Goal: Information Seeking & Learning: Learn about a topic

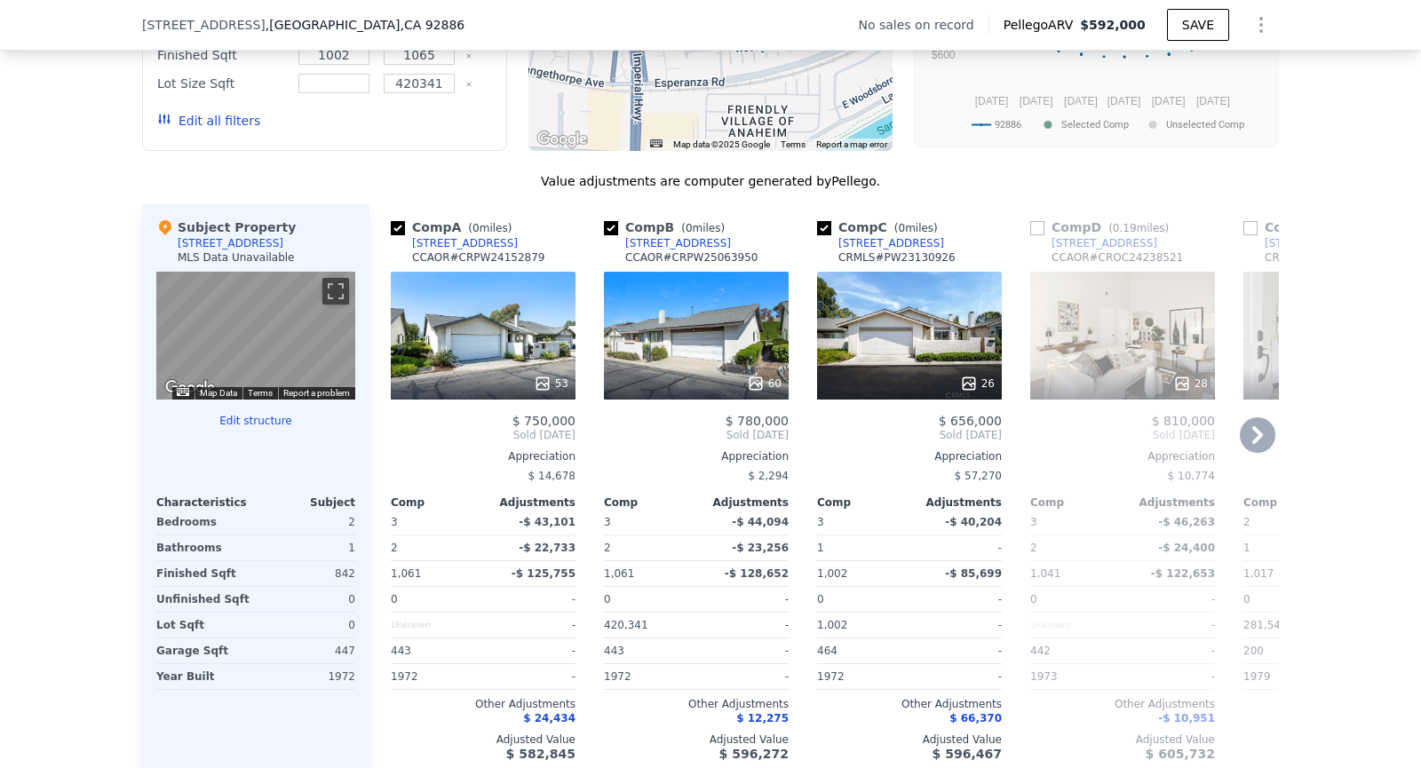
scroll to position [1572, 0]
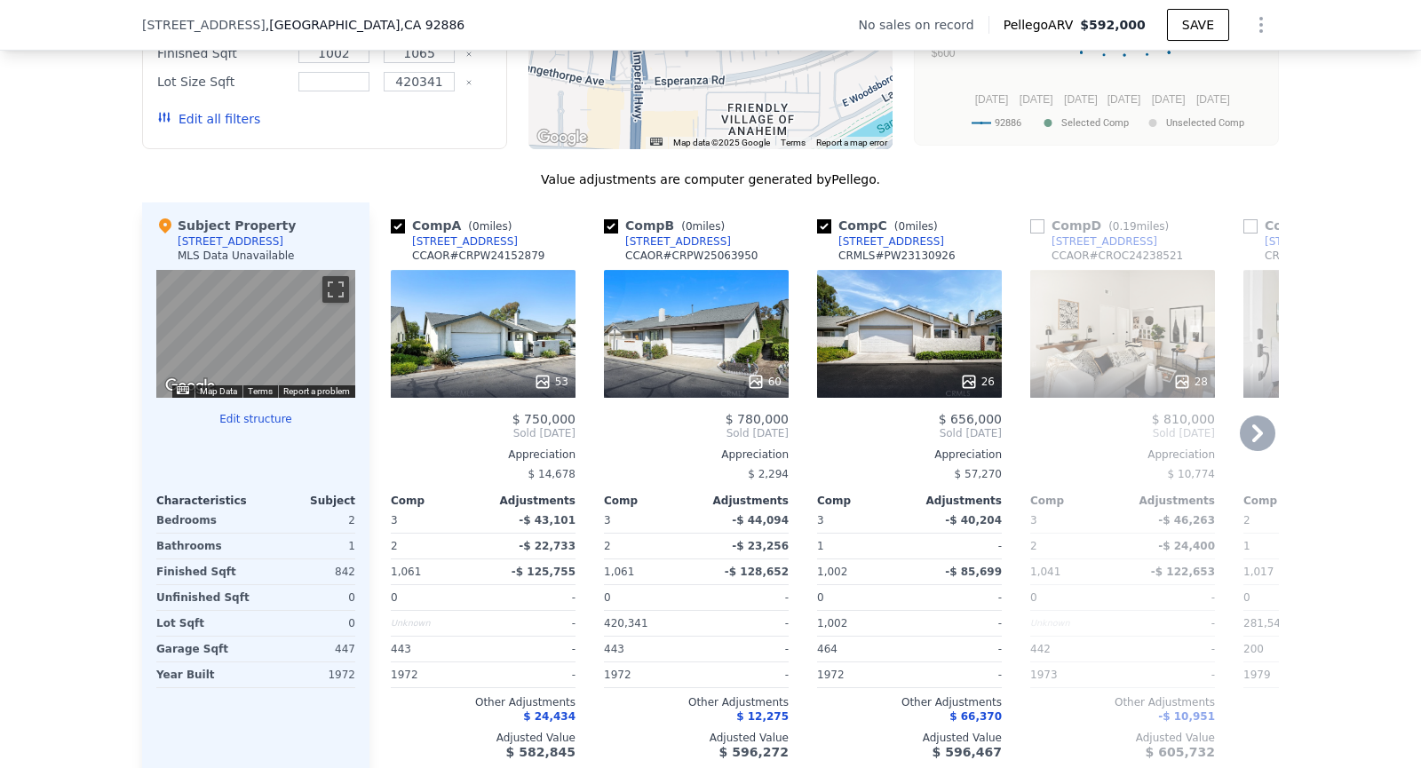
click at [531, 373] on div "53" at bounding box center [484, 382] width 170 height 18
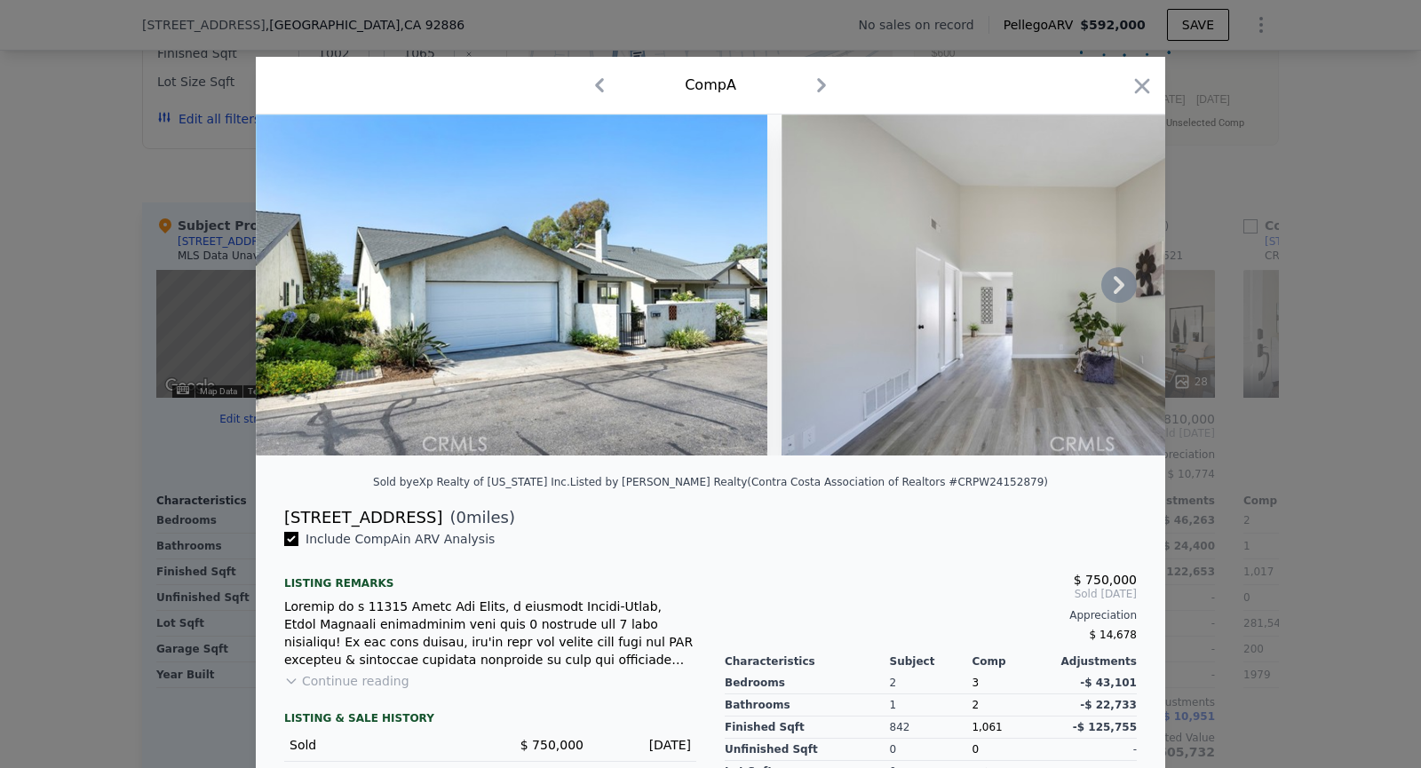
click at [1108, 288] on icon at bounding box center [1119, 285] width 36 height 36
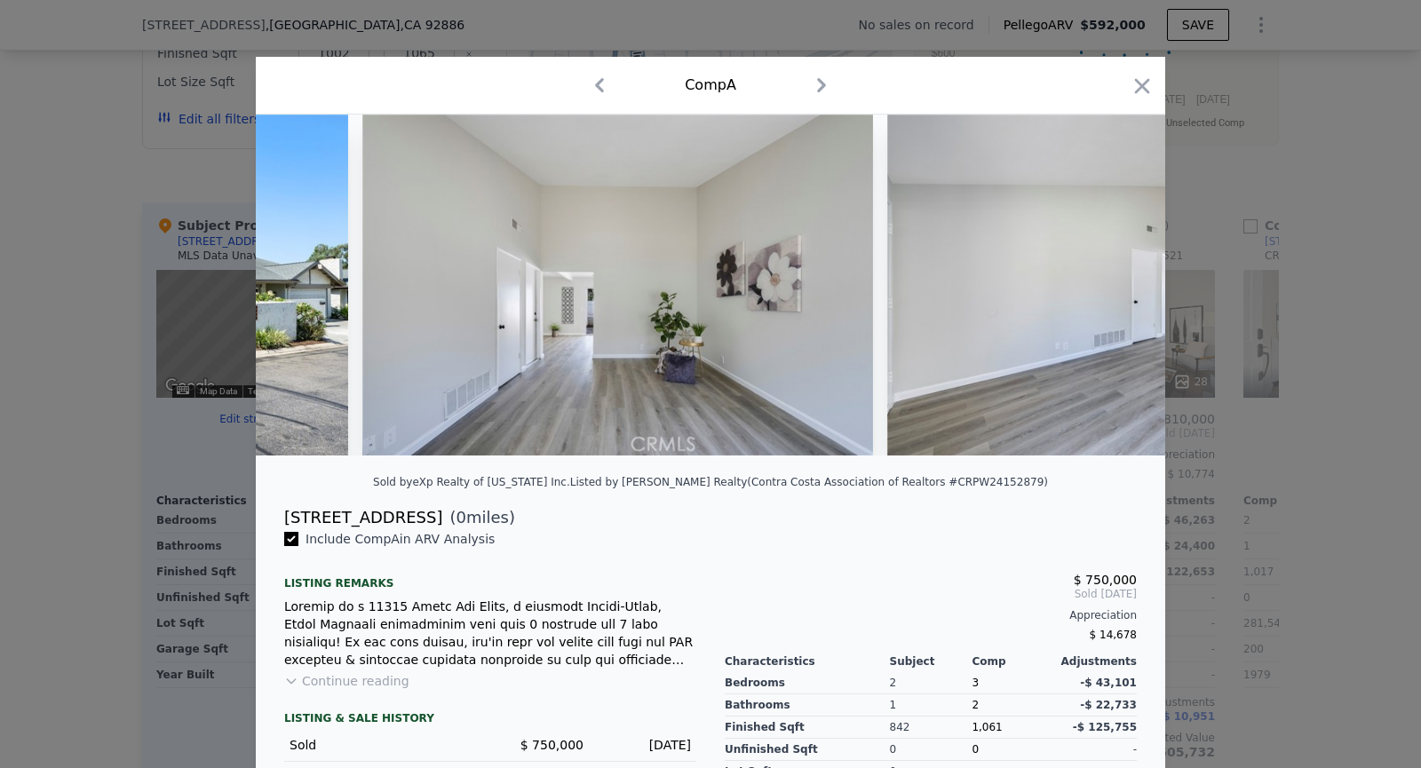
click at [1108, 288] on img at bounding box center [1143, 285] width 512 height 341
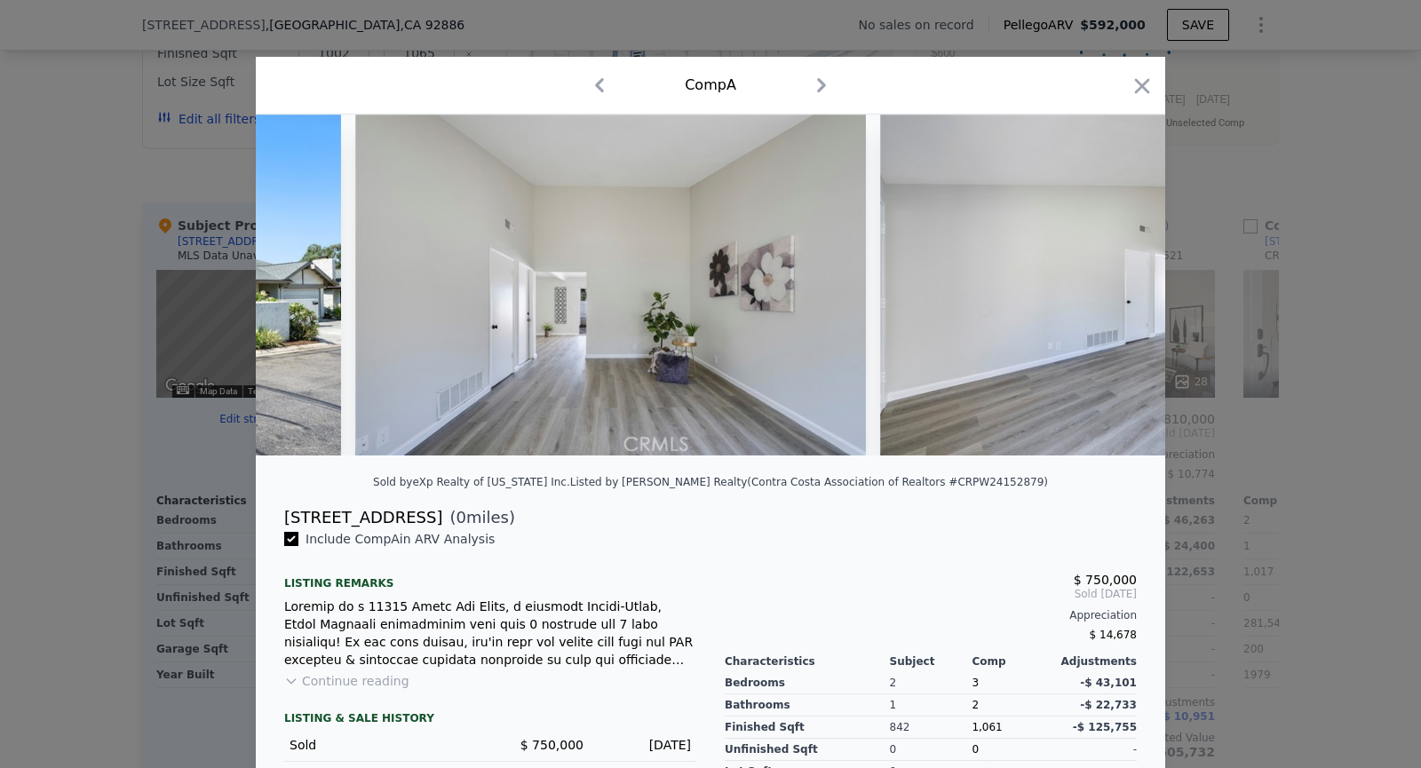
click at [1108, 288] on img at bounding box center [1136, 285] width 512 height 341
click at [1108, 288] on div at bounding box center [711, 285] width 910 height 341
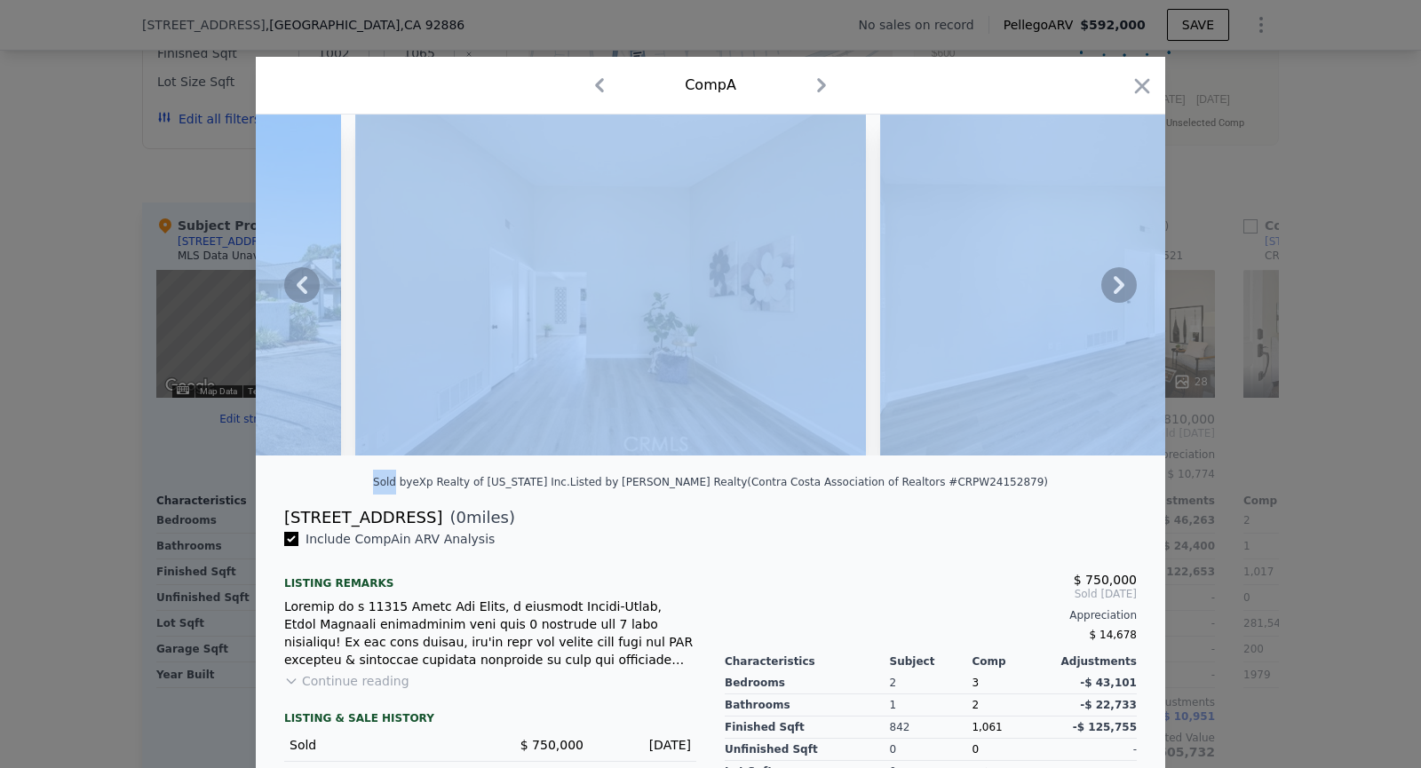
click at [1108, 288] on icon at bounding box center [1119, 285] width 36 height 36
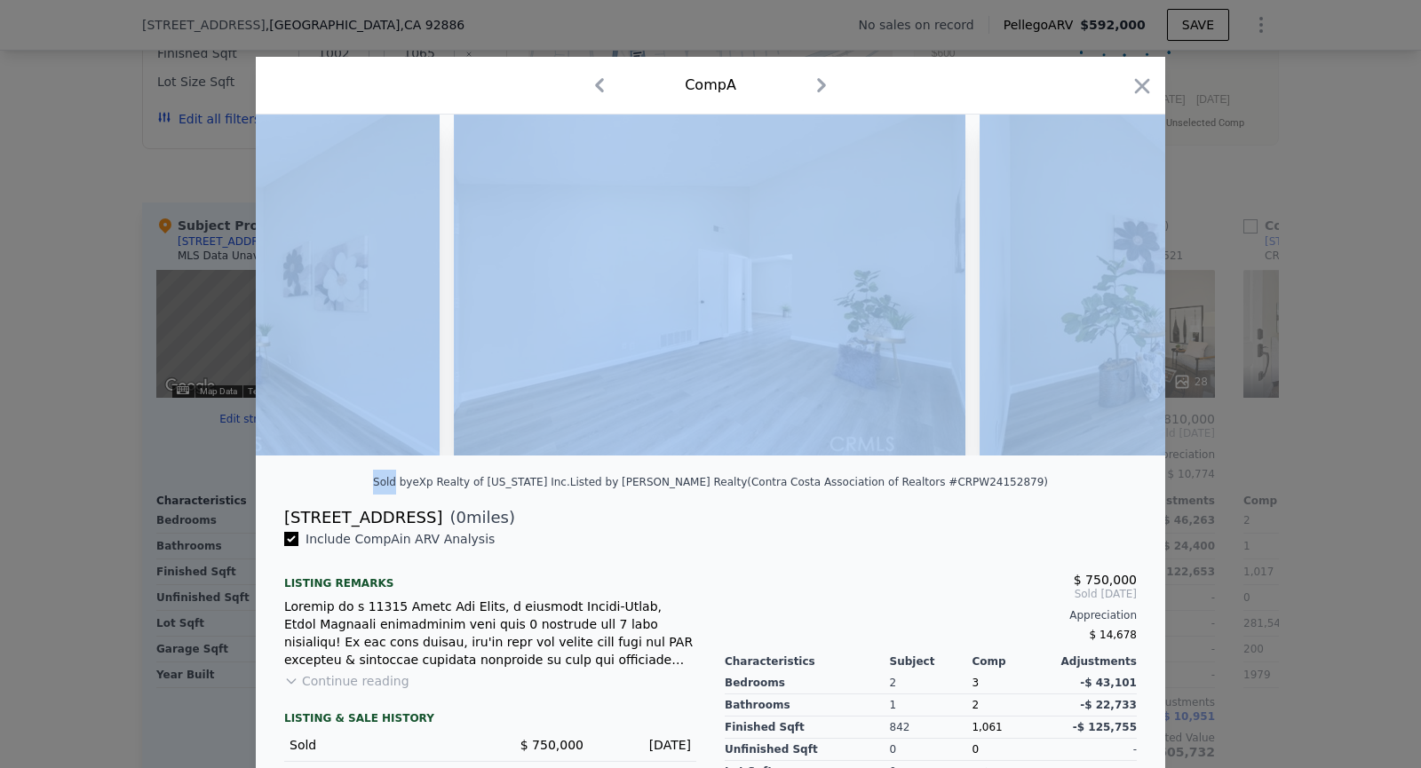
click at [1113, 292] on img at bounding box center [1236, 285] width 512 height 341
click at [1114, 283] on icon at bounding box center [1119, 285] width 36 height 36
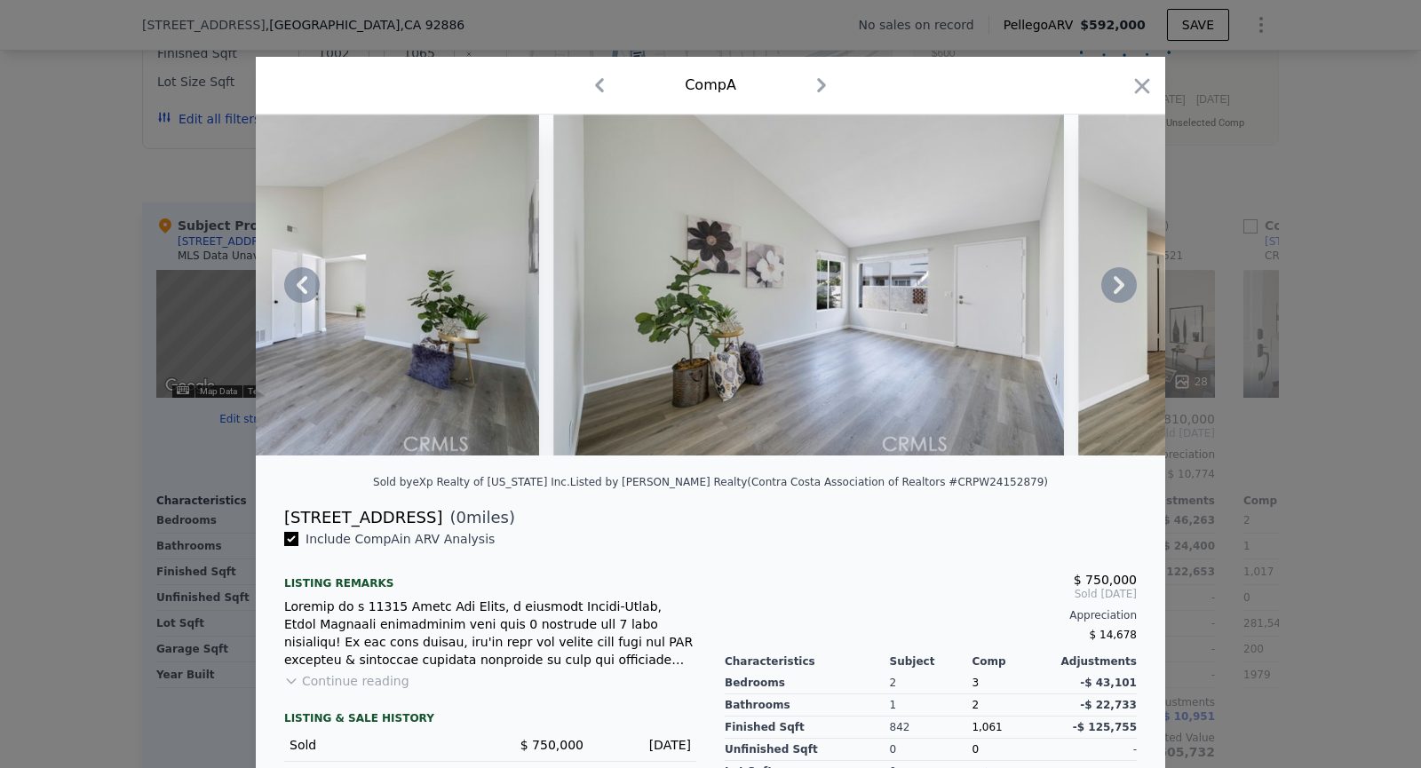
click at [1118, 290] on icon at bounding box center [1119, 285] width 11 height 18
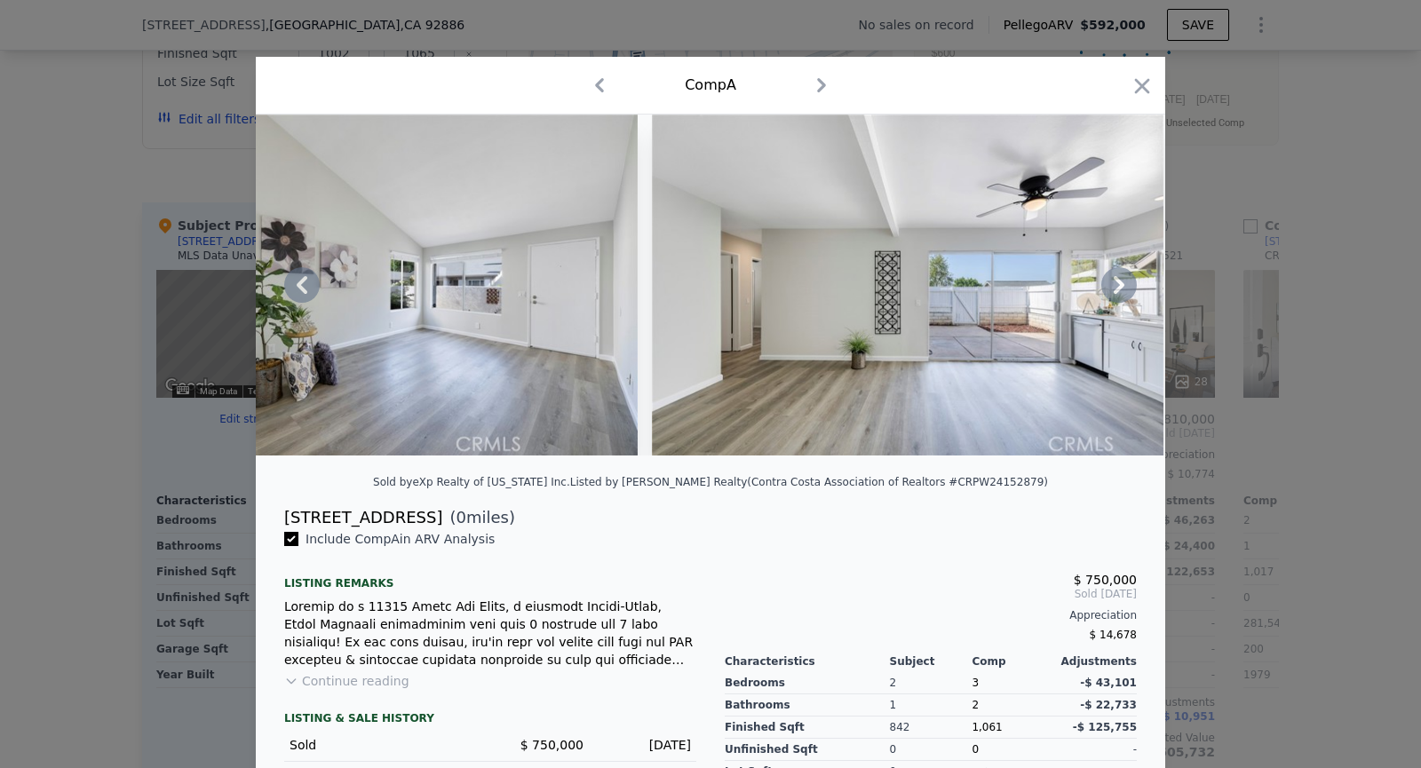
click at [1118, 290] on icon at bounding box center [1119, 285] width 11 height 18
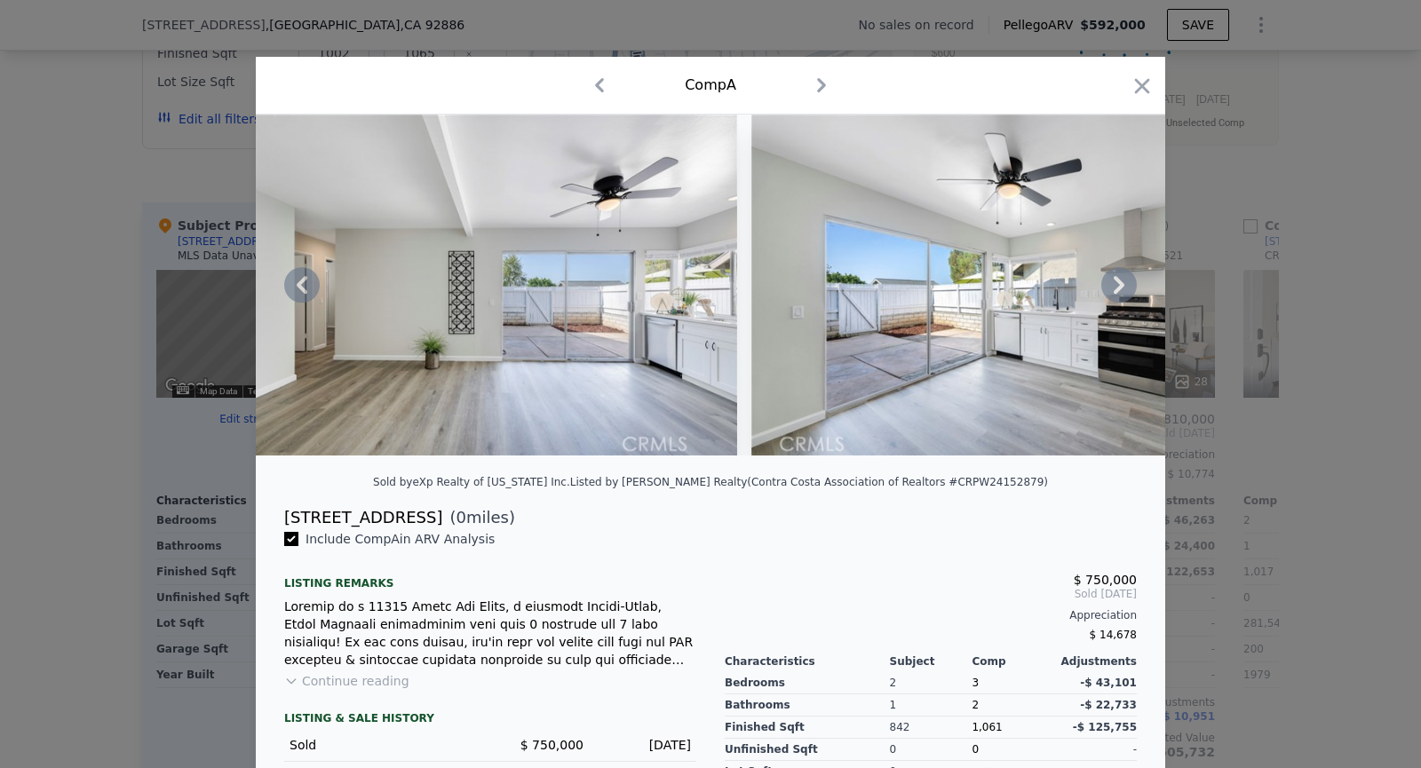
click at [1117, 290] on icon at bounding box center [1119, 285] width 11 height 18
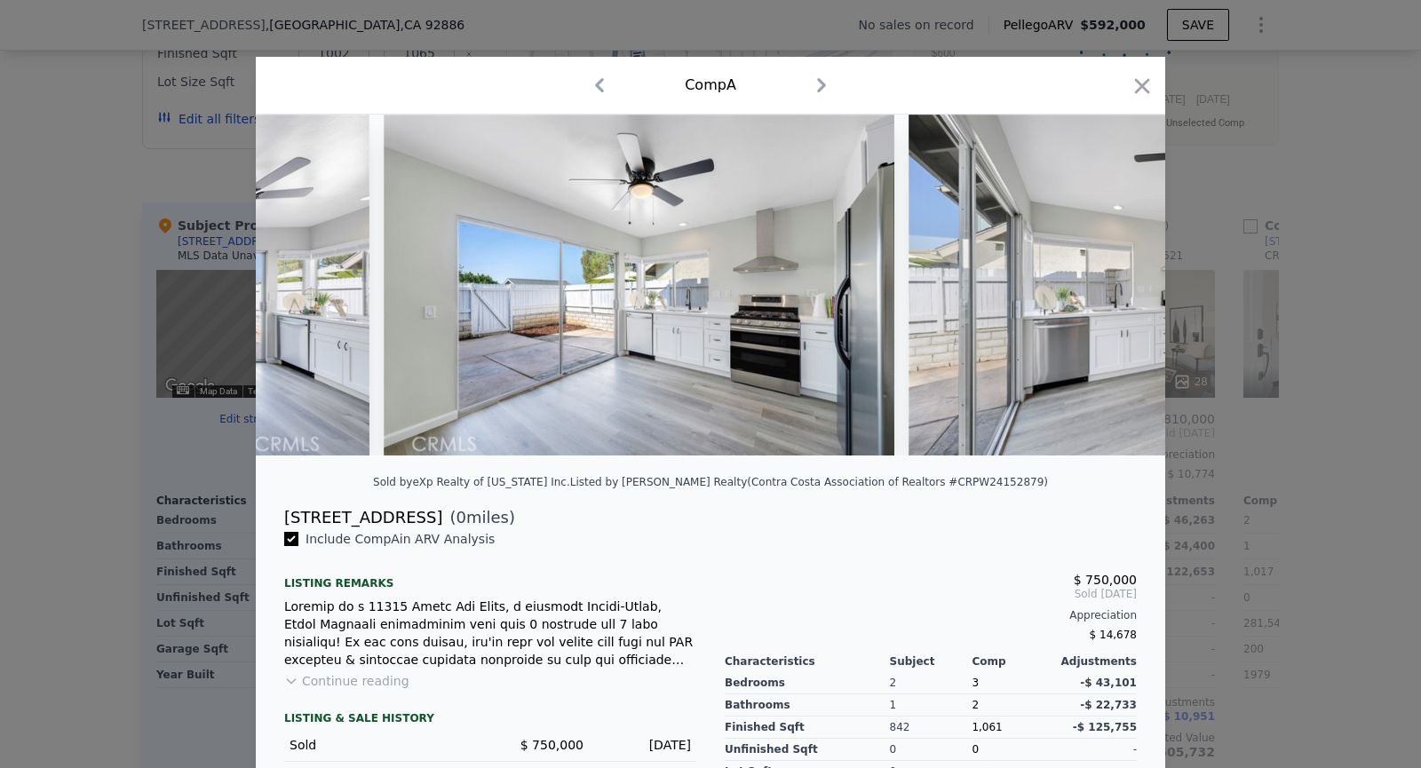
scroll to position [0, 2558]
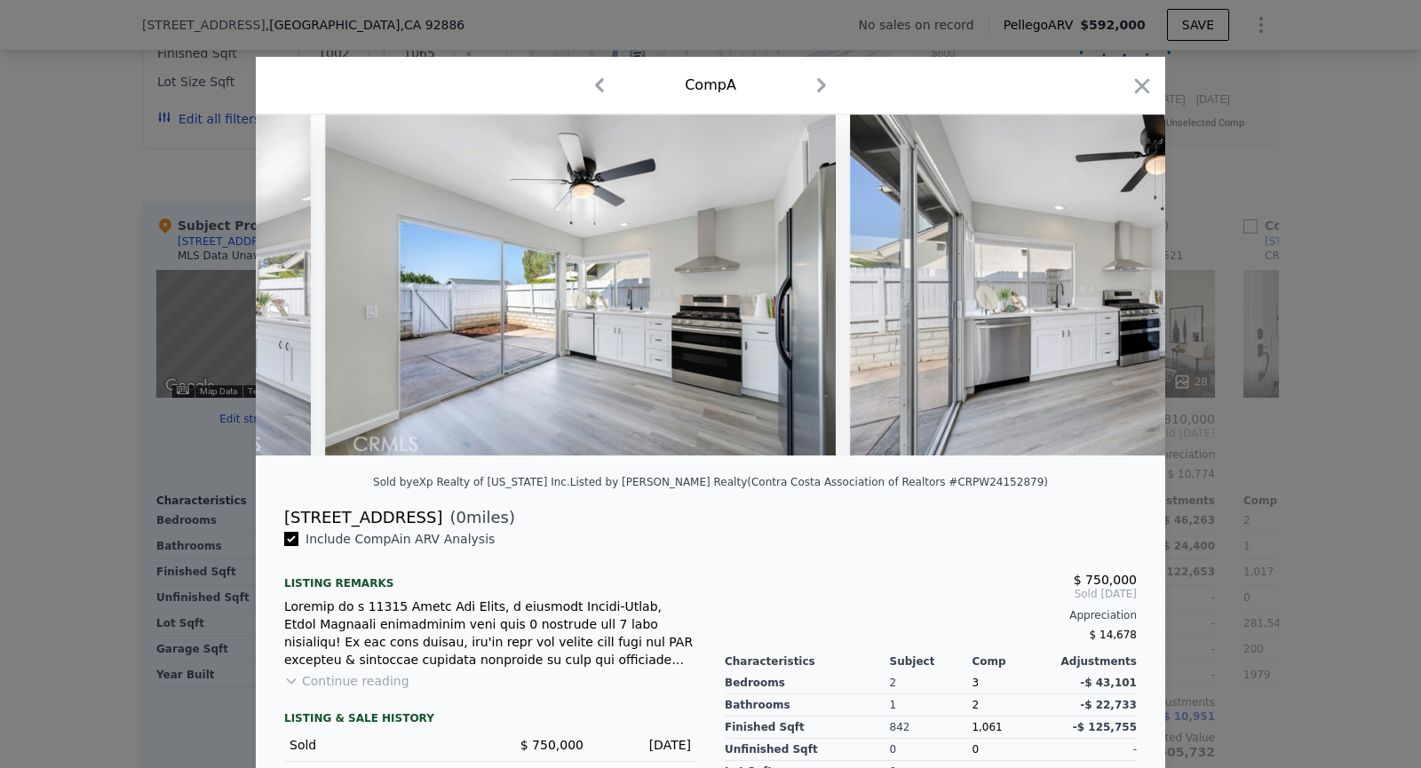
click at [1117, 290] on div at bounding box center [711, 285] width 910 height 341
click at [1117, 290] on icon at bounding box center [1119, 285] width 11 height 18
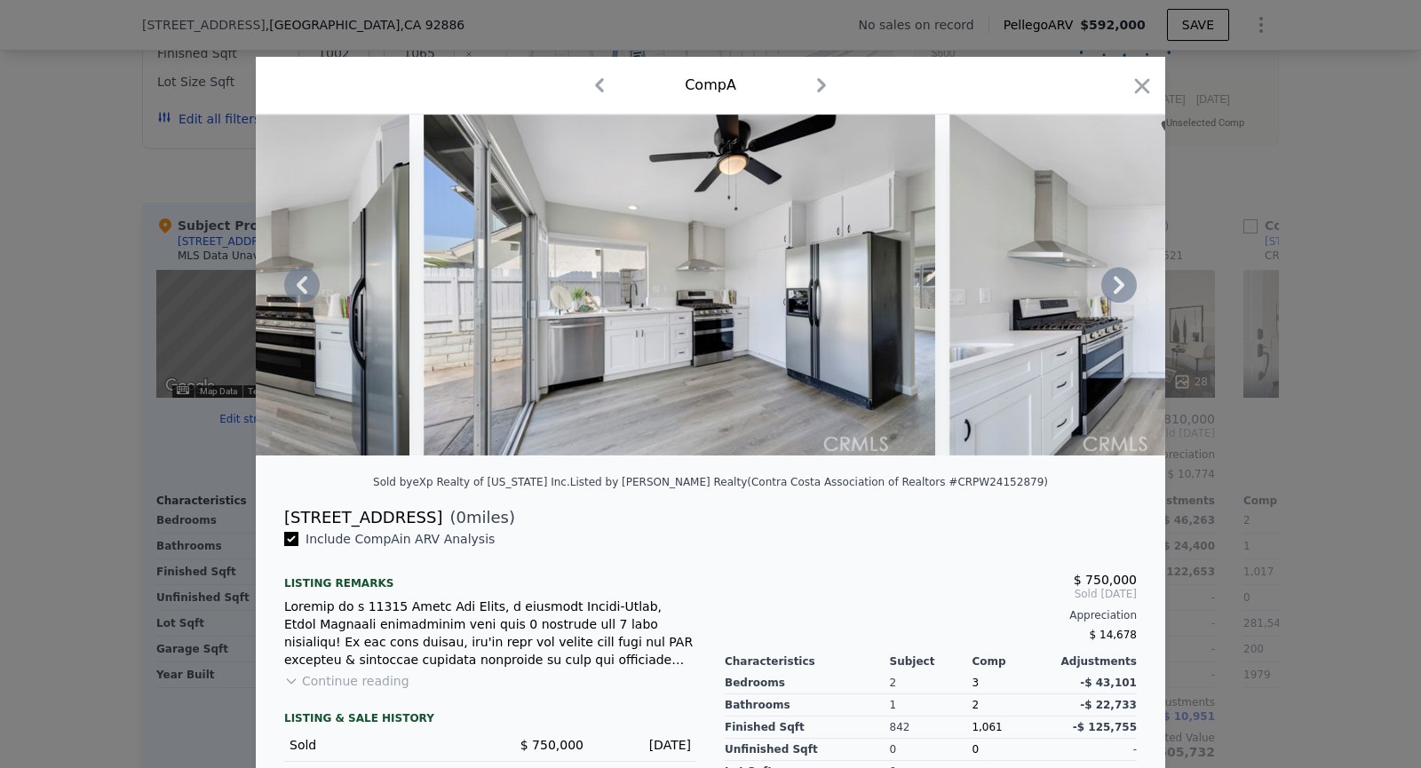
click at [1117, 290] on icon at bounding box center [1119, 285] width 11 height 18
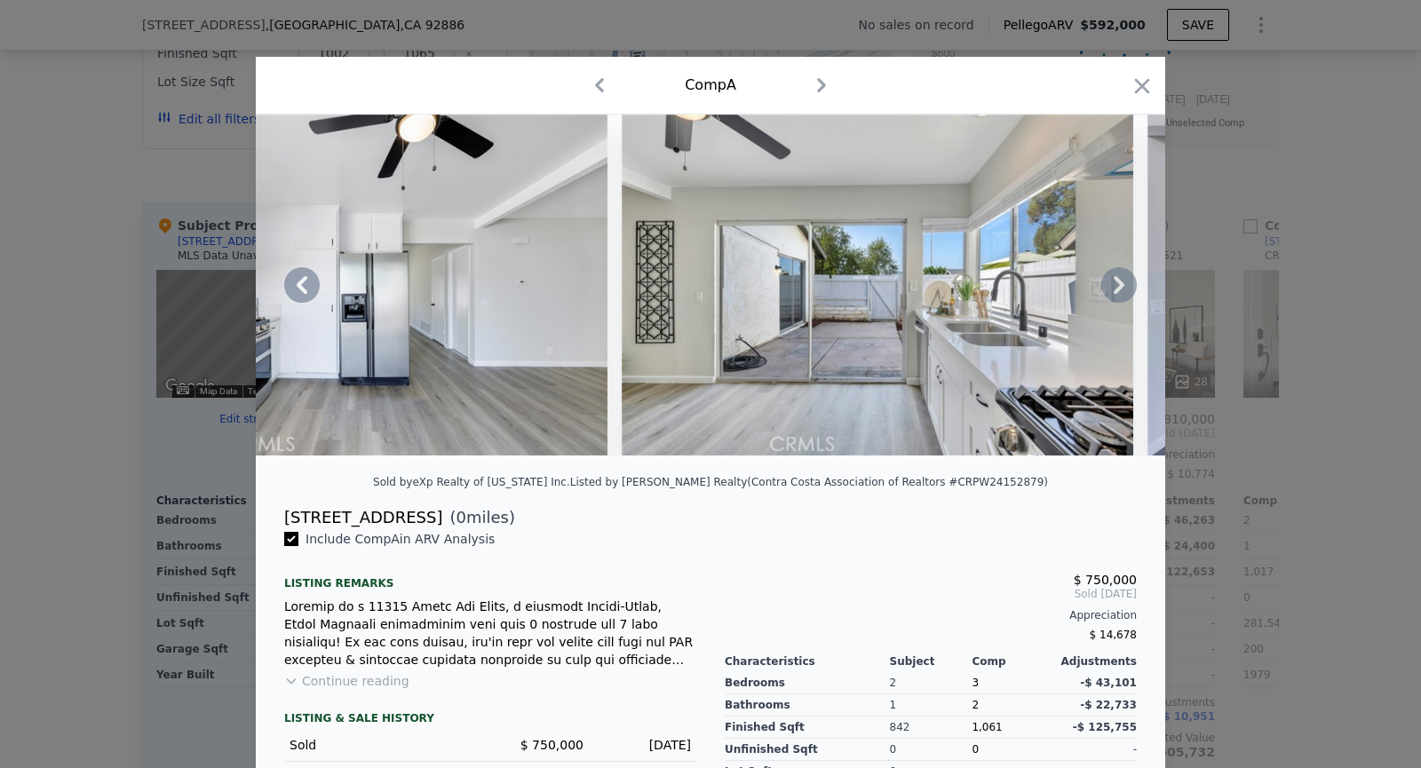
click at [1117, 290] on icon at bounding box center [1119, 285] width 11 height 18
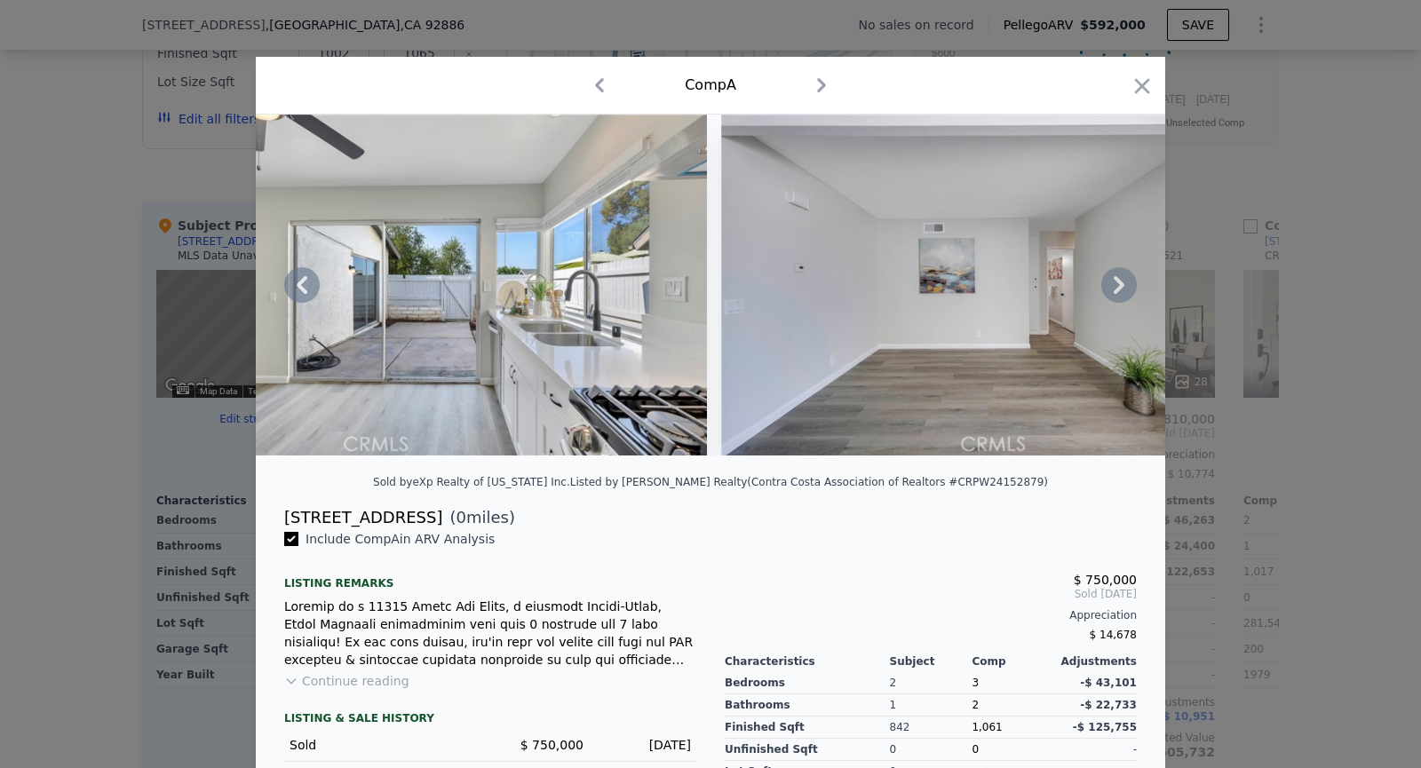
click at [1118, 290] on icon at bounding box center [1119, 285] width 11 height 18
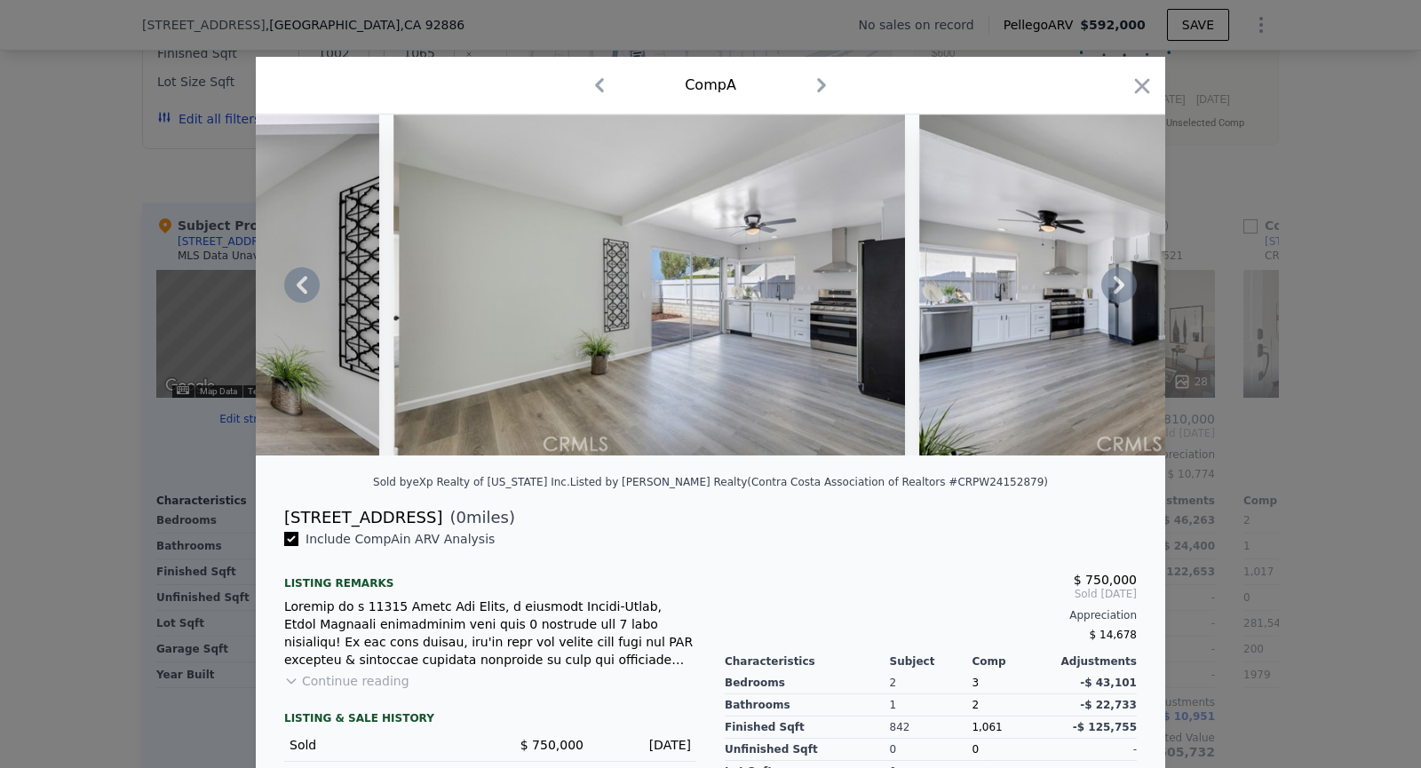
click at [1118, 290] on icon at bounding box center [1119, 285] width 11 height 18
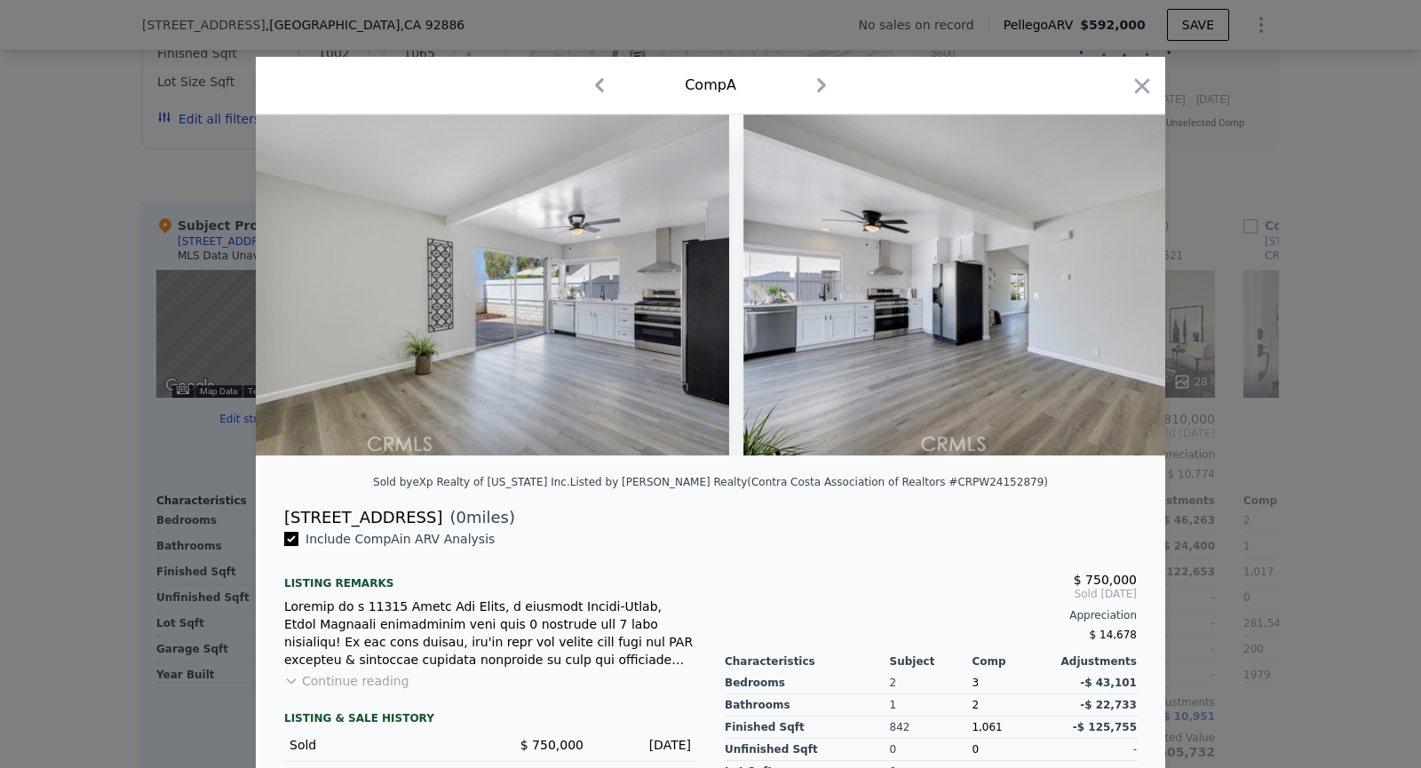
click at [1118, 290] on div at bounding box center [711, 285] width 910 height 341
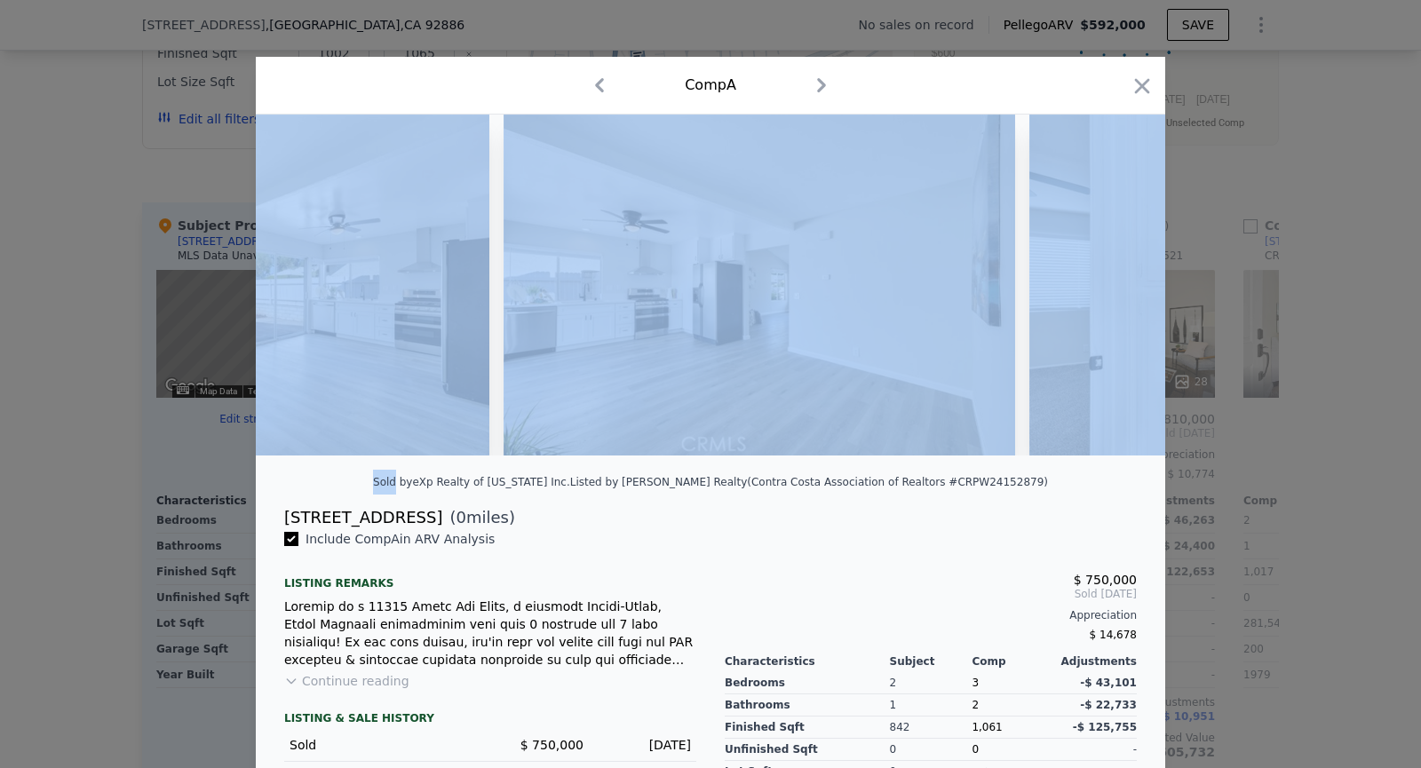
click at [1118, 290] on img at bounding box center [1285, 285] width 512 height 341
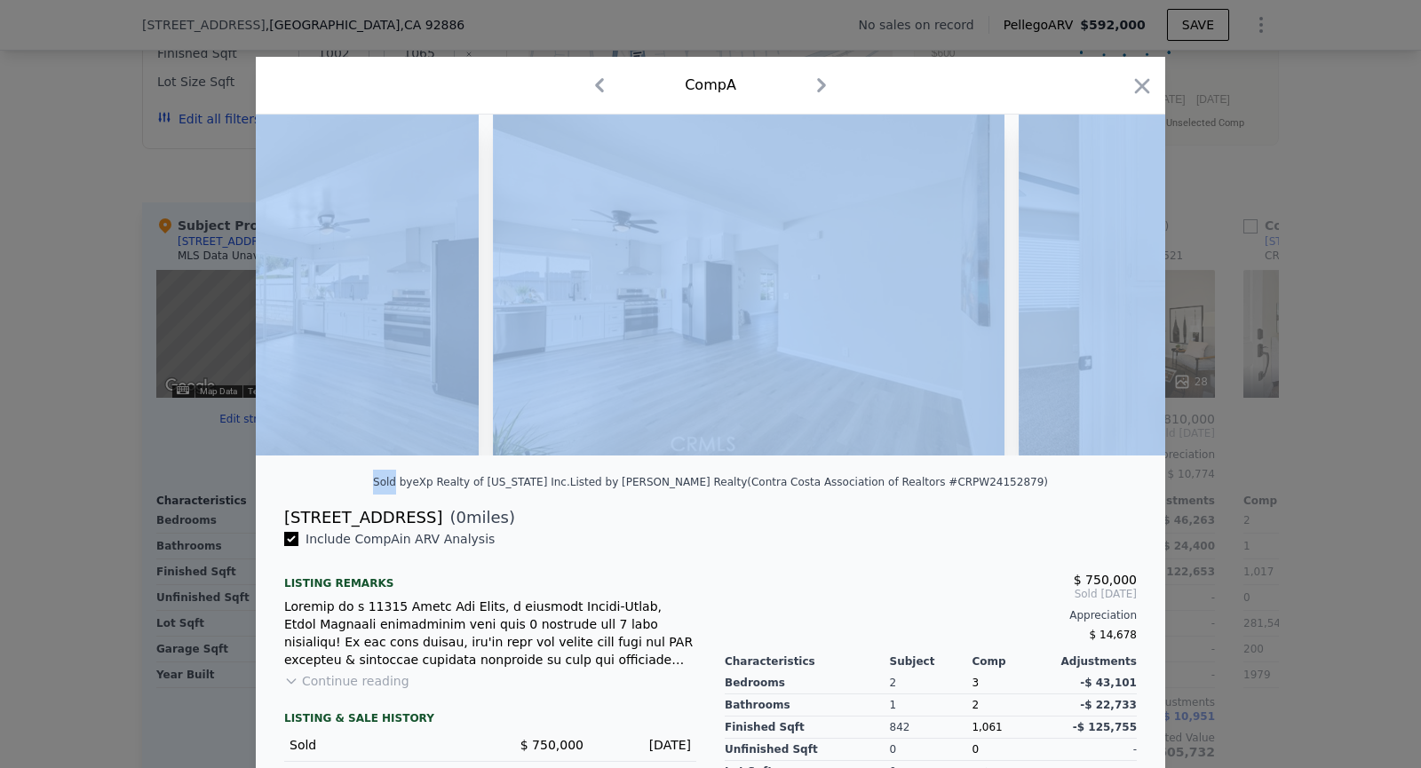
click at [1118, 290] on img at bounding box center [1275, 285] width 512 height 341
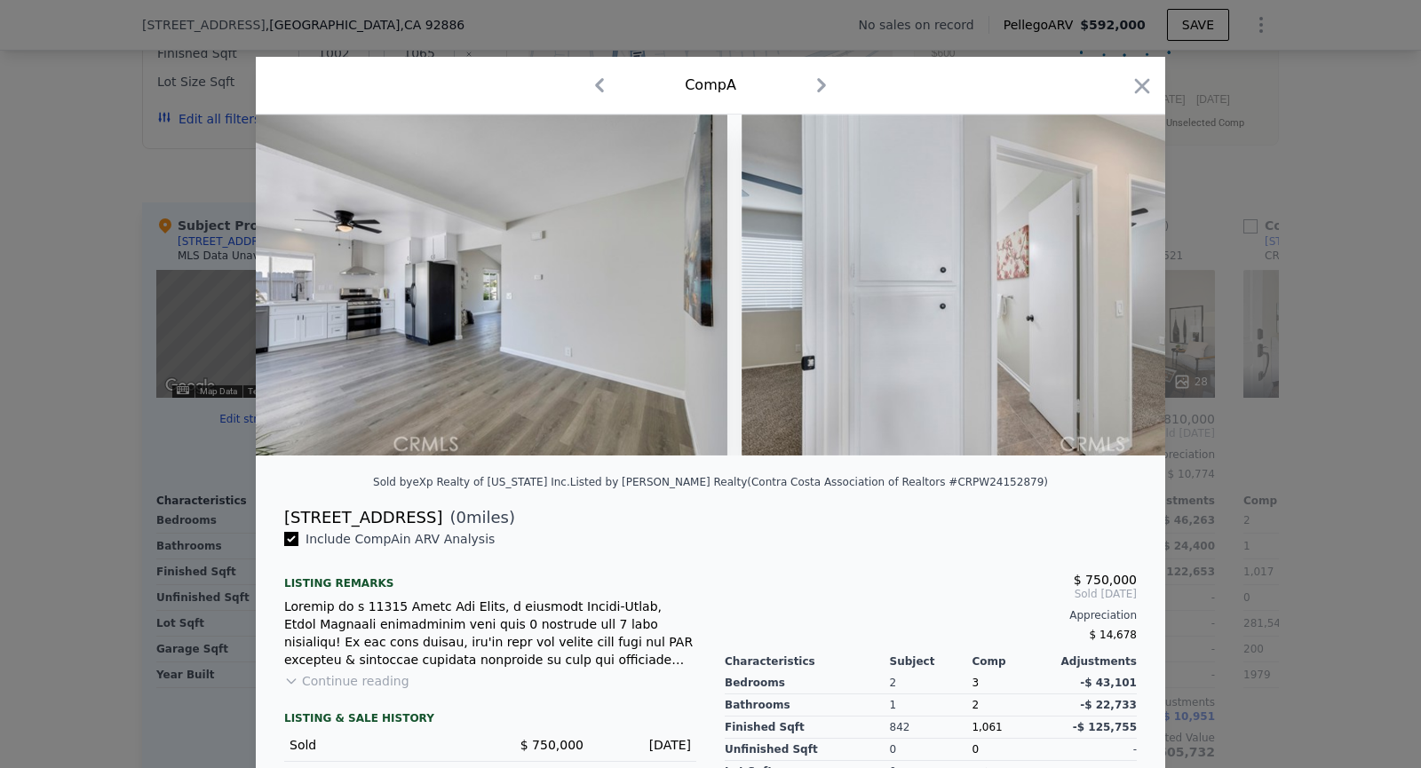
click at [1118, 290] on img at bounding box center [998, 285] width 512 height 341
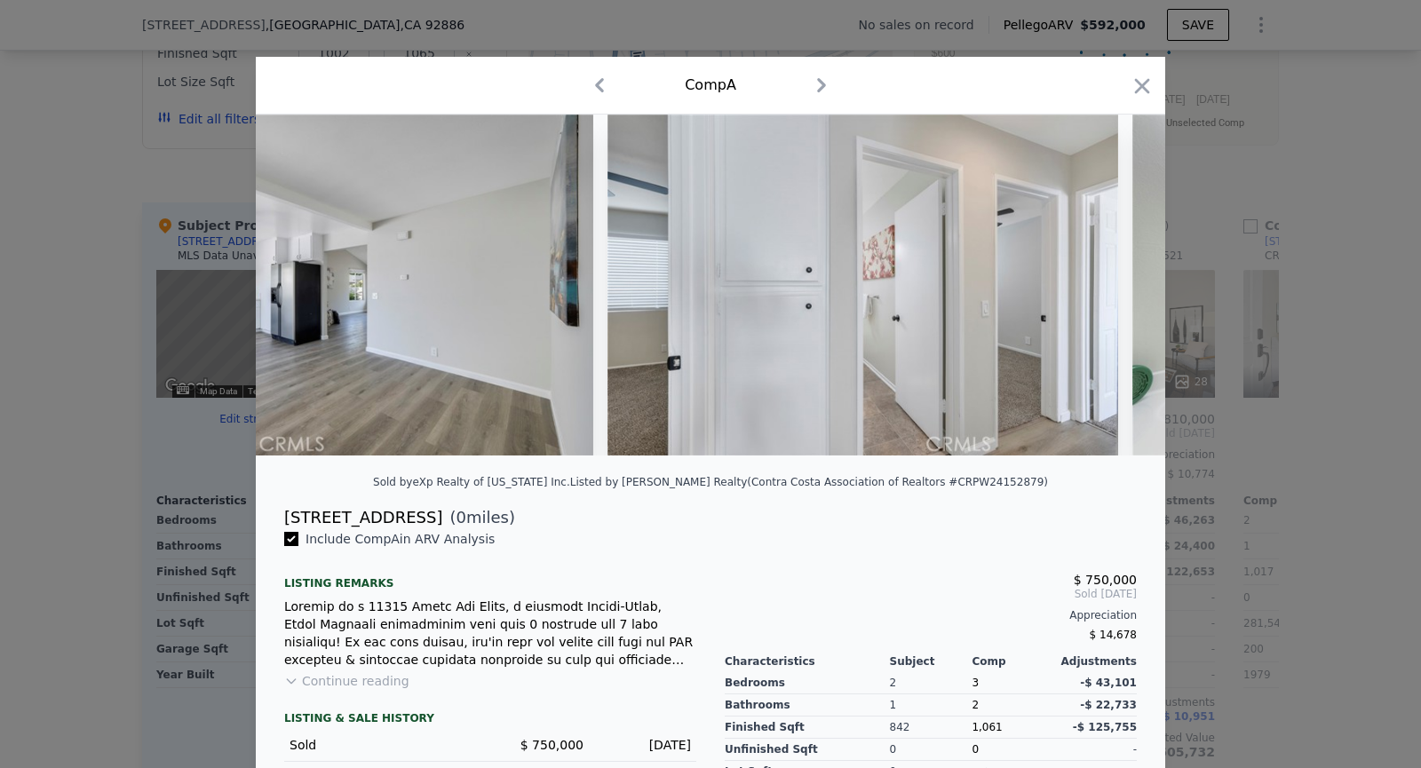
click at [1118, 290] on div at bounding box center [711, 285] width 910 height 341
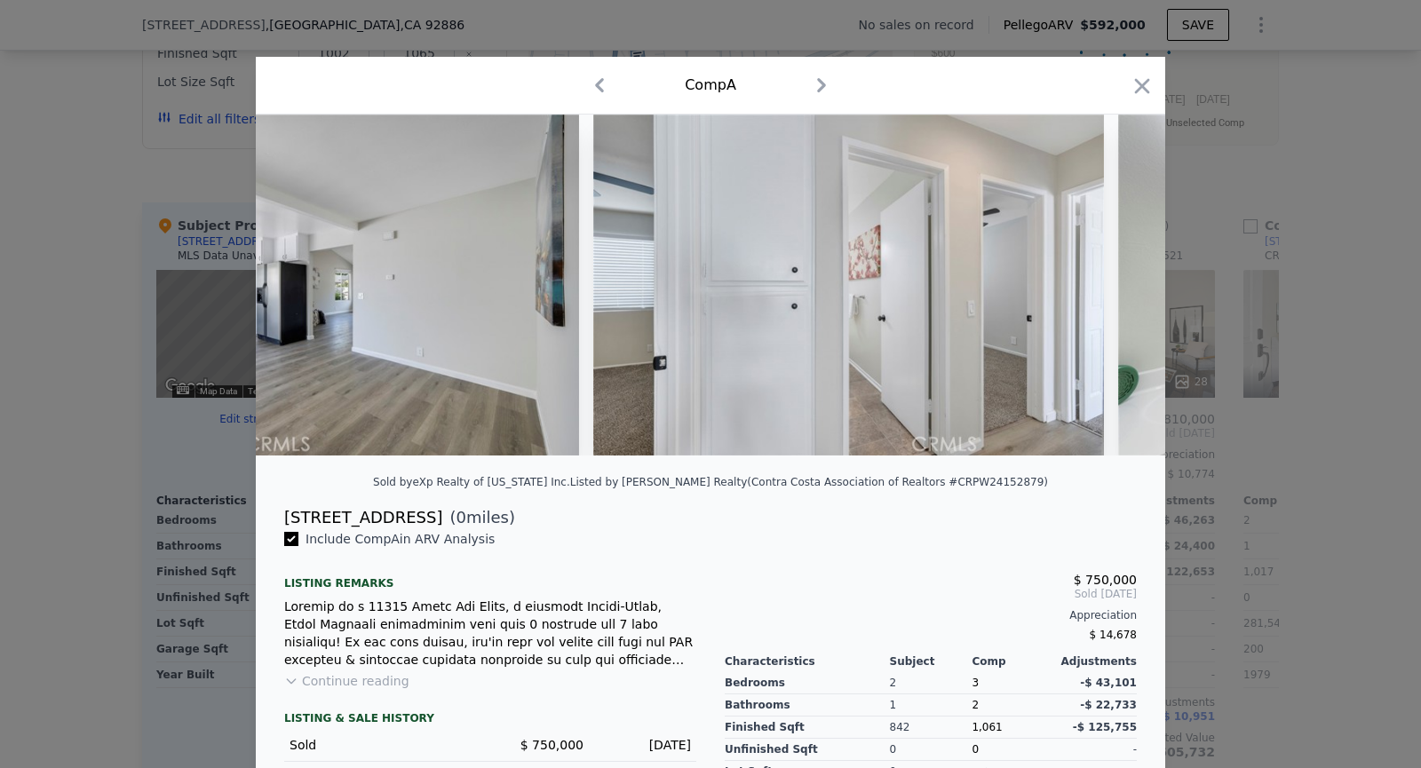
click at [1118, 290] on img at bounding box center [1374, 285] width 512 height 341
click at [1118, 290] on img at bounding box center [1373, 285] width 512 height 341
click at [1118, 290] on icon at bounding box center [1119, 285] width 11 height 18
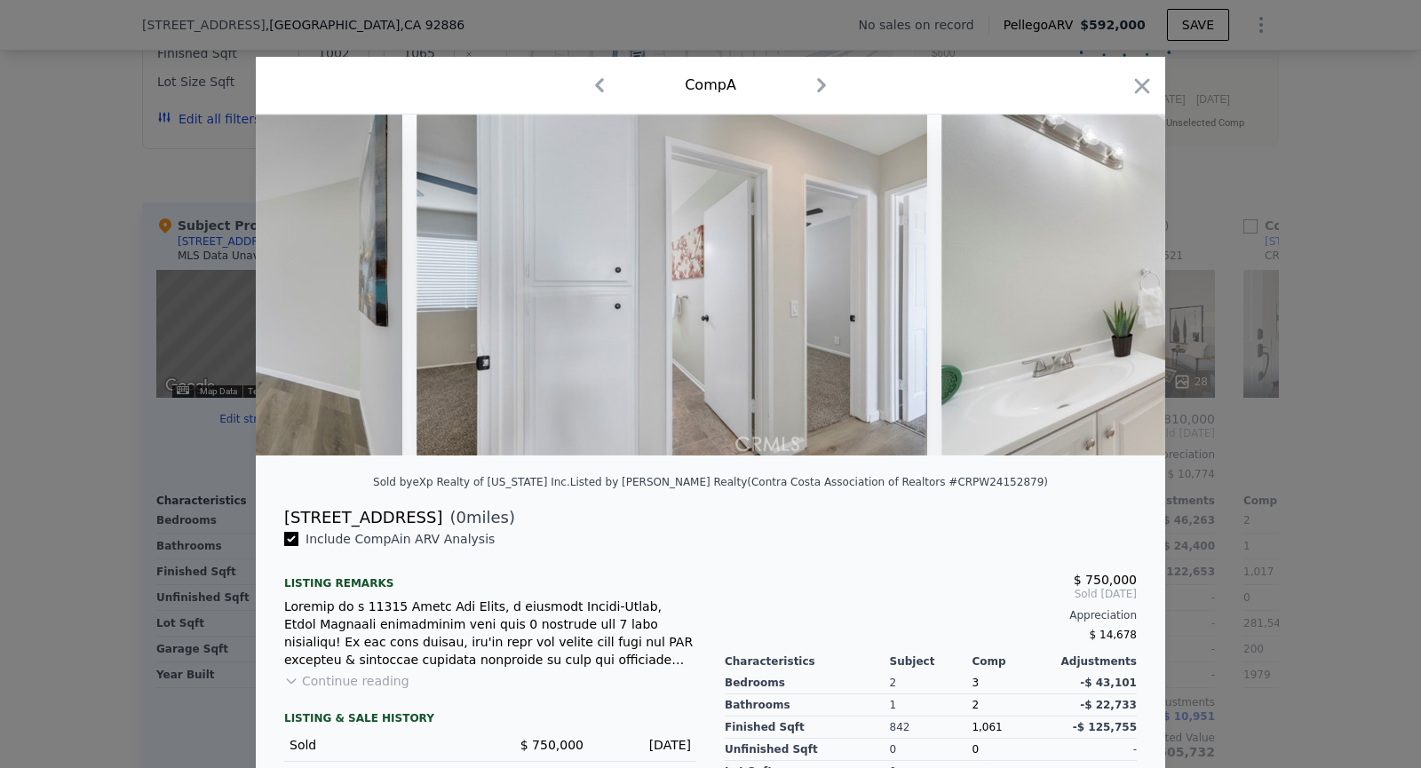
click at [1118, 290] on img at bounding box center [1198, 285] width 512 height 341
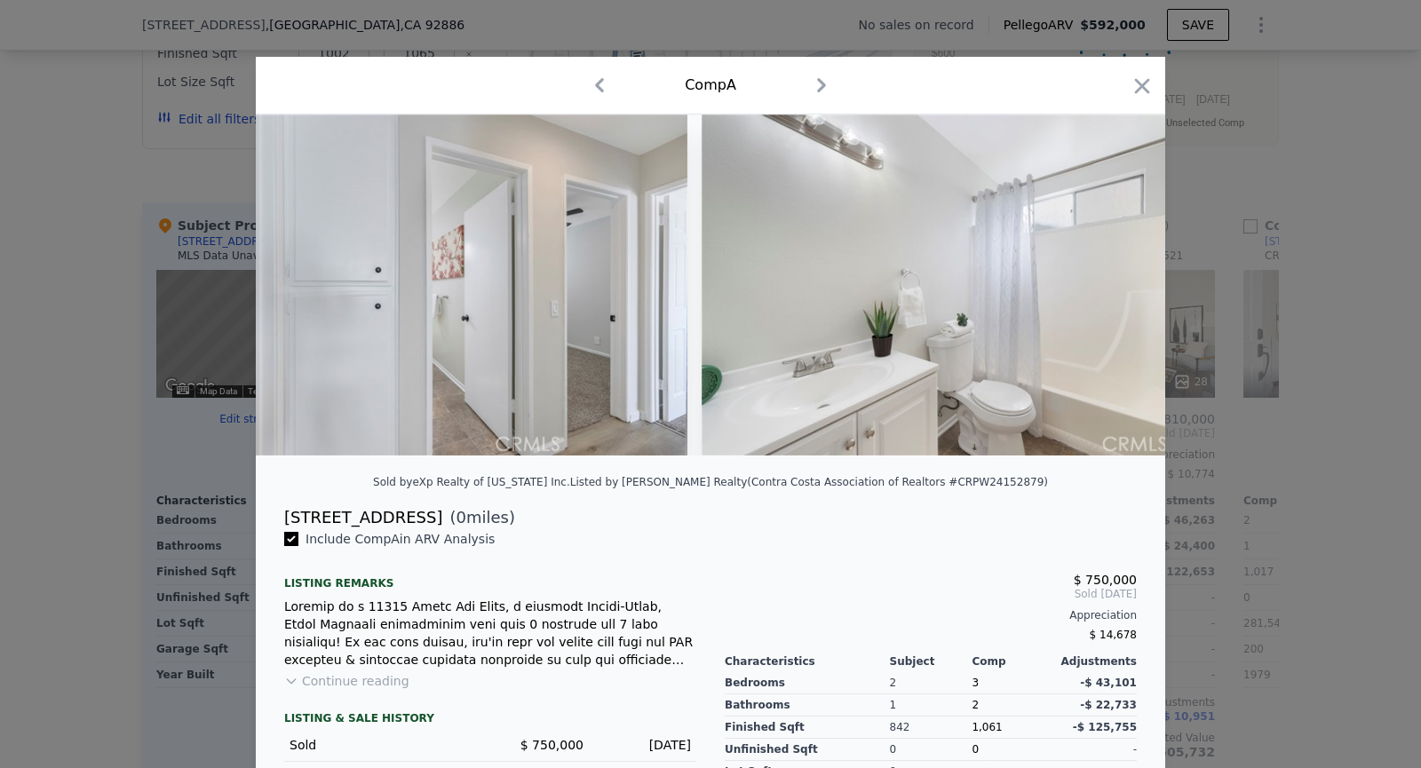
click at [1118, 290] on img at bounding box center [958, 285] width 512 height 341
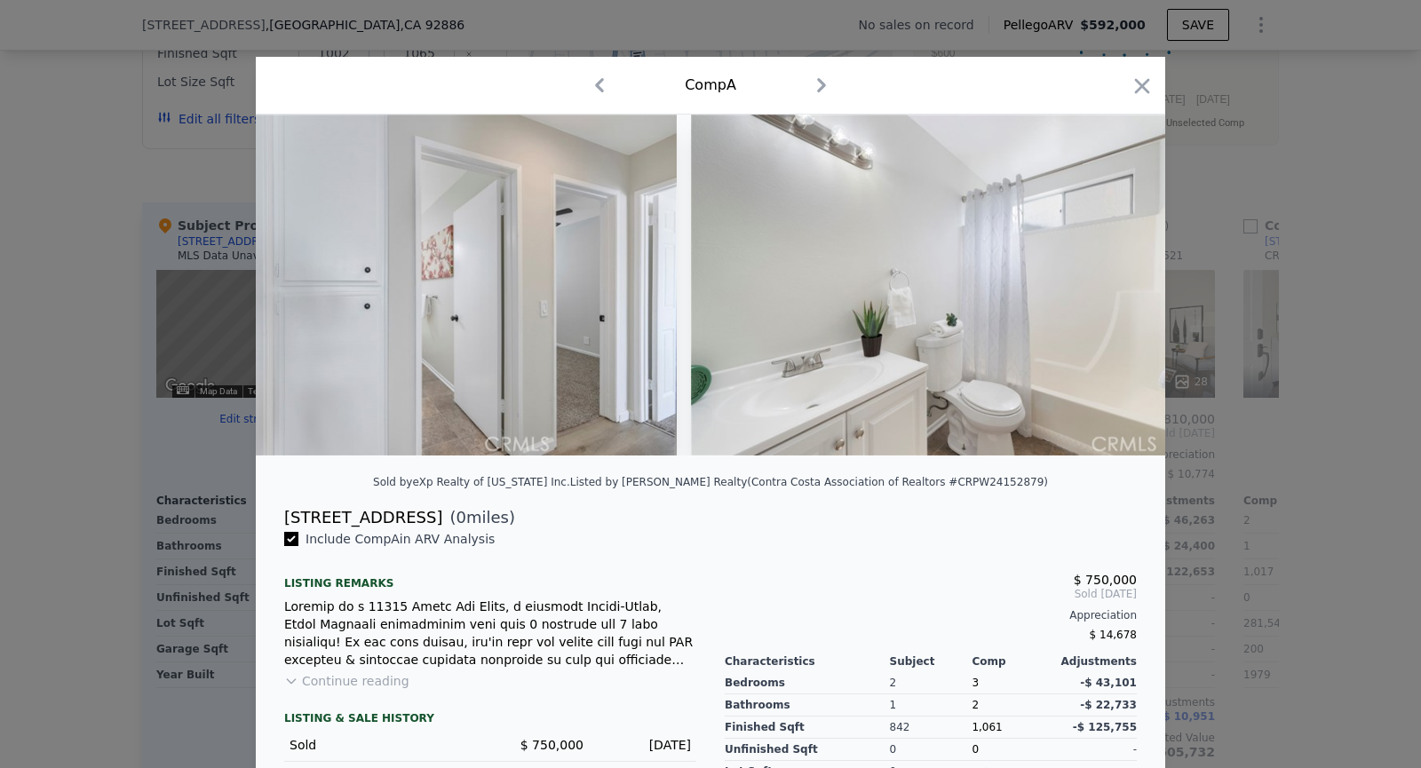
click at [1118, 290] on img at bounding box center [947, 285] width 512 height 341
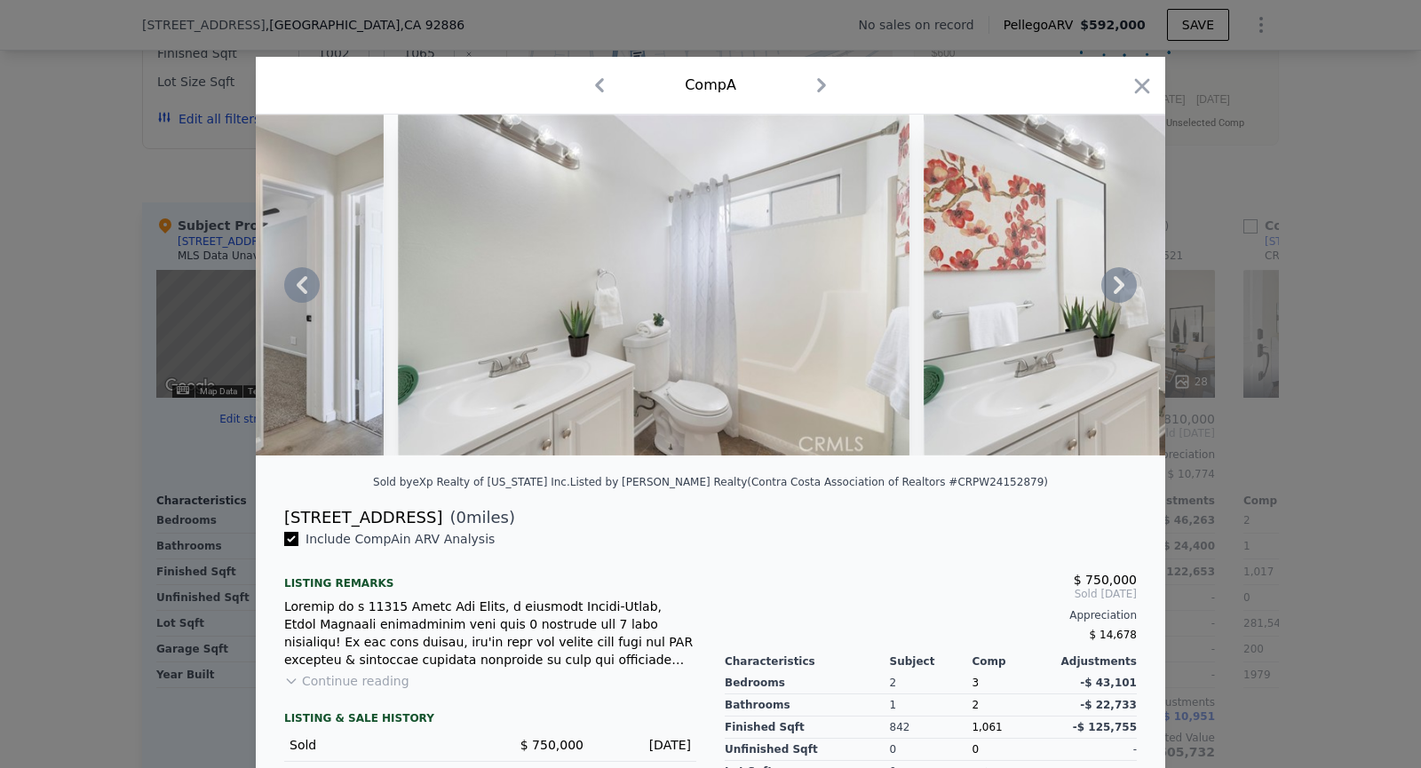
click at [1118, 290] on img at bounding box center [1180, 285] width 512 height 341
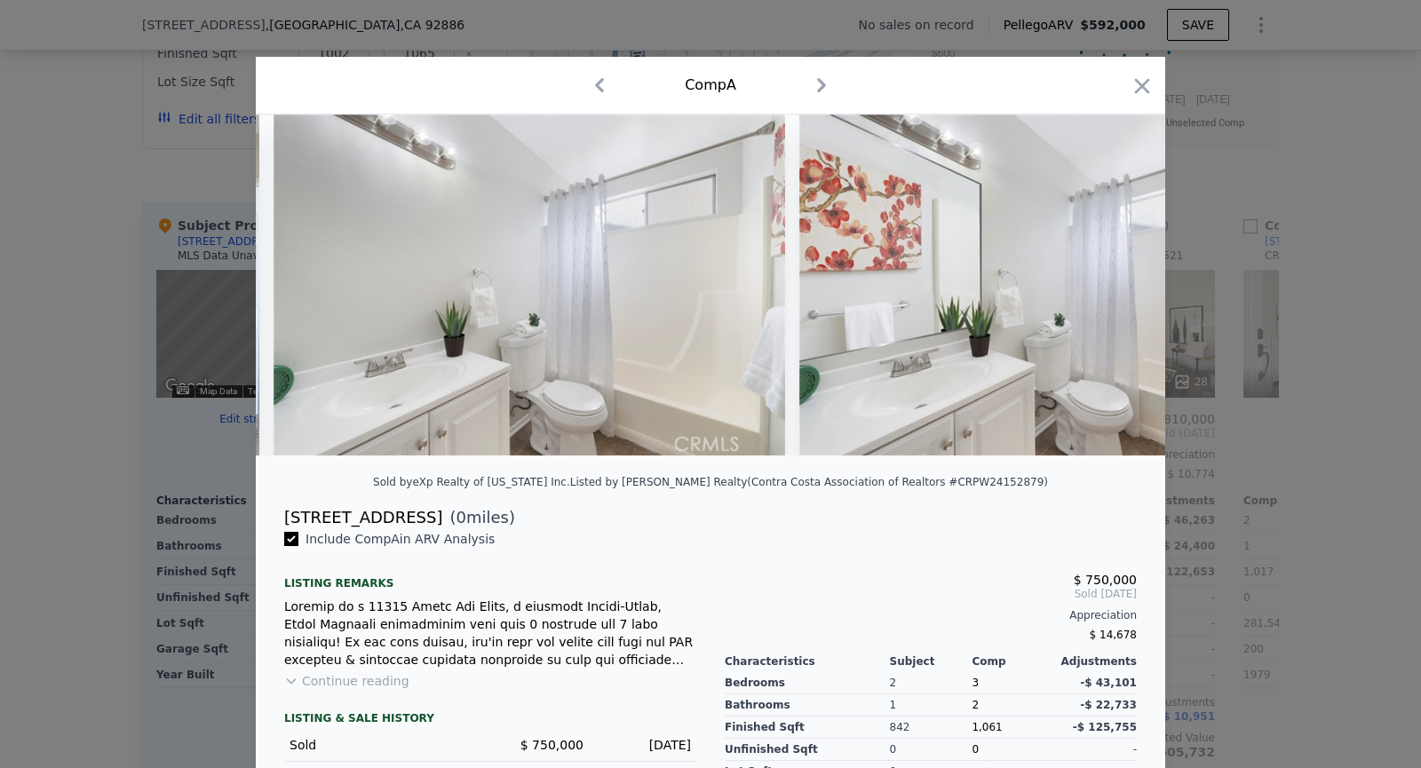
click at [1118, 290] on img at bounding box center [1055, 285] width 512 height 341
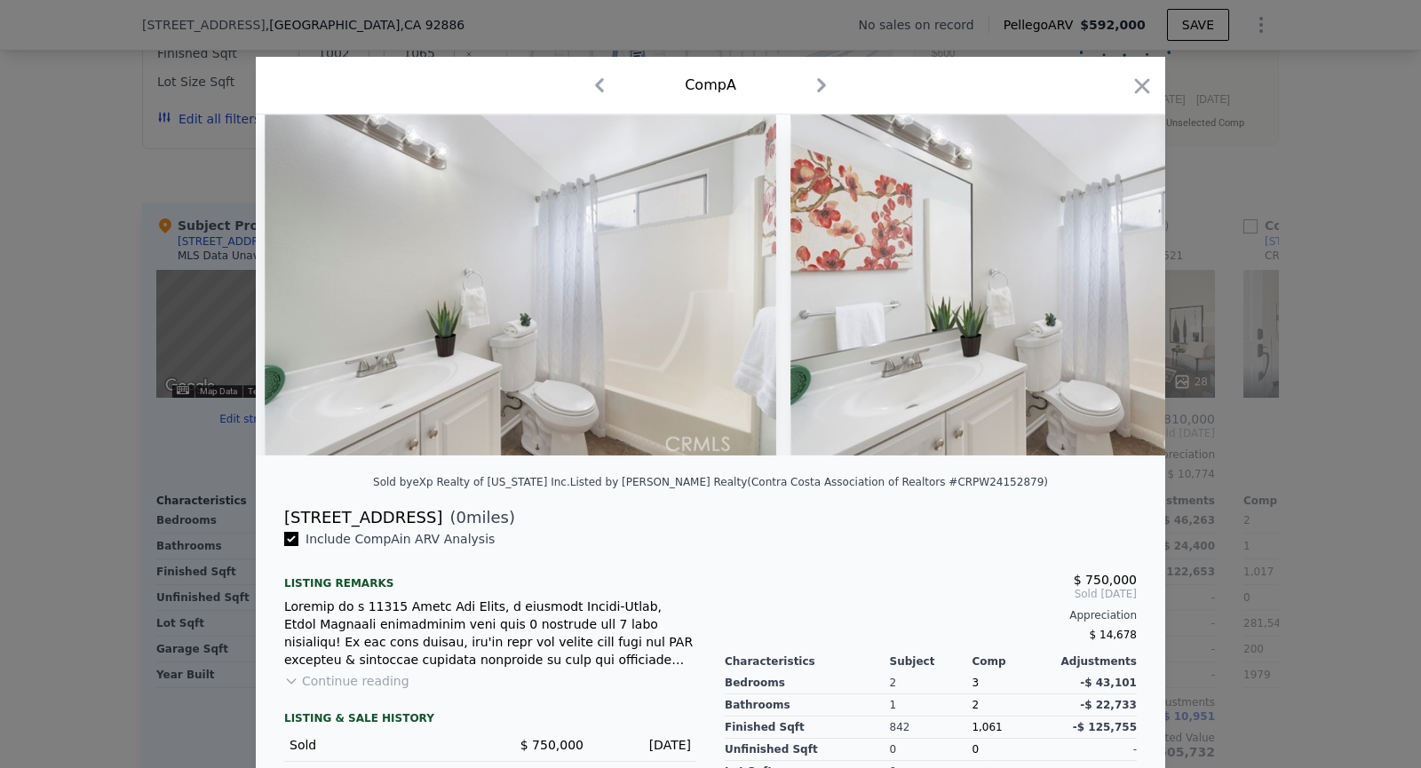
click at [1118, 290] on img at bounding box center [1047, 285] width 512 height 341
click at [1118, 290] on icon at bounding box center [1119, 285] width 11 height 18
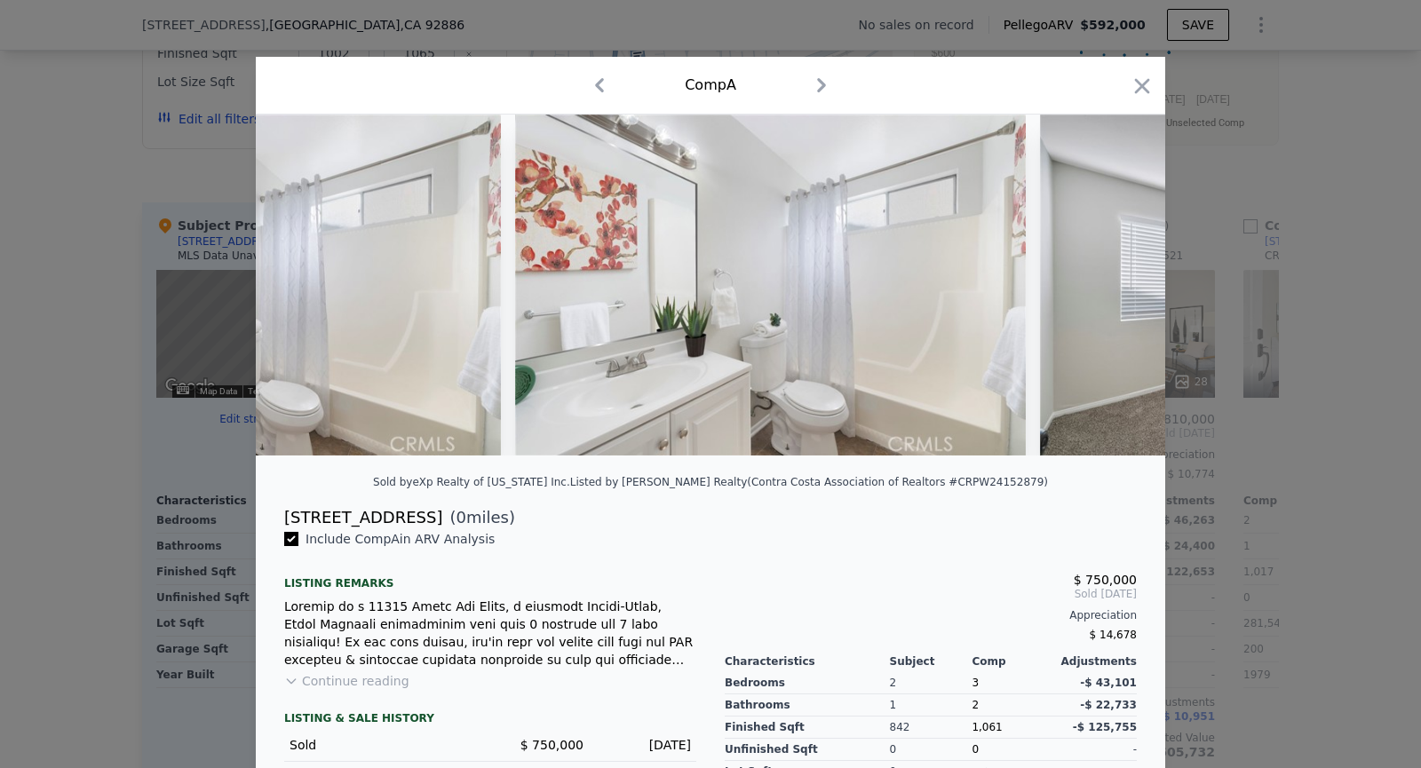
click at [1118, 290] on img at bounding box center [1296, 285] width 512 height 341
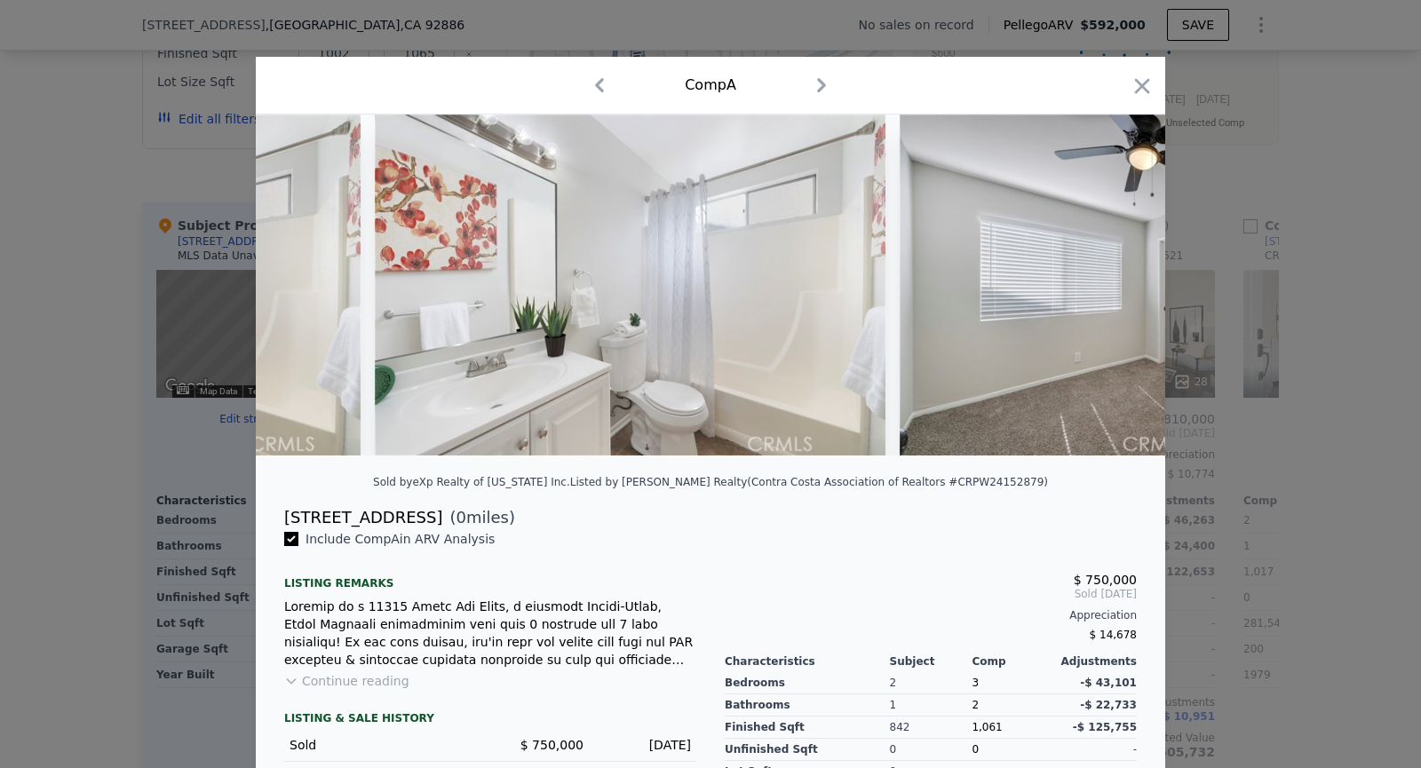
click at [1118, 290] on img at bounding box center [1156, 285] width 512 height 341
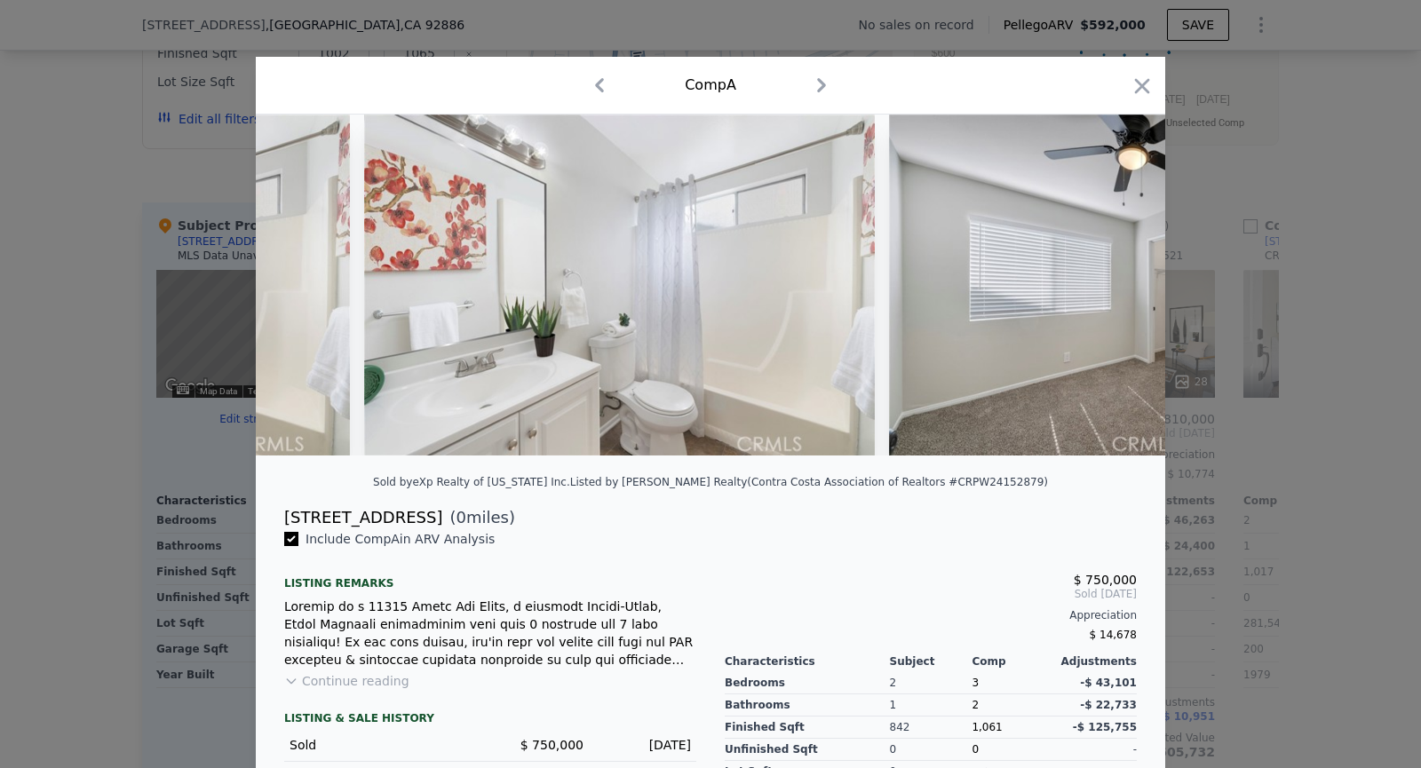
click at [1118, 290] on img at bounding box center [1145, 285] width 512 height 341
click at [1118, 290] on icon at bounding box center [1119, 285] width 11 height 18
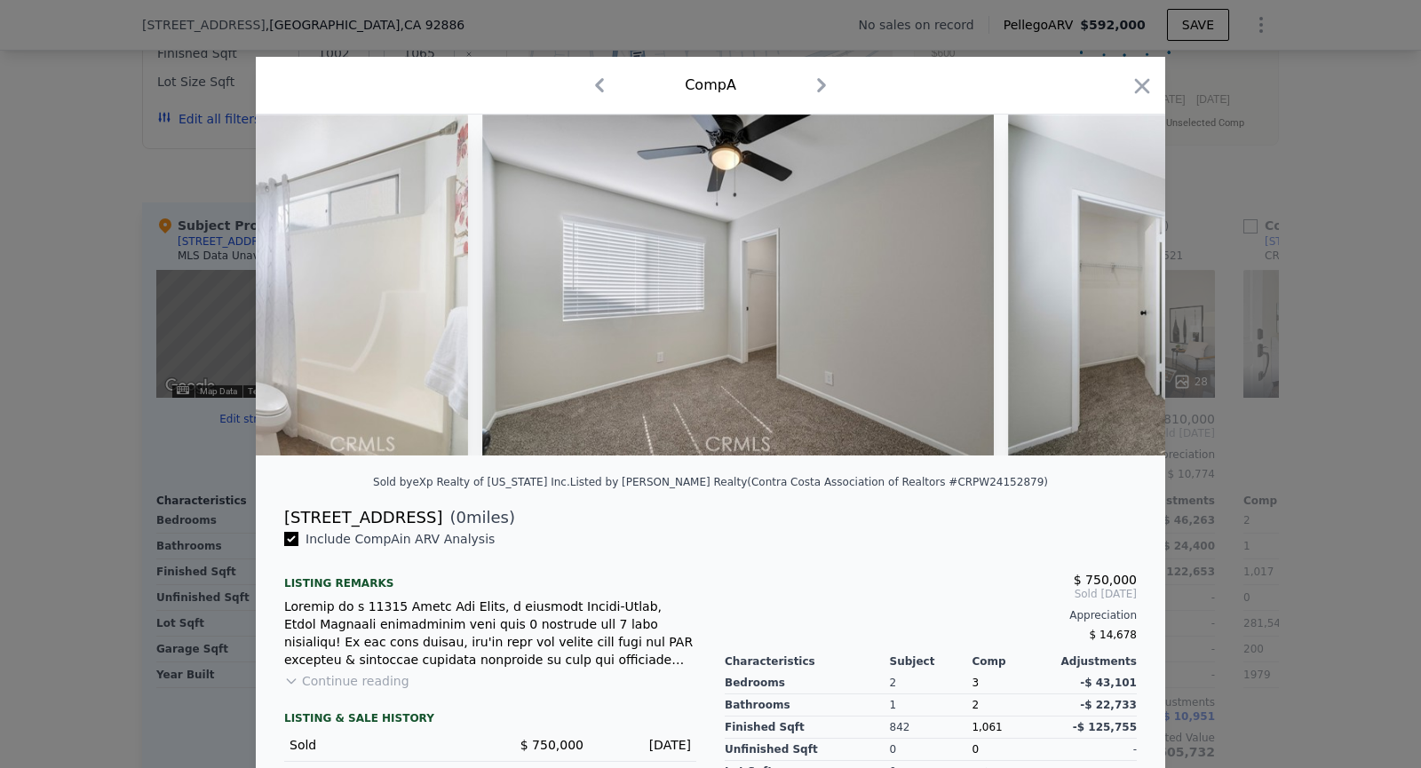
click at [1118, 290] on img at bounding box center [1264, 285] width 512 height 341
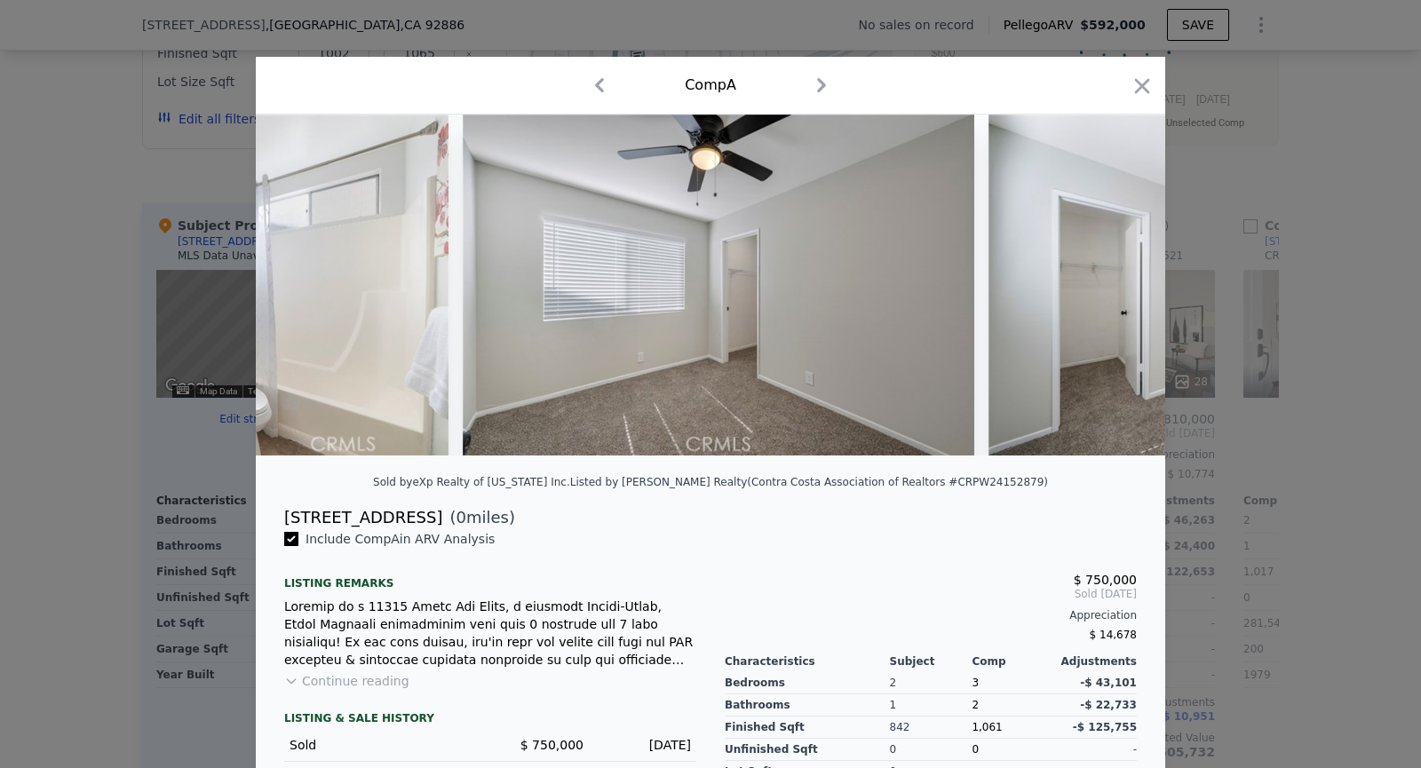
click at [1118, 290] on img at bounding box center [1245, 285] width 512 height 341
click at [1118, 290] on icon at bounding box center [1119, 285] width 11 height 18
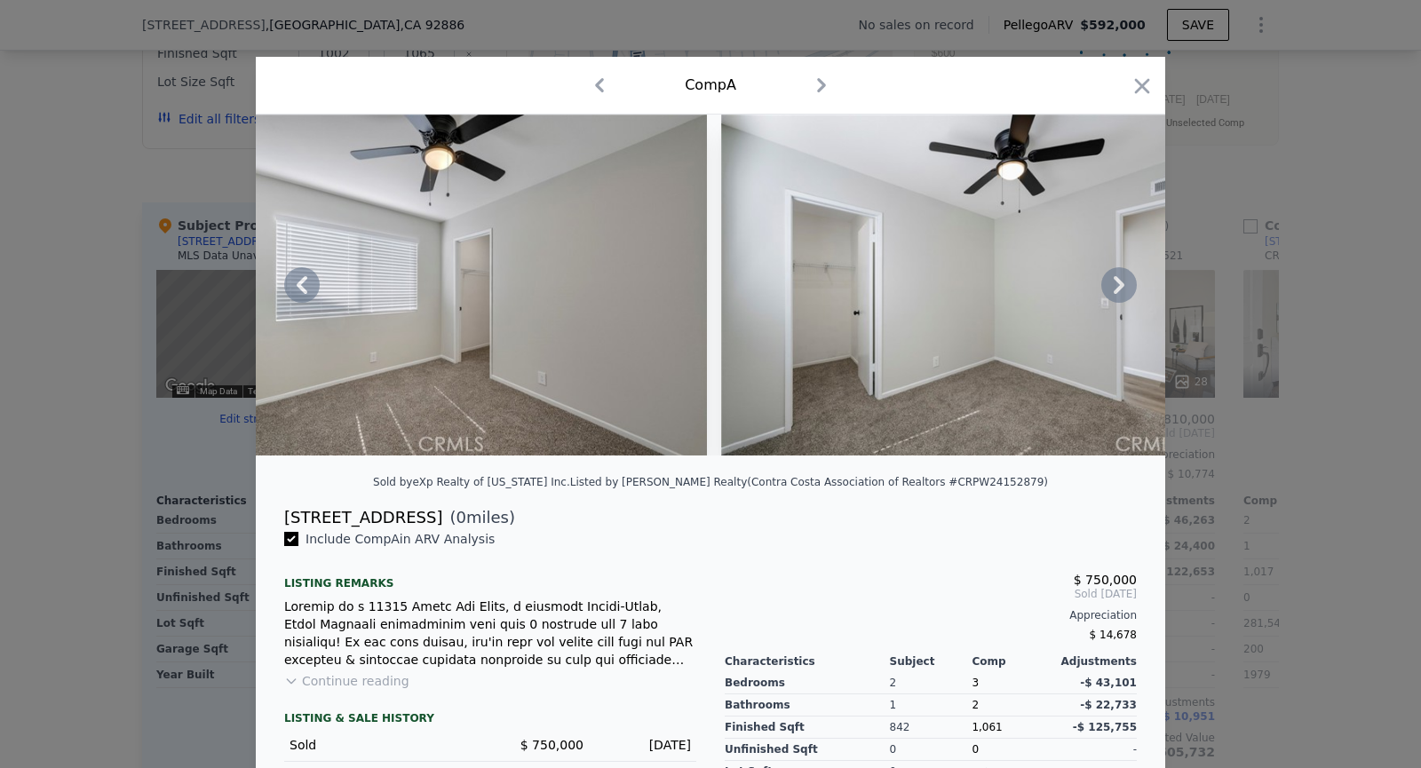
click at [1118, 290] on img at bounding box center [977, 285] width 512 height 341
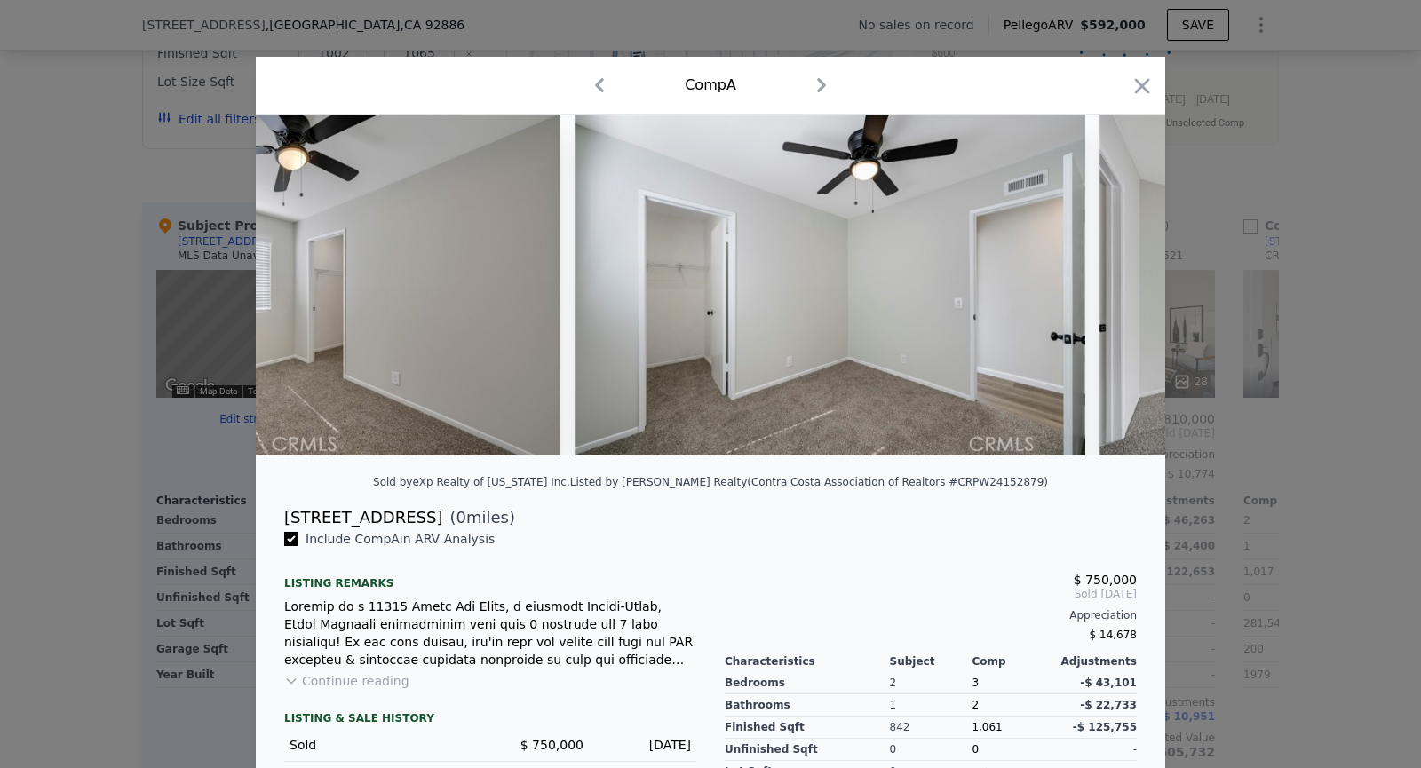
click at [1118, 290] on img at bounding box center [1356, 285] width 512 height 341
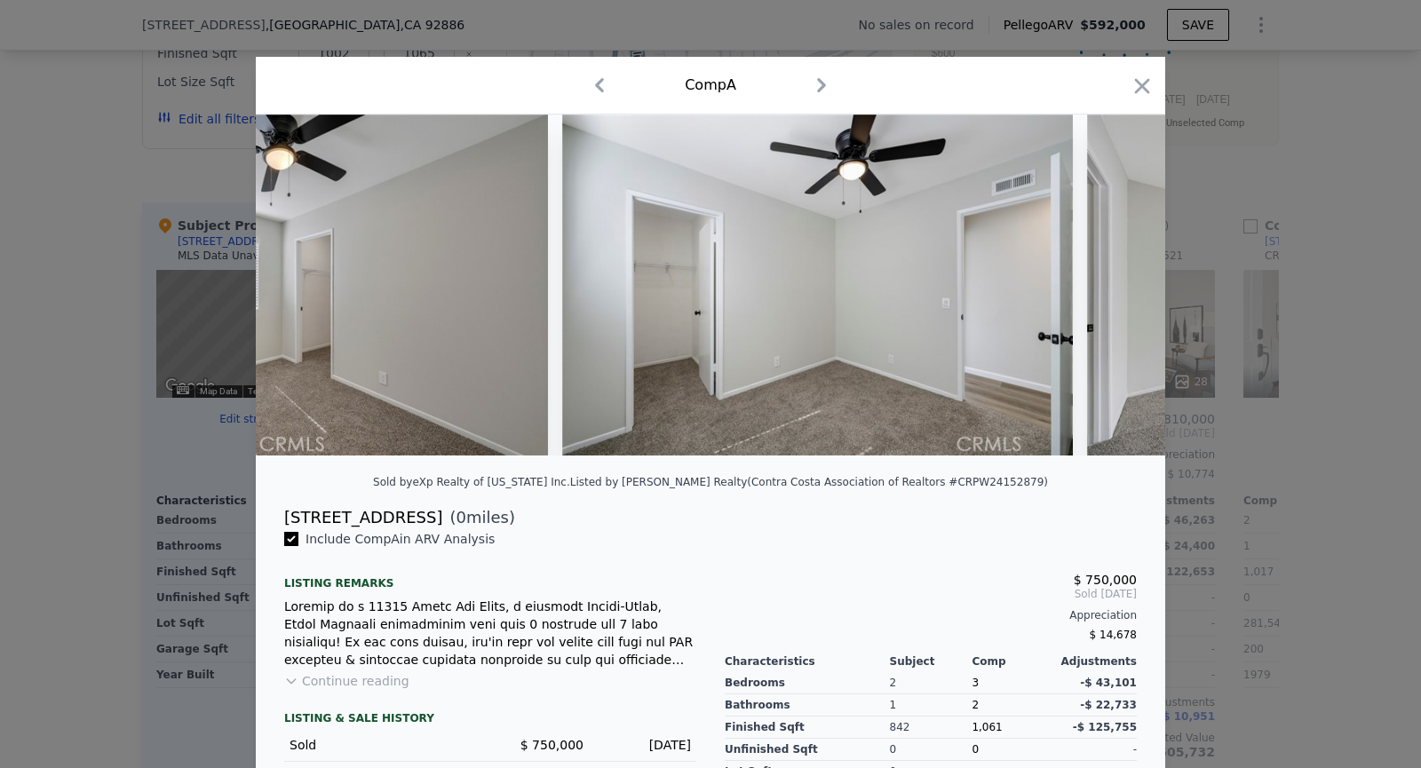
click at [1118, 290] on img at bounding box center [1343, 285] width 512 height 341
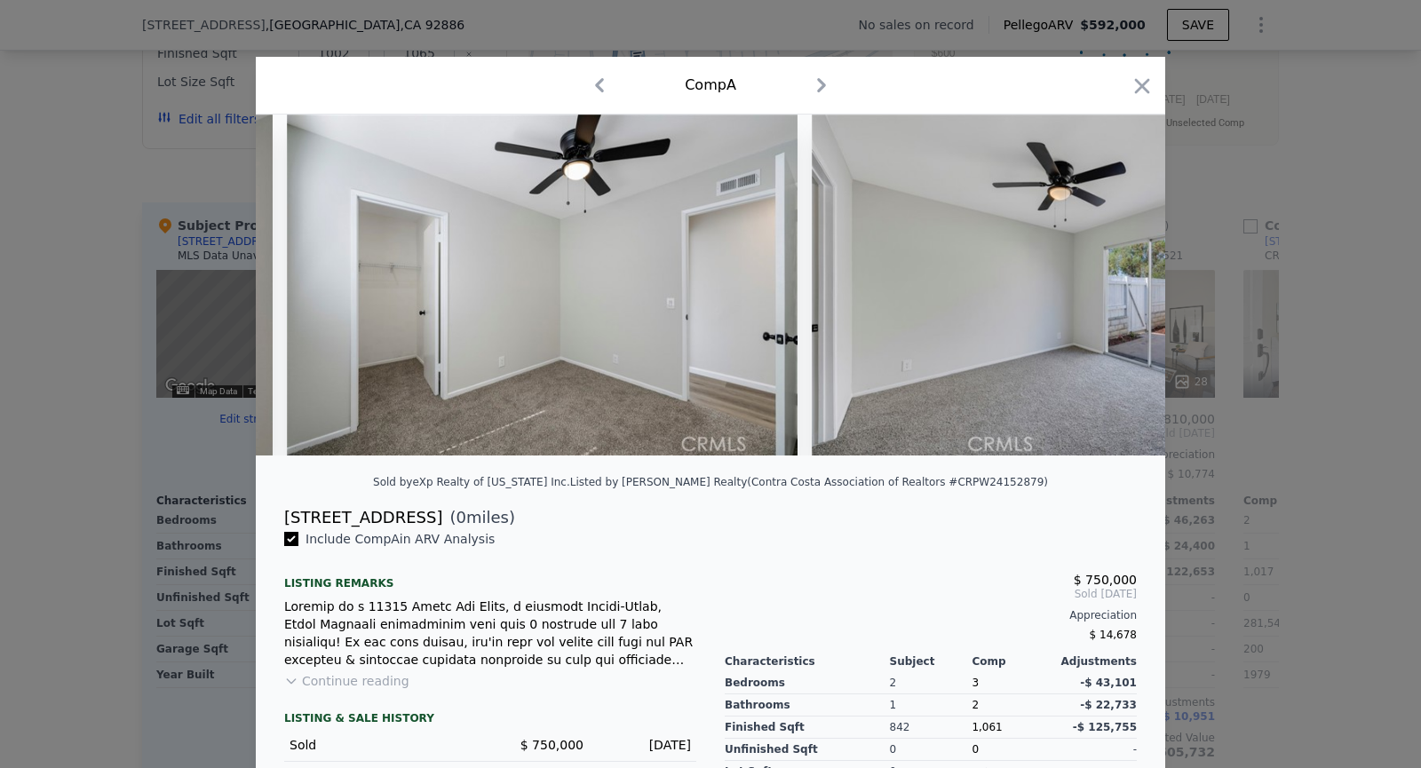
click at [1118, 290] on img at bounding box center [1068, 285] width 512 height 341
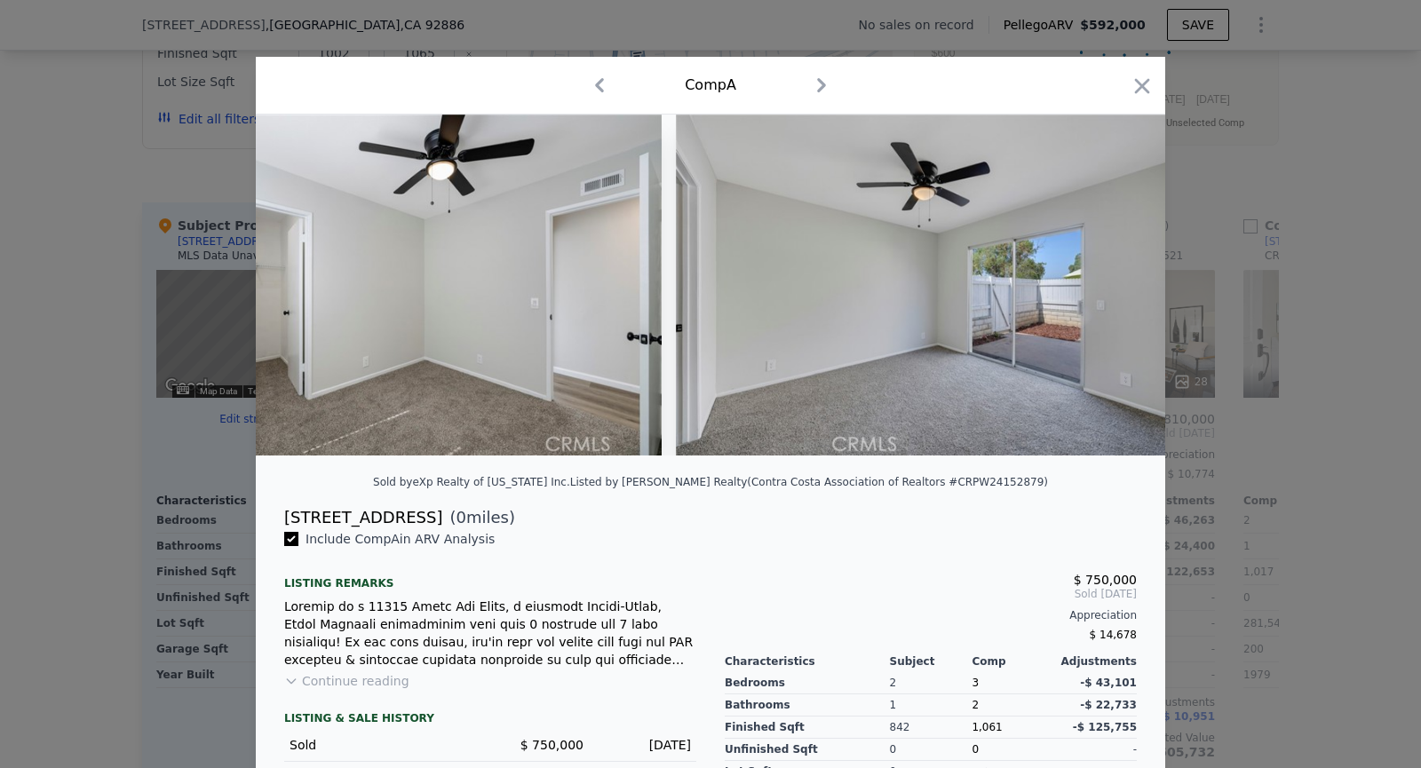
click at [1118, 290] on img at bounding box center [932, 285] width 512 height 341
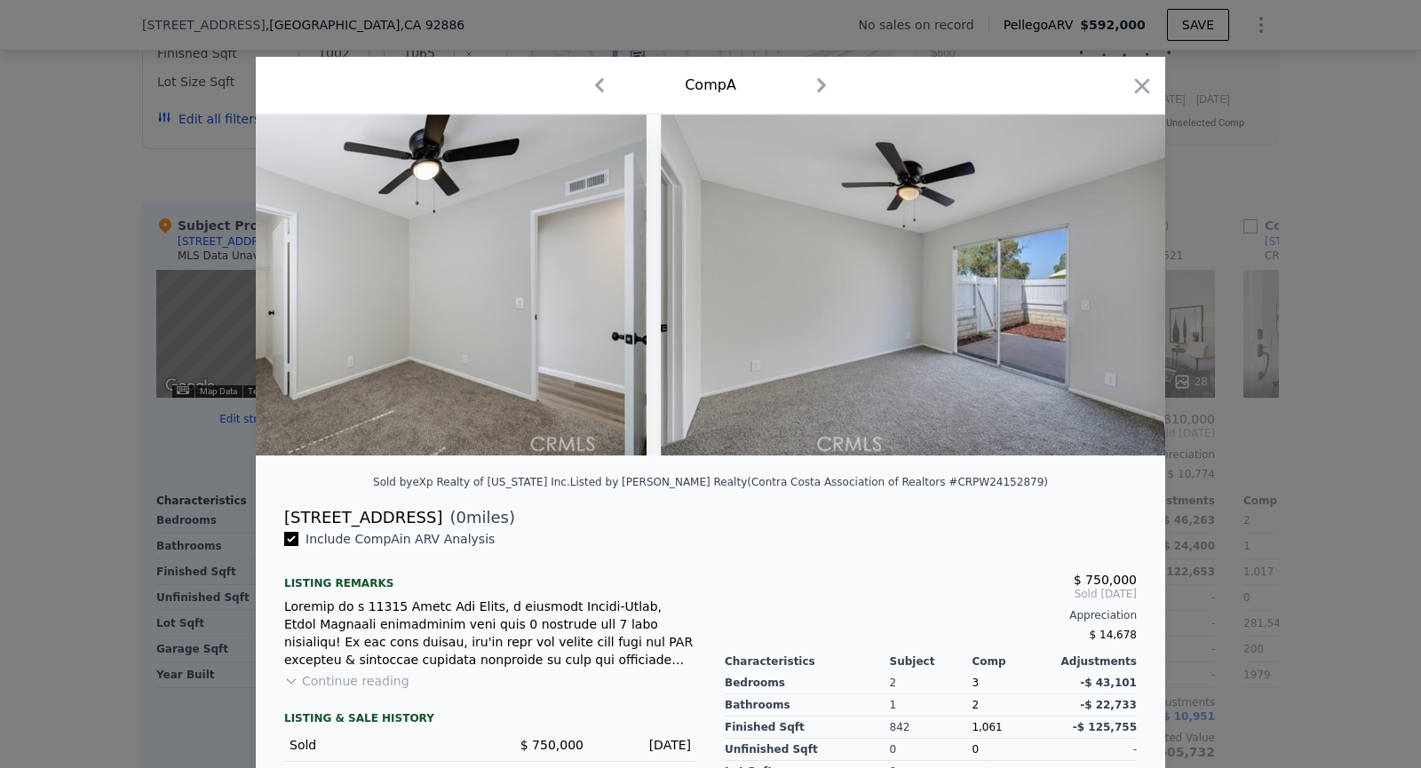
click at [1118, 290] on img at bounding box center [917, 285] width 512 height 341
click at [1118, 290] on icon at bounding box center [1119, 285] width 11 height 18
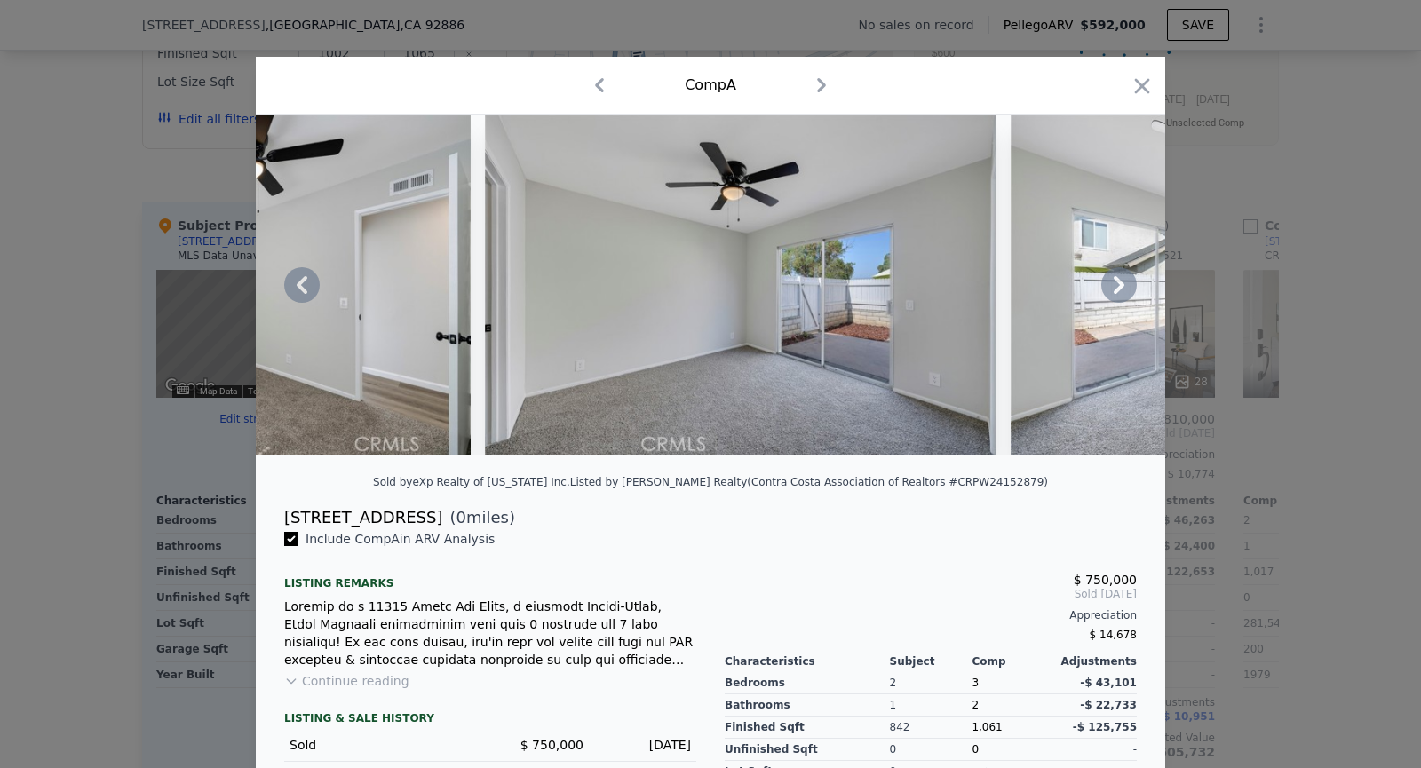
click at [1118, 290] on img at bounding box center [1267, 285] width 512 height 341
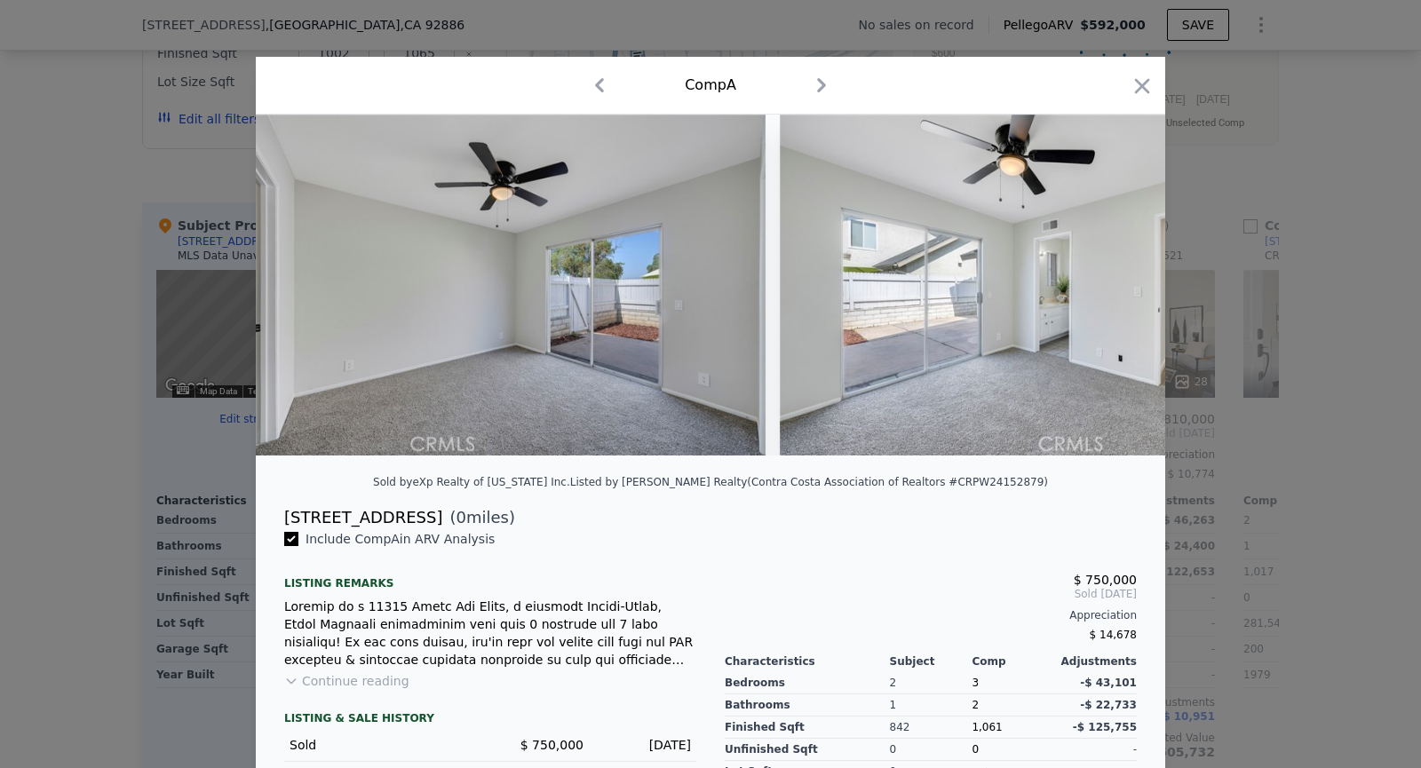
click at [1118, 290] on img at bounding box center [1036, 285] width 512 height 341
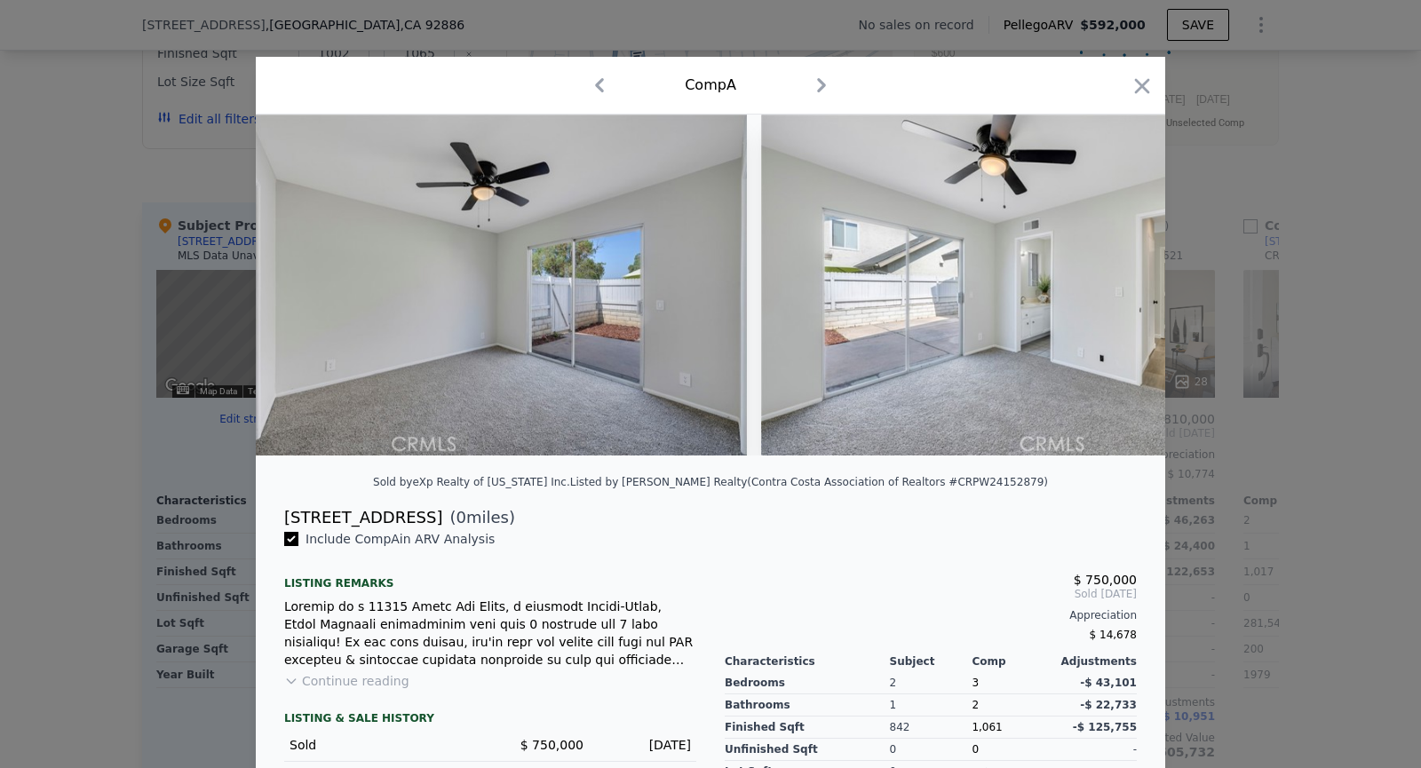
click at [1118, 290] on img at bounding box center [1017, 285] width 512 height 341
click at [1118, 290] on img at bounding box center [1016, 285] width 512 height 341
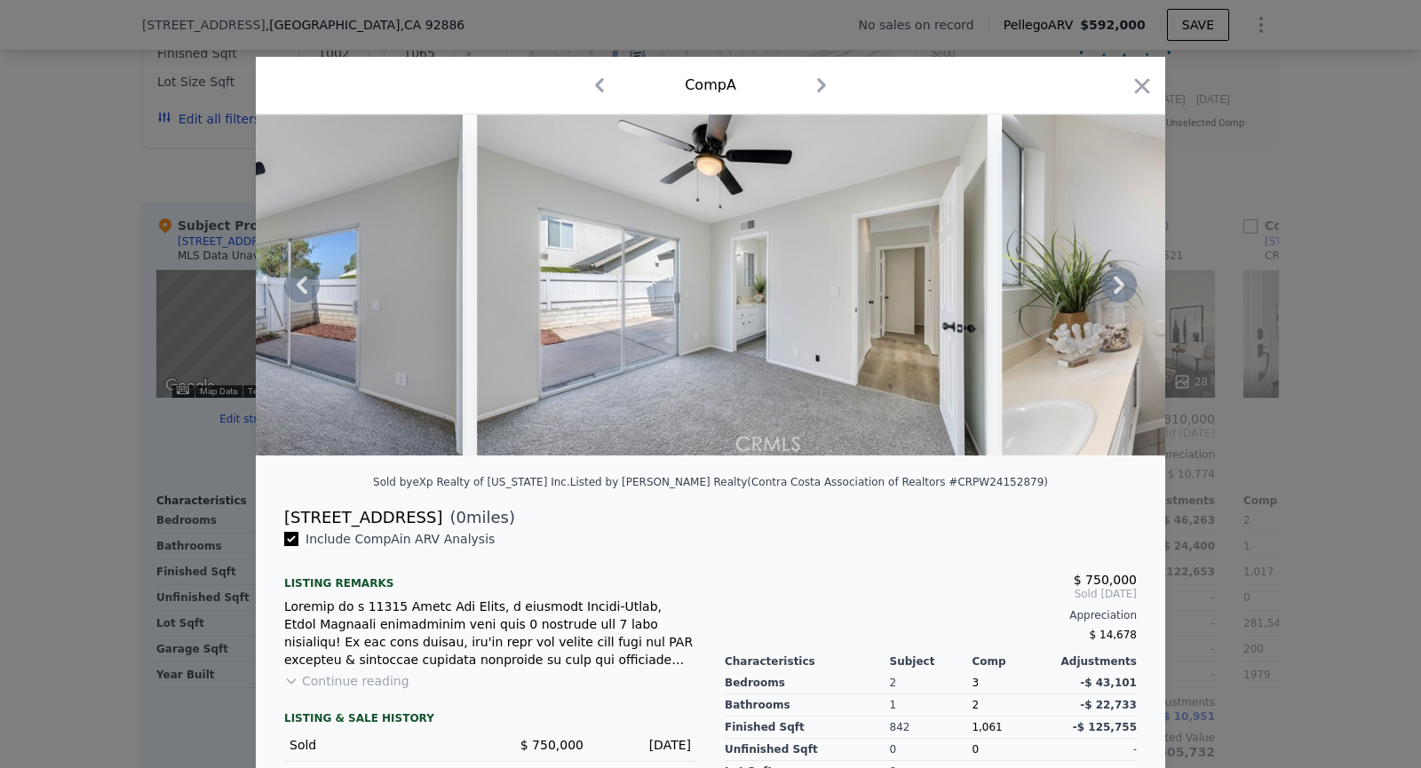
click at [1118, 290] on img at bounding box center [1258, 285] width 512 height 341
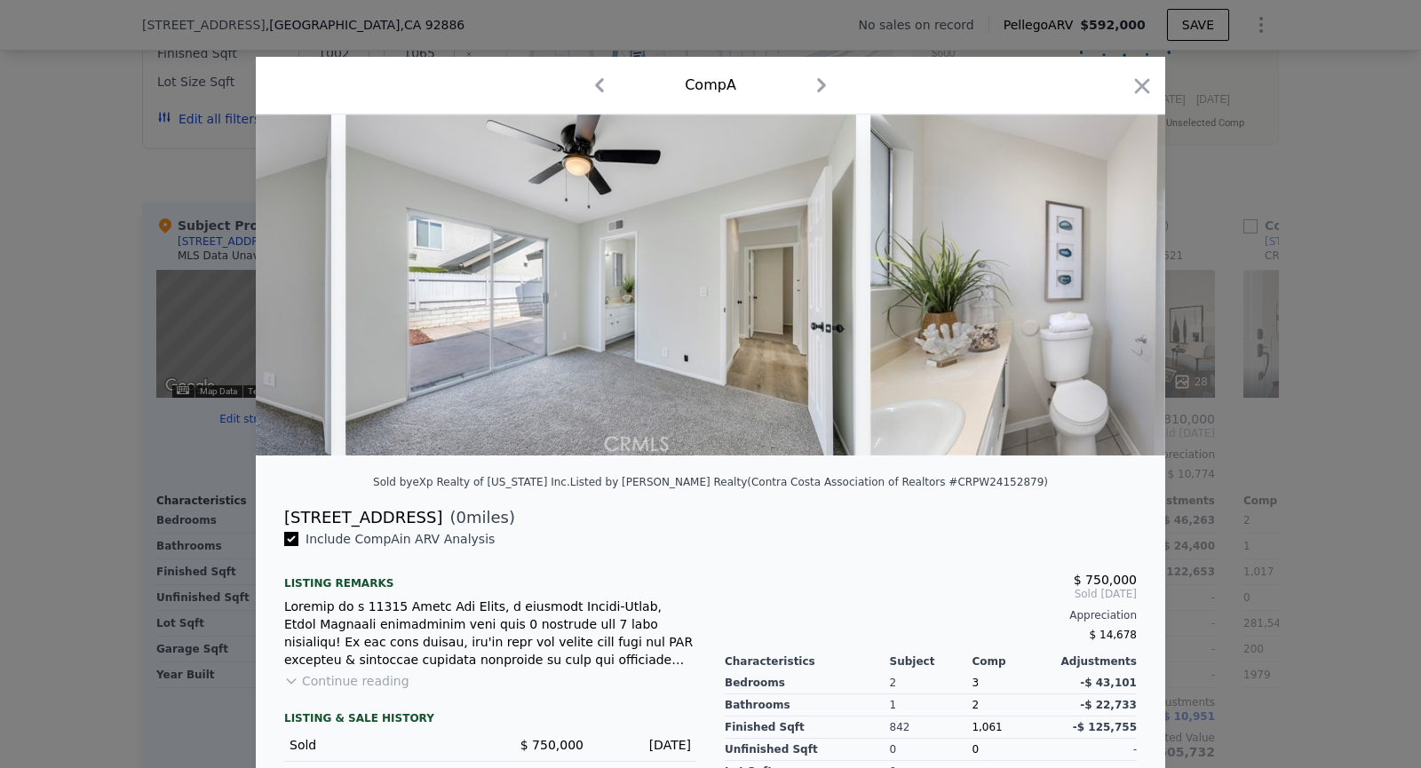
click at [1118, 290] on img at bounding box center [1126, 285] width 512 height 341
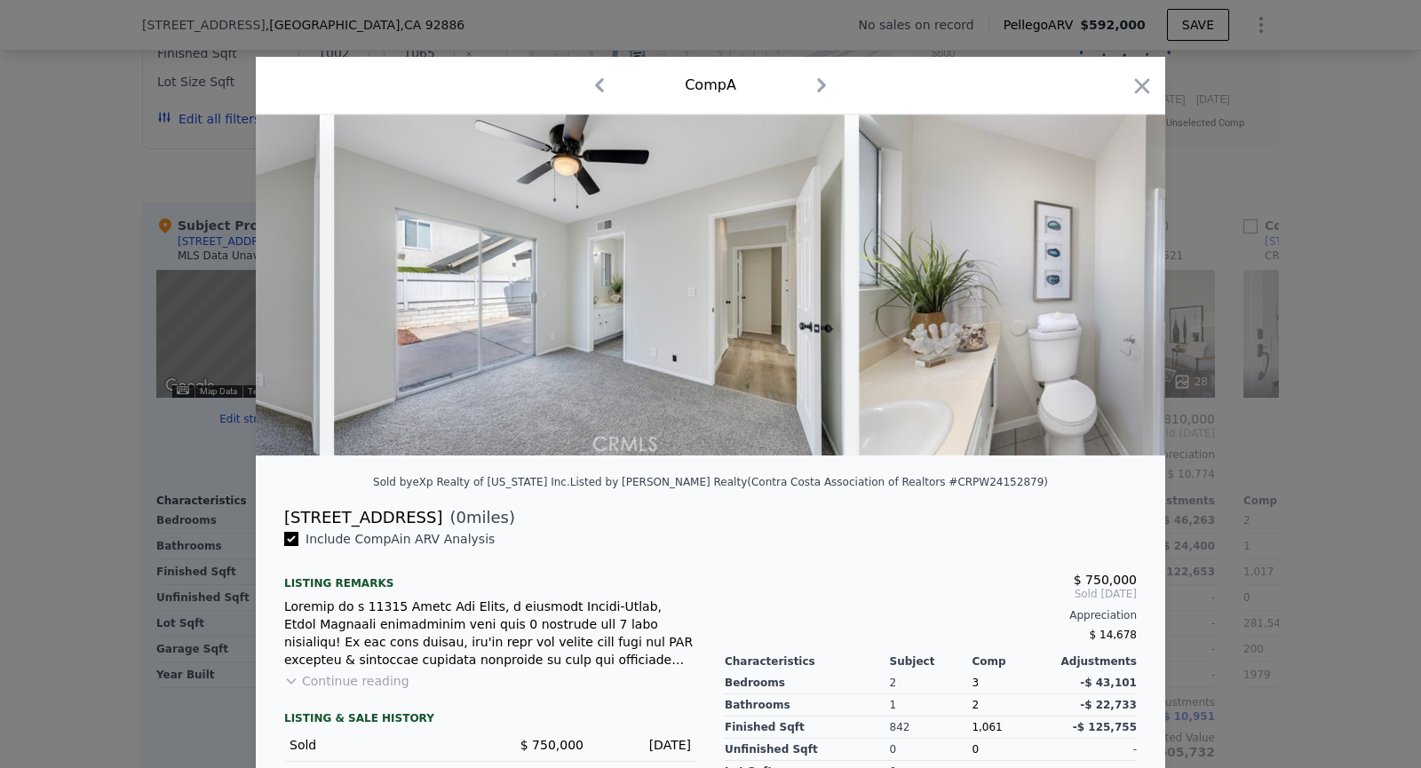
click at [1118, 290] on img at bounding box center [1115, 285] width 512 height 341
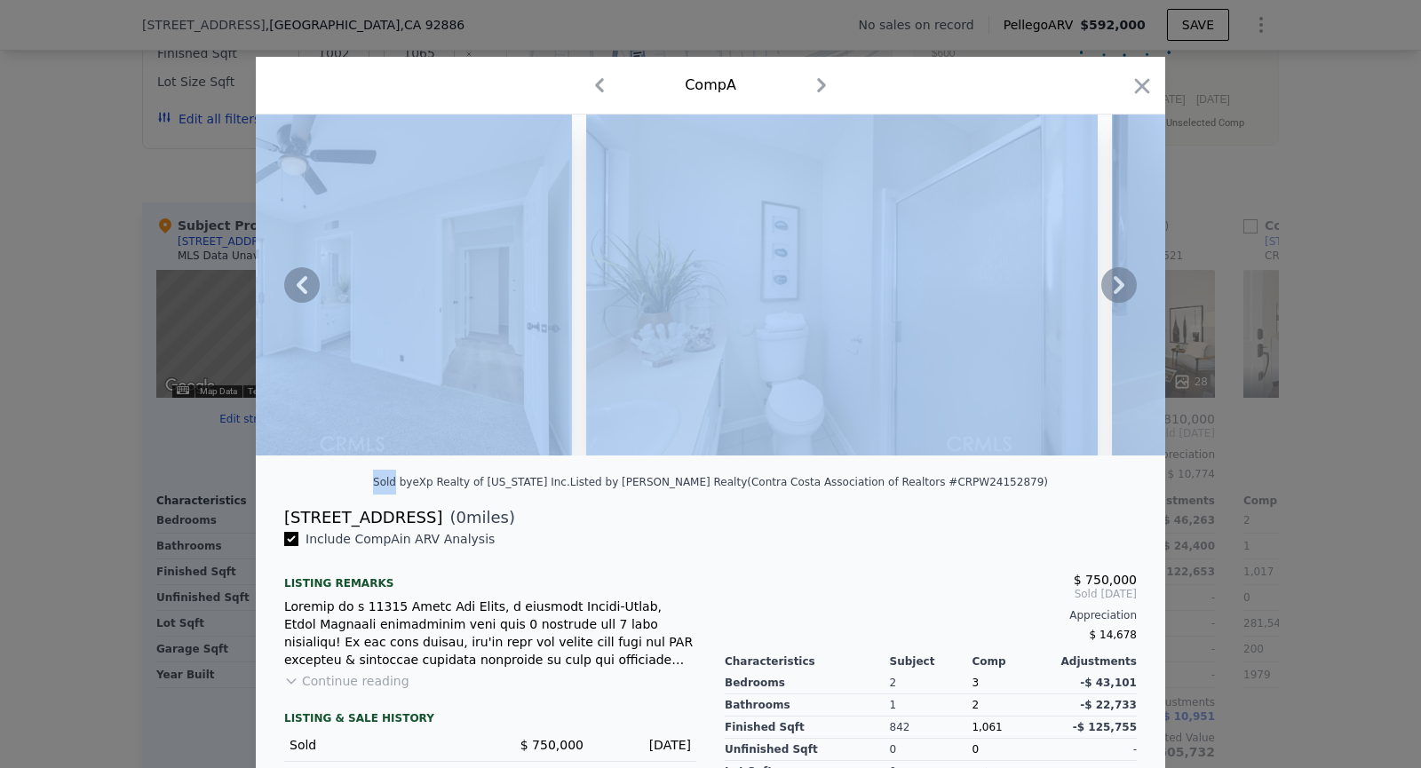
click at [1118, 290] on img at bounding box center [1368, 285] width 512 height 341
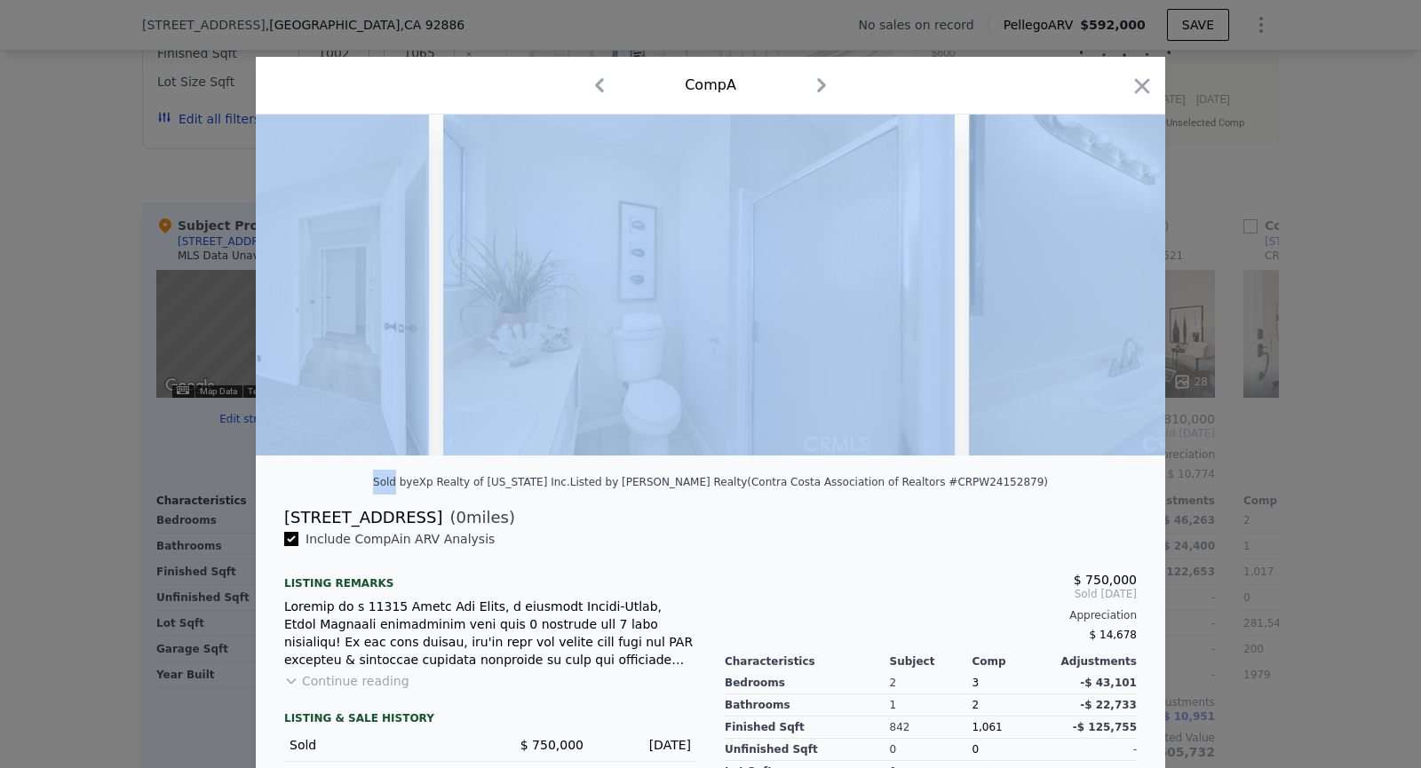
click at [1118, 290] on img at bounding box center [1225, 285] width 512 height 341
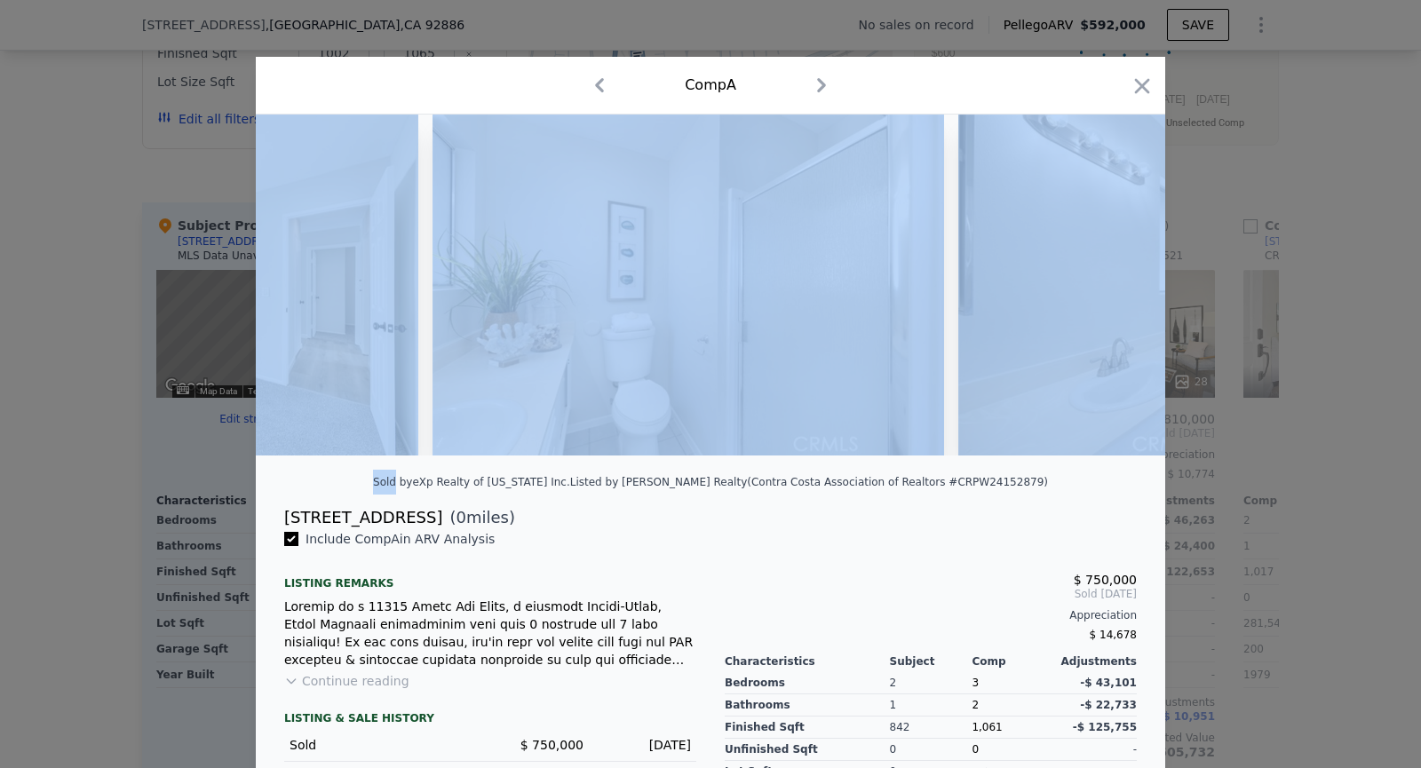
click at [1118, 290] on img at bounding box center [1214, 285] width 512 height 341
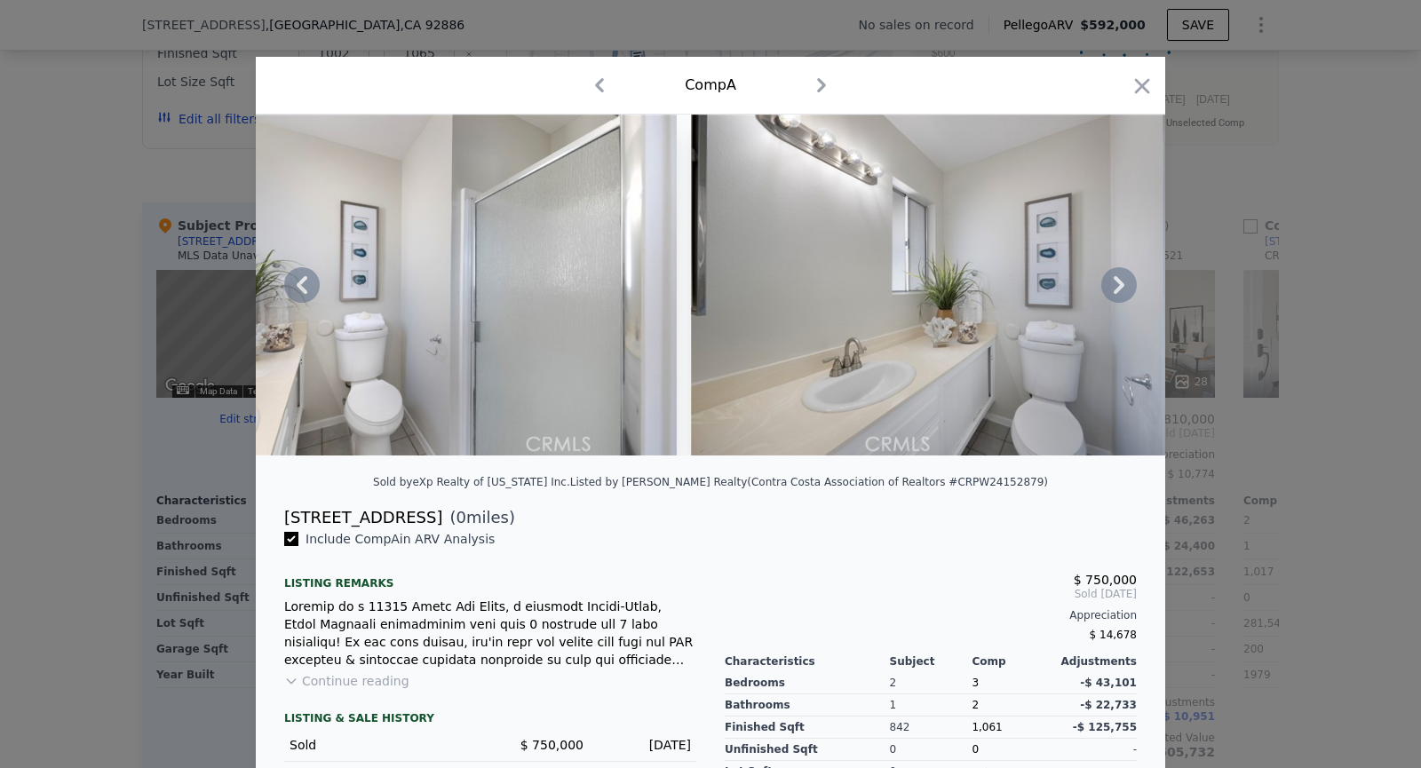
click at [1118, 290] on img at bounding box center [947, 285] width 512 height 341
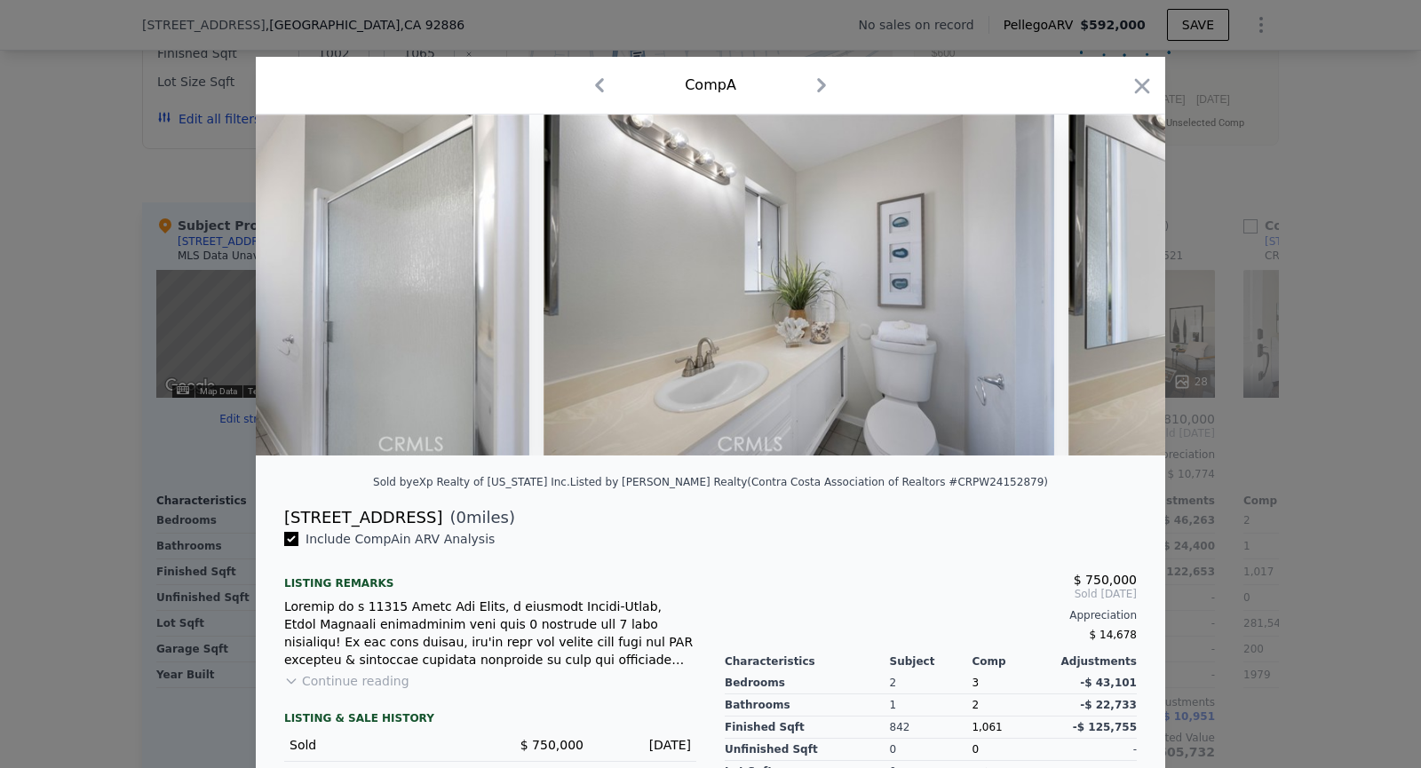
click at [1118, 290] on img at bounding box center [1325, 285] width 512 height 341
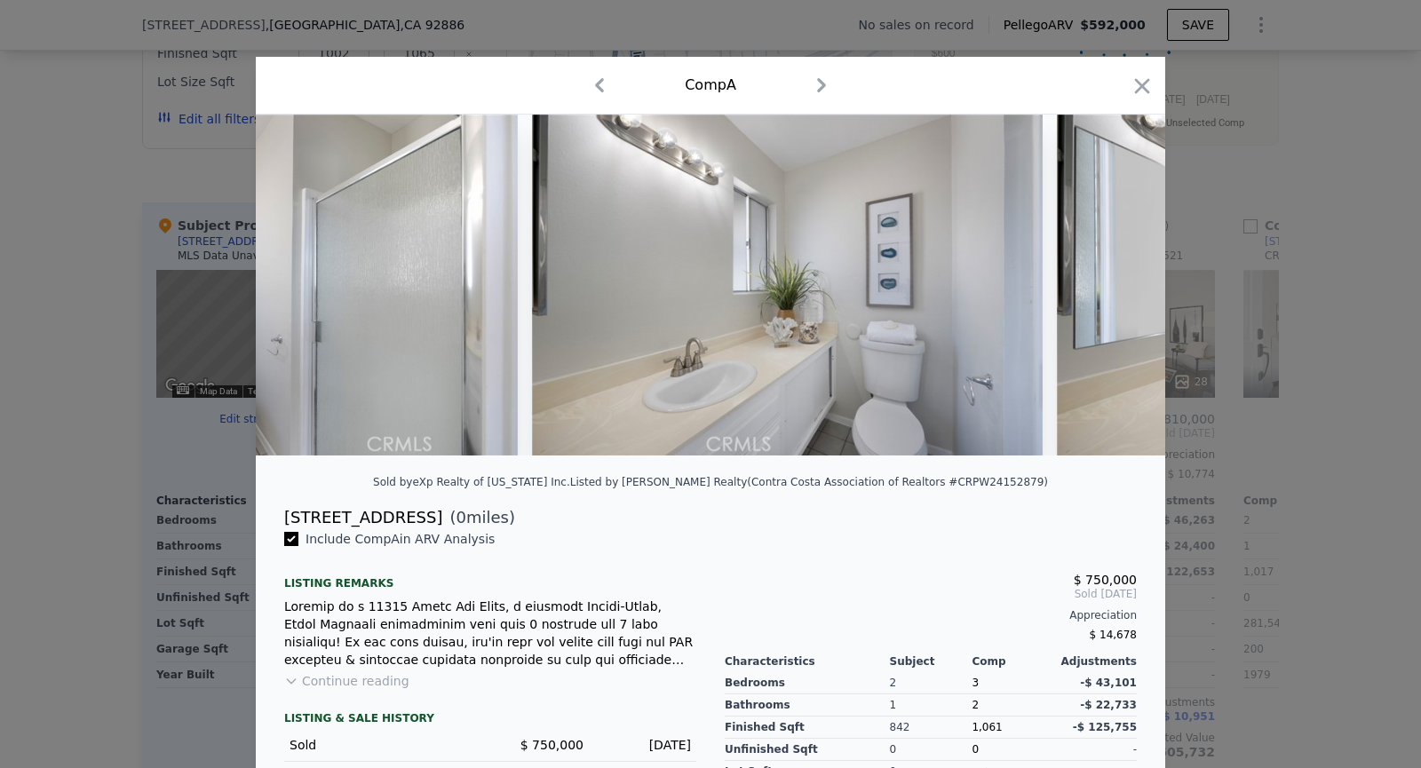
click at [1118, 290] on img at bounding box center [1313, 285] width 512 height 341
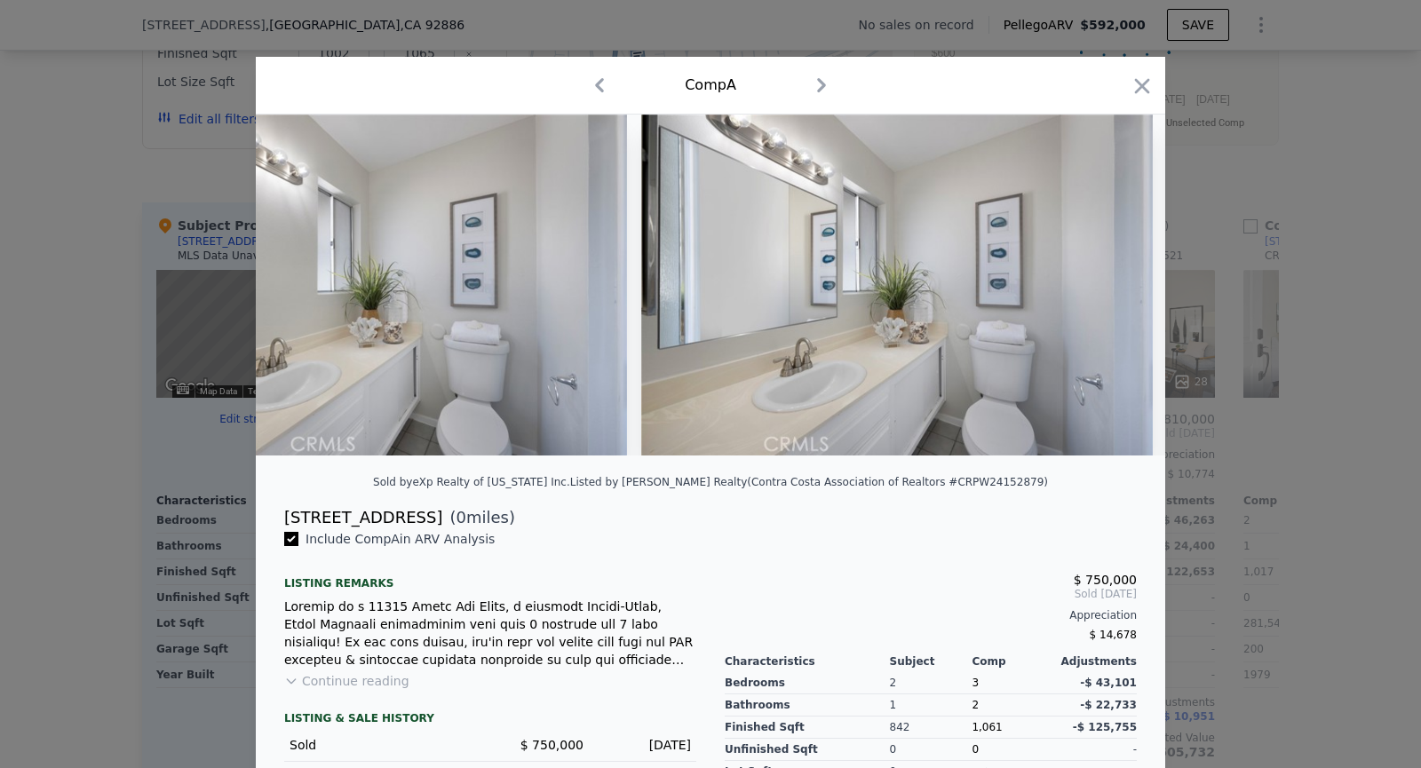
scroll to position [0, 10659]
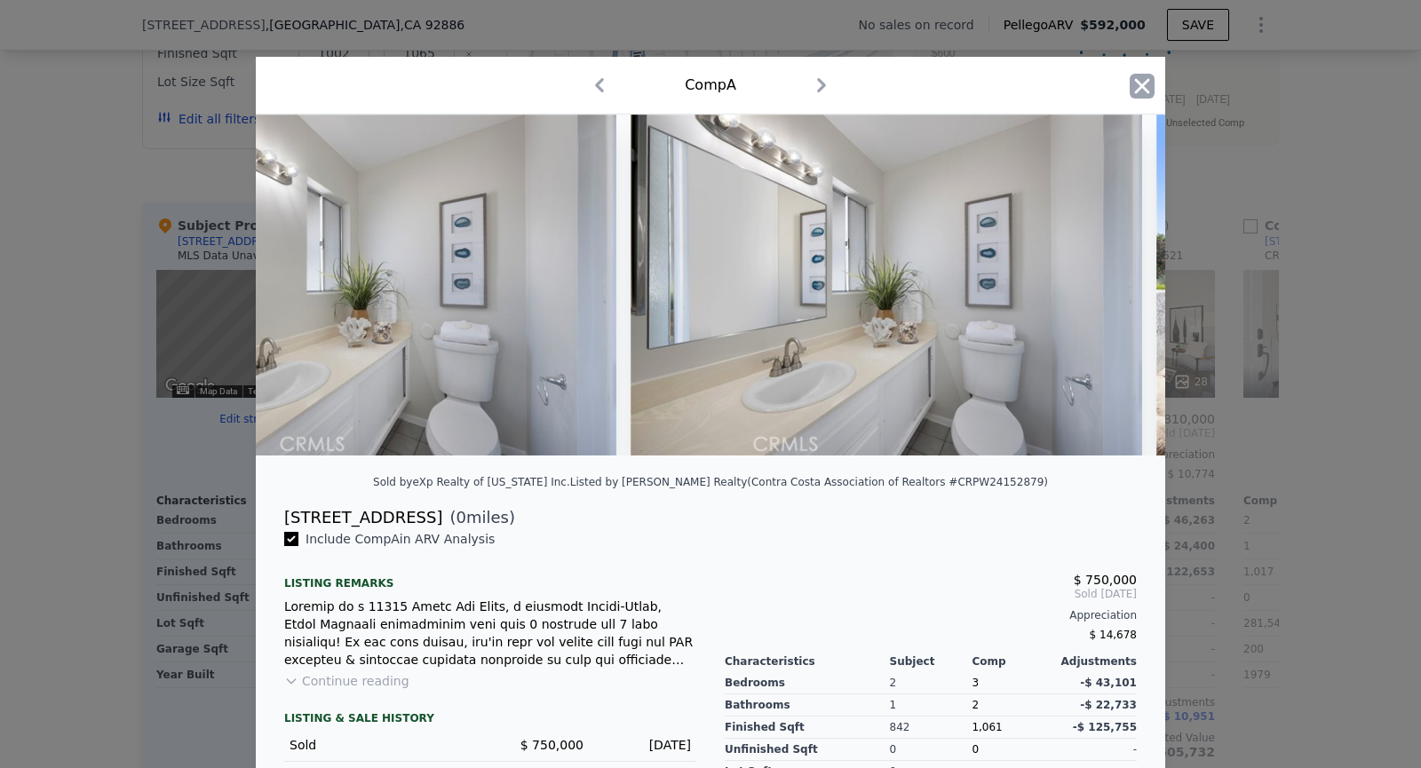
click at [1143, 74] on icon "button" at bounding box center [1142, 86] width 25 height 25
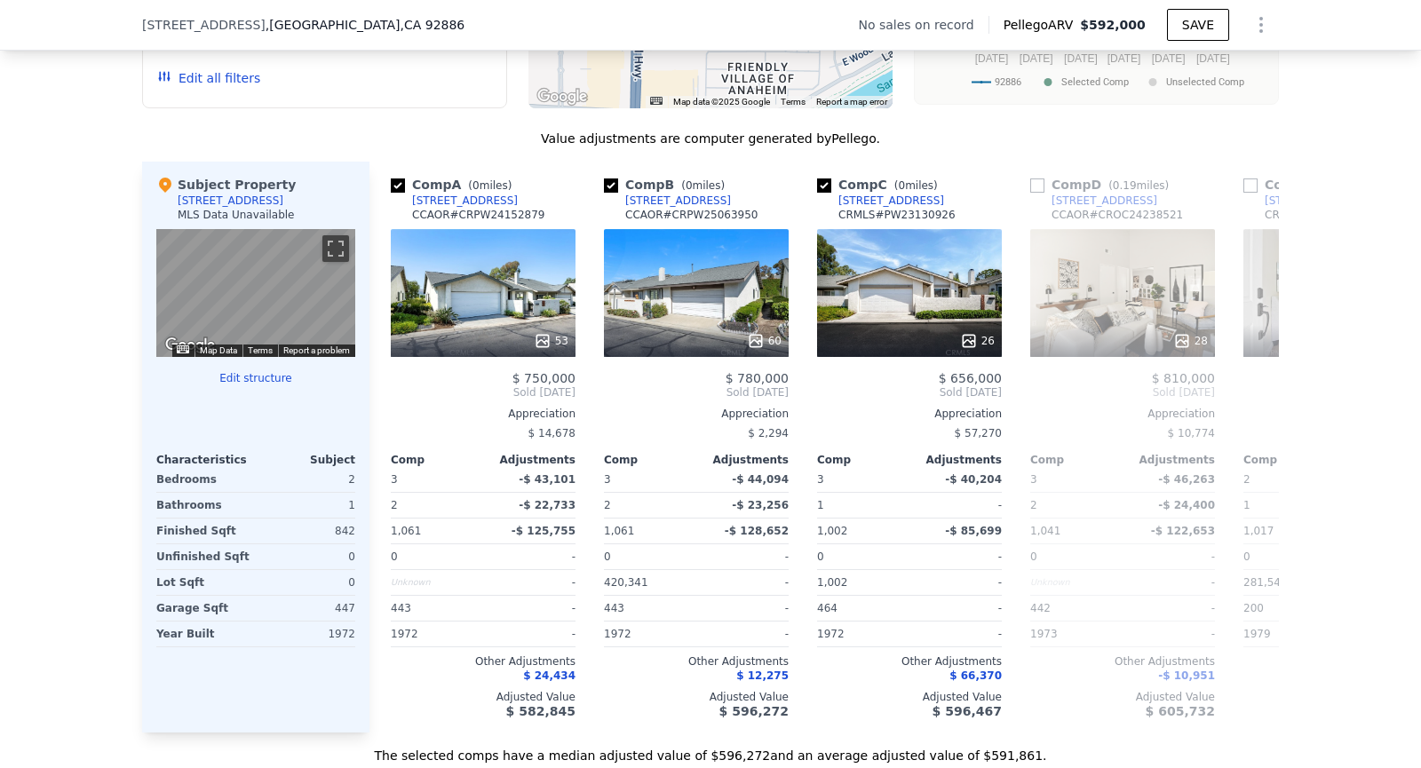
scroll to position [0, 3]
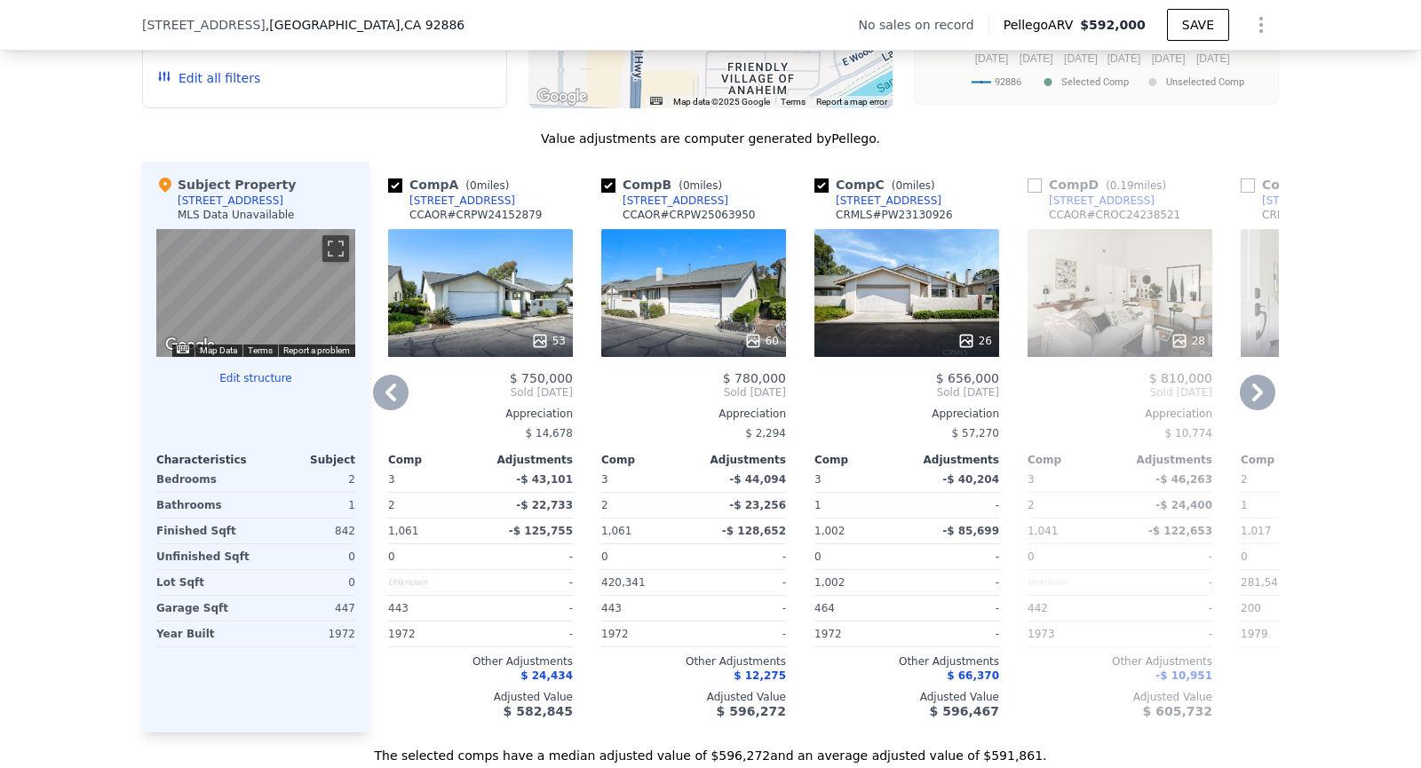
click at [714, 296] on div "60" at bounding box center [693, 293] width 185 height 128
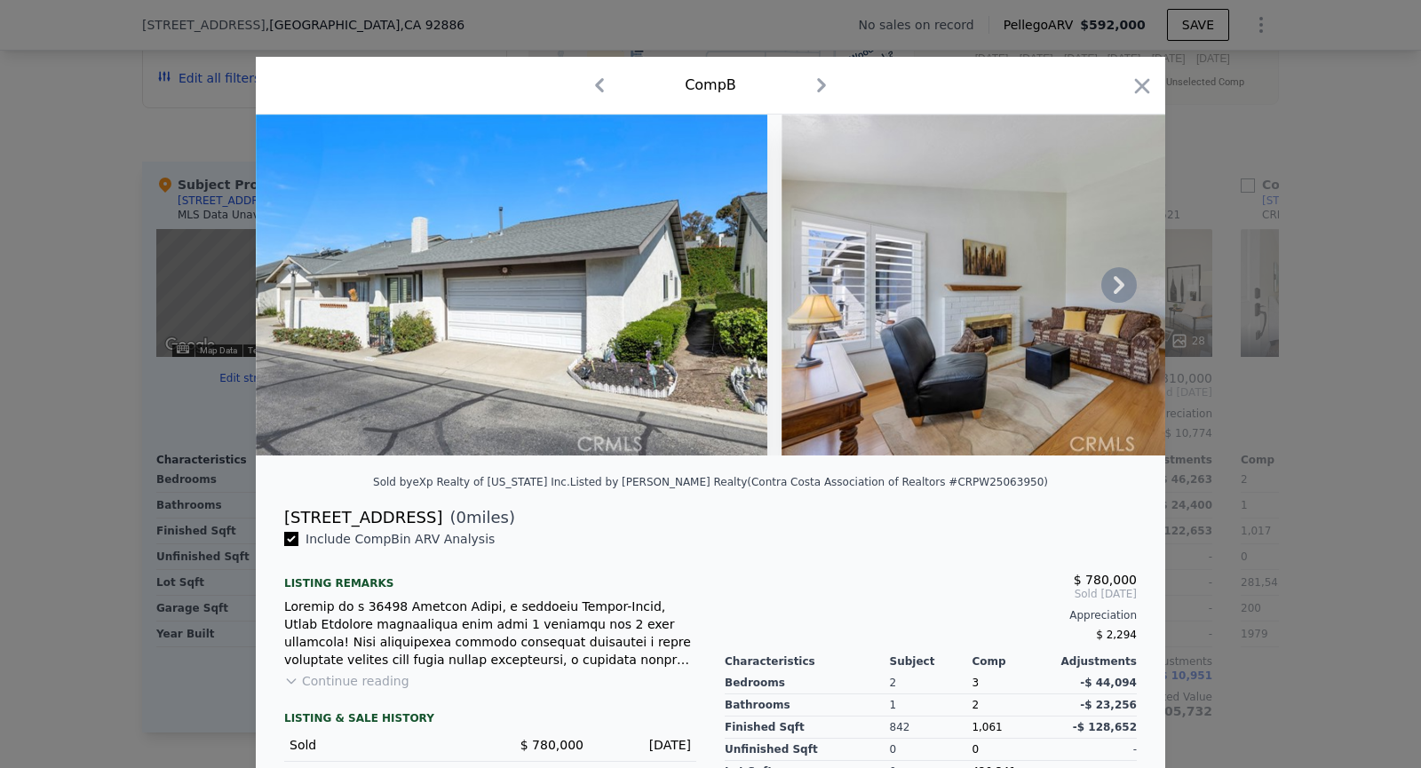
click at [1129, 276] on icon at bounding box center [1119, 285] width 36 height 36
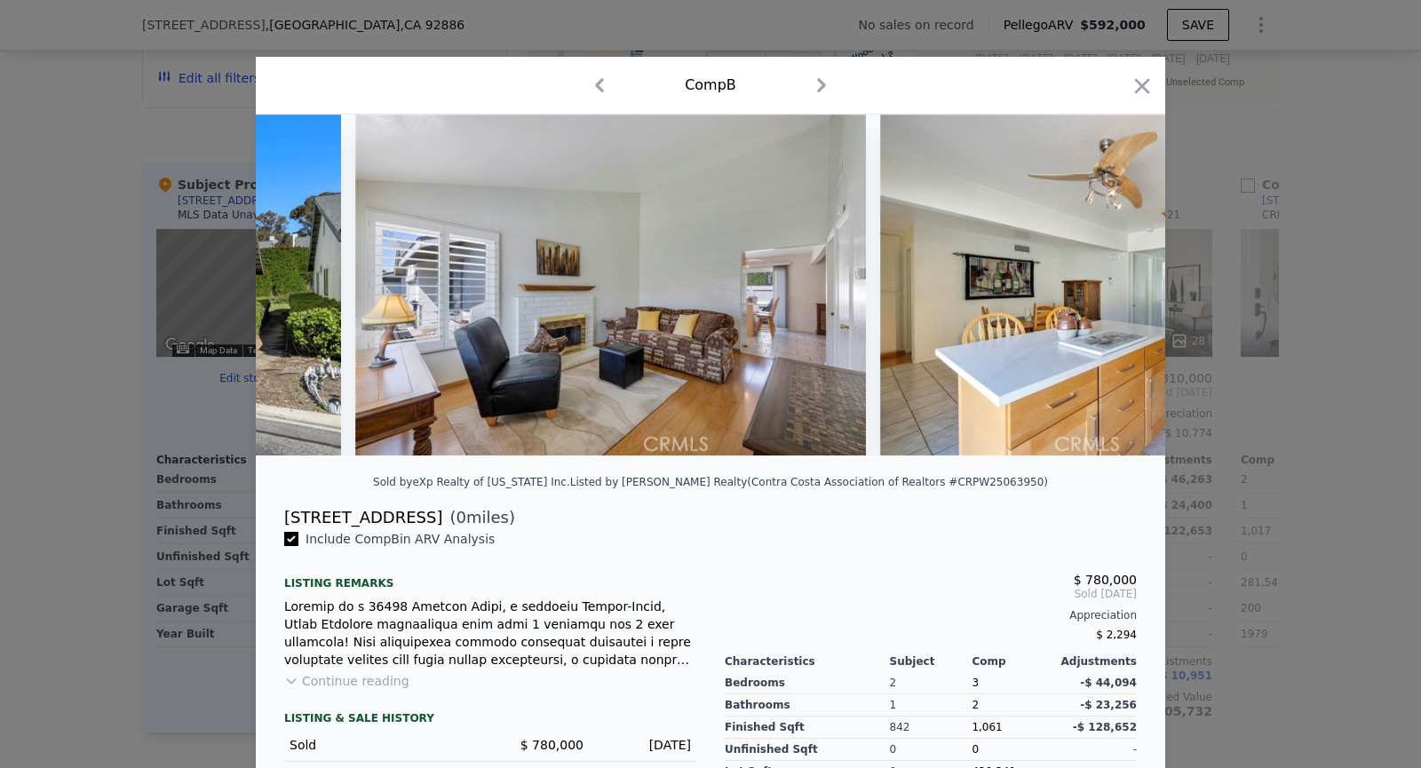
click at [1129, 276] on img at bounding box center [1136, 285] width 512 height 341
click at [1129, 276] on icon at bounding box center [1119, 285] width 36 height 36
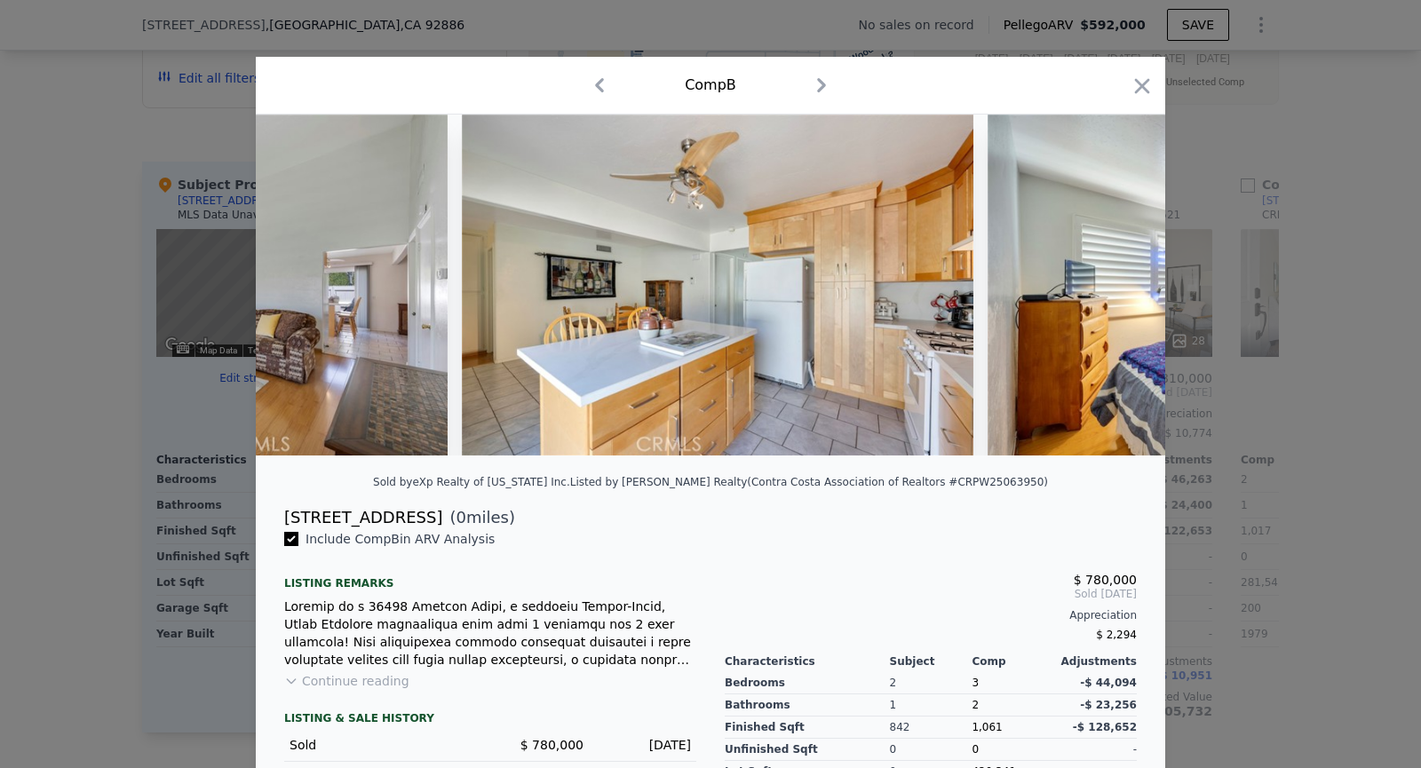
click at [1129, 276] on img at bounding box center [1244, 285] width 512 height 341
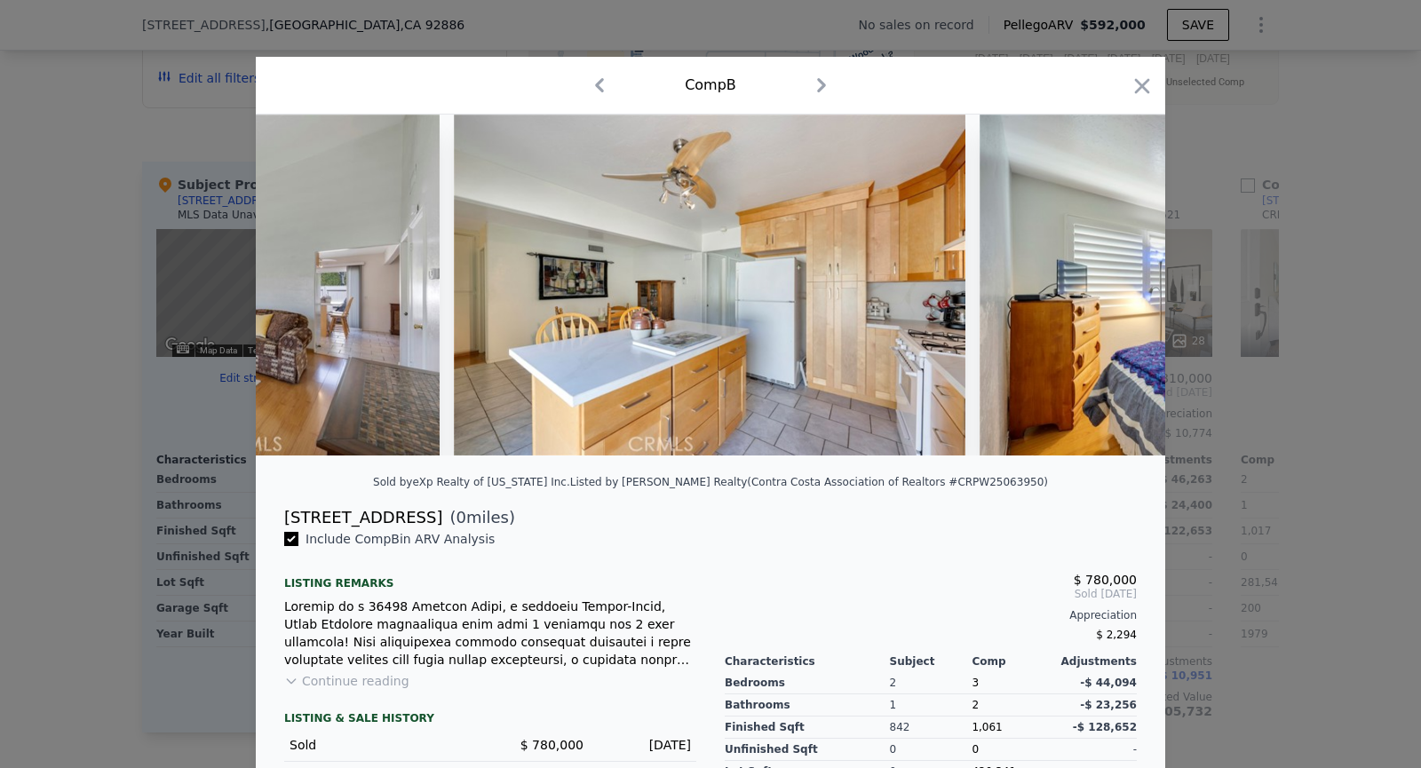
click at [1129, 276] on img at bounding box center [1236, 285] width 512 height 341
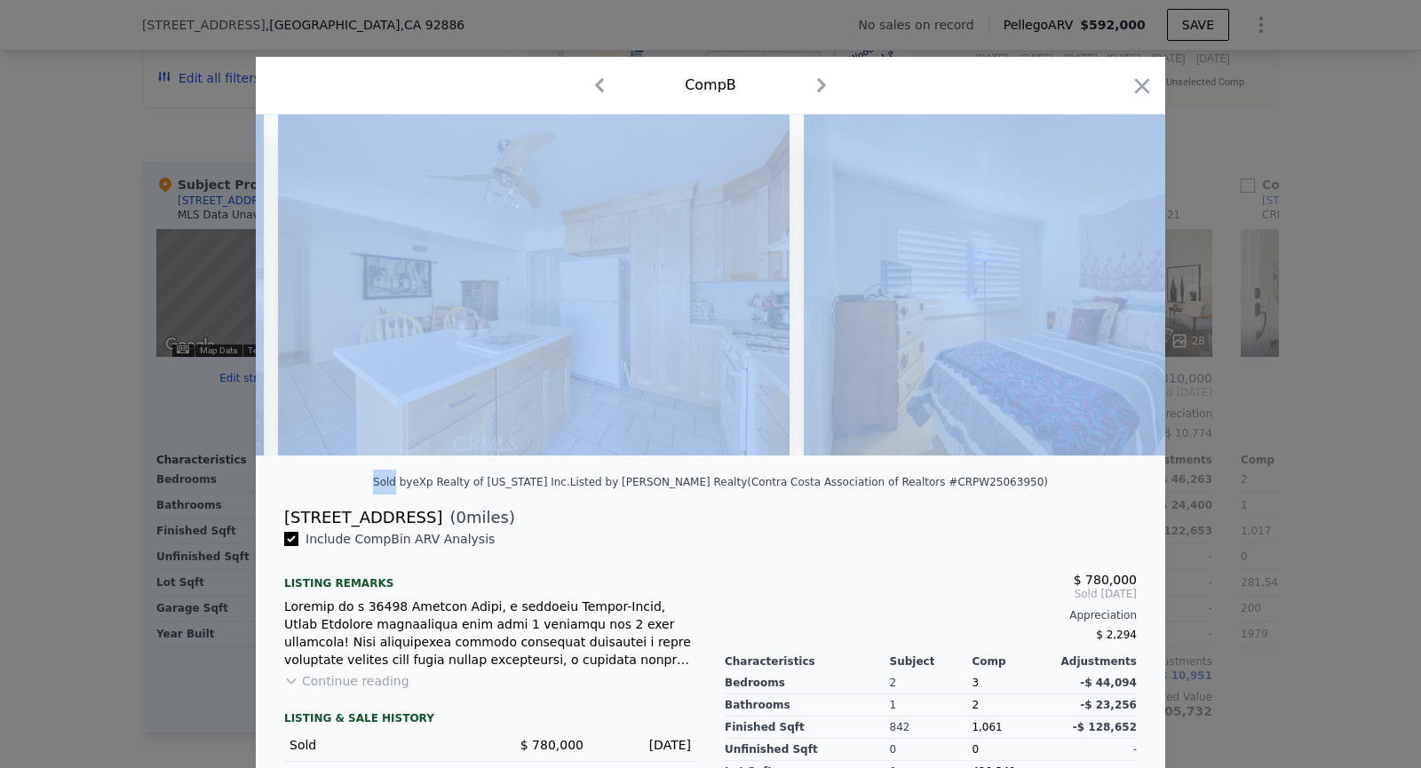
click at [1129, 276] on img at bounding box center [1060, 285] width 512 height 341
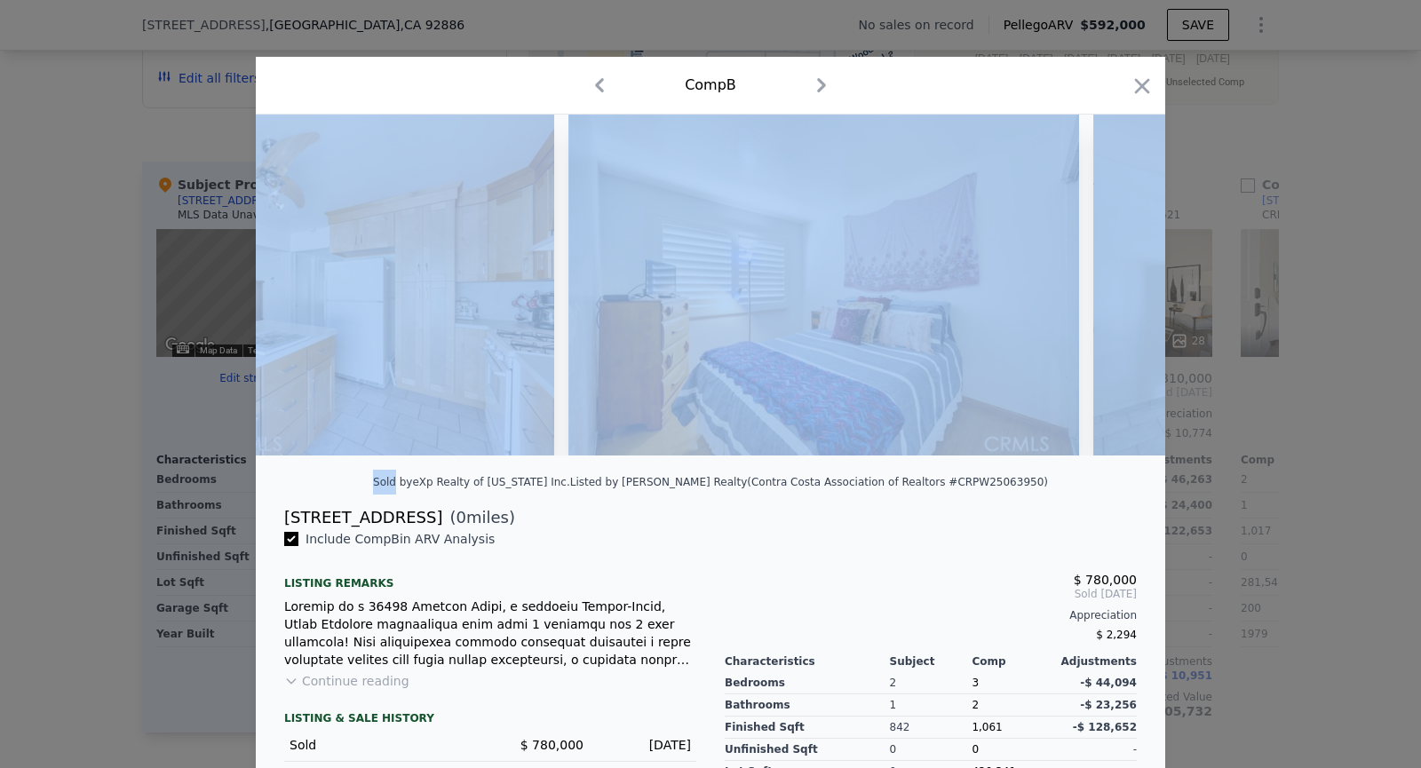
click at [1129, 276] on img at bounding box center [1349, 285] width 512 height 341
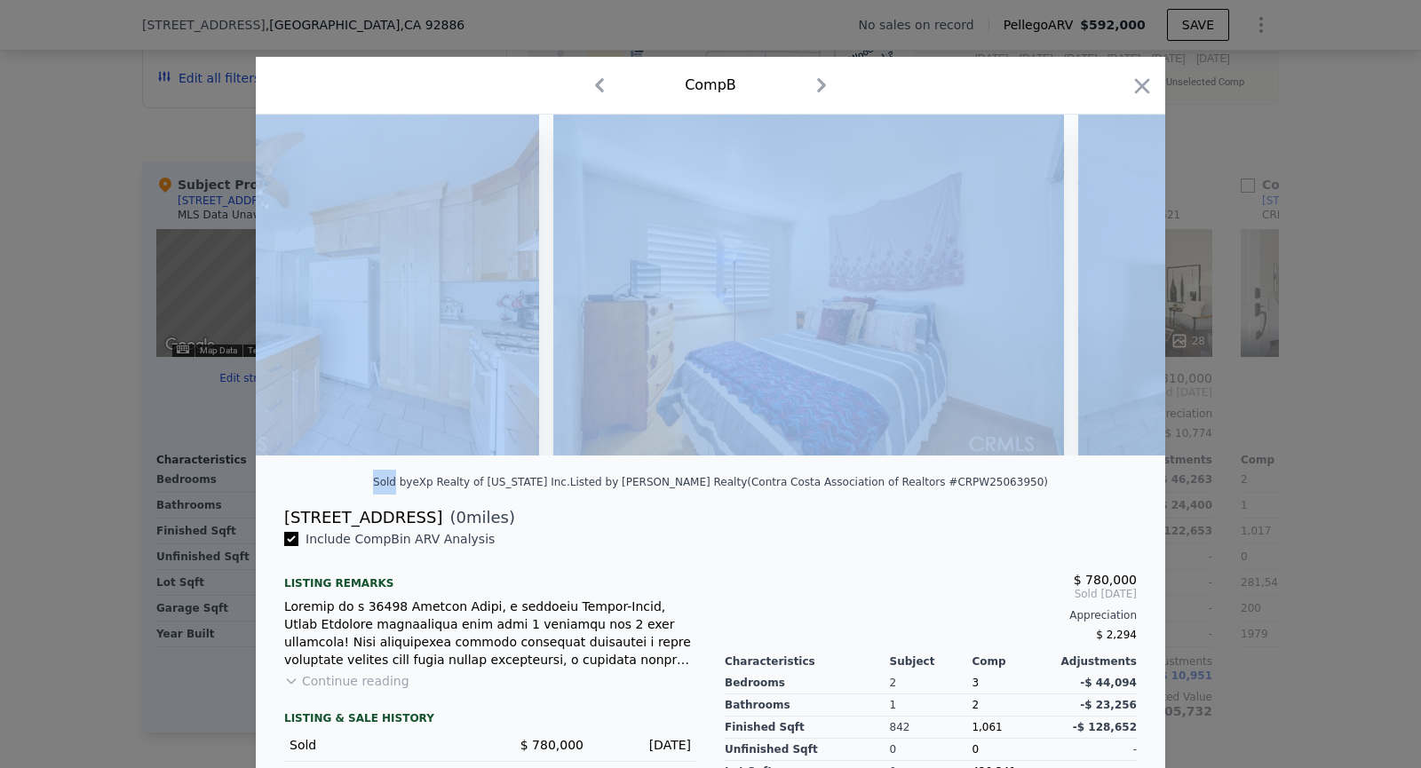
click at [1129, 276] on img at bounding box center [1334, 285] width 512 height 341
click at [1129, 276] on icon at bounding box center [1119, 285] width 36 height 36
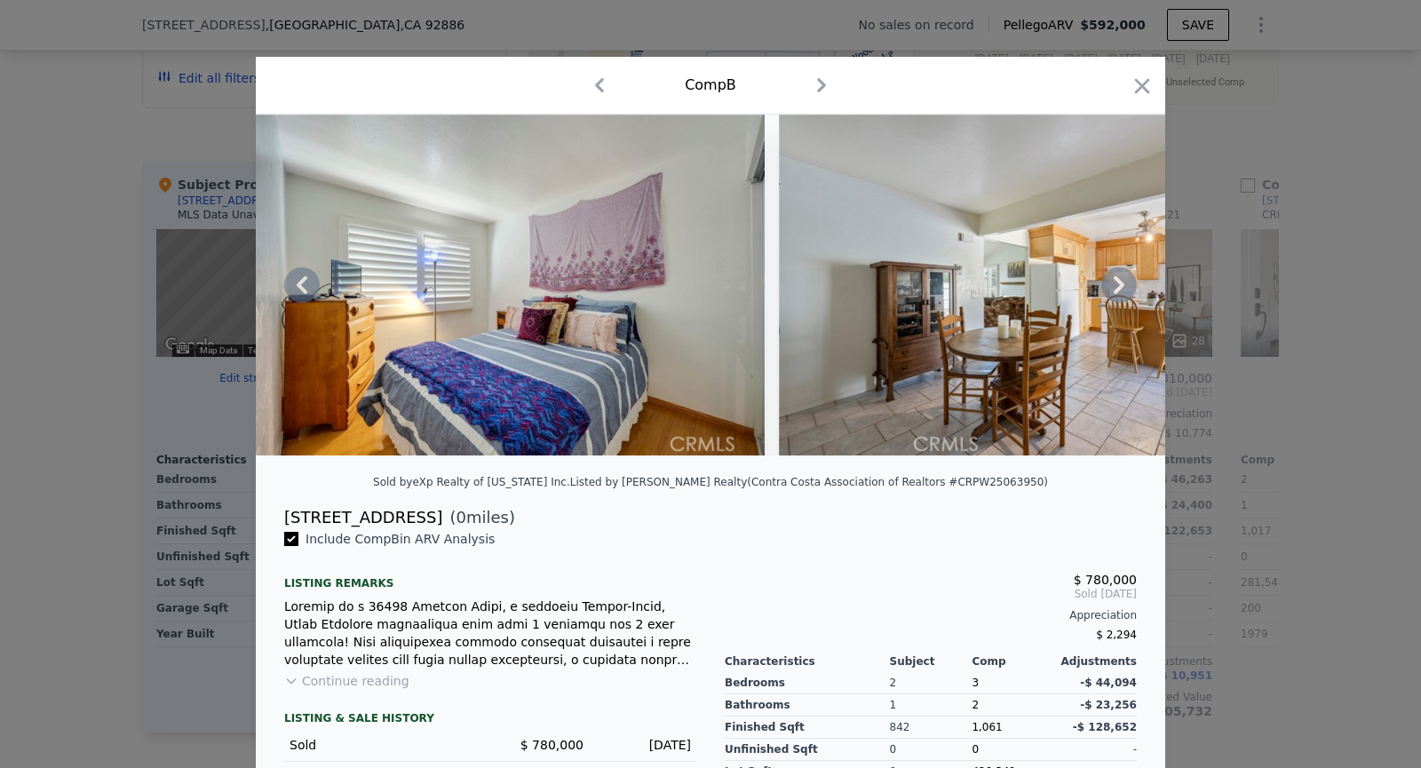
click at [1129, 276] on img at bounding box center [1035, 285] width 512 height 341
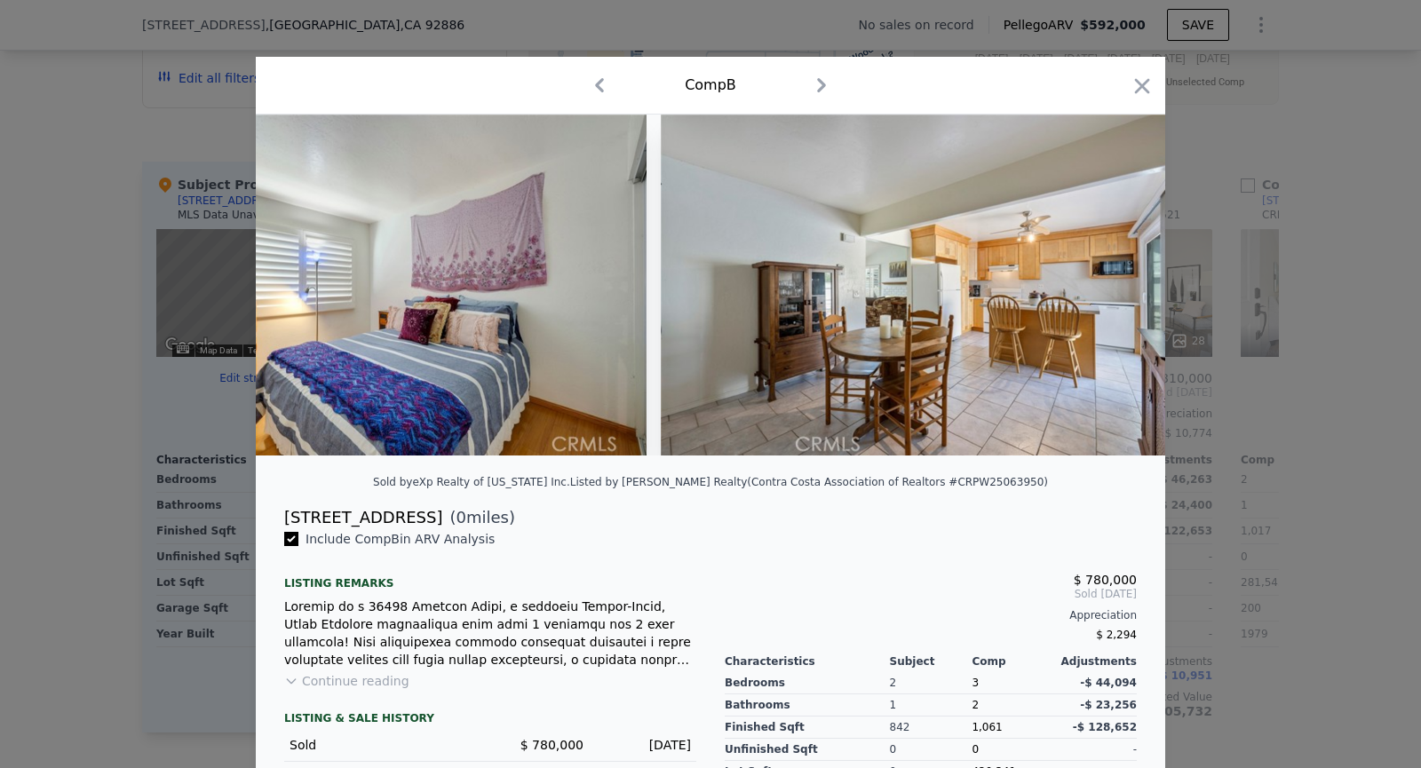
click at [1129, 276] on img at bounding box center [917, 285] width 512 height 341
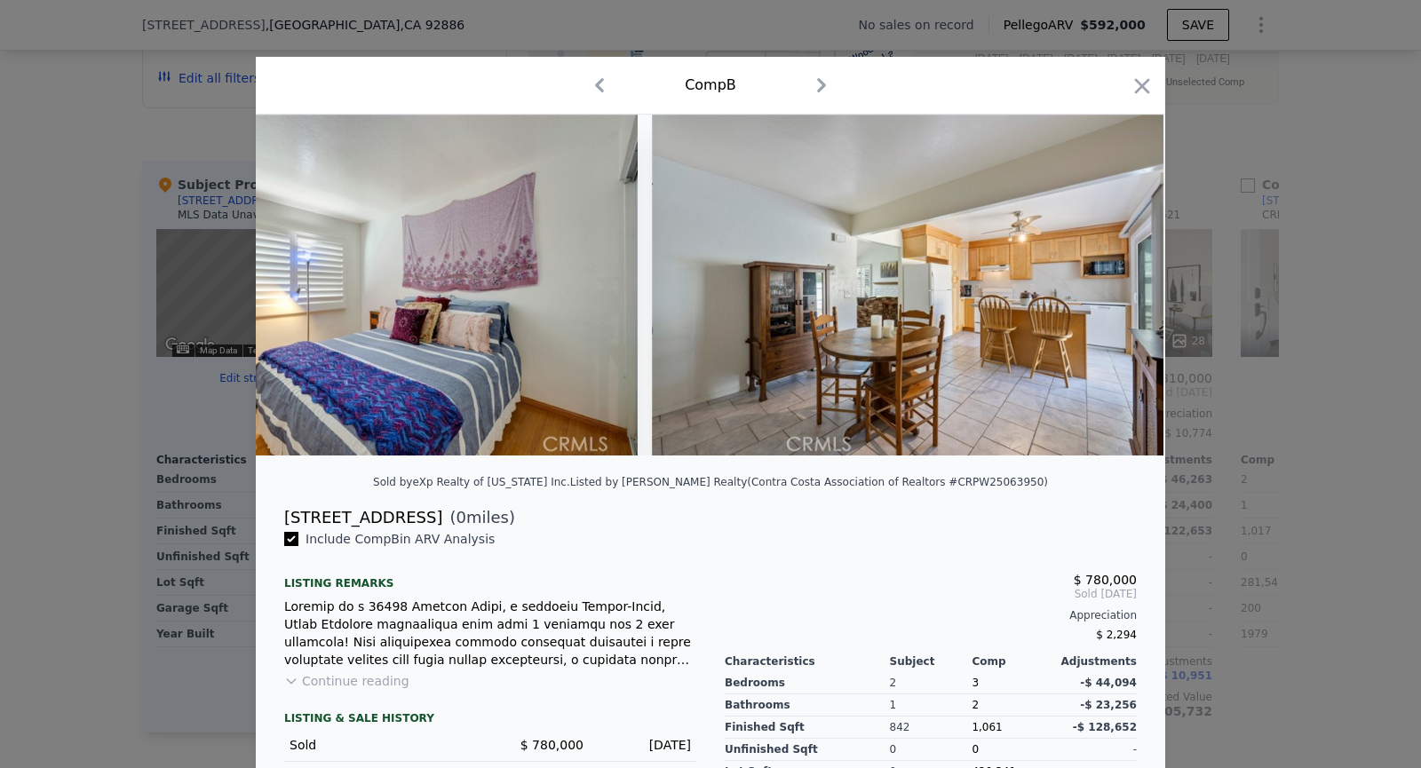
click at [1129, 276] on img at bounding box center [908, 285] width 512 height 341
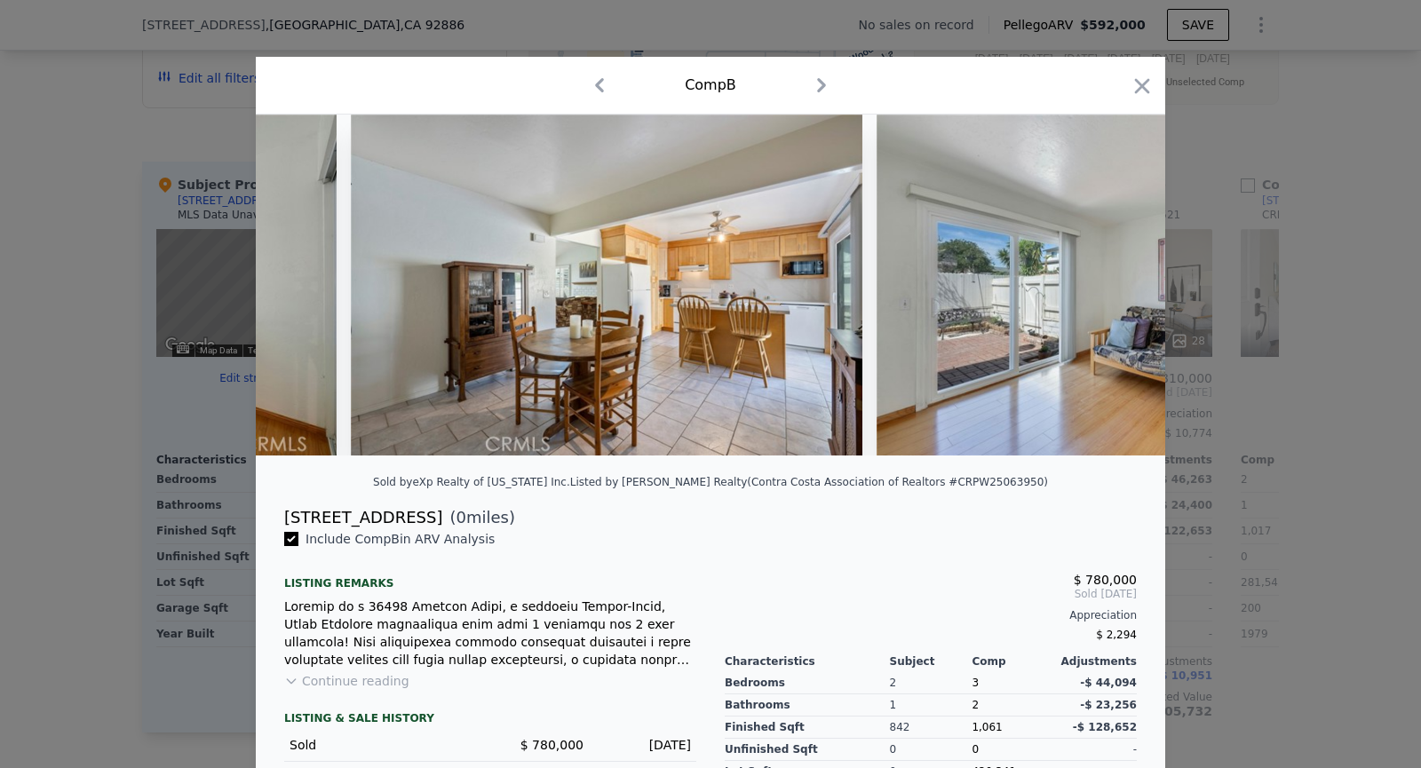
click at [1129, 276] on img at bounding box center [1133, 285] width 512 height 341
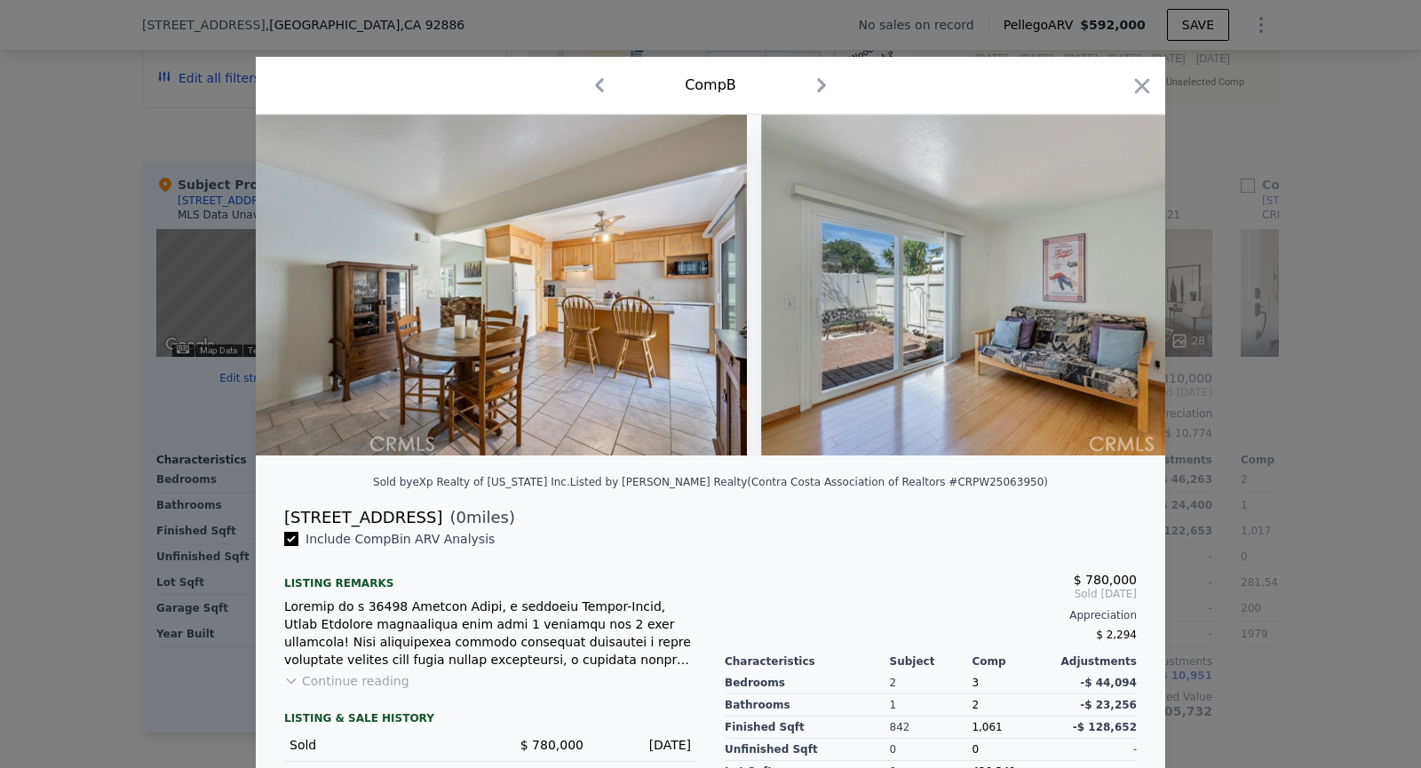
click at [1129, 276] on img at bounding box center [1017, 285] width 512 height 341
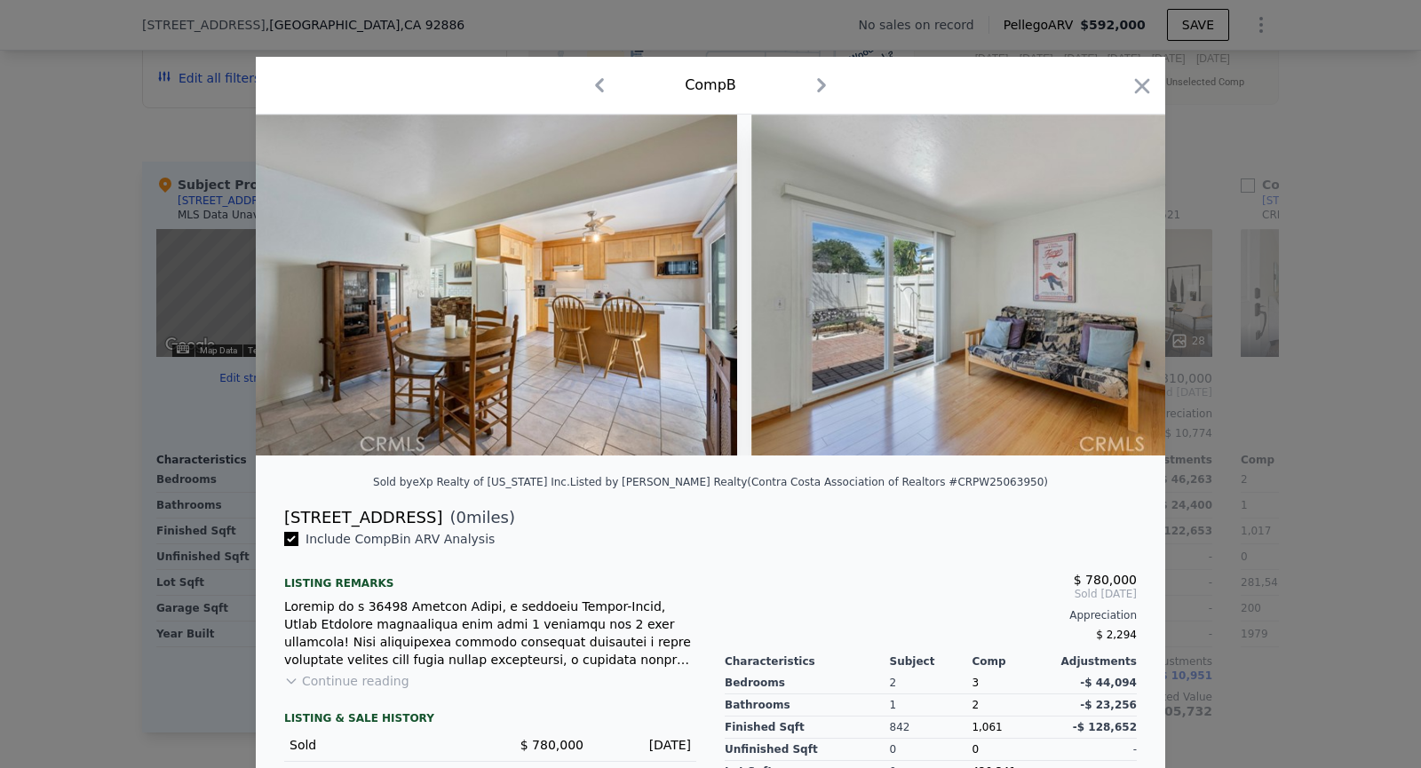
click at [1129, 276] on img at bounding box center [1007, 285] width 512 height 341
click at [1129, 276] on icon at bounding box center [1119, 285] width 36 height 36
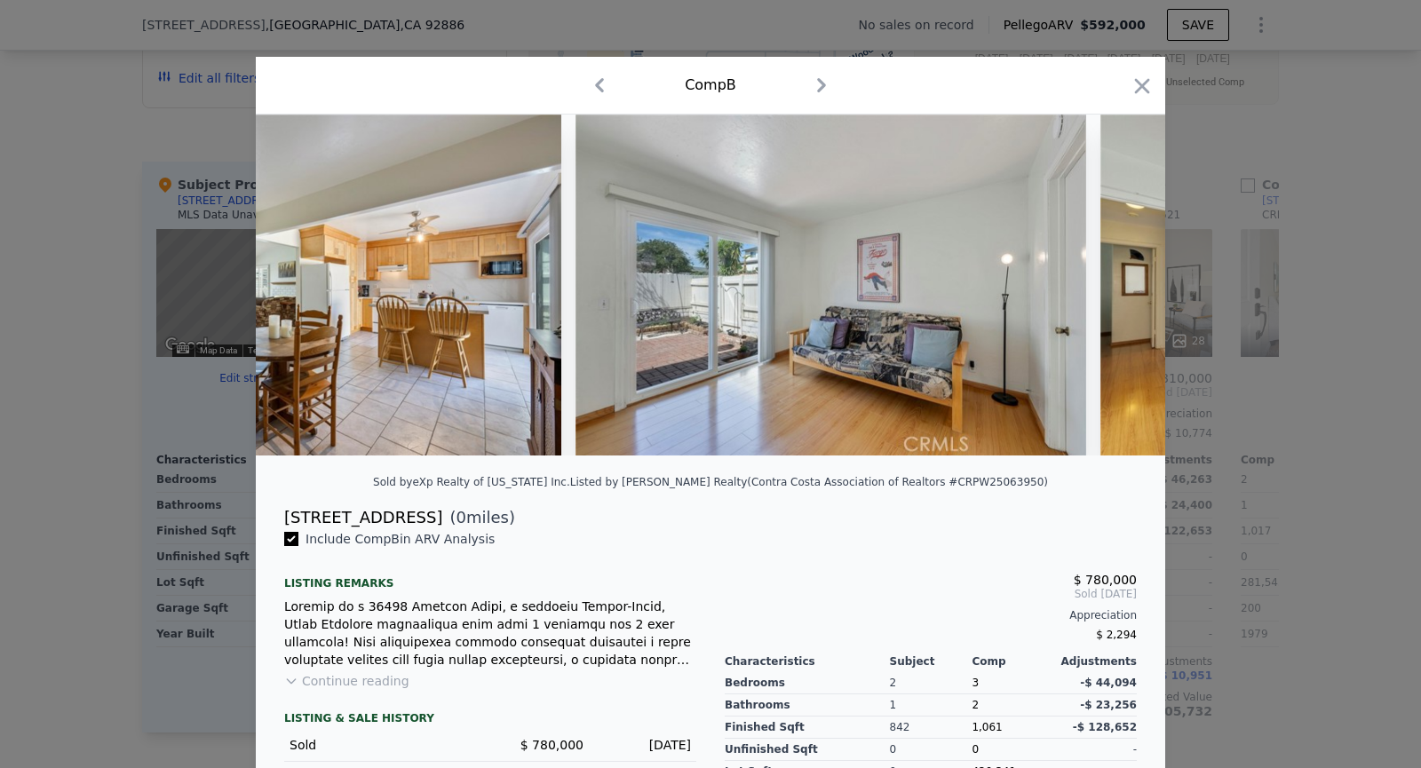
click at [1129, 276] on img at bounding box center [1357, 285] width 512 height 341
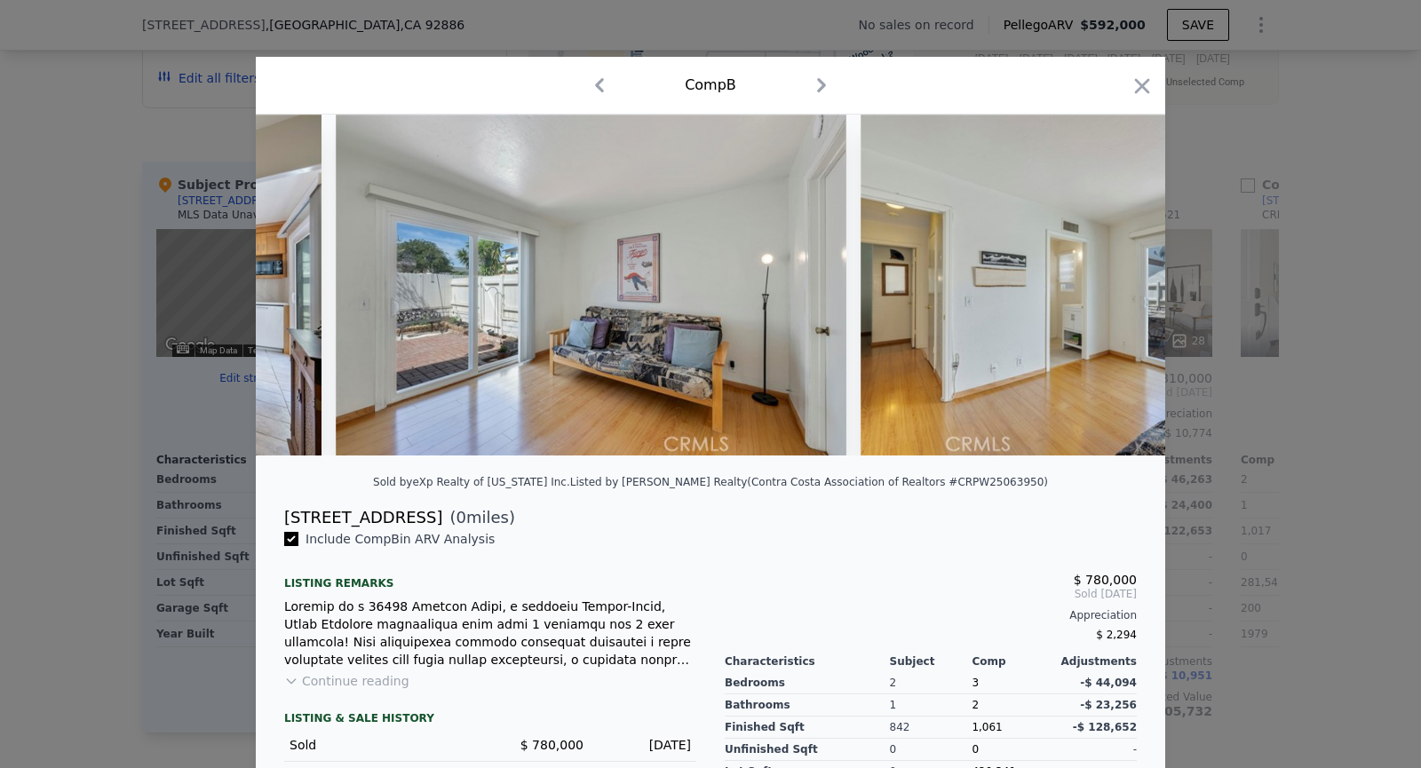
click at [1129, 276] on img at bounding box center [1117, 285] width 512 height 341
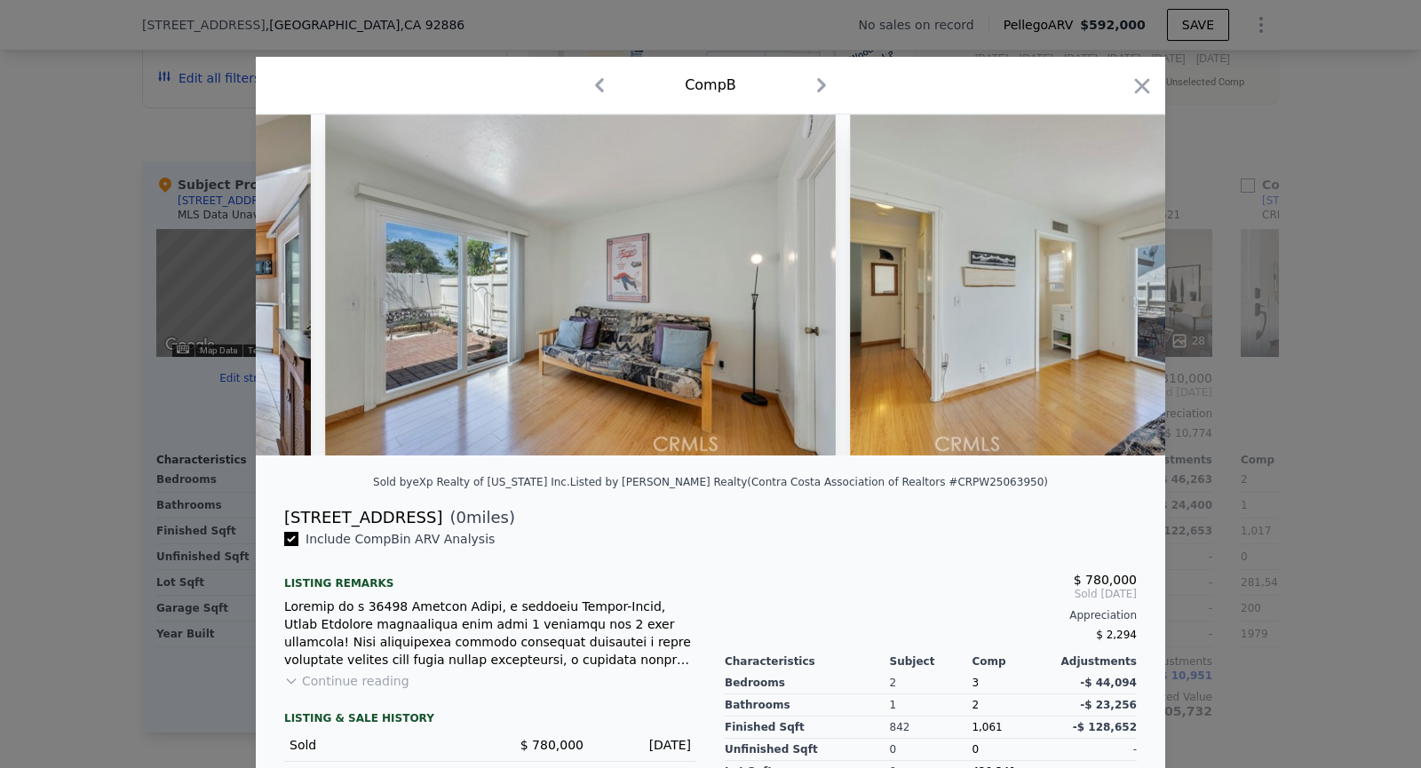
click at [1129, 276] on img at bounding box center [1106, 285] width 512 height 341
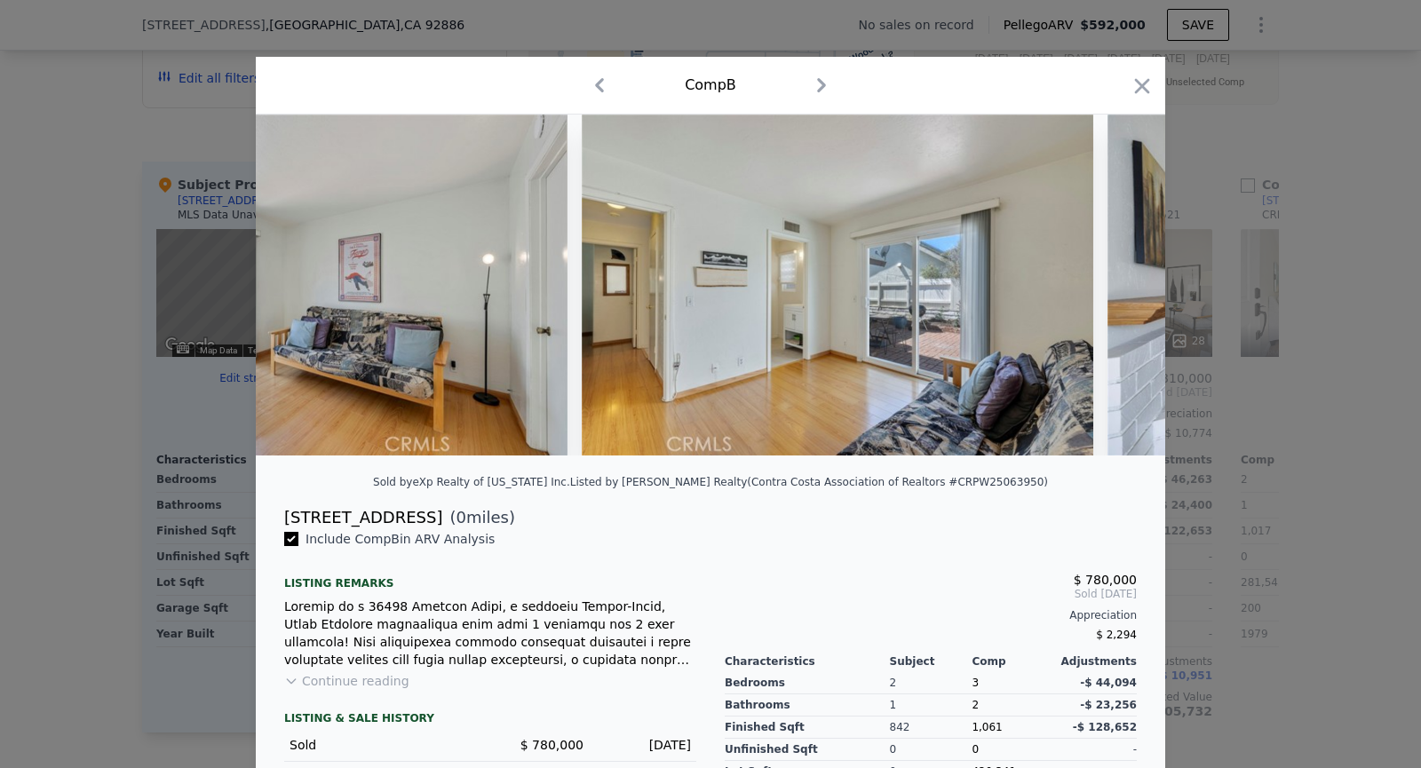
click at [1129, 276] on img at bounding box center [1364, 285] width 512 height 341
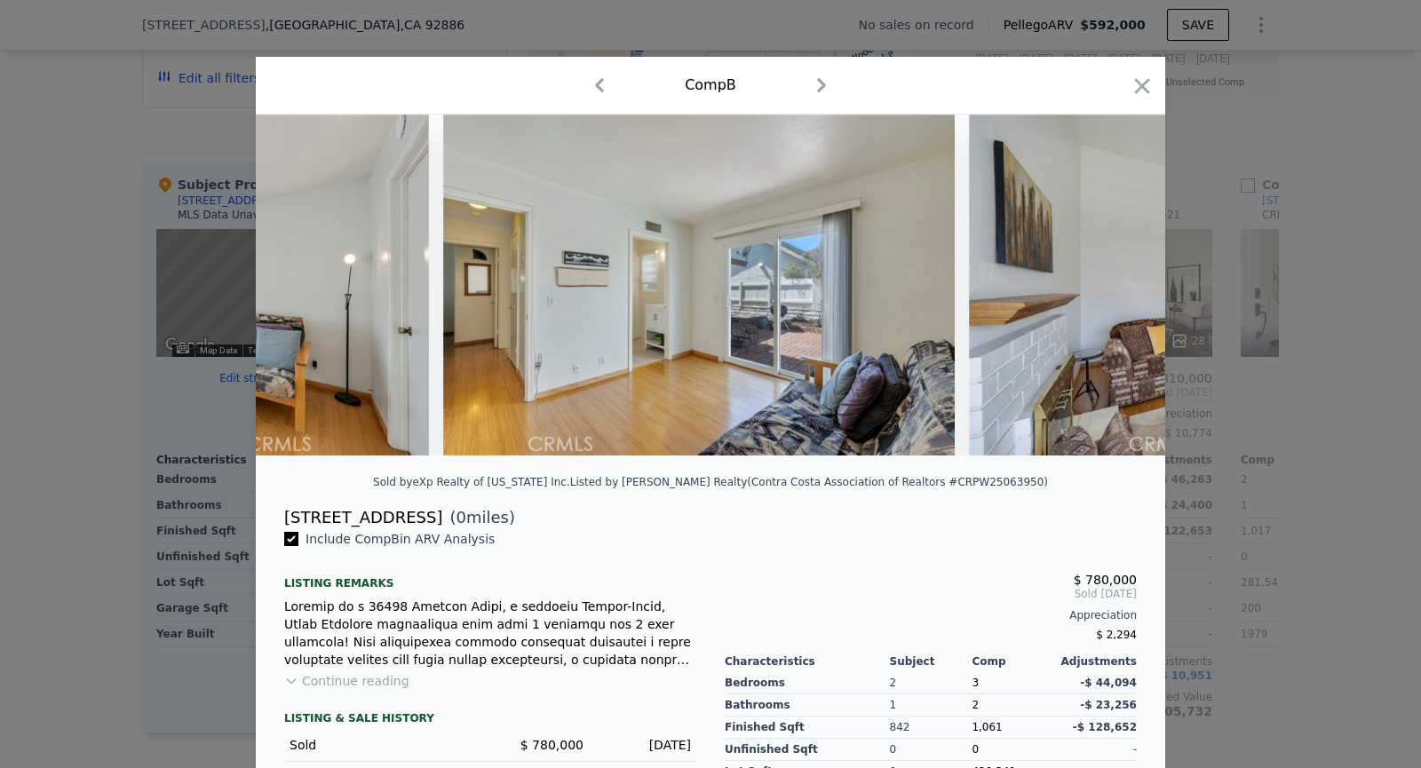
click at [1129, 276] on img at bounding box center [1225, 285] width 512 height 341
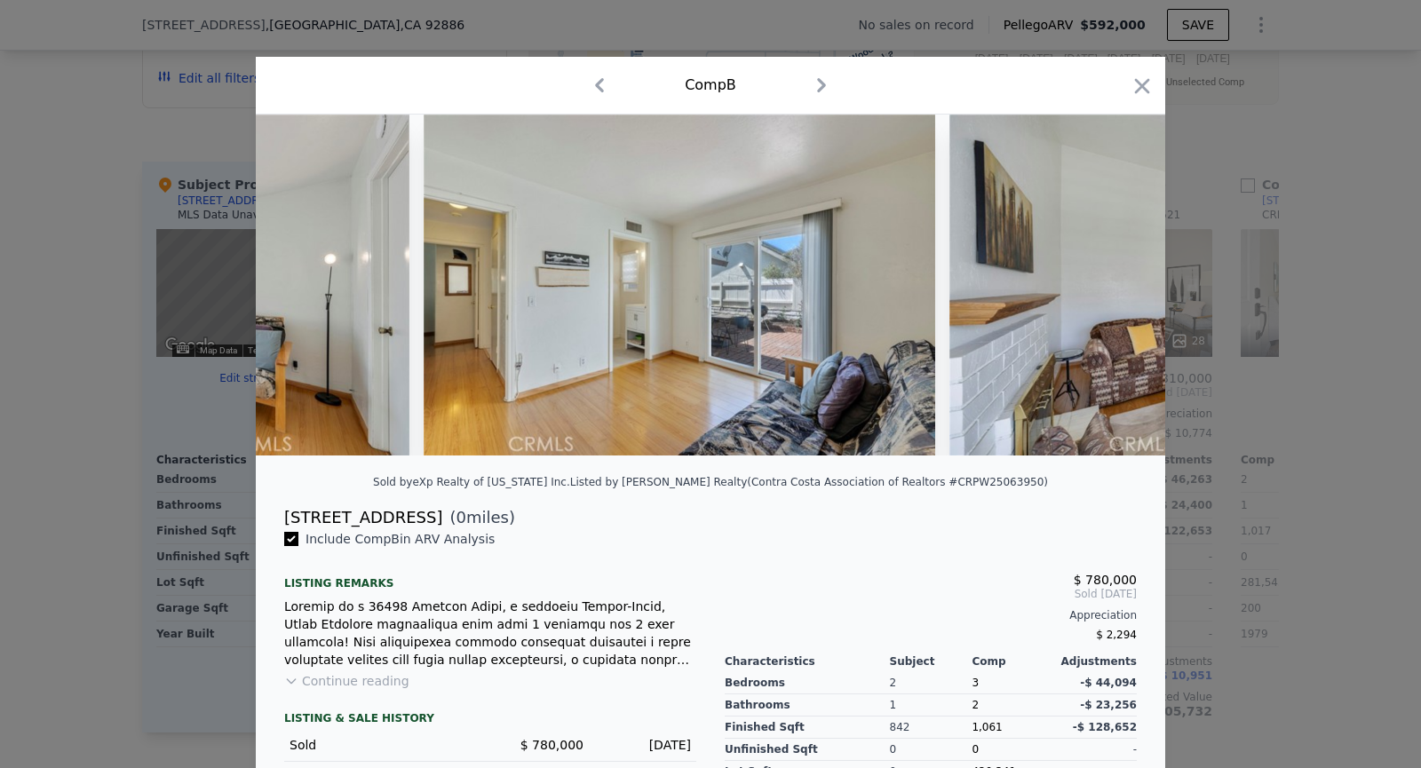
click at [1129, 276] on img at bounding box center [1206, 285] width 512 height 341
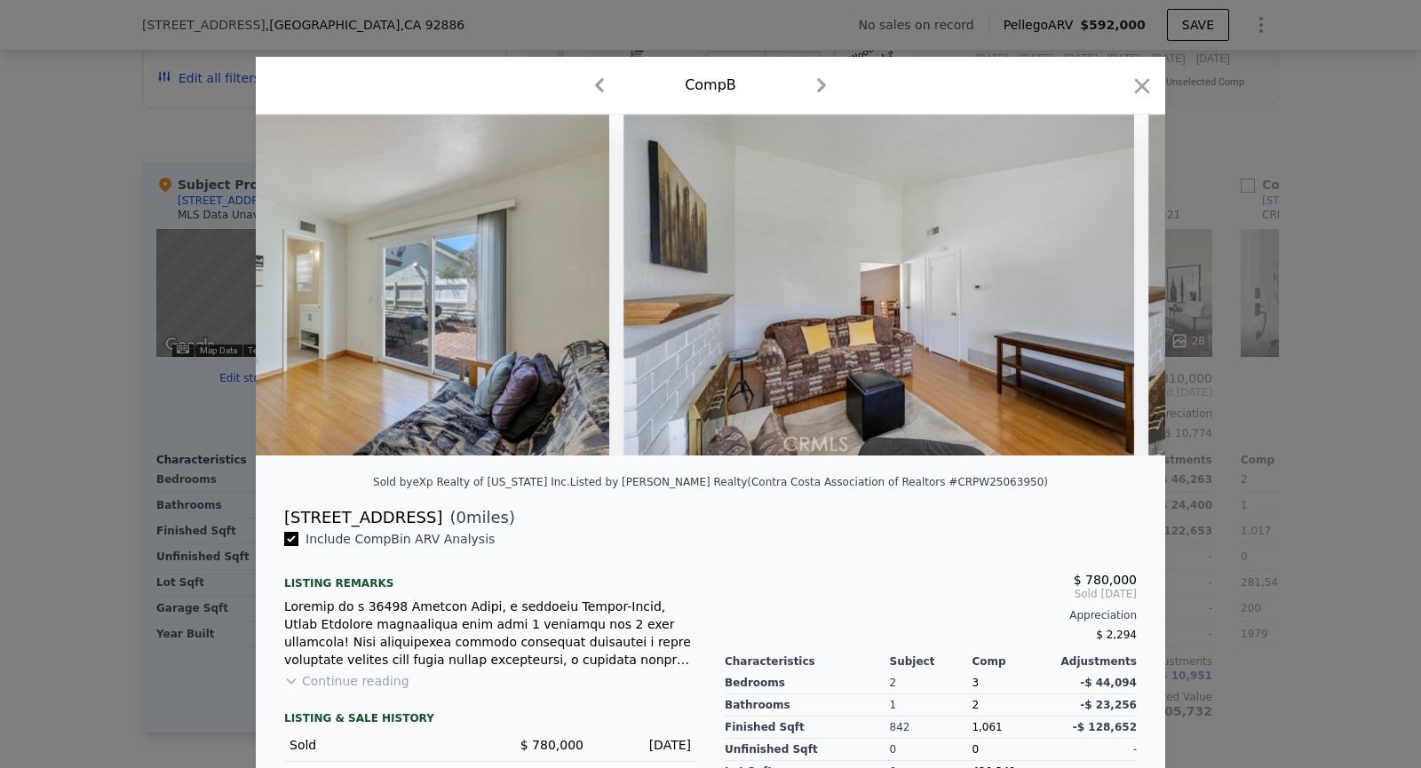
click at [1129, 276] on div at bounding box center [711, 285] width 910 height 341
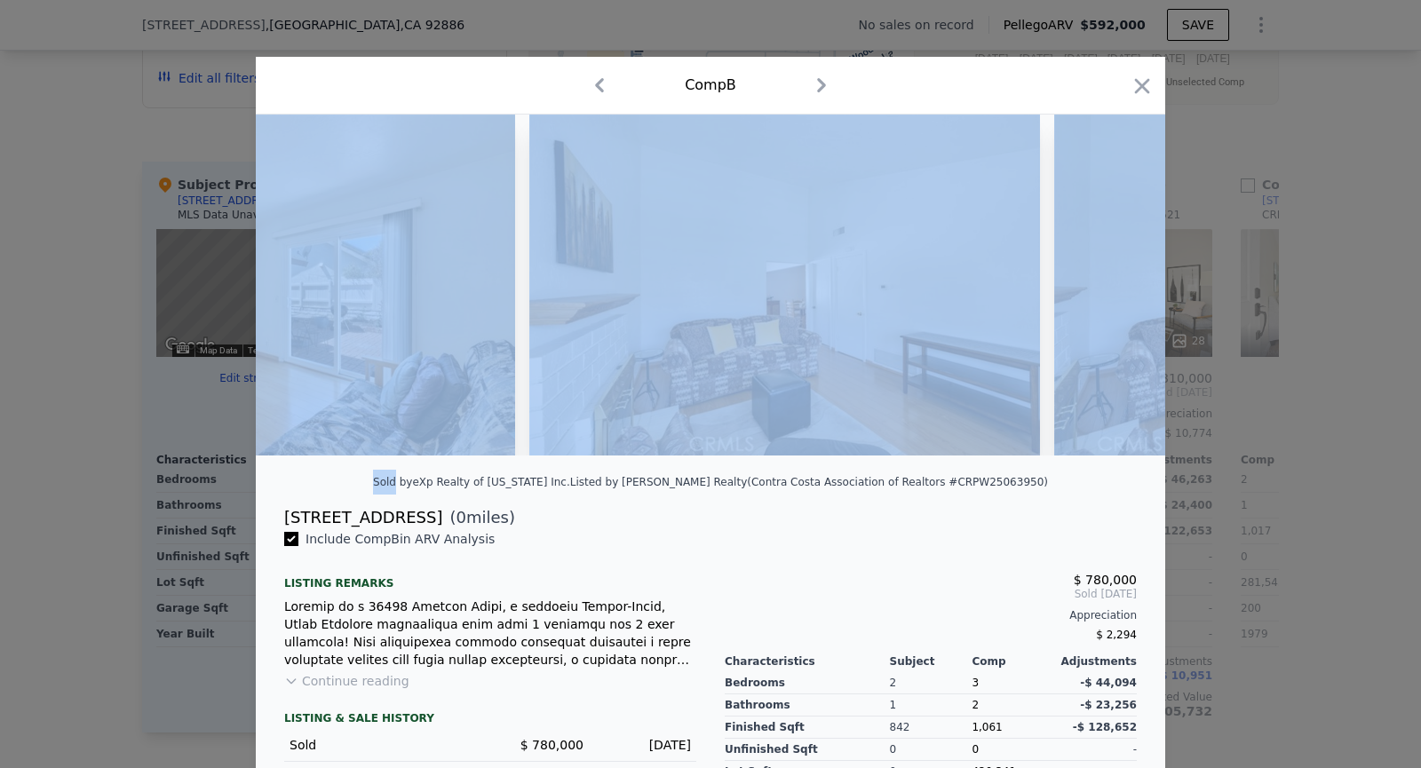
click at [1129, 276] on img at bounding box center [1310, 285] width 512 height 341
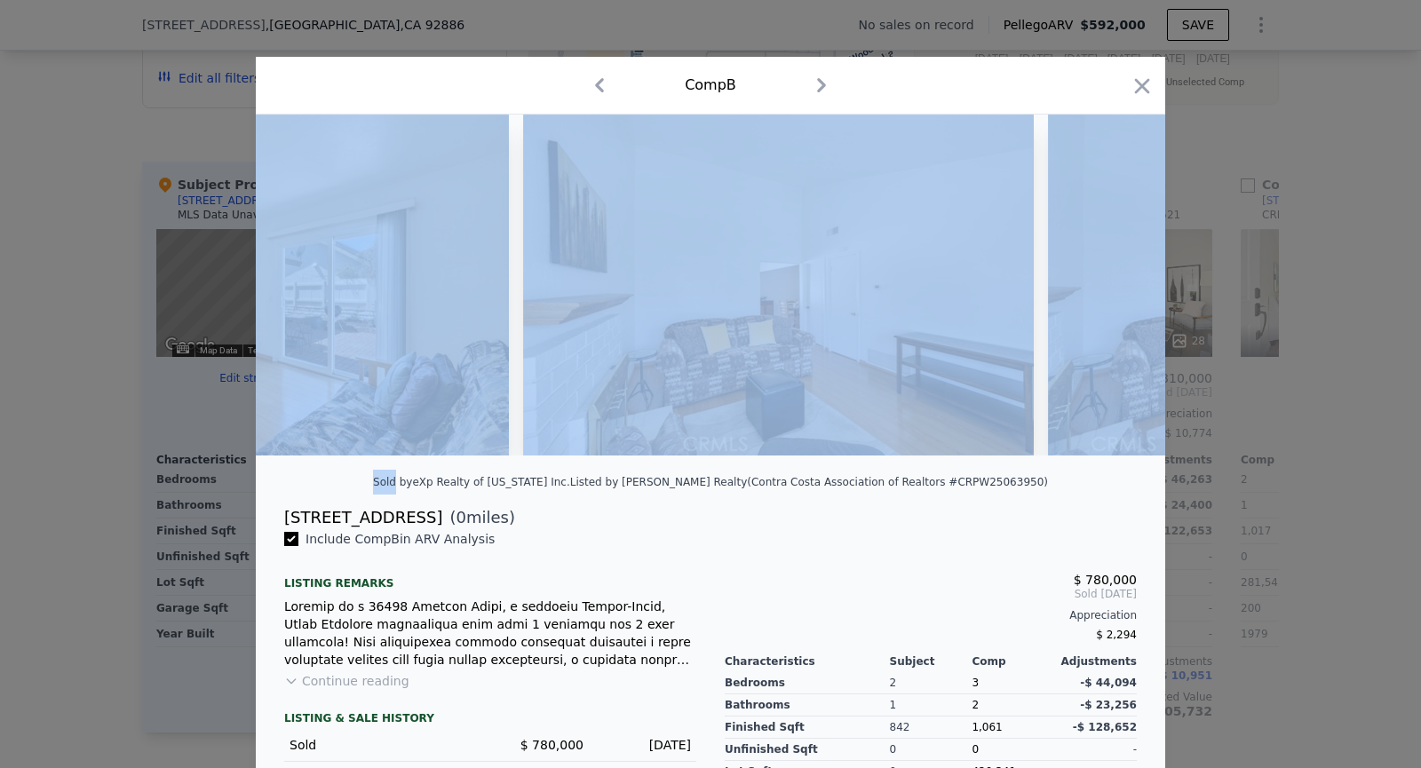
click at [1129, 276] on img at bounding box center [1304, 285] width 512 height 341
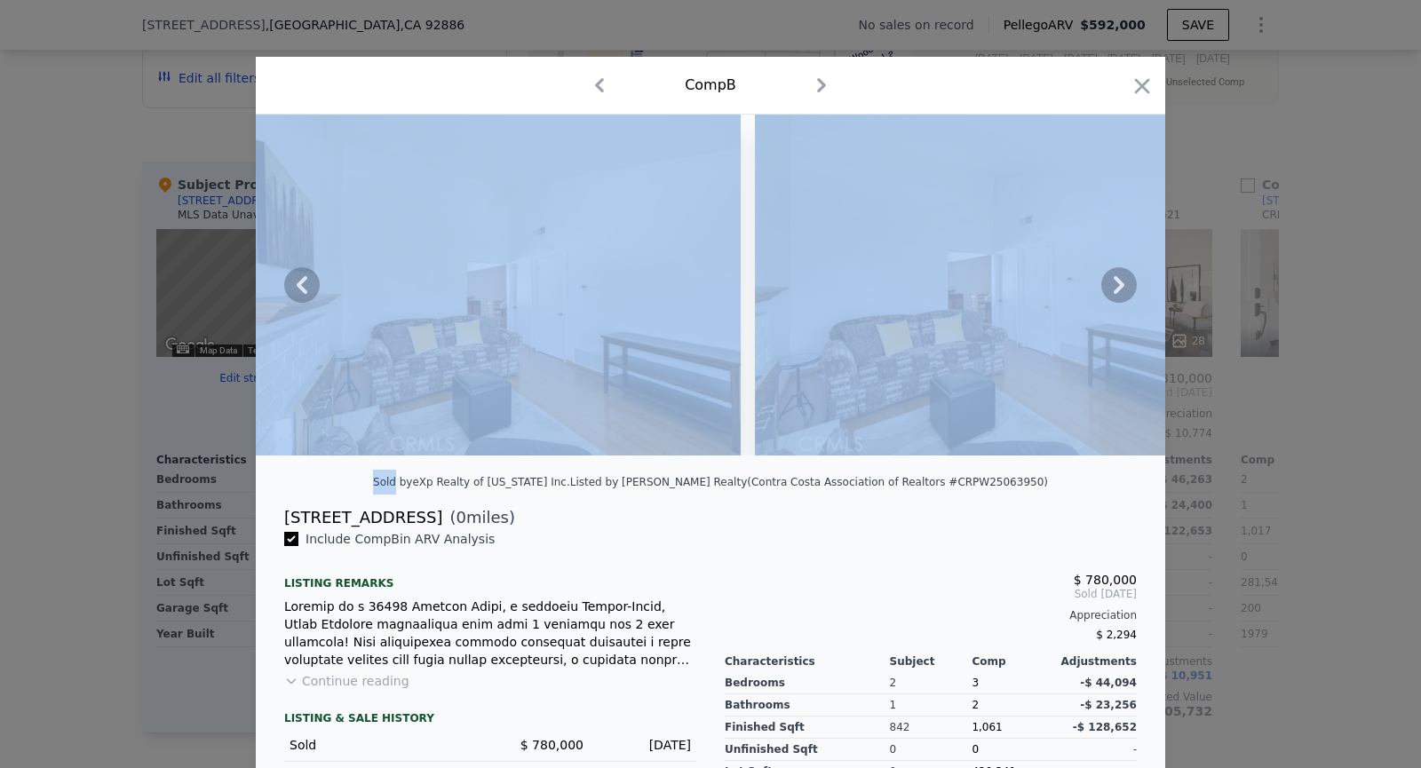
click at [1129, 276] on img at bounding box center [1011, 285] width 512 height 341
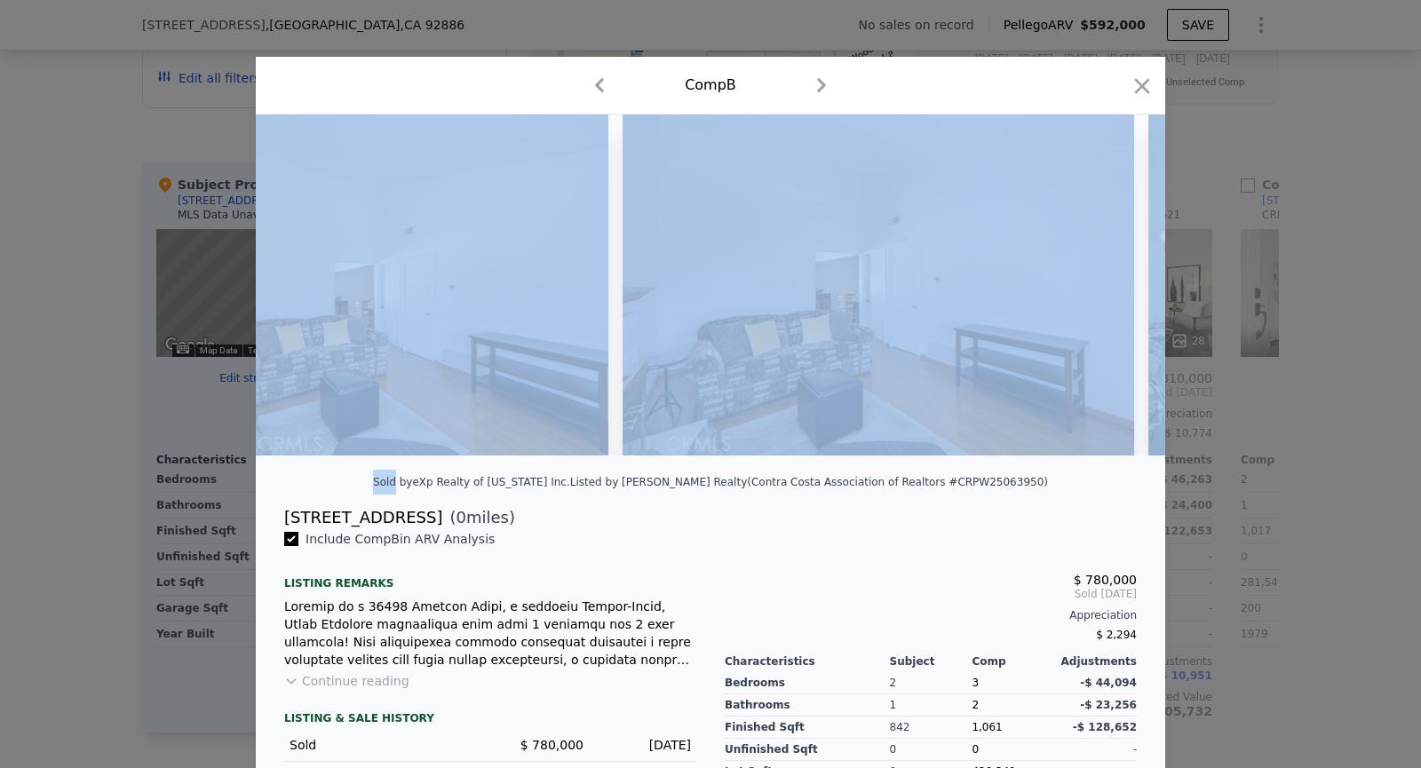
scroll to position [0, 3837]
click at [1136, 82] on icon "button" at bounding box center [1142, 86] width 25 height 25
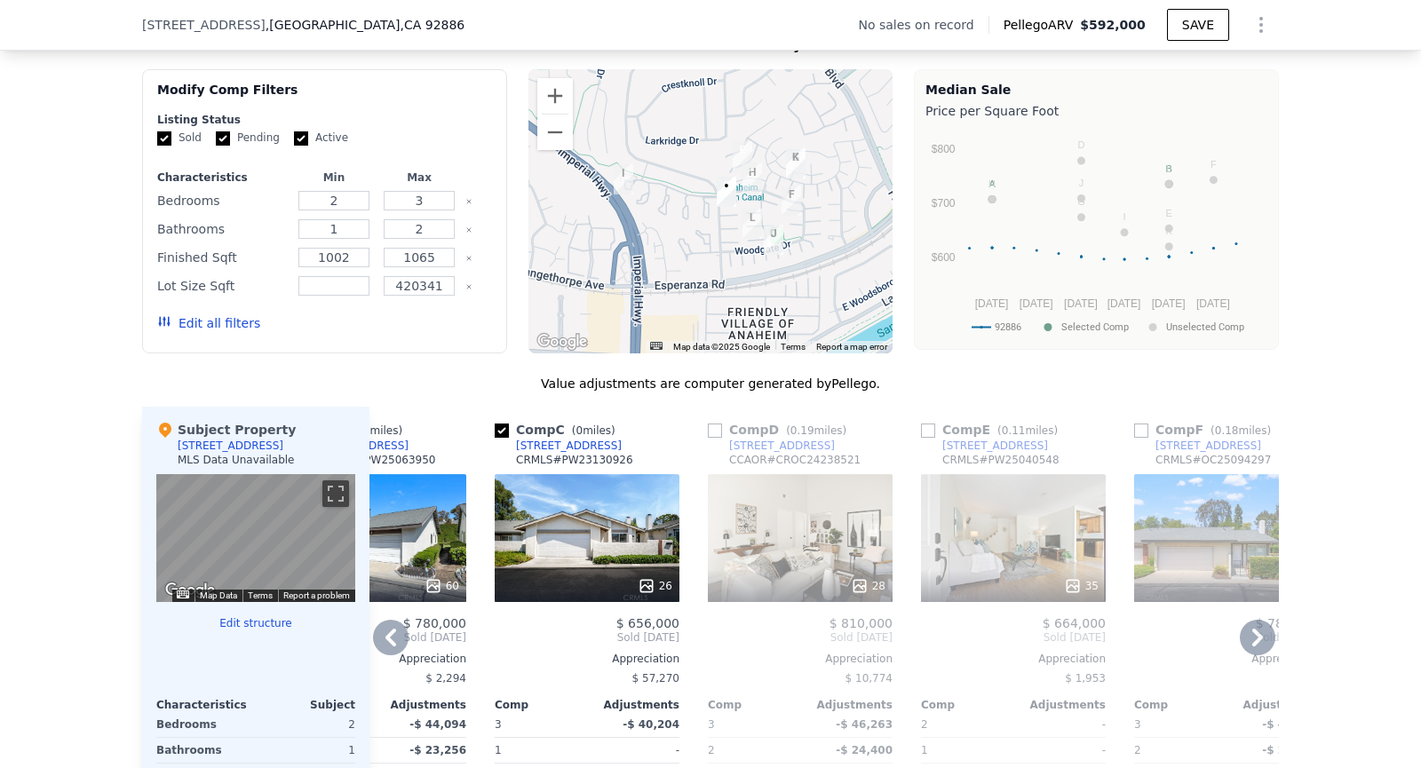
scroll to position [1370, 0]
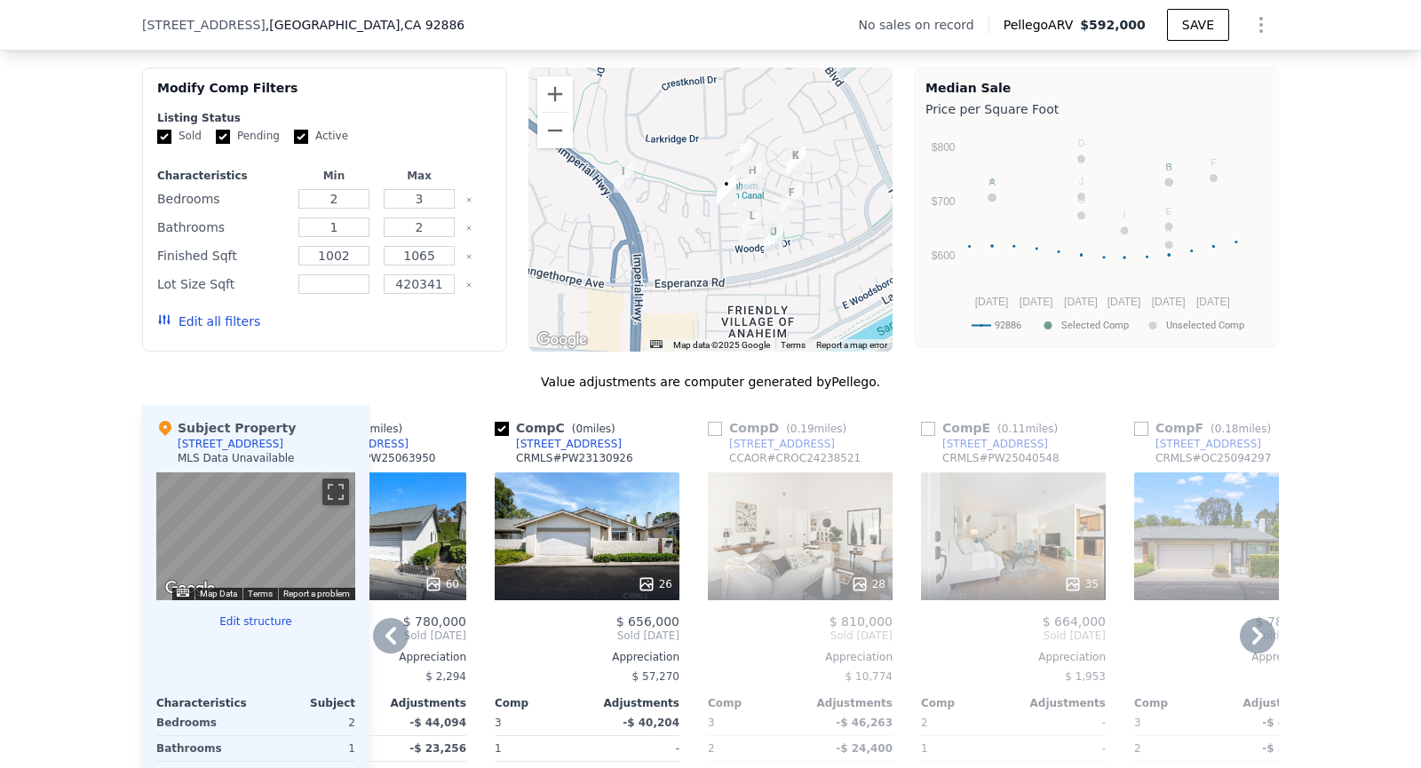
click at [989, 513] on div "35" at bounding box center [1013, 537] width 185 height 128
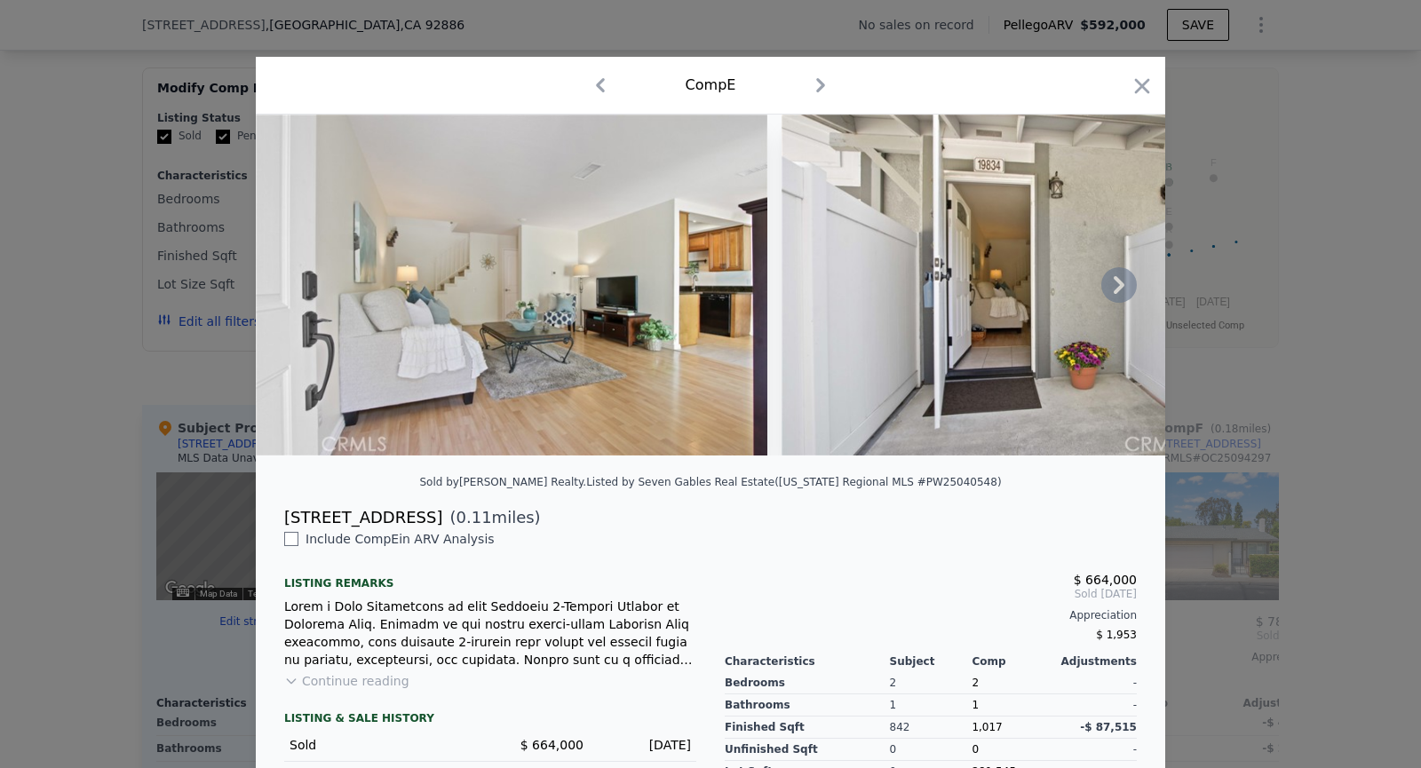
click at [1105, 280] on icon at bounding box center [1119, 285] width 36 height 36
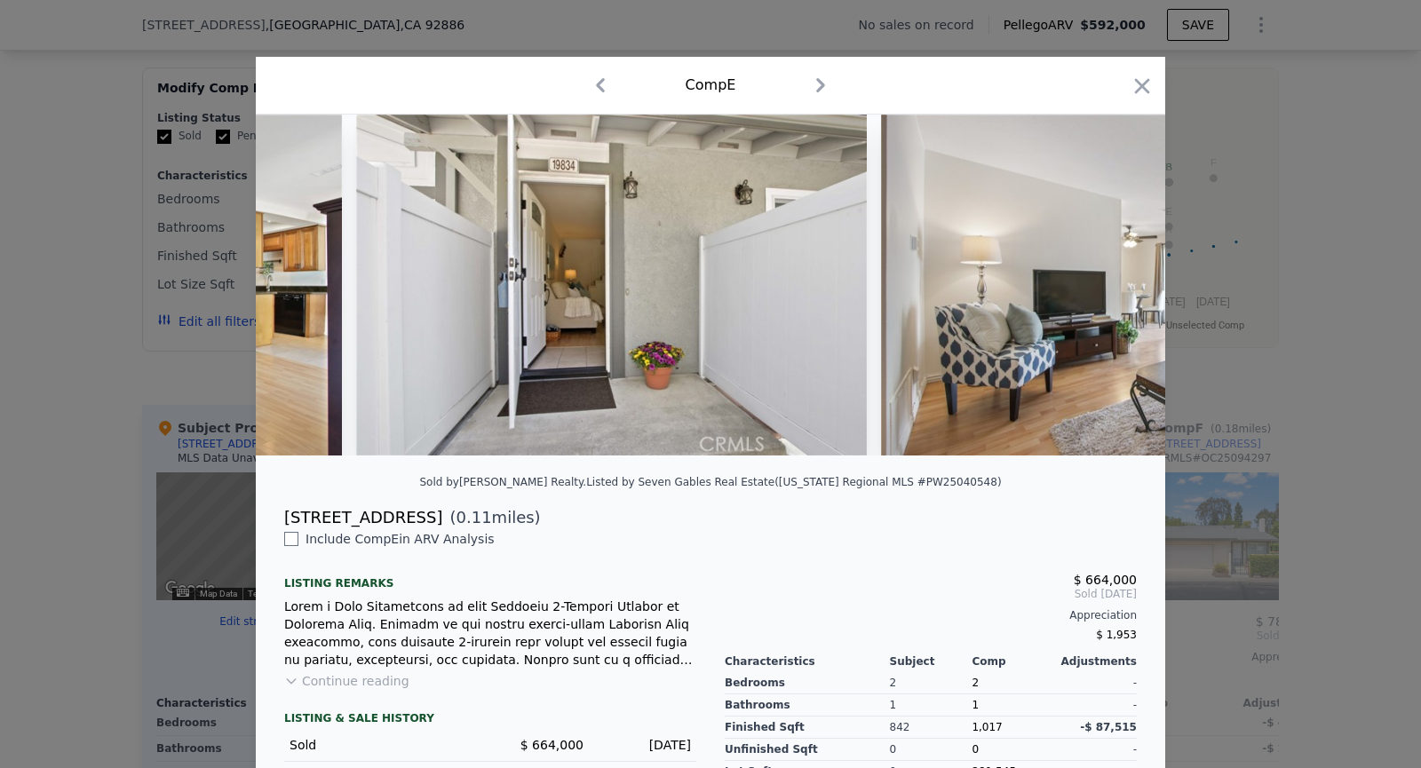
click at [1105, 280] on img at bounding box center [1137, 285] width 512 height 341
click at [1105, 280] on img at bounding box center [1136, 285] width 512 height 341
click at [1105, 280] on icon at bounding box center [1119, 285] width 36 height 36
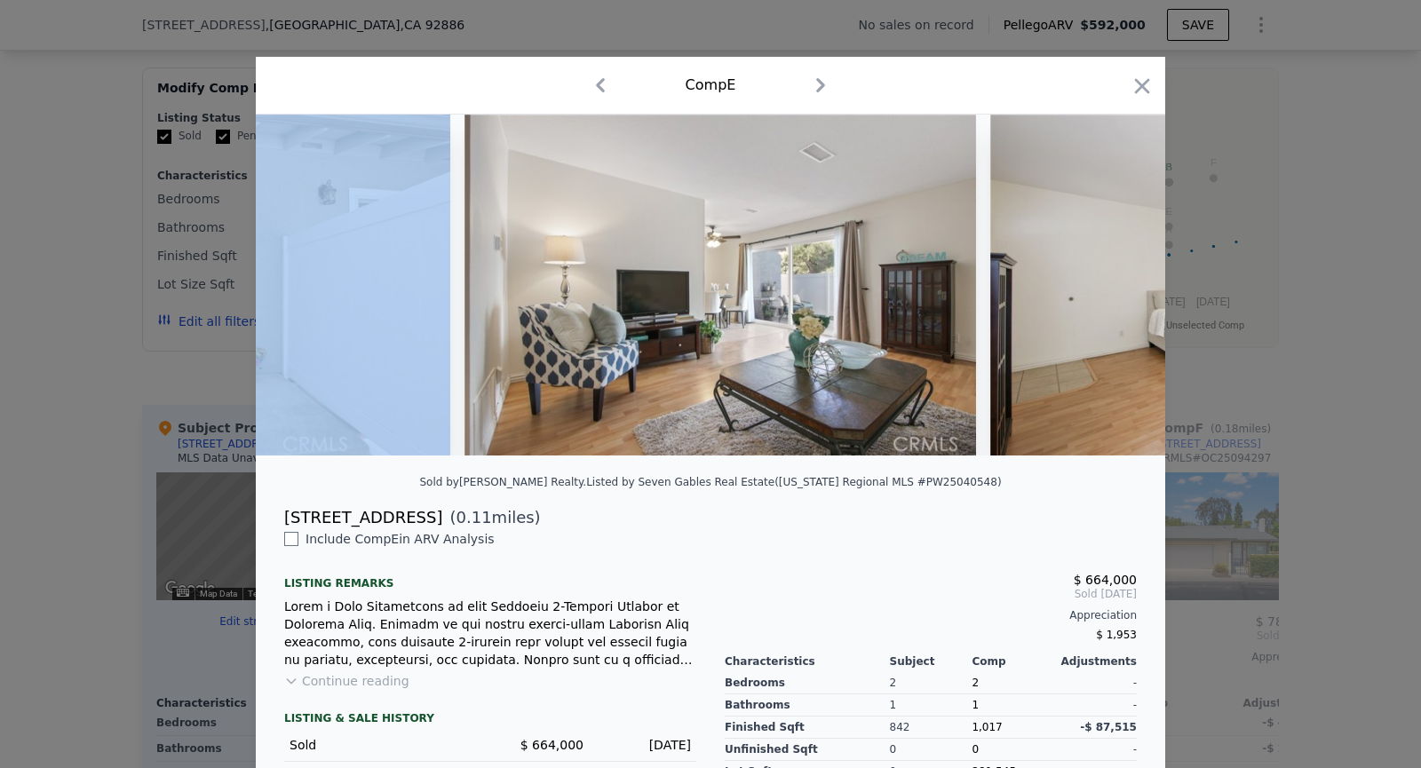
click at [1105, 280] on img at bounding box center [1246, 285] width 512 height 341
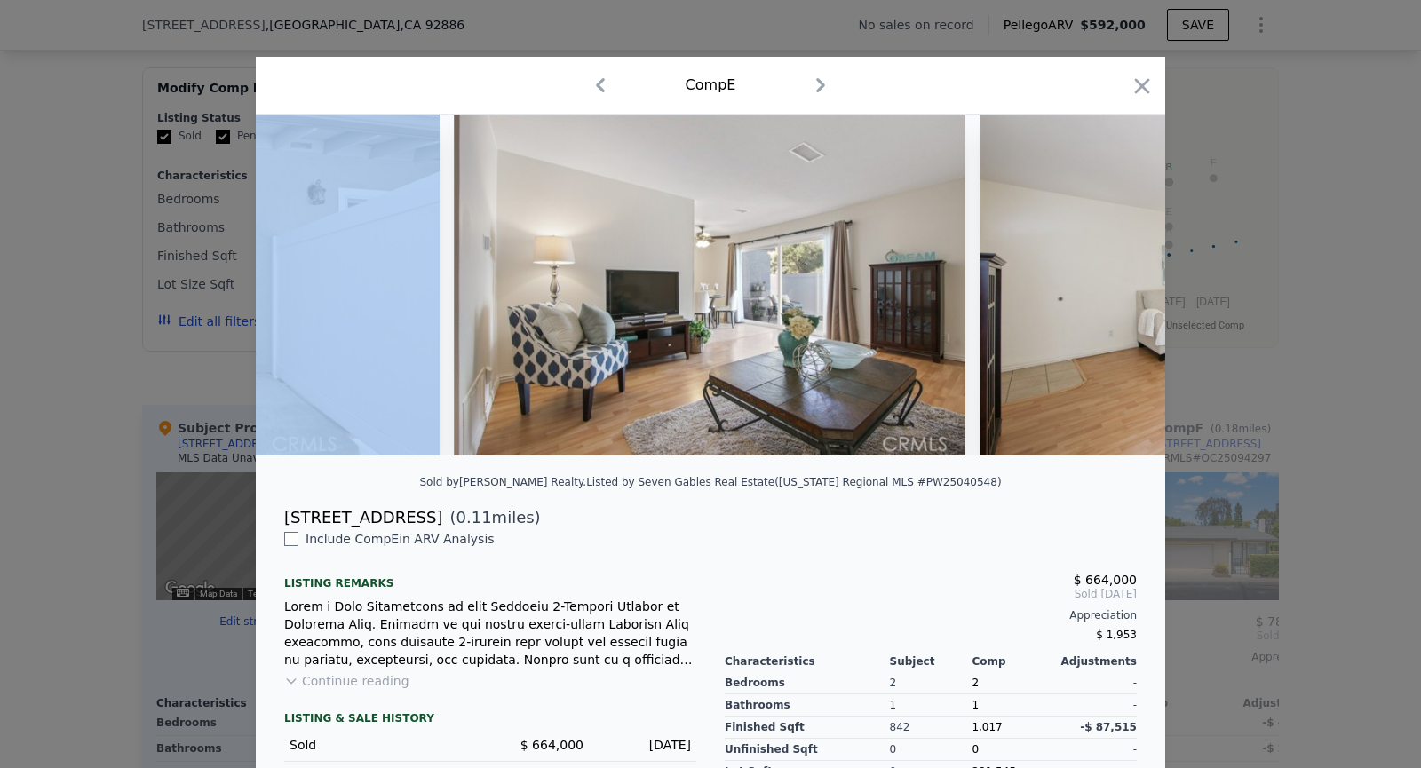
click at [1105, 280] on img at bounding box center [1236, 285] width 512 height 341
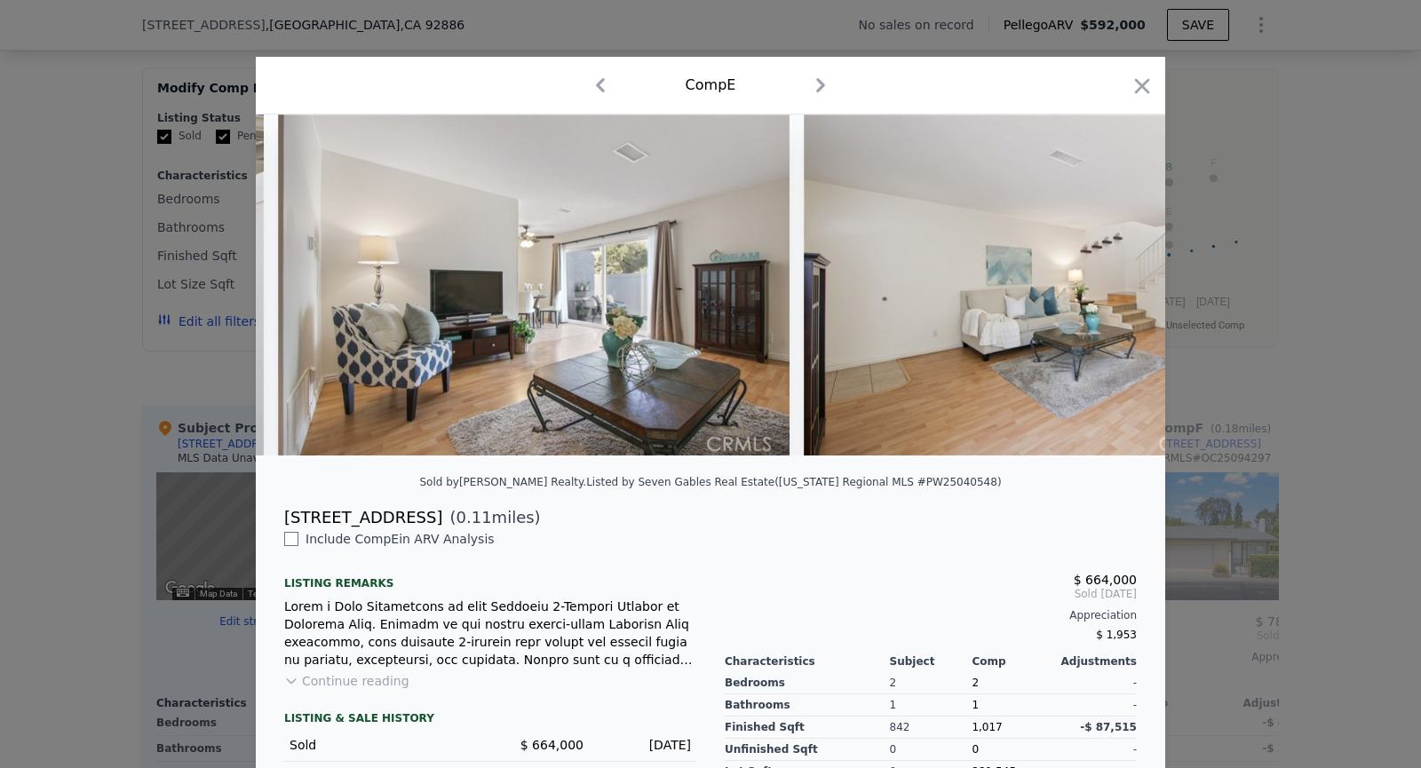
click at [1105, 280] on img at bounding box center [1060, 285] width 512 height 341
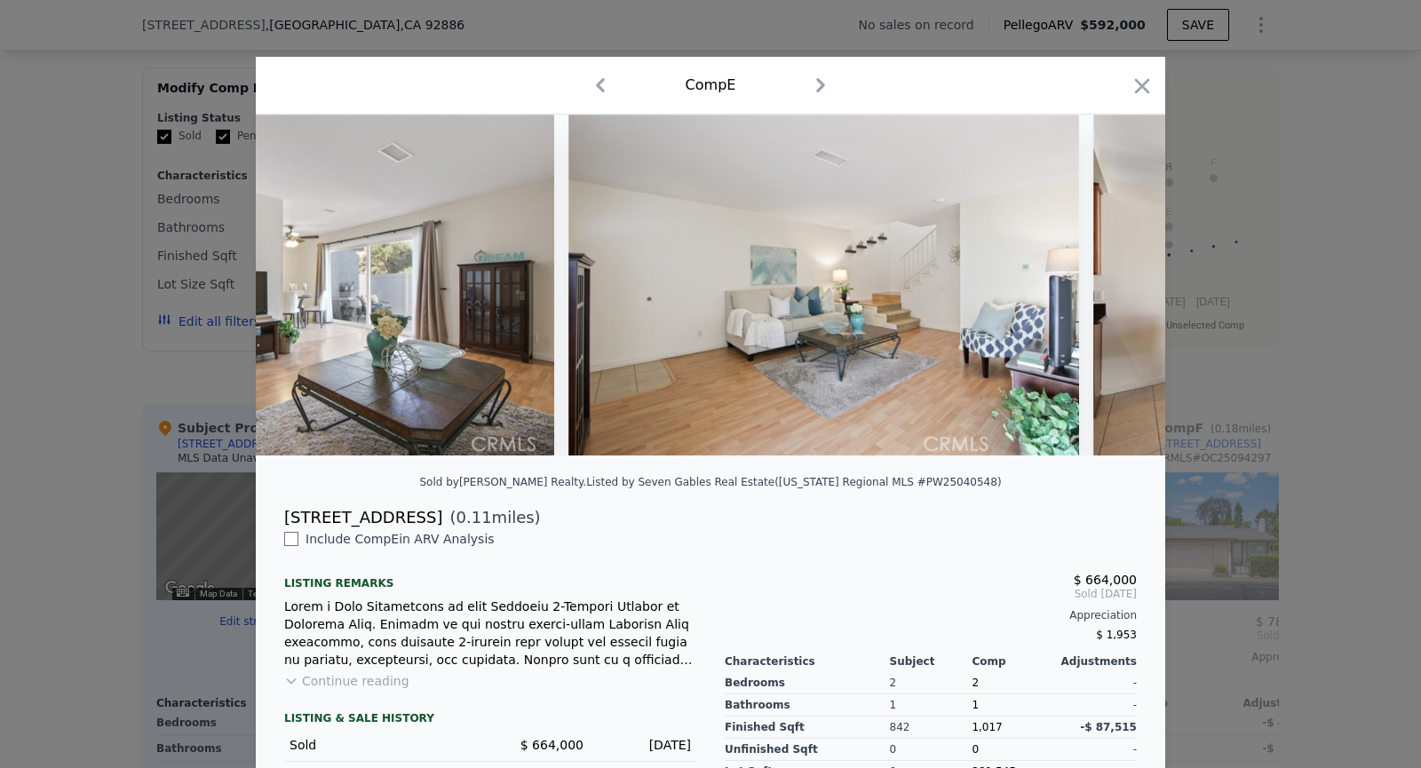
click at [1105, 280] on img at bounding box center [1349, 285] width 512 height 341
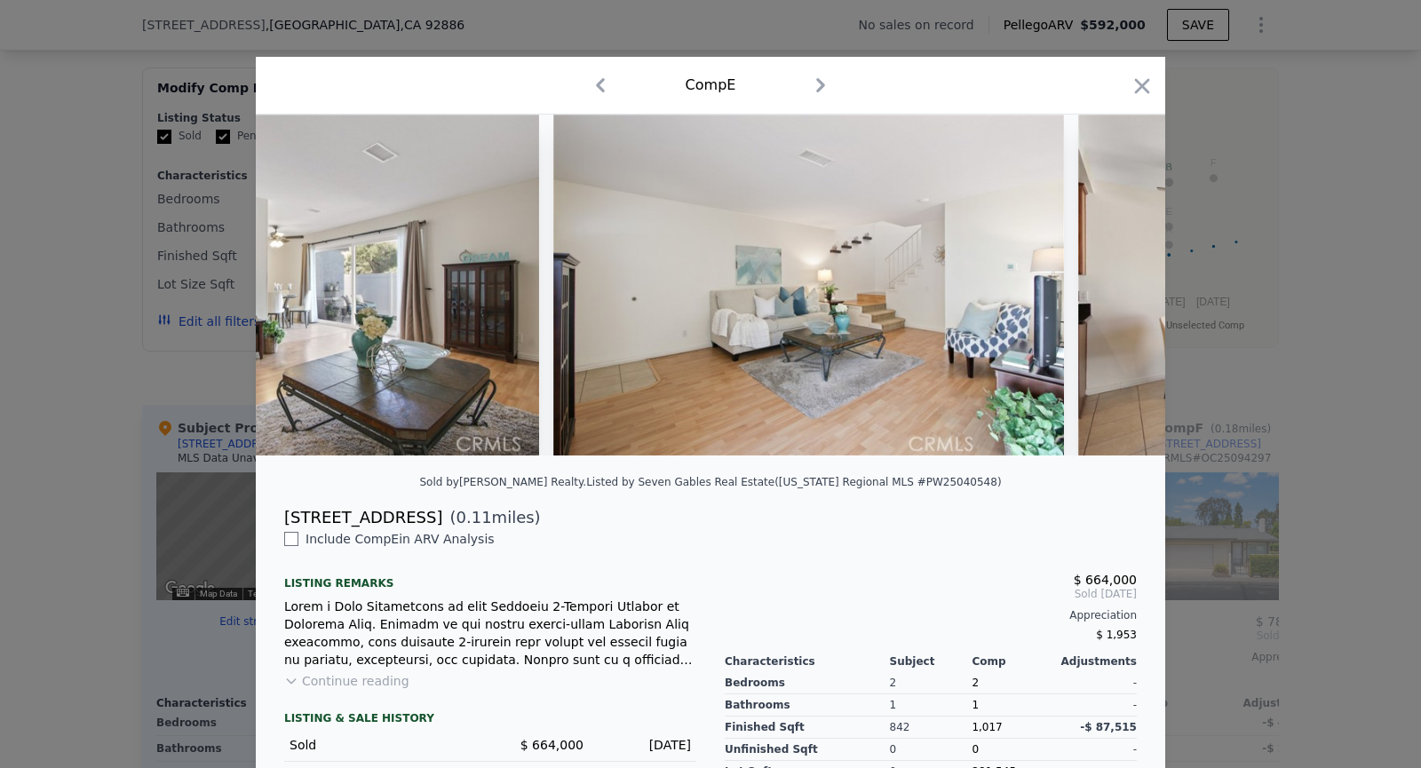
click at [1105, 280] on img at bounding box center [1334, 285] width 512 height 341
click at [1105, 280] on icon at bounding box center [1119, 285] width 36 height 36
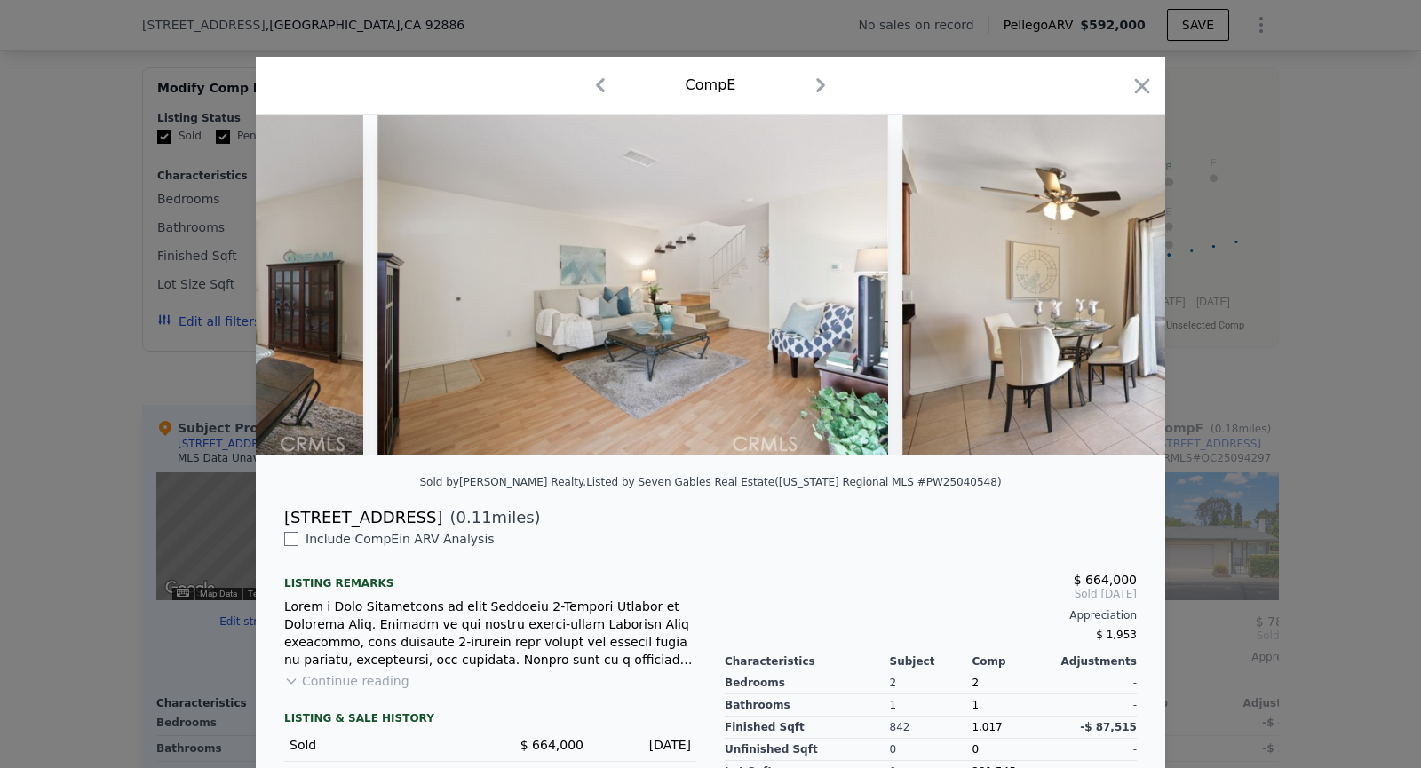
click at [1105, 280] on img at bounding box center [1158, 285] width 512 height 341
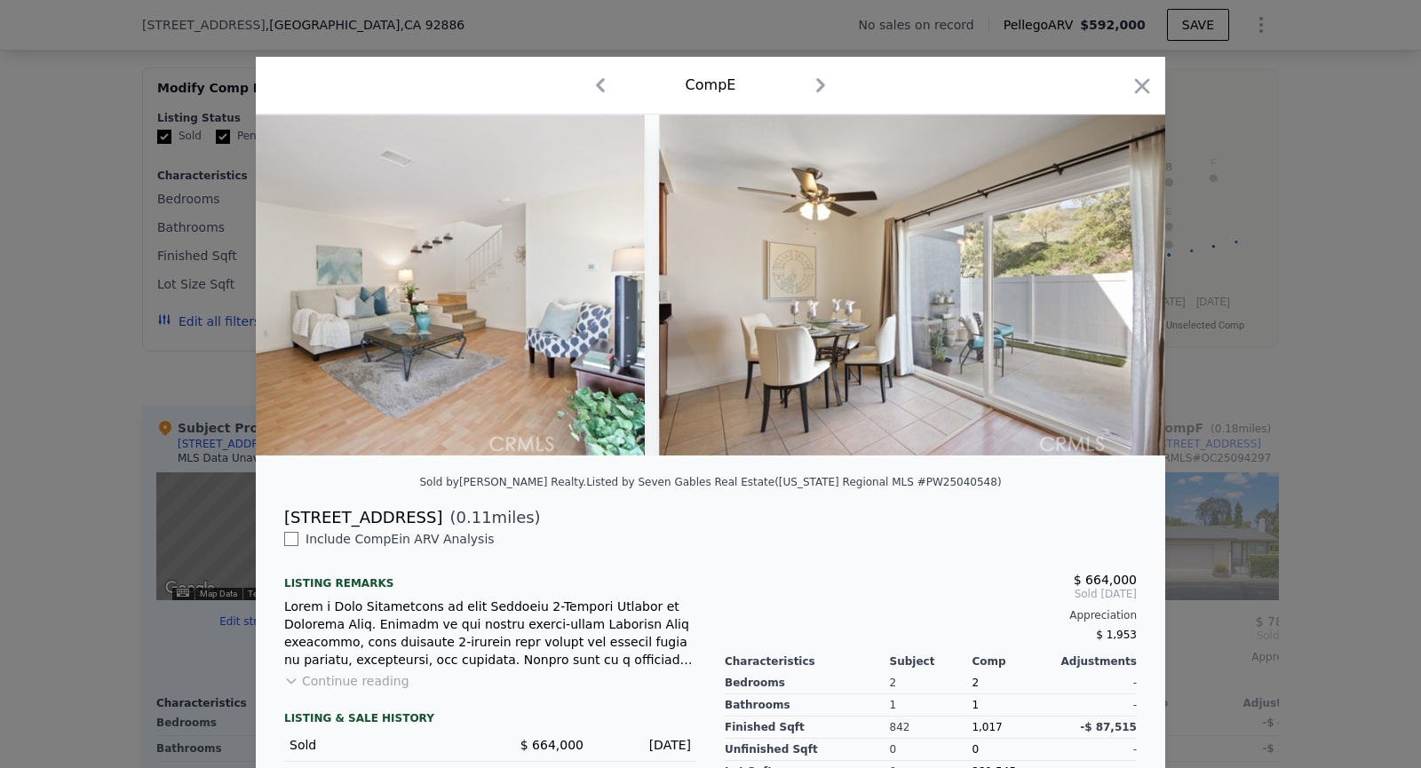
click at [1105, 280] on img at bounding box center [915, 285] width 512 height 341
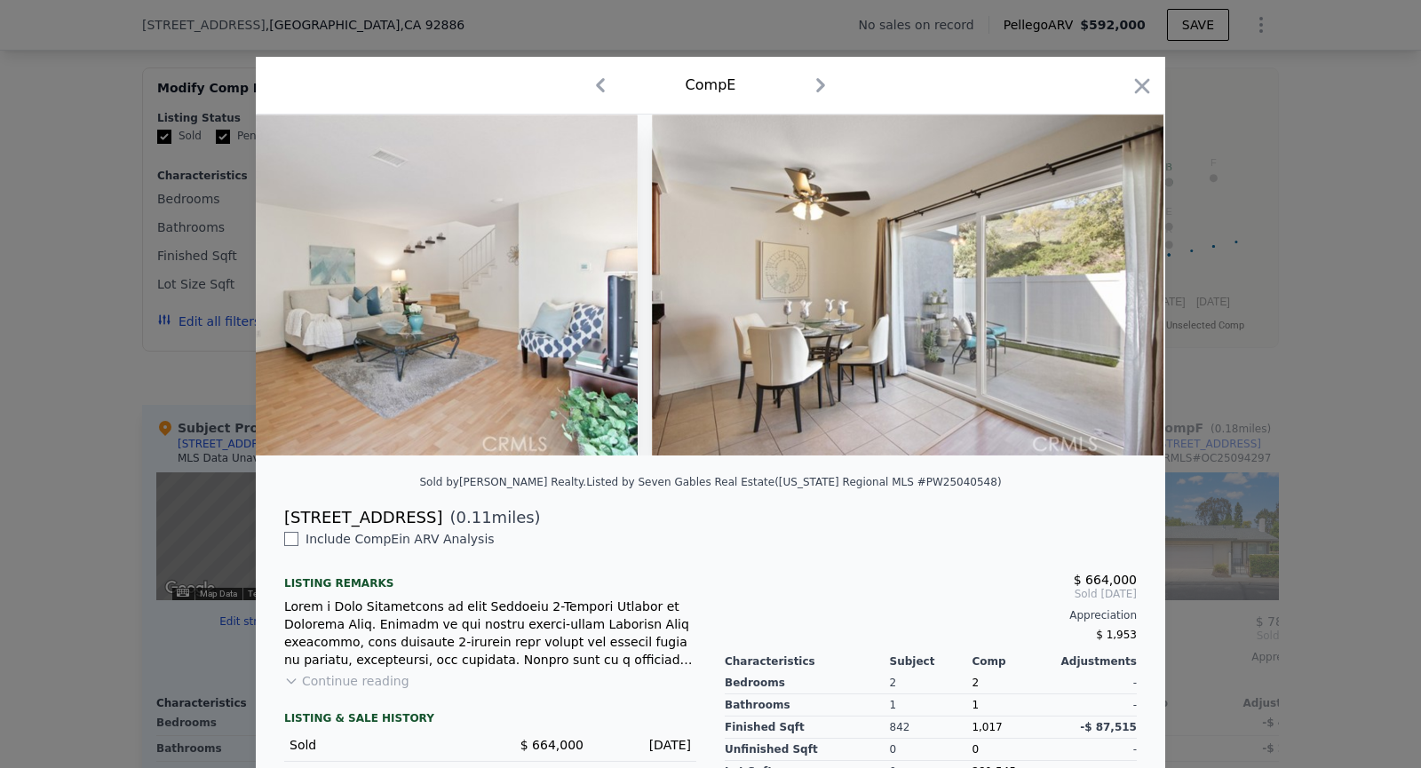
click at [1105, 280] on img at bounding box center [908, 285] width 512 height 341
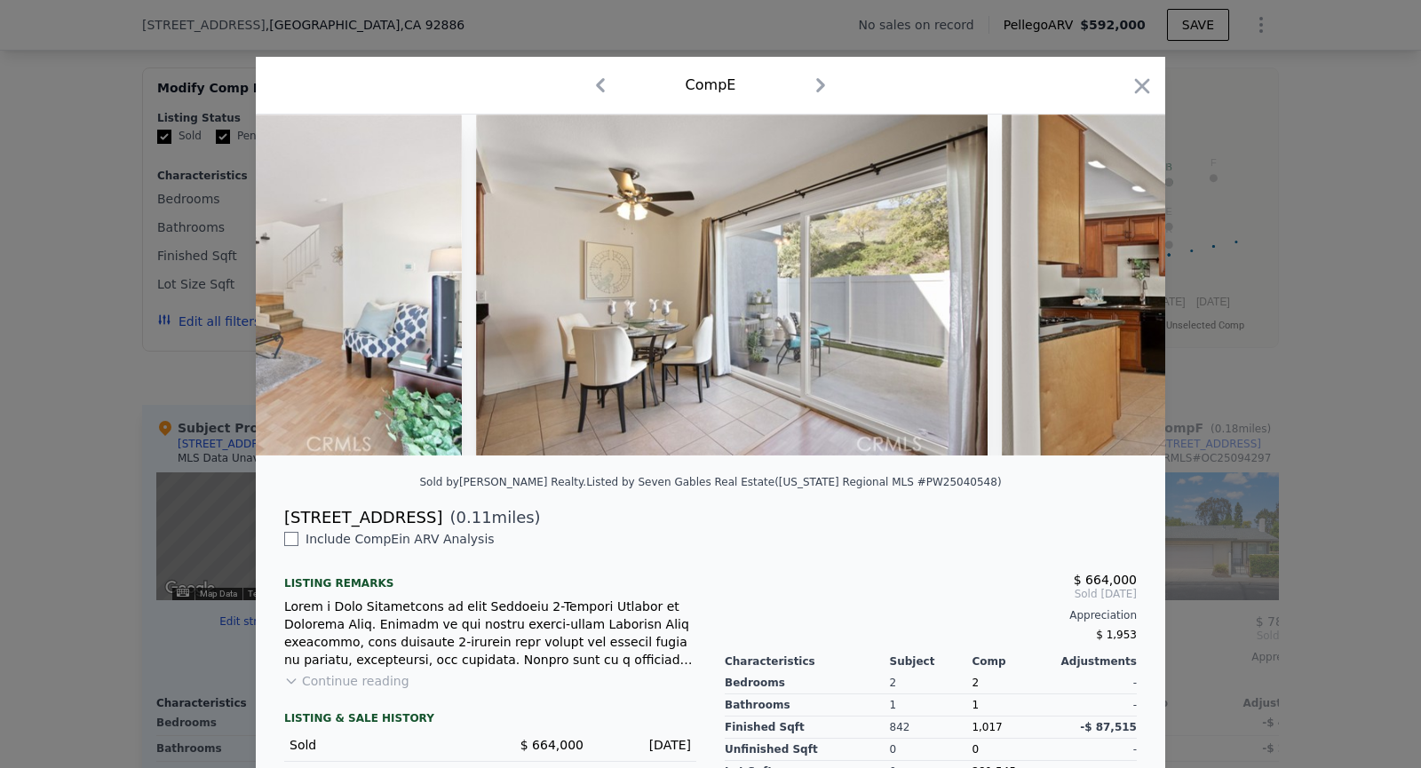
click at [1105, 280] on img at bounding box center [1258, 285] width 512 height 341
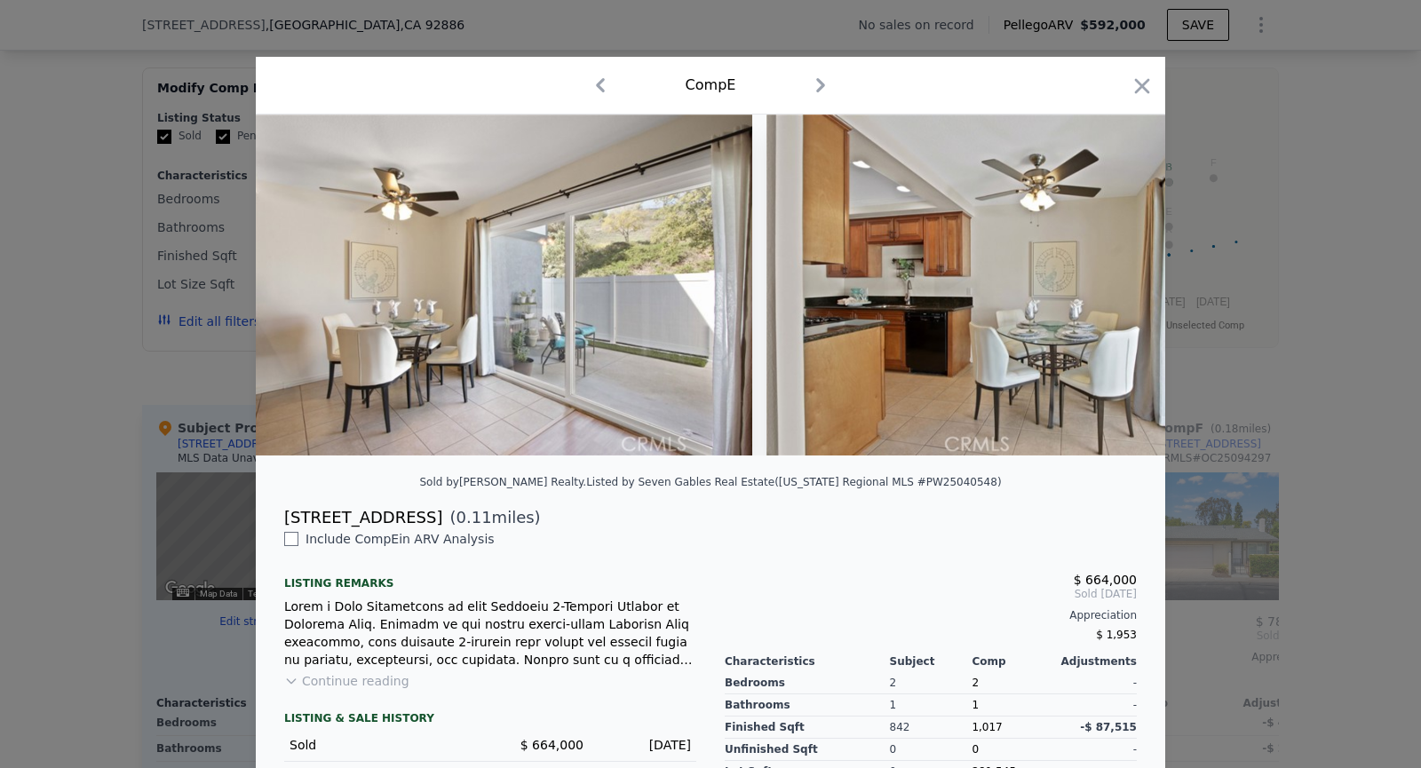
click at [1105, 280] on img at bounding box center [1023, 285] width 512 height 341
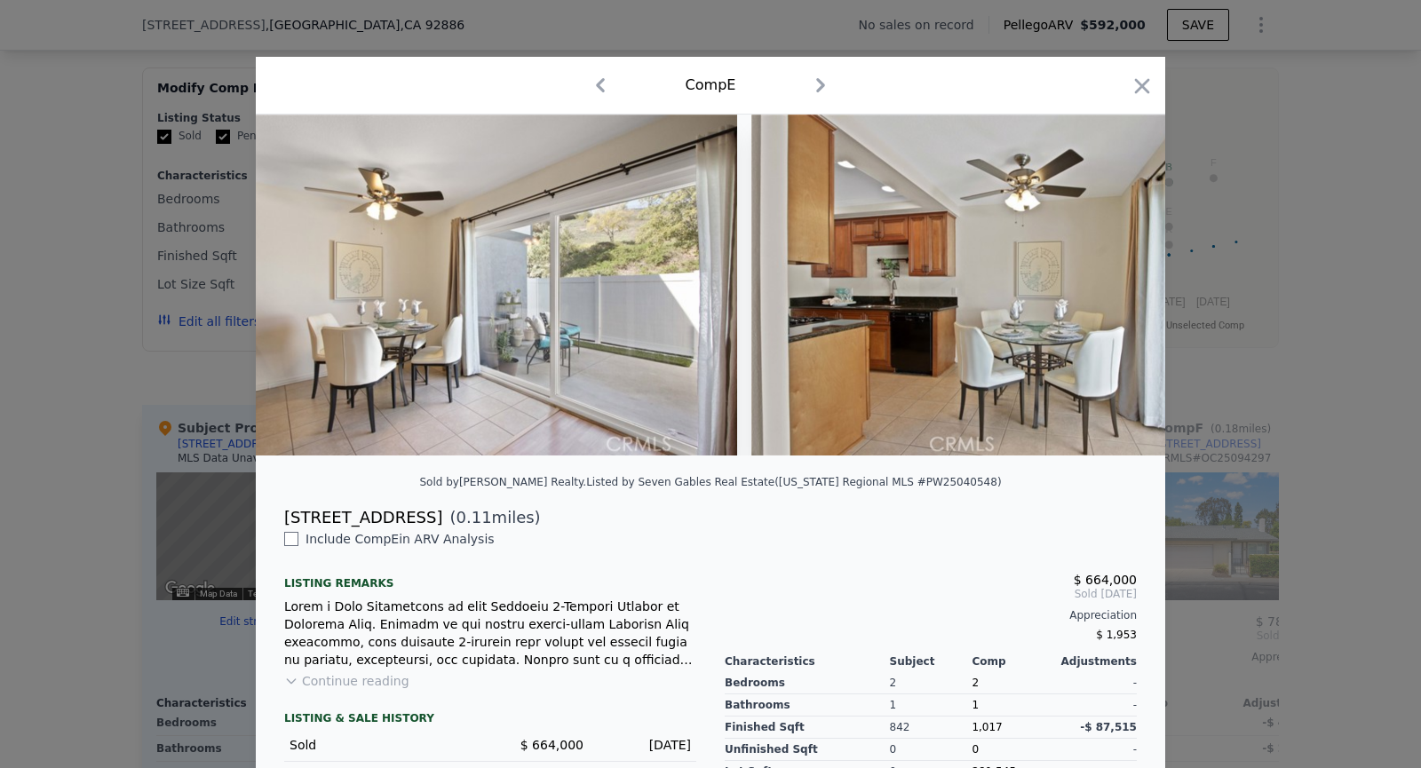
click at [1105, 280] on img at bounding box center [1007, 285] width 512 height 341
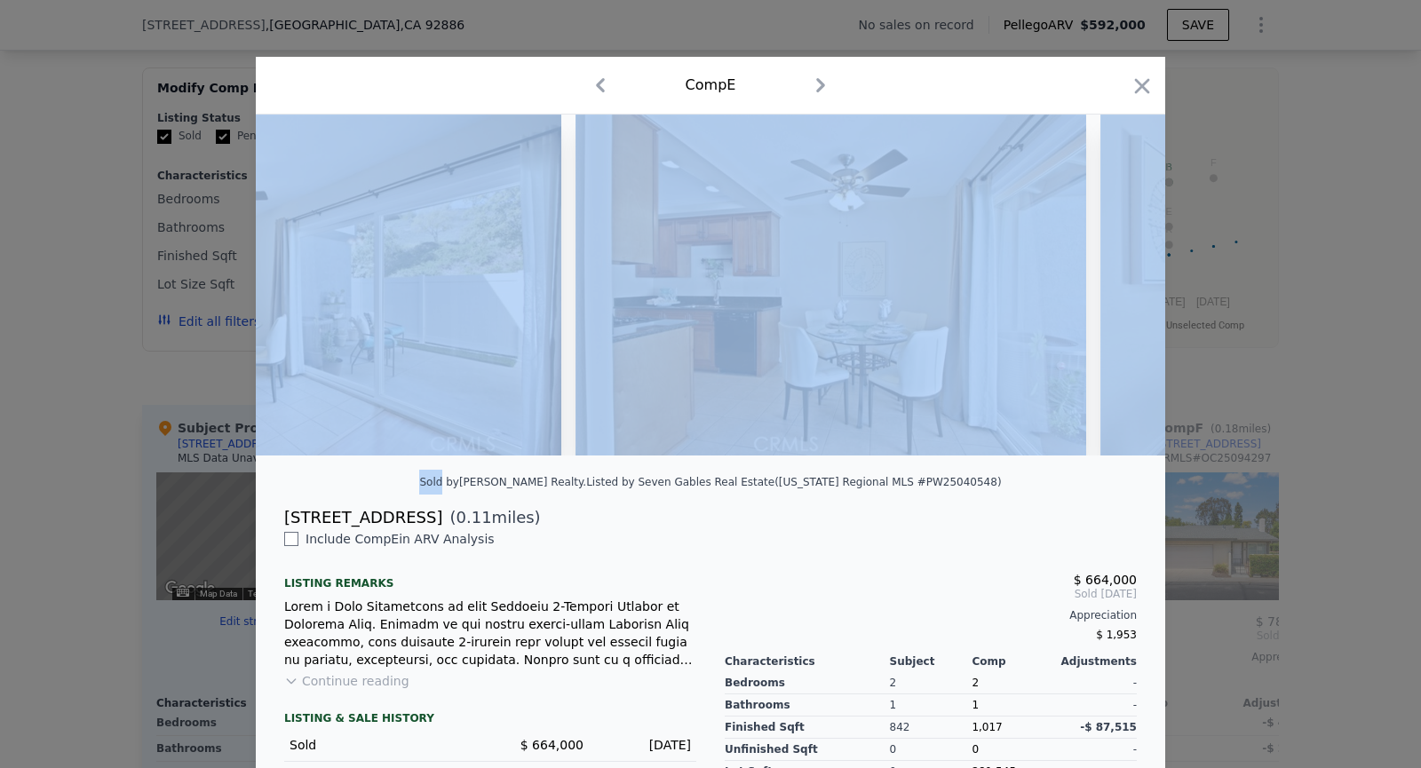
click at [1105, 280] on img at bounding box center [1357, 285] width 512 height 341
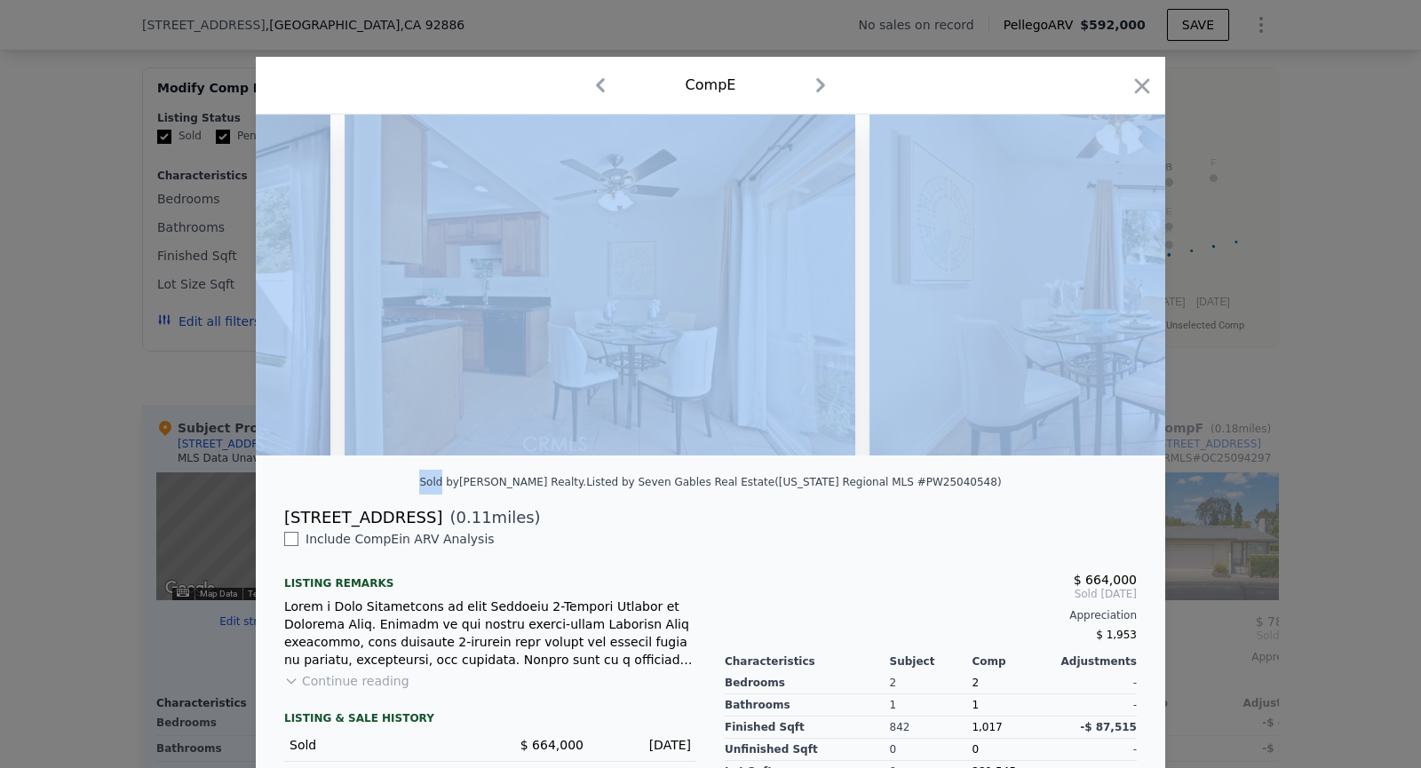
click at [1105, 280] on img at bounding box center [1126, 285] width 512 height 341
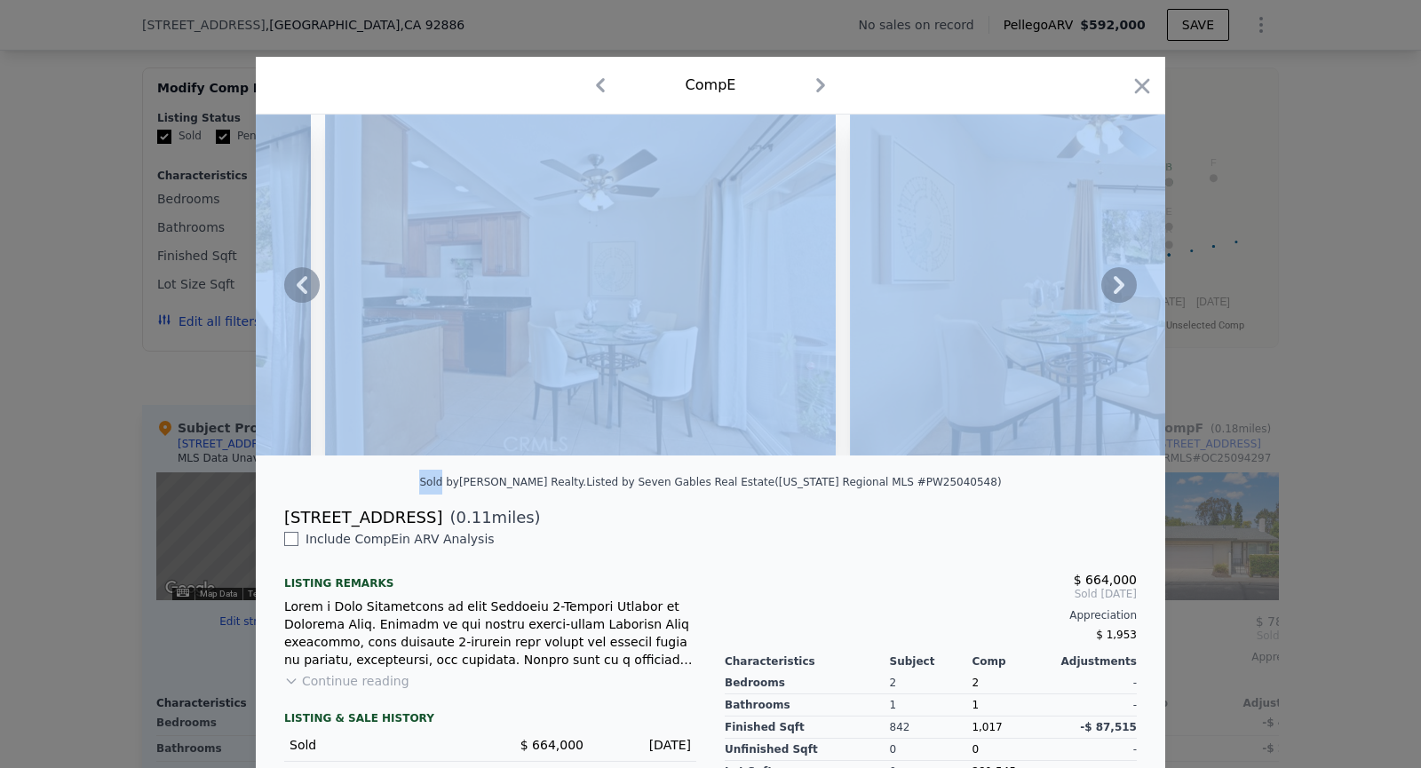
click at [1116, 286] on icon at bounding box center [1119, 285] width 36 height 36
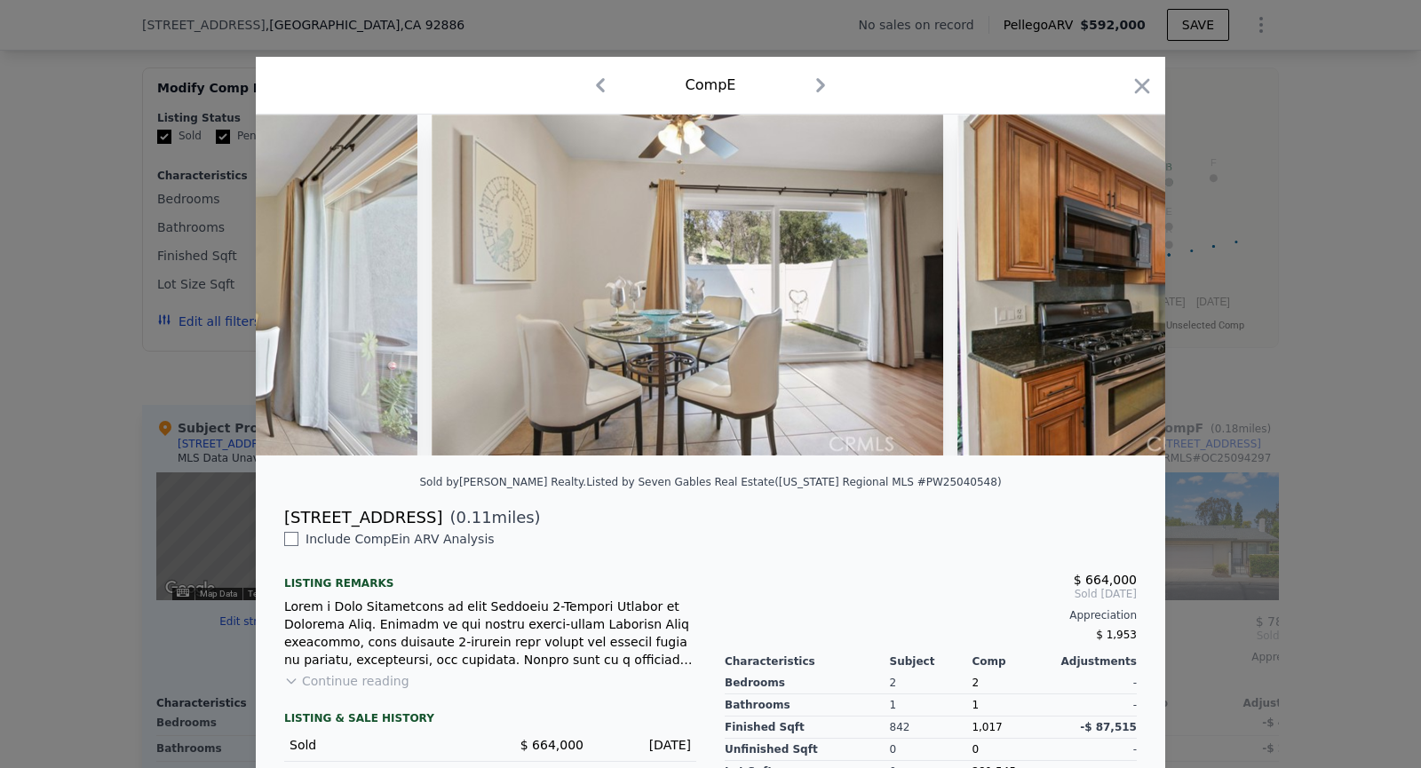
click at [1116, 286] on img at bounding box center [1214, 285] width 512 height 341
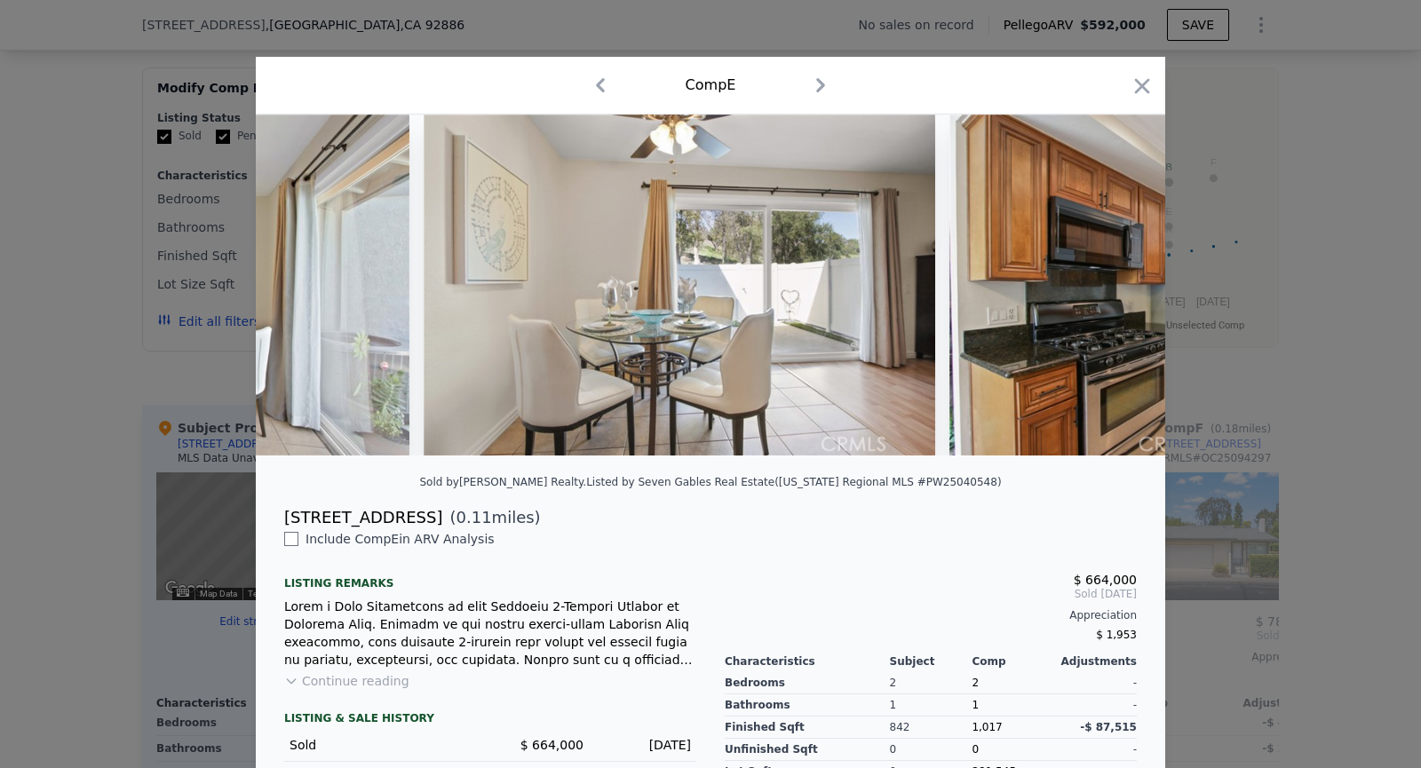
click at [1116, 286] on img at bounding box center [1206, 285] width 512 height 341
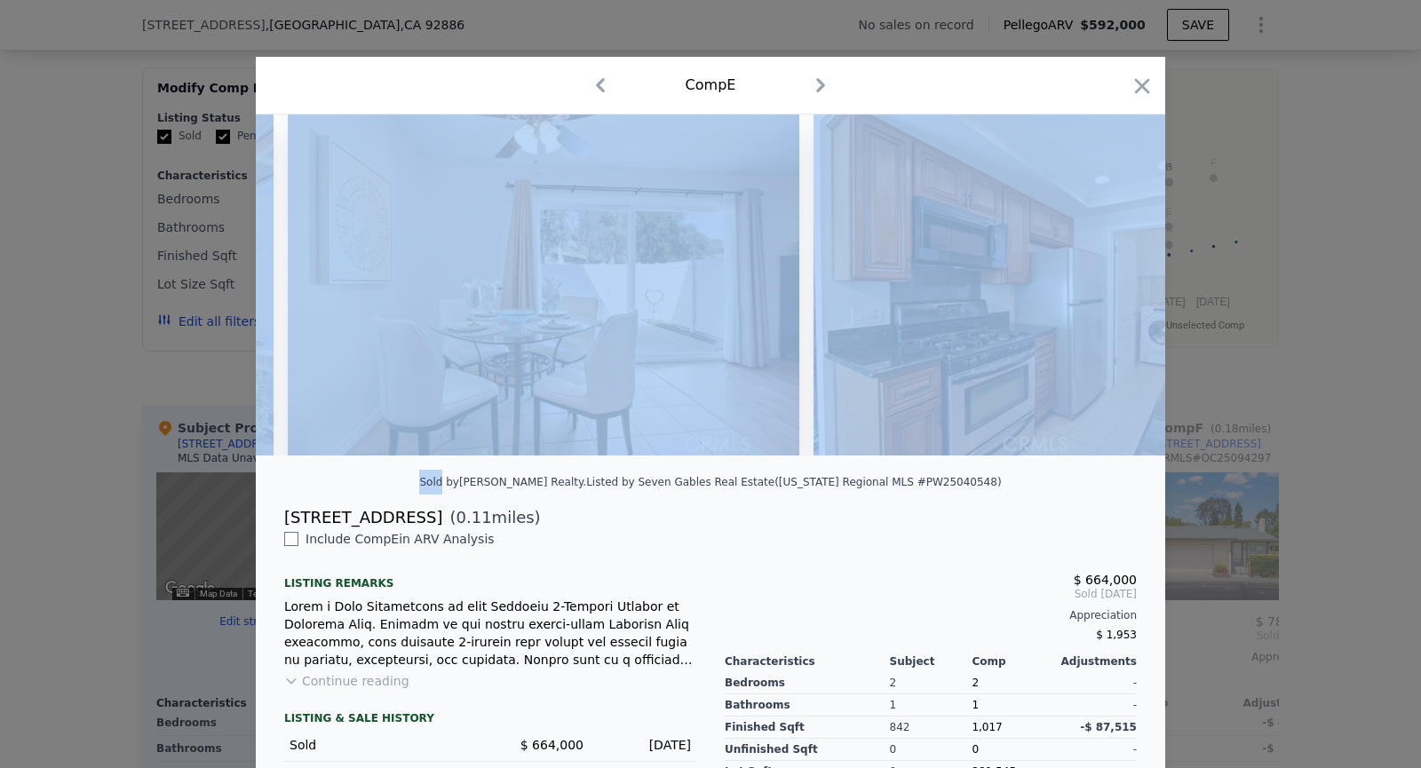
click at [1116, 286] on img at bounding box center [1070, 285] width 512 height 341
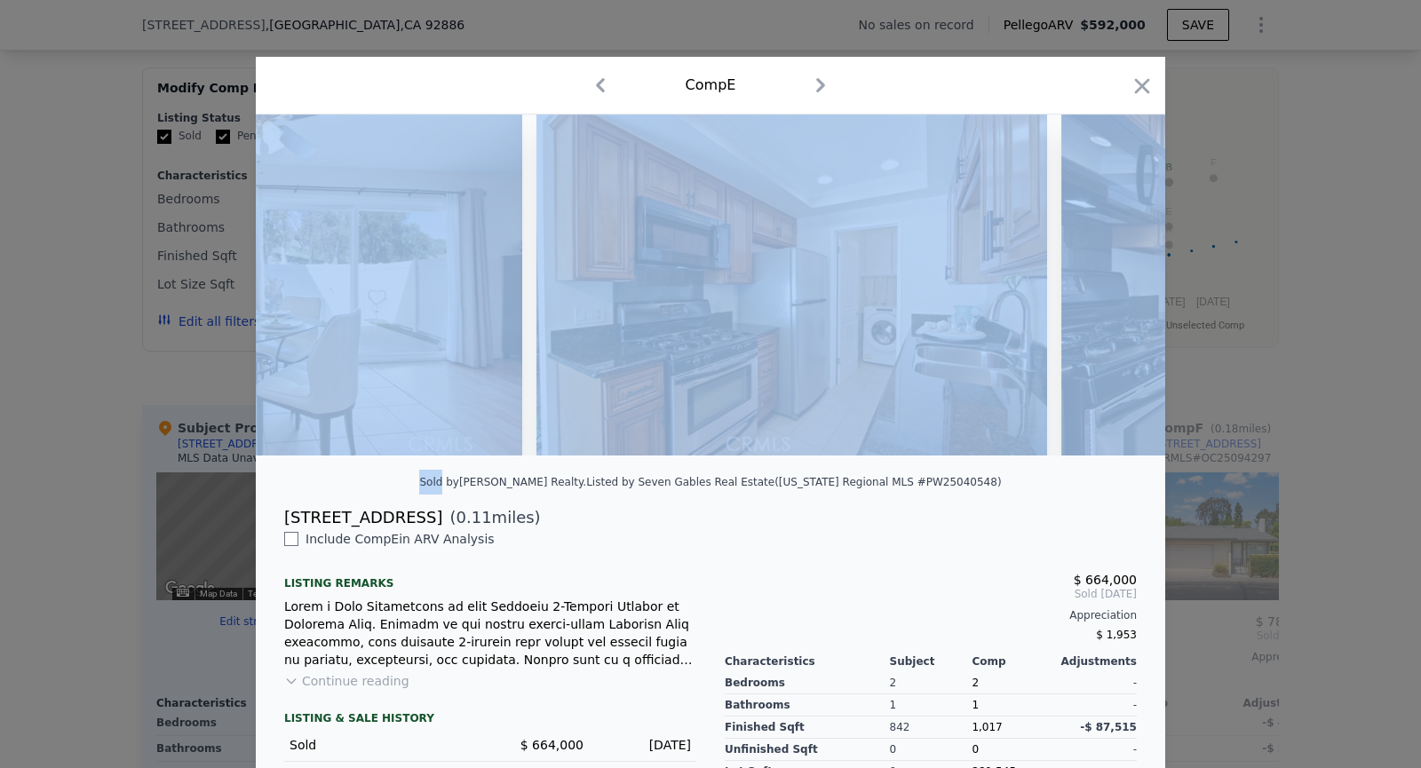
click at [1116, 286] on img at bounding box center [1317, 285] width 512 height 341
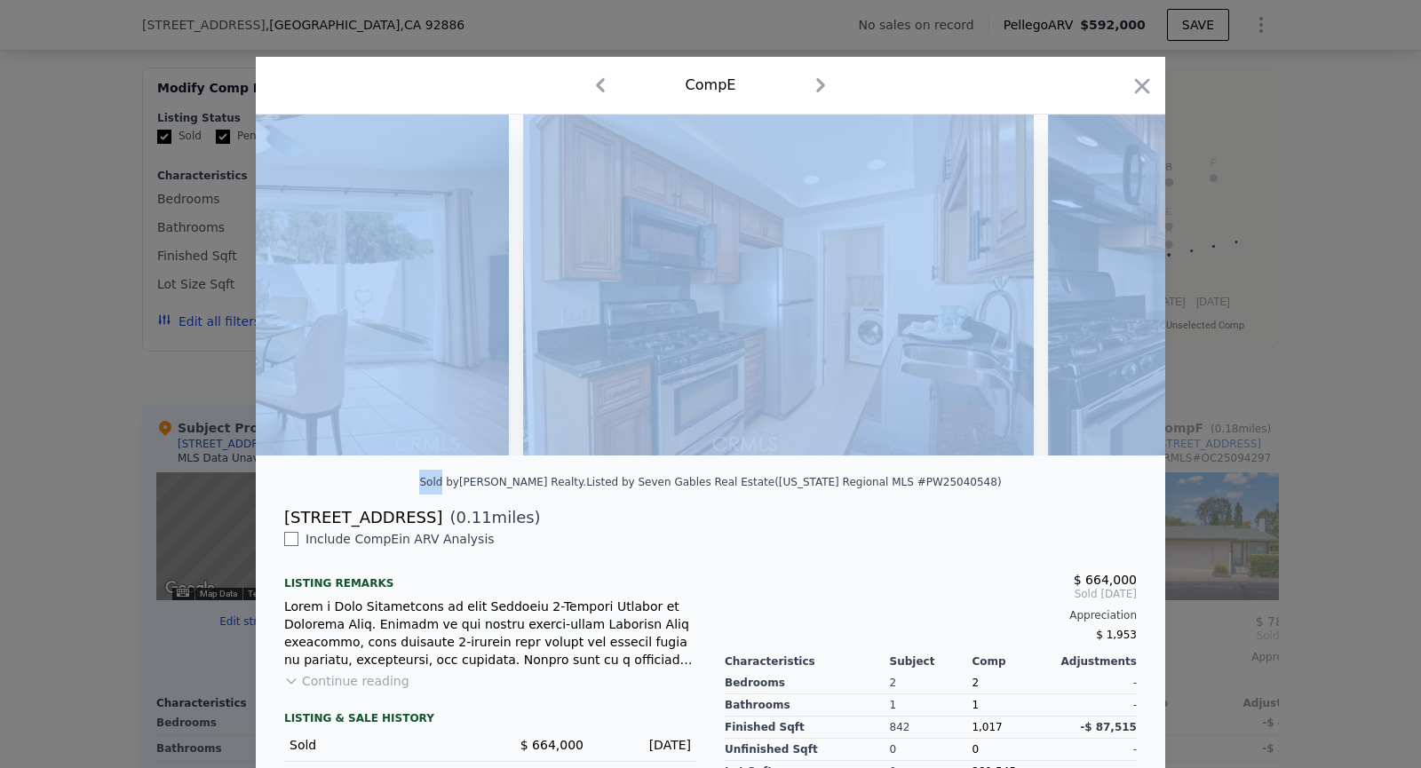
click at [1116, 286] on img at bounding box center [1304, 285] width 512 height 341
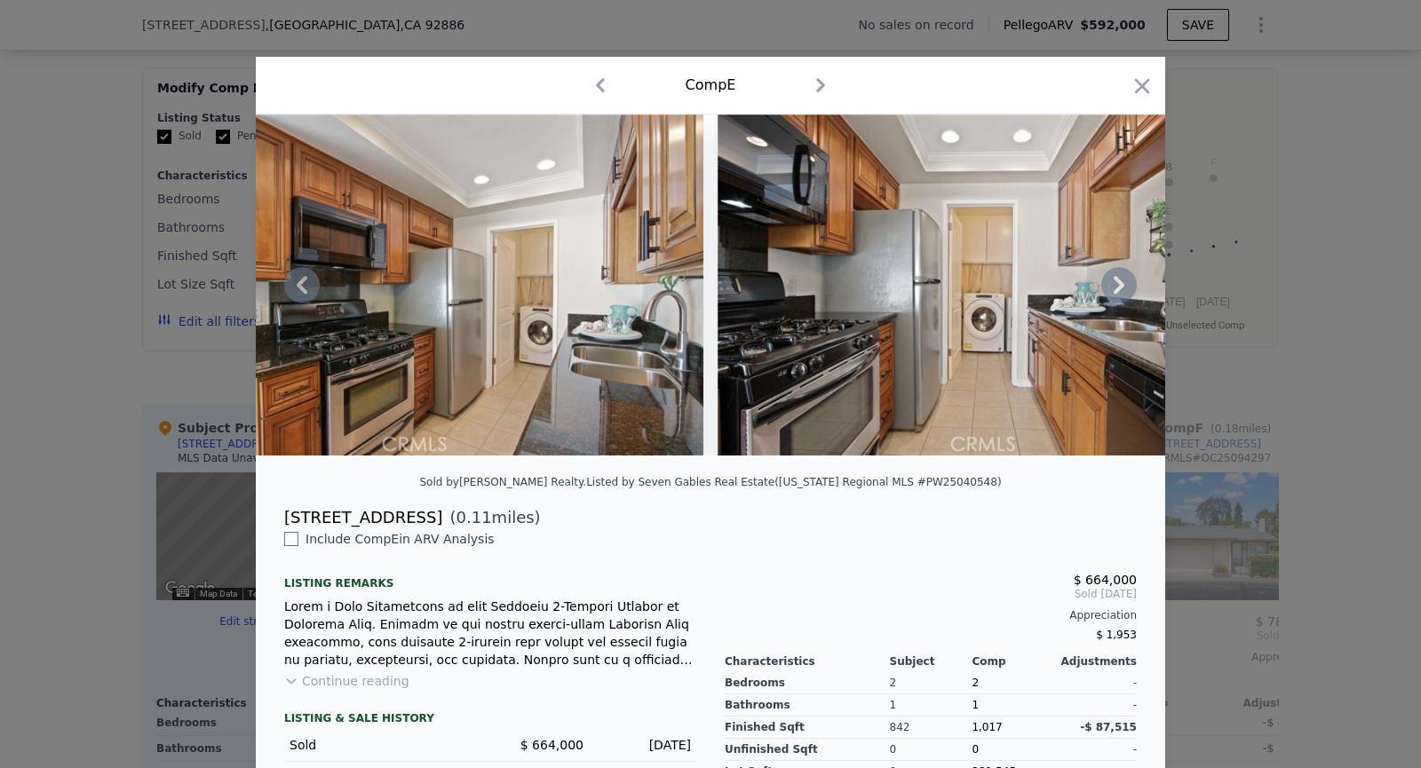
click at [1116, 286] on img at bounding box center [974, 285] width 512 height 341
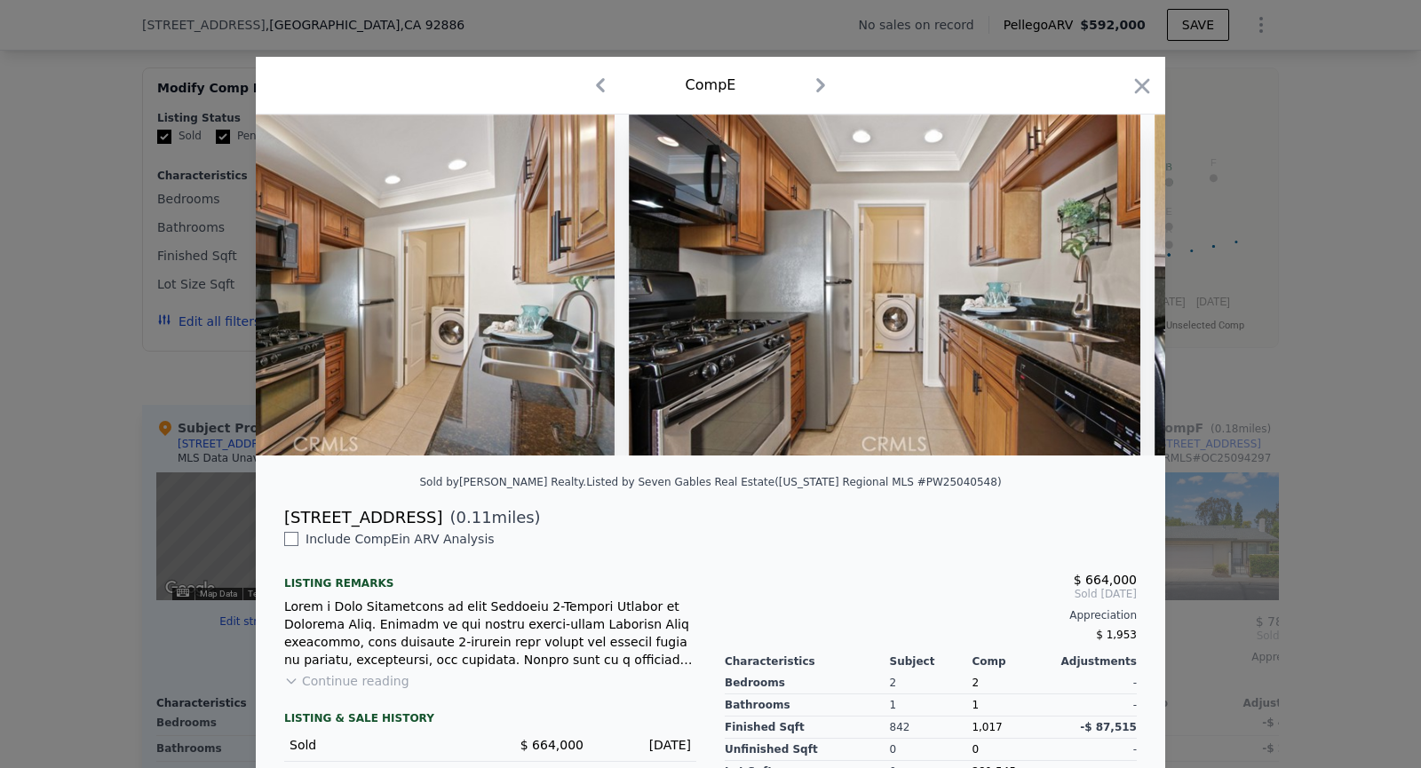
click at [1116, 286] on img at bounding box center [885, 285] width 512 height 341
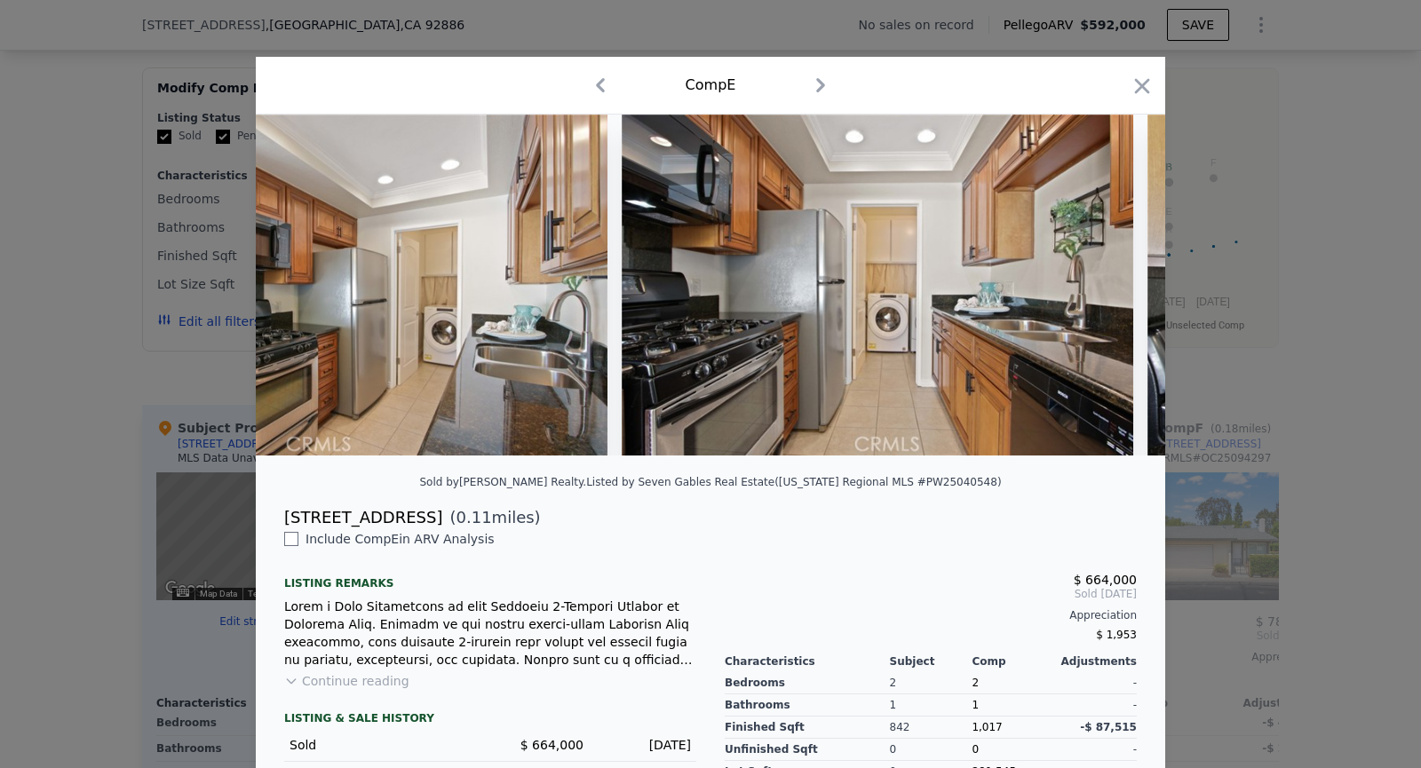
click at [1116, 286] on img at bounding box center [878, 285] width 512 height 341
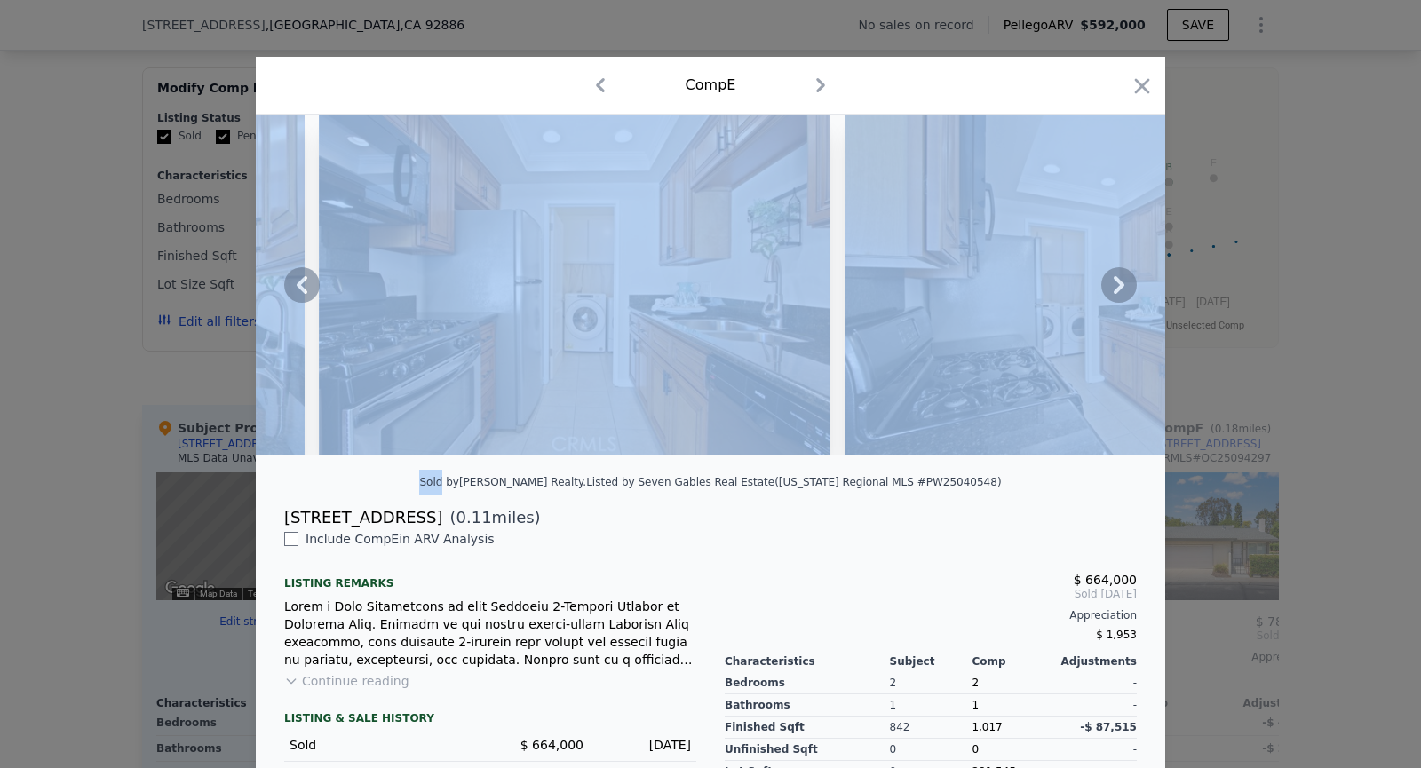
click at [1116, 286] on img at bounding box center [1101, 285] width 512 height 341
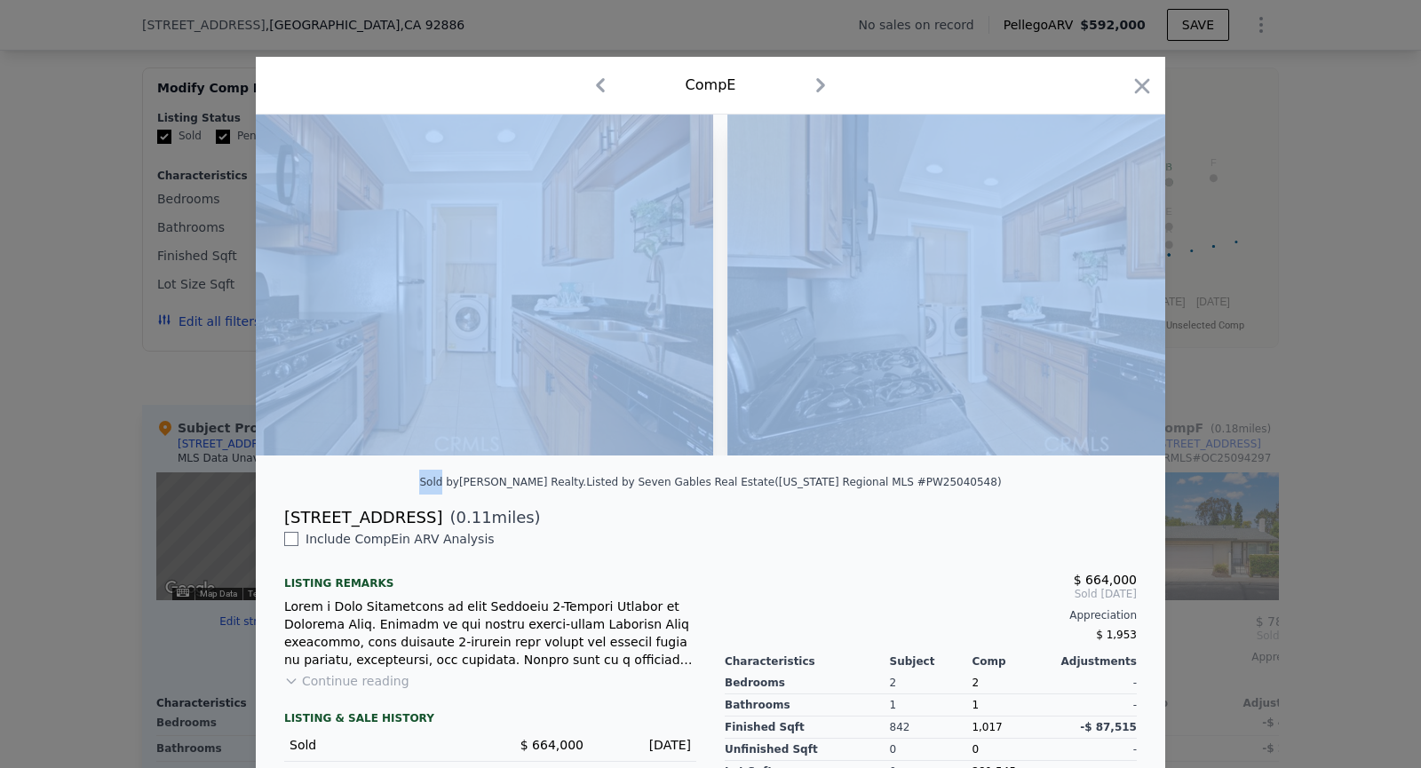
click at [1116, 286] on img at bounding box center [983, 285] width 512 height 341
click at [1116, 286] on img at bounding box center [979, 285] width 512 height 341
click at [1116, 286] on img at bounding box center [977, 285] width 512 height 341
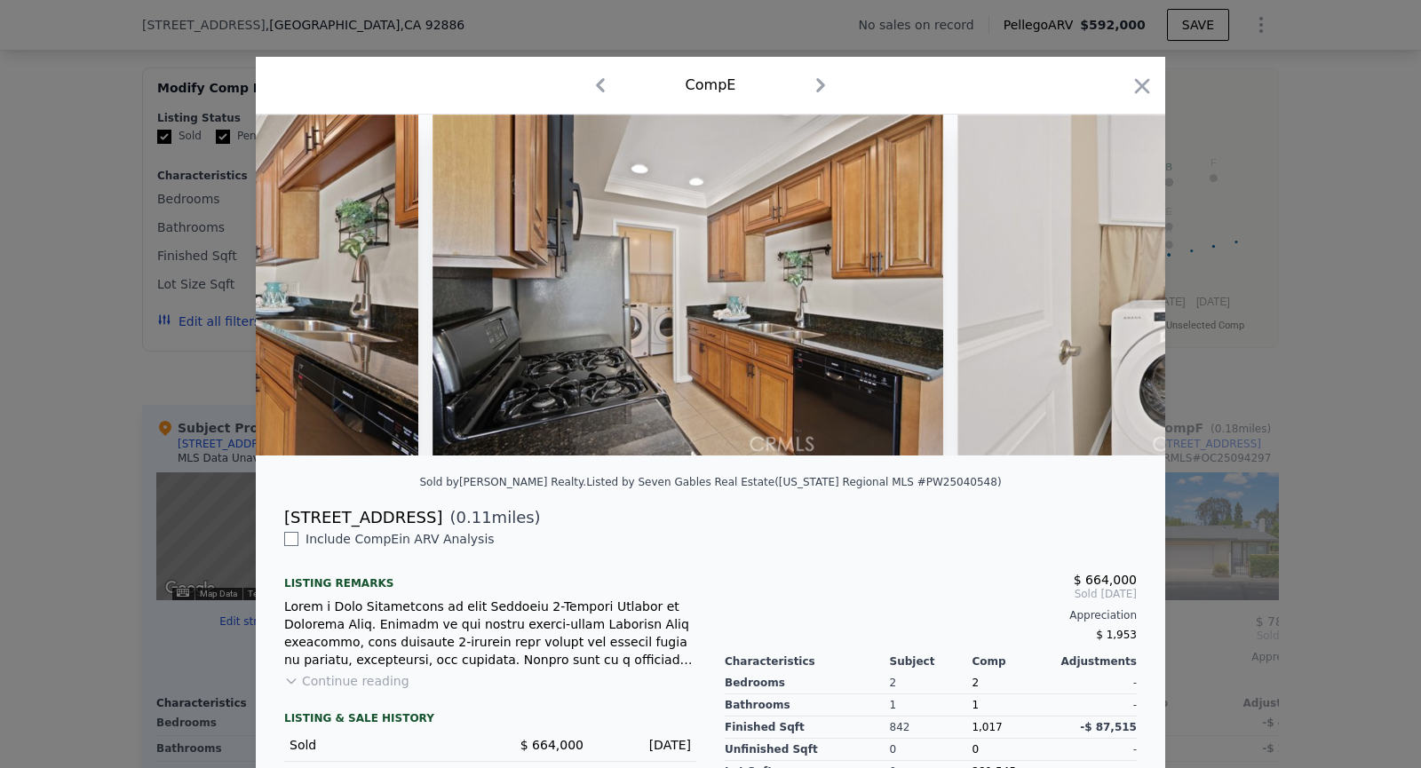
click at [1116, 286] on img at bounding box center [1214, 285] width 512 height 341
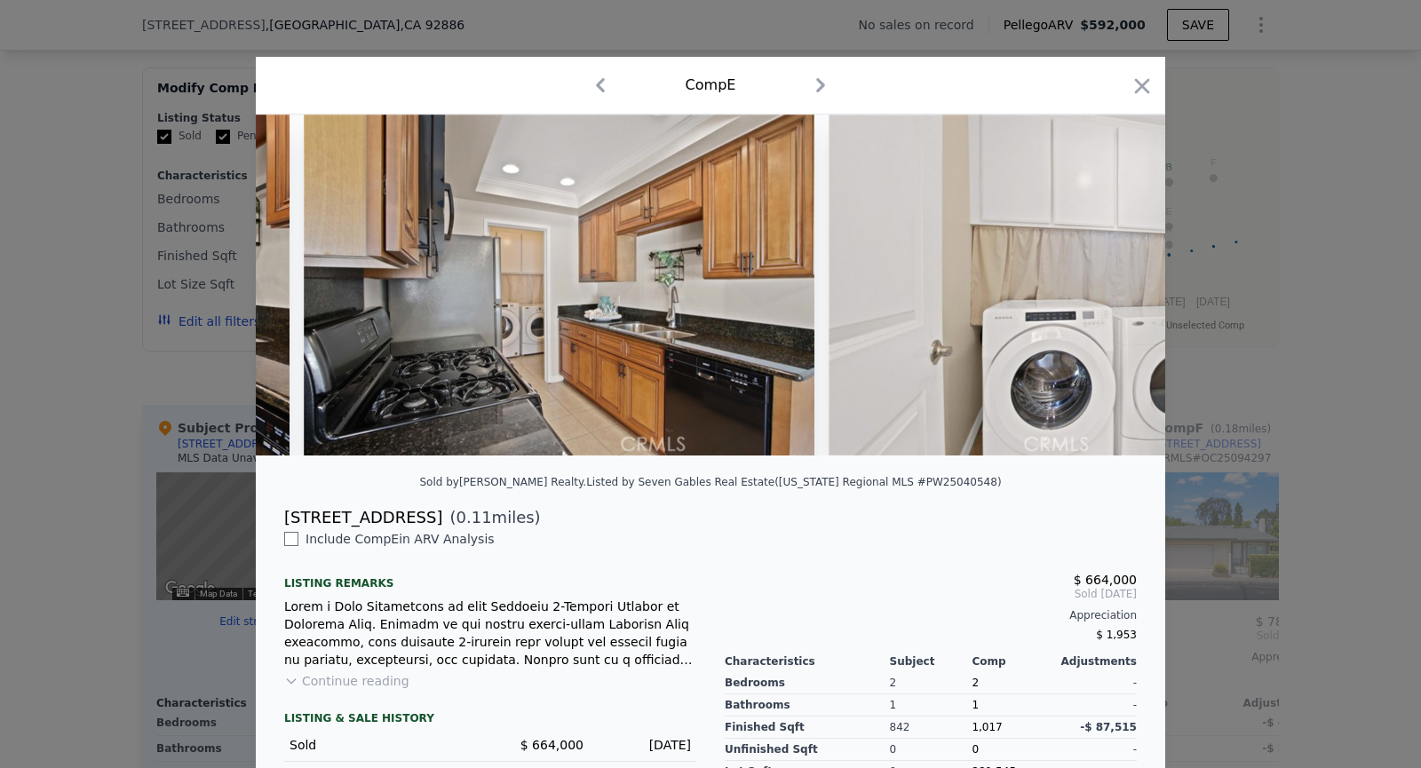
click at [1116, 286] on img at bounding box center [1085, 285] width 512 height 341
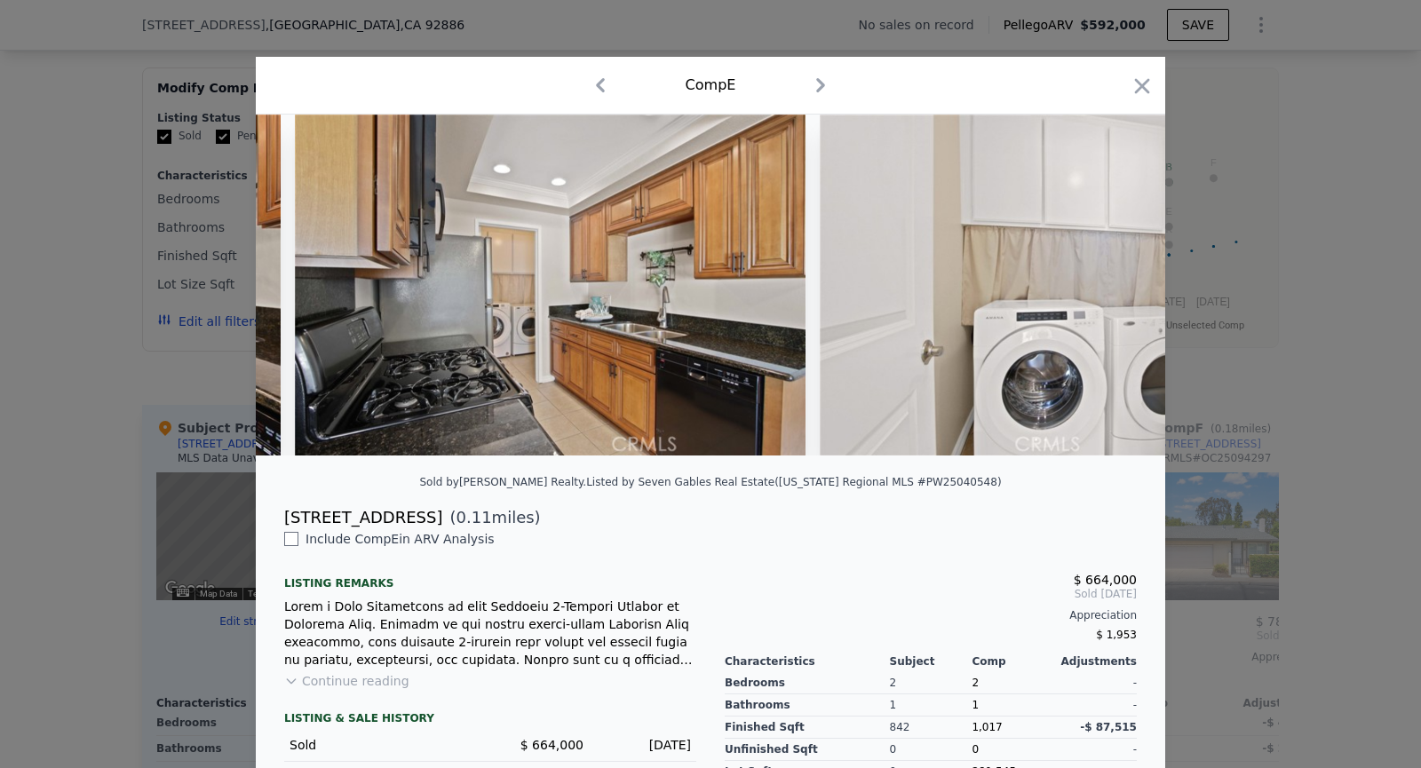
click at [1116, 286] on img at bounding box center [1076, 285] width 512 height 341
click at [1116, 286] on icon at bounding box center [1119, 285] width 36 height 36
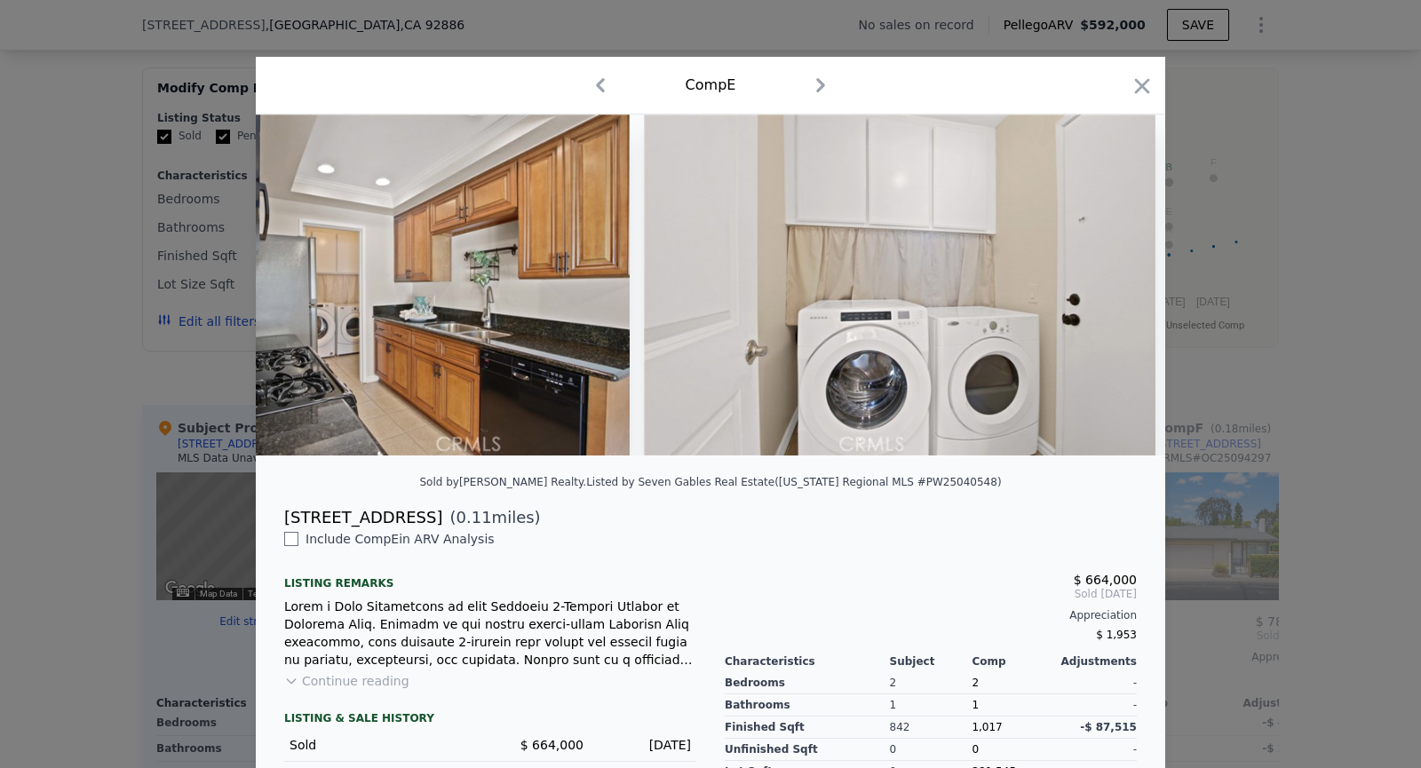
click at [1170, 286] on img at bounding box center [1426, 285] width 512 height 341
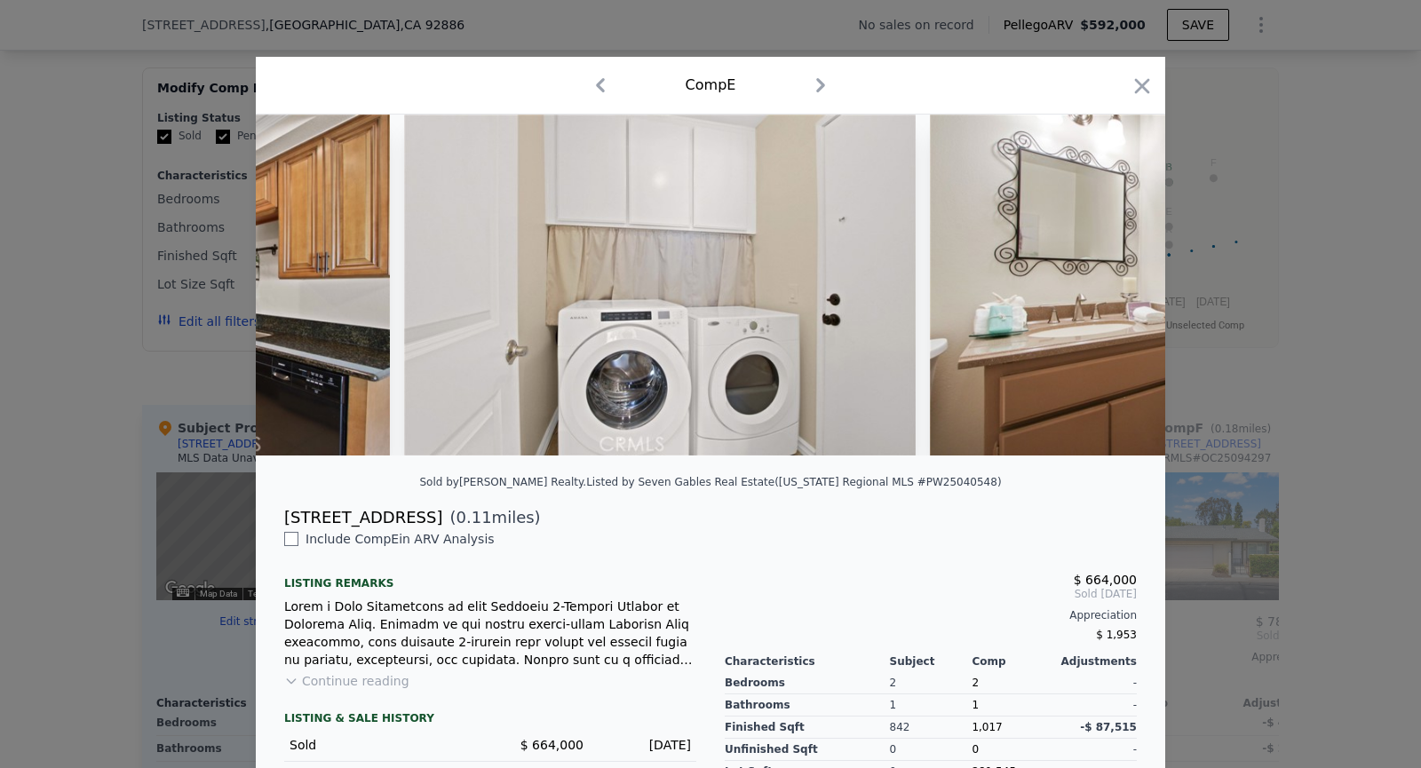
click at [1116, 286] on img at bounding box center [1186, 285] width 512 height 341
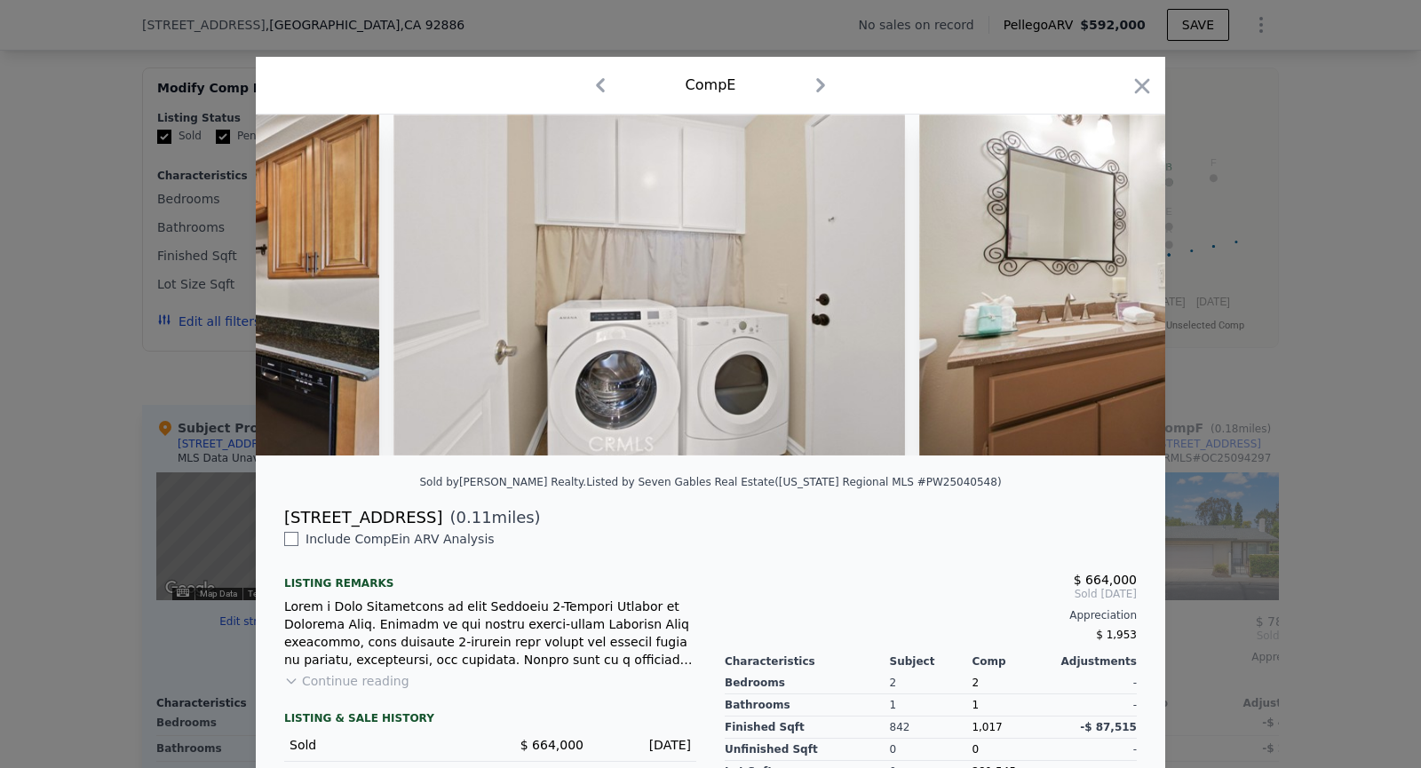
click at [1116, 286] on img at bounding box center [1175, 285] width 512 height 341
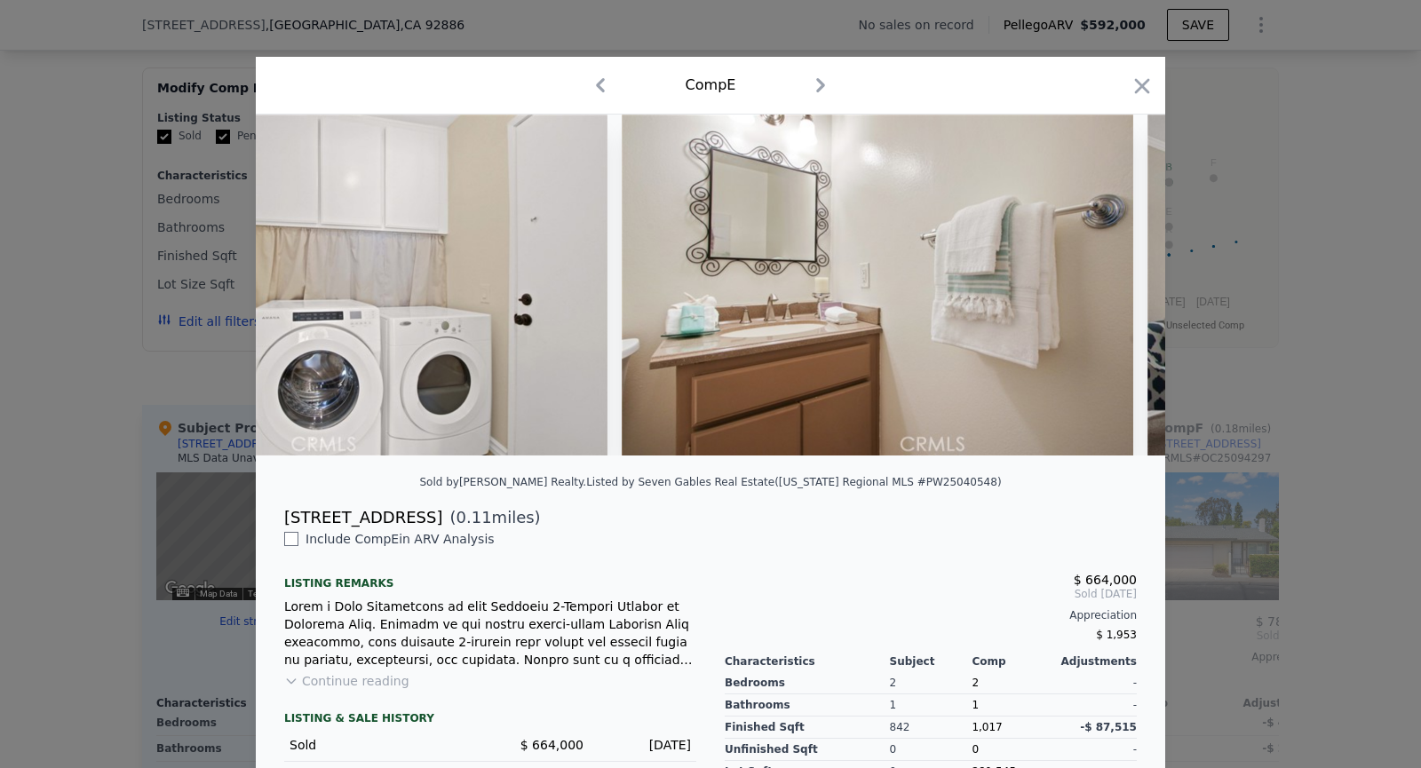
click at [1116, 286] on div at bounding box center [711, 285] width 910 height 341
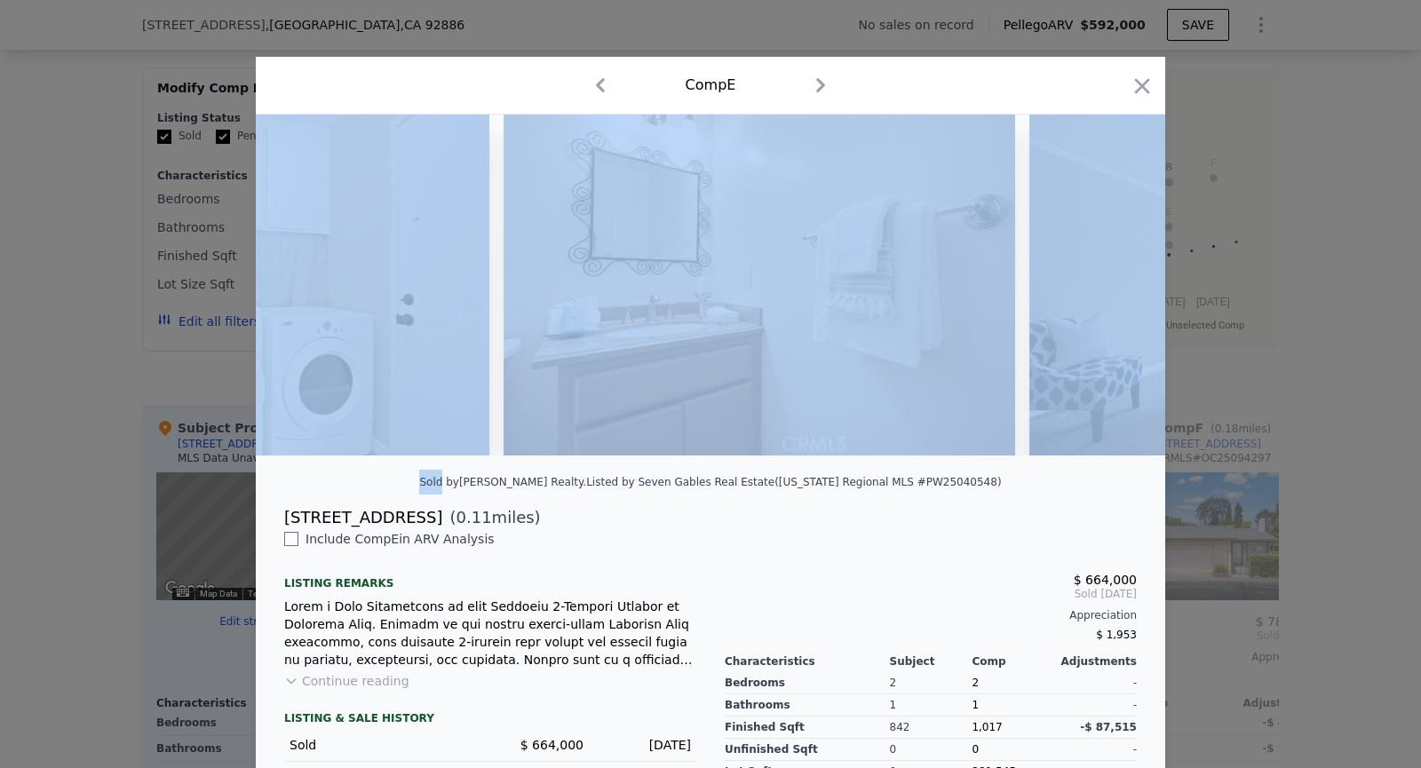
click at [1116, 286] on img at bounding box center [1285, 285] width 512 height 341
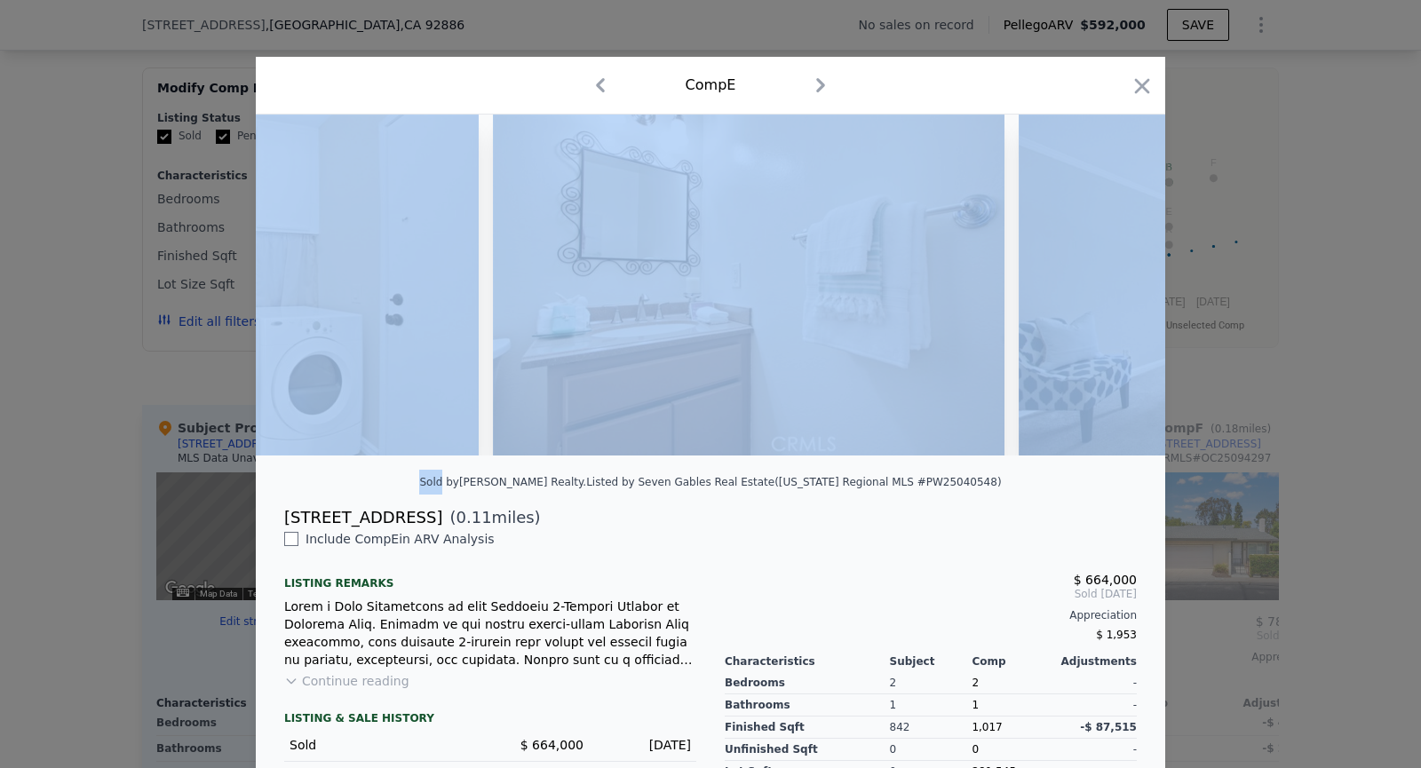
click at [1116, 286] on img at bounding box center [1275, 285] width 512 height 341
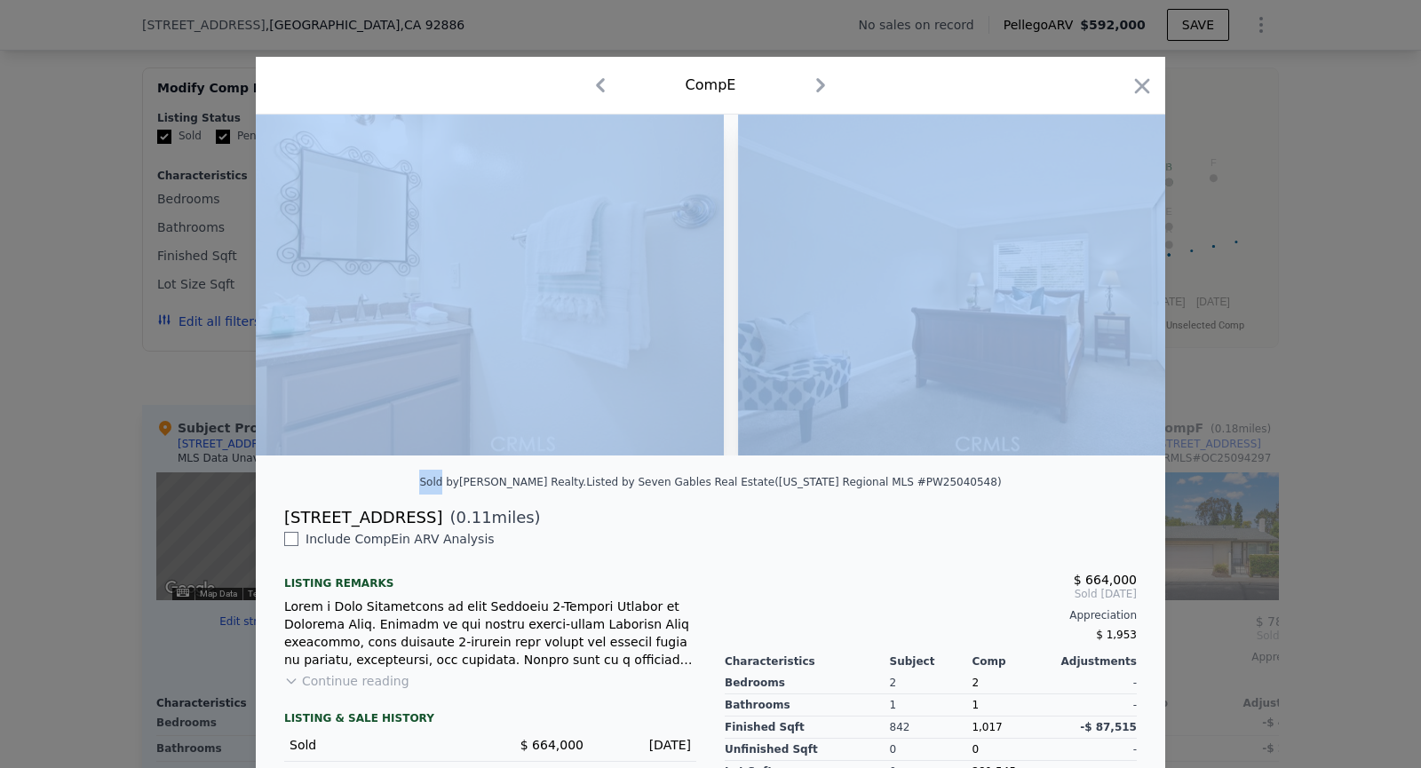
click at [1116, 286] on img at bounding box center [994, 285] width 512 height 341
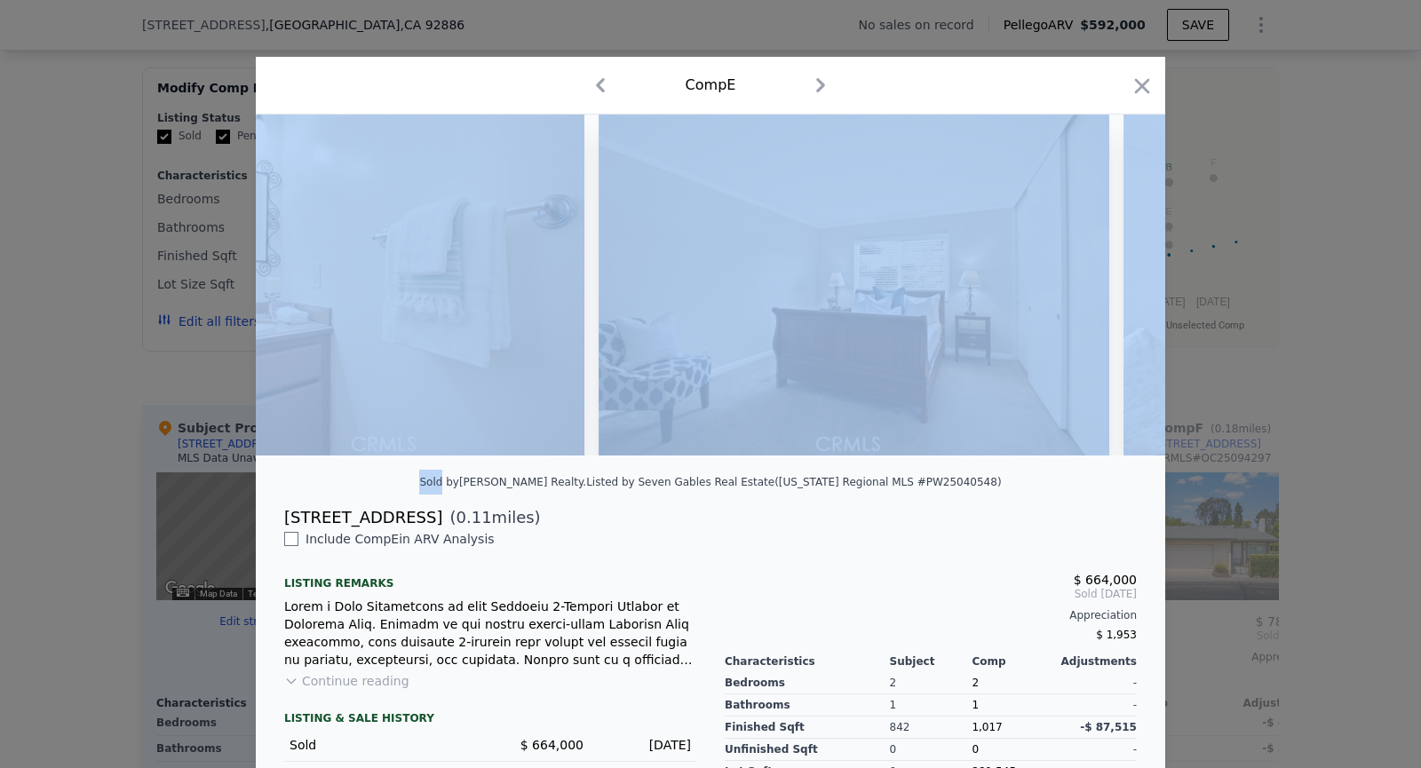
click at [1116, 286] on div at bounding box center [711, 285] width 910 height 341
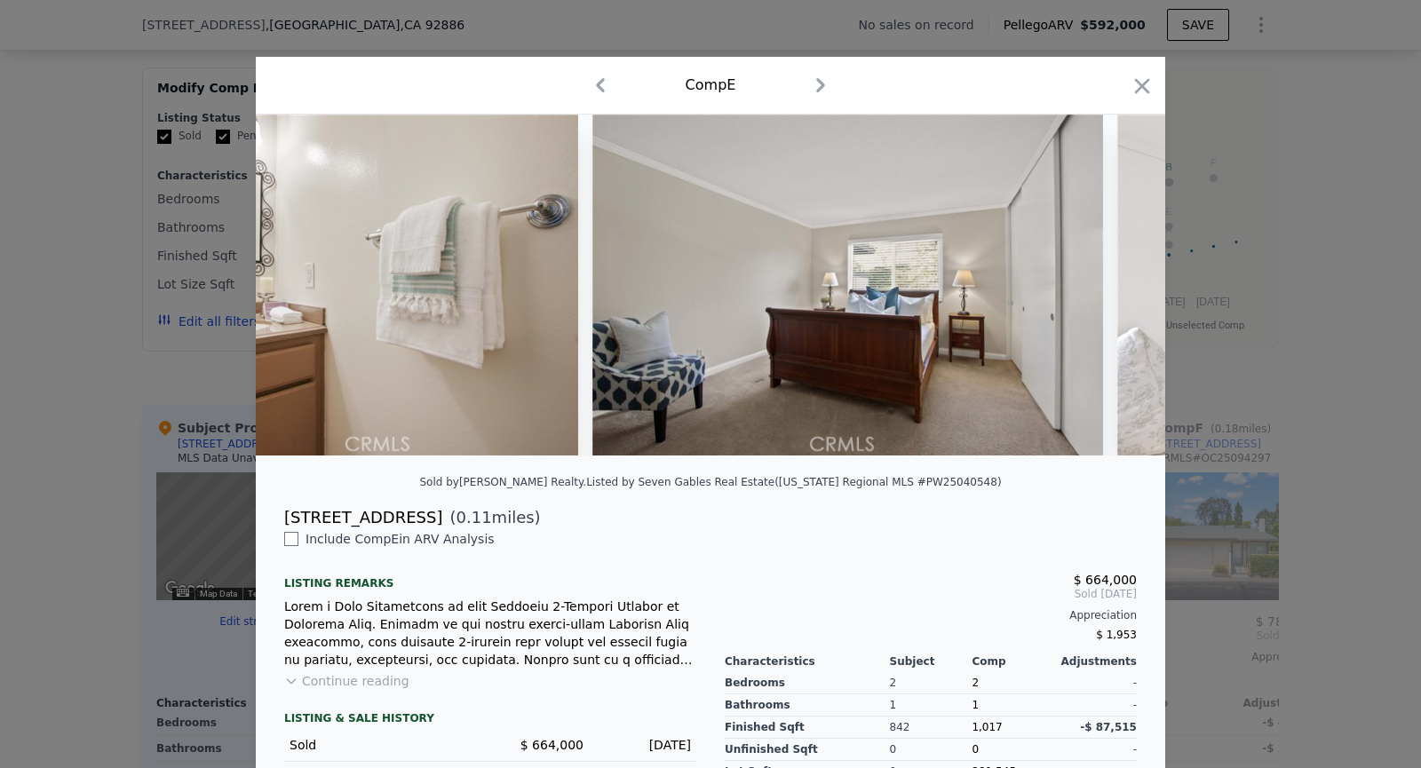
click at [1116, 286] on div at bounding box center [711, 285] width 910 height 341
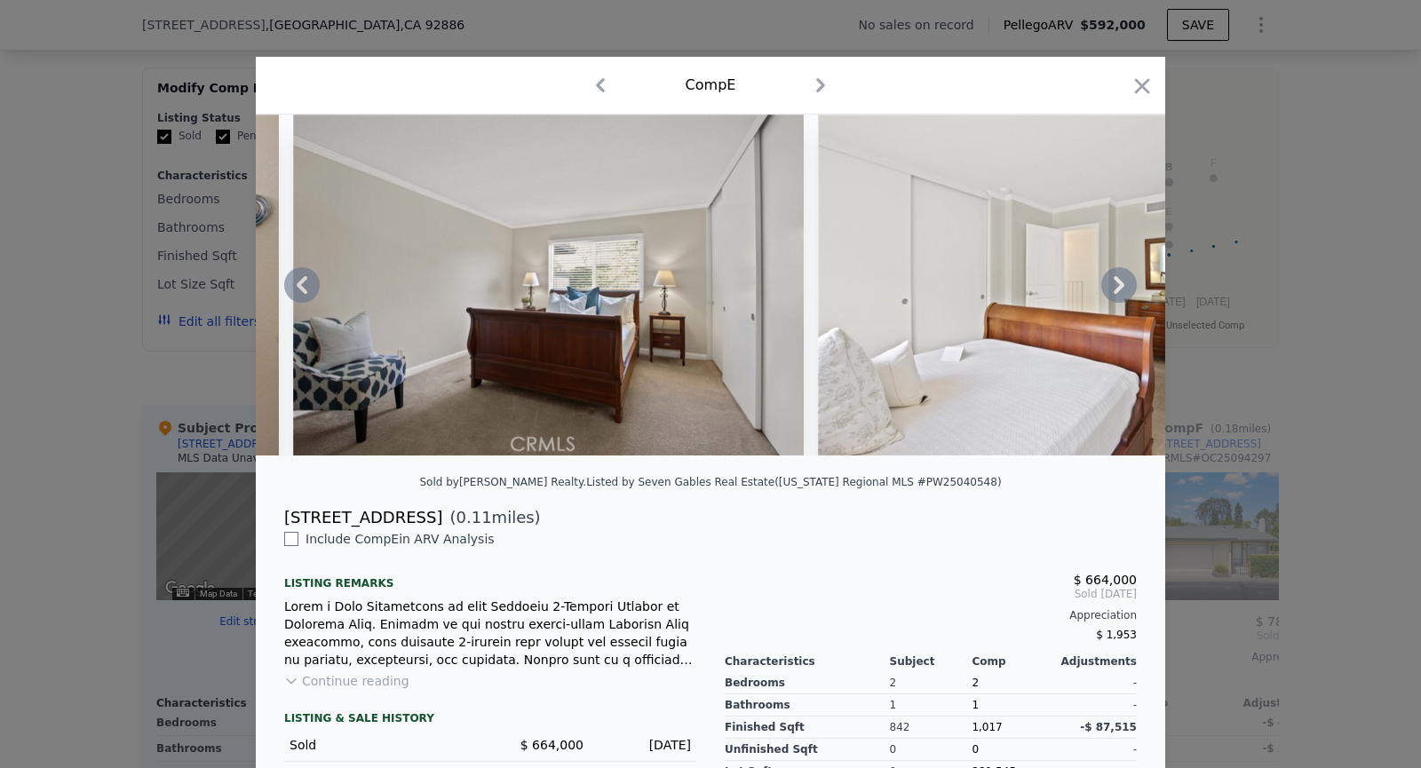
click at [1116, 286] on img at bounding box center [1074, 285] width 512 height 341
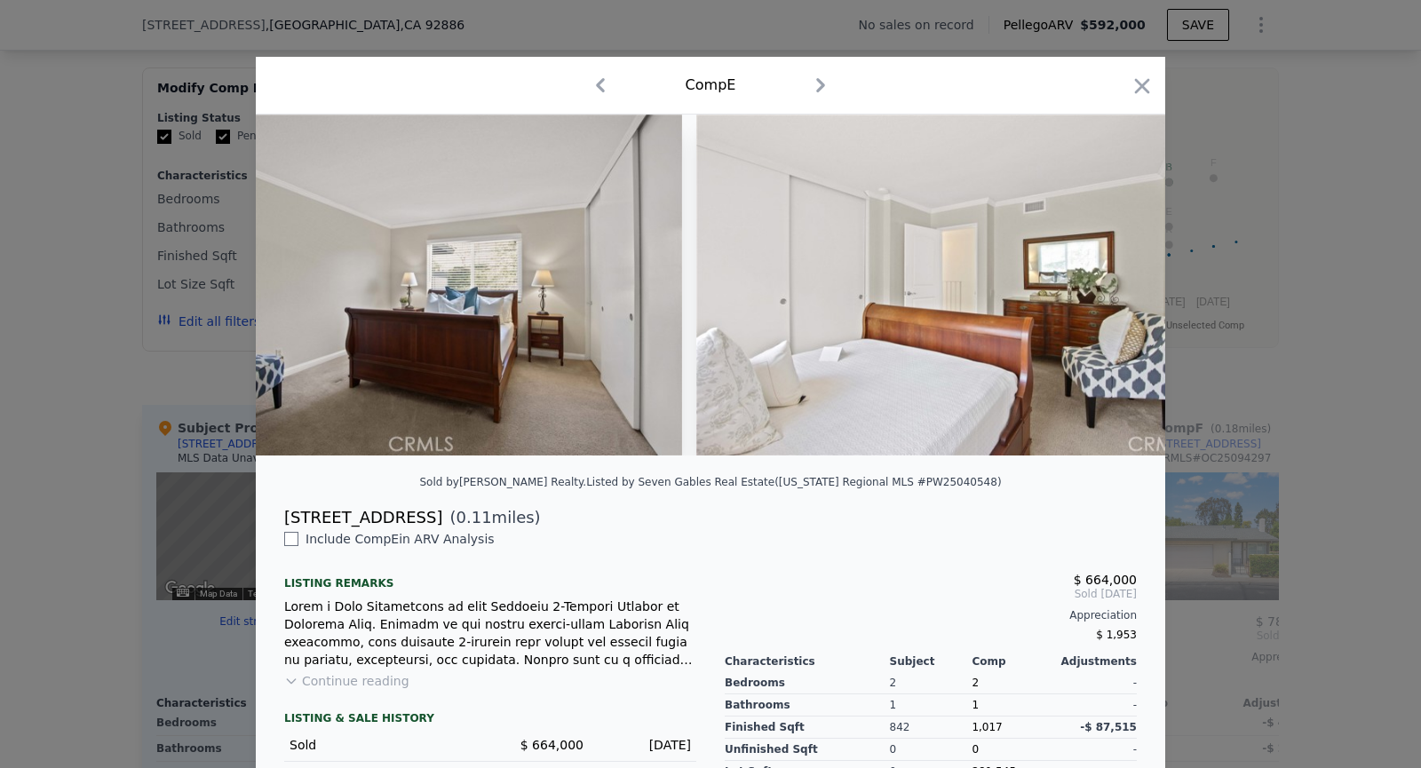
click at [1116, 286] on img at bounding box center [952, 285] width 512 height 341
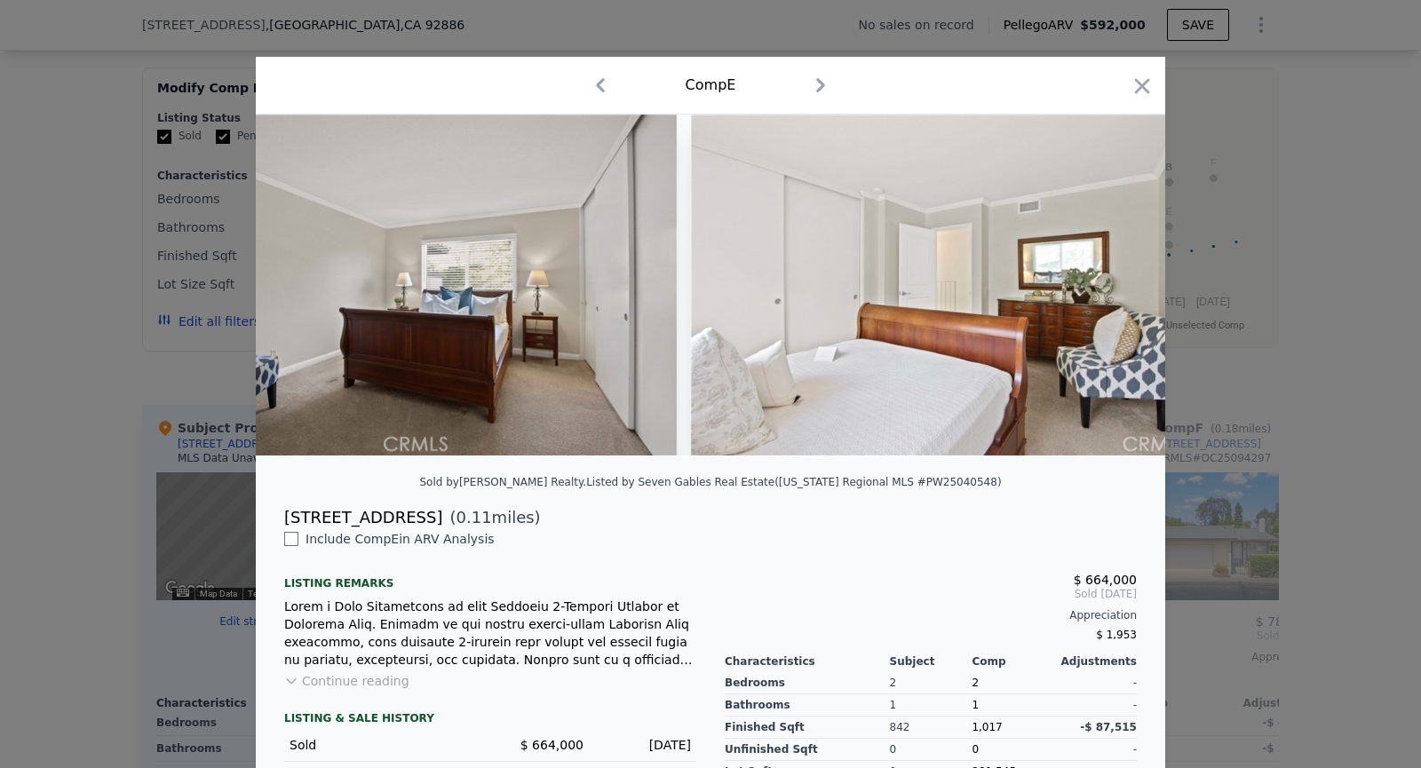
click at [1116, 286] on img at bounding box center [947, 285] width 512 height 341
click at [1116, 286] on icon at bounding box center [1119, 285] width 36 height 36
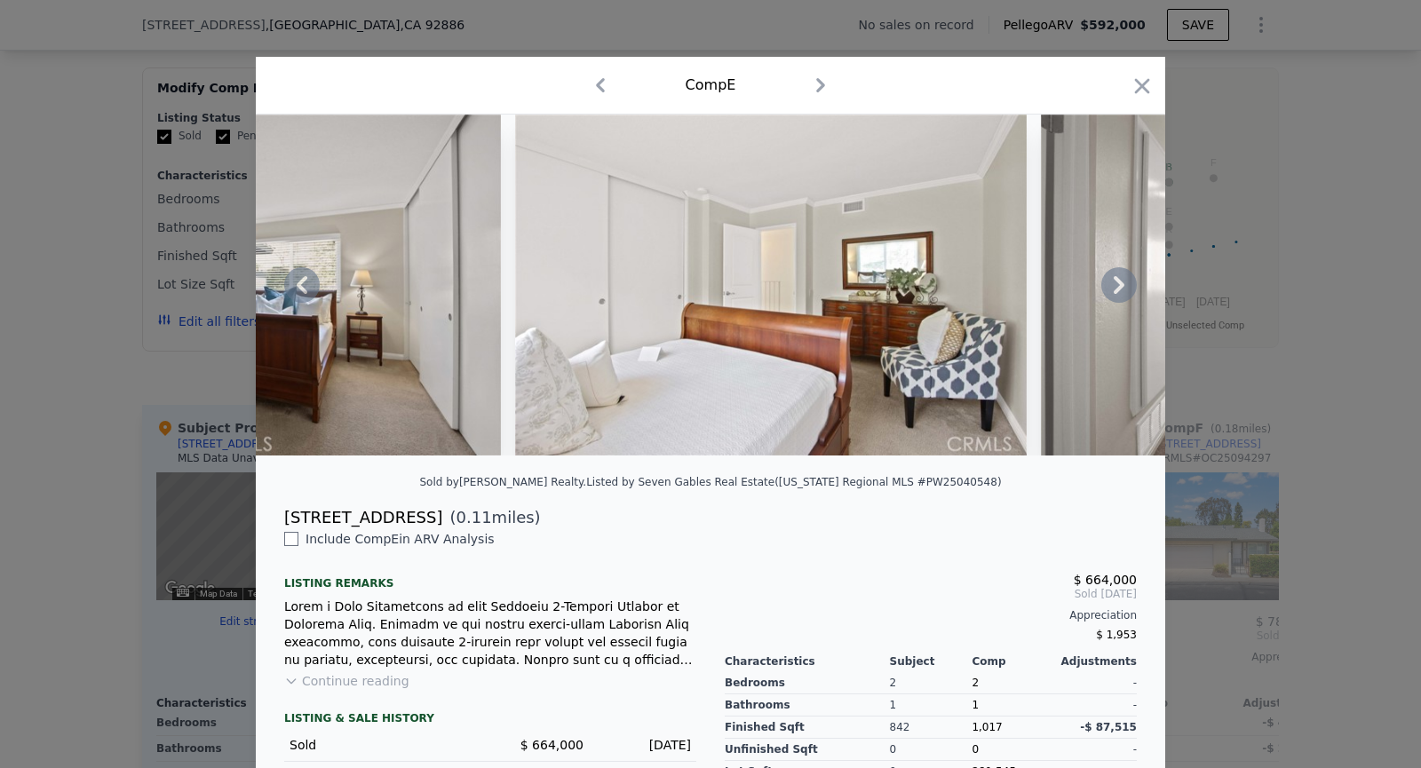
click at [1116, 286] on img at bounding box center [1297, 285] width 512 height 341
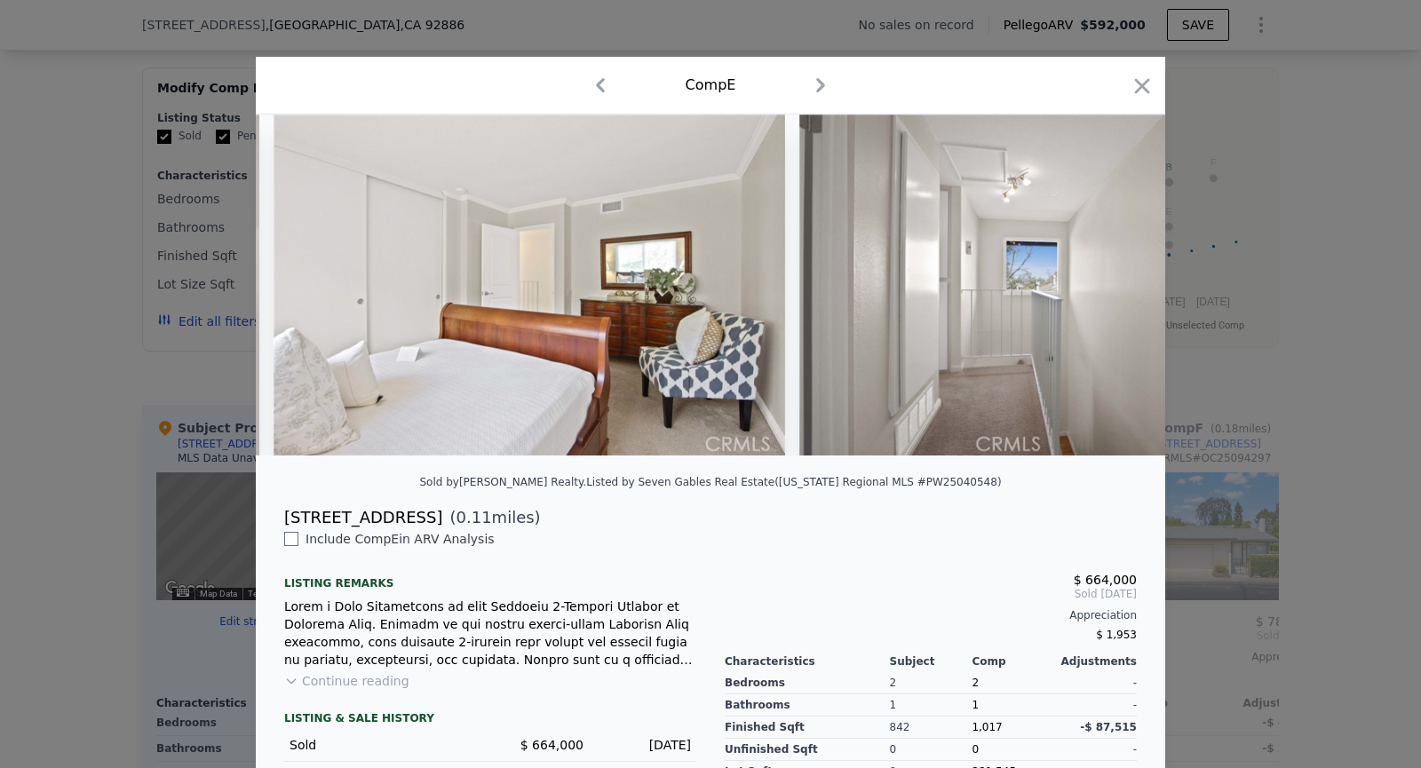
click at [1116, 286] on img at bounding box center [1055, 285] width 512 height 341
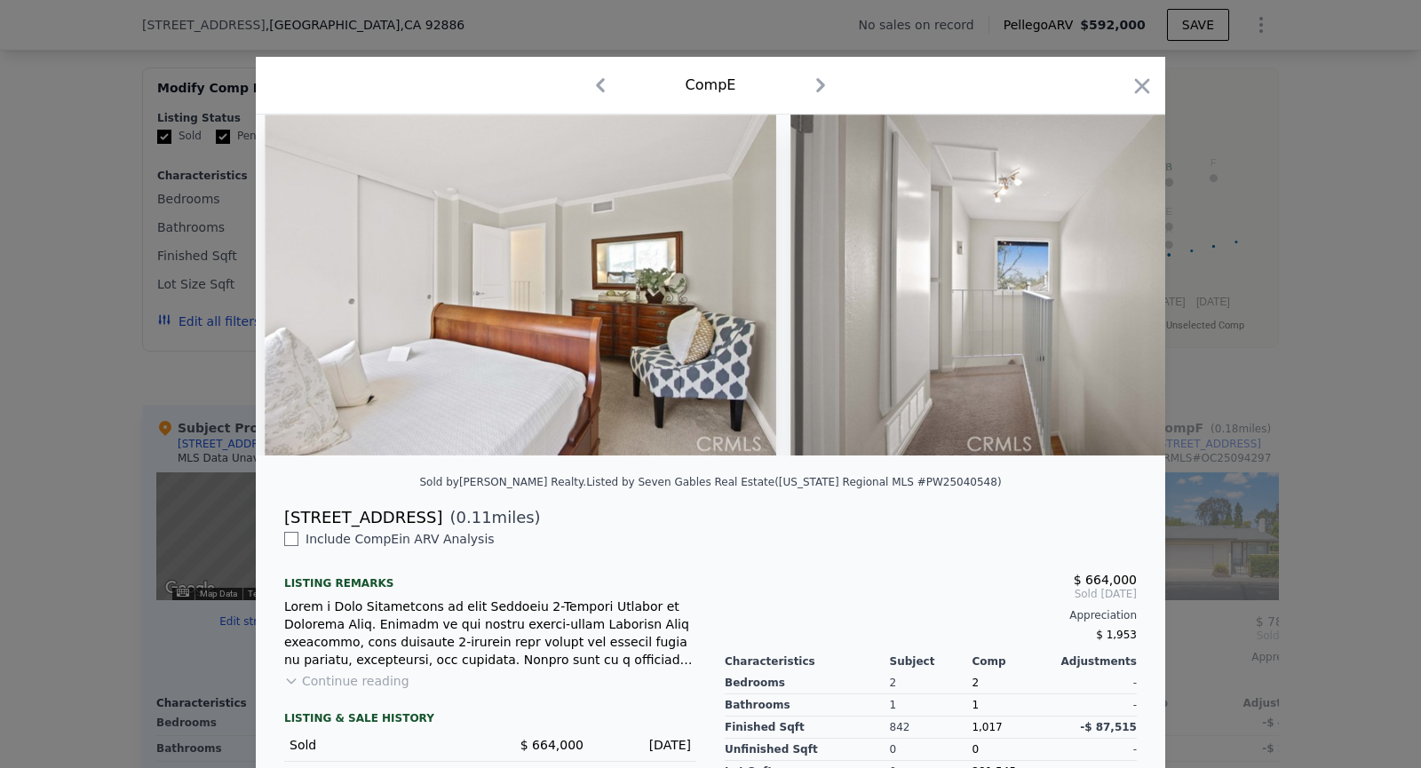
click at [1116, 286] on img at bounding box center [1047, 285] width 512 height 341
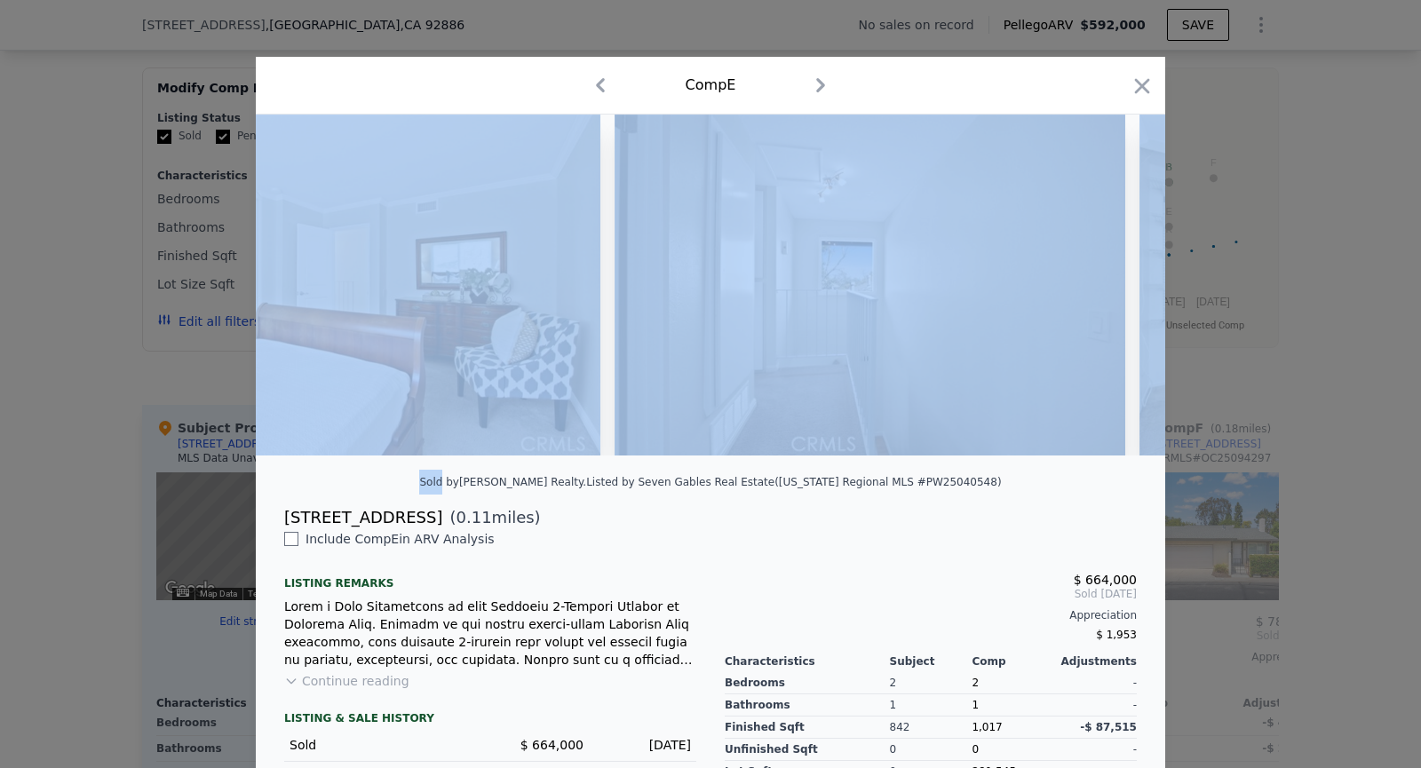
click at [1140, 286] on img at bounding box center [1396, 285] width 512 height 341
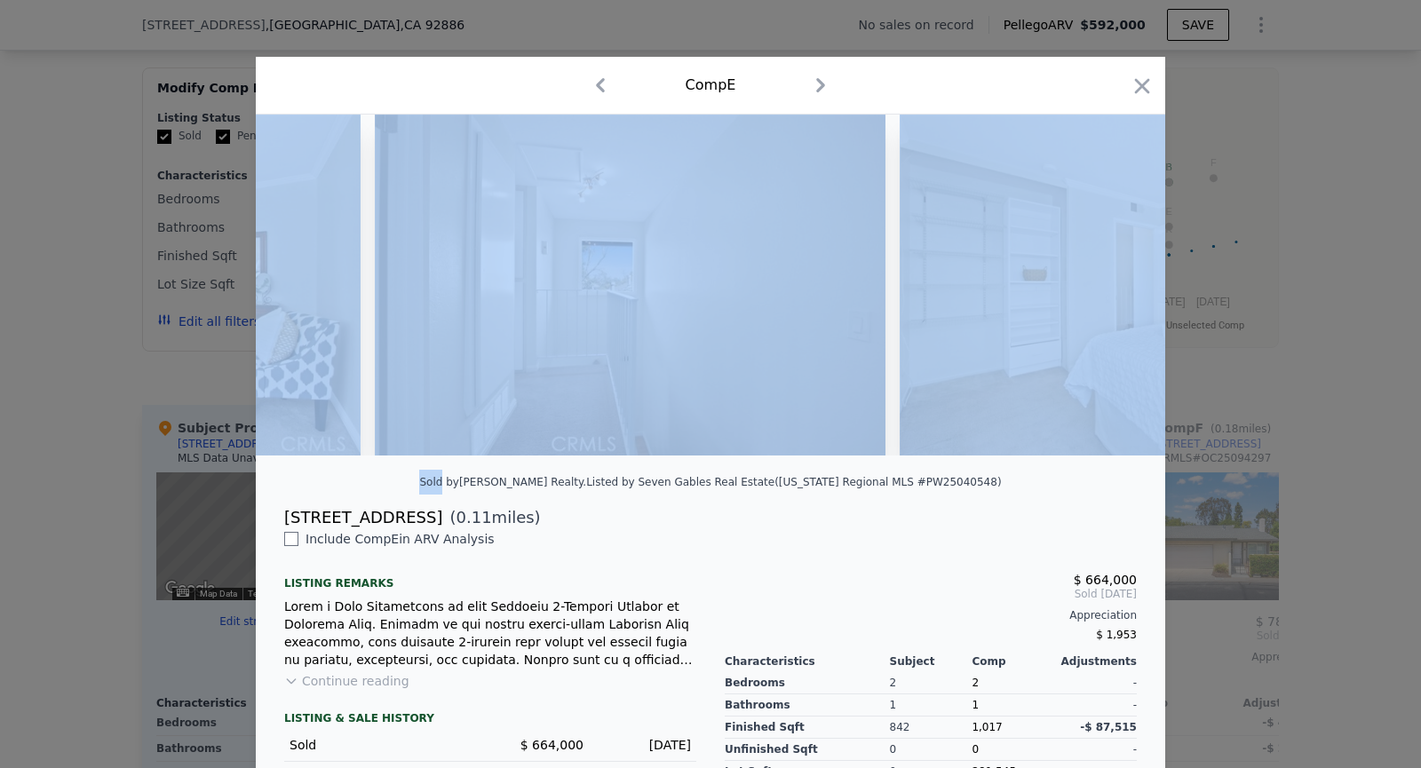
click at [1116, 286] on img at bounding box center [1156, 285] width 512 height 341
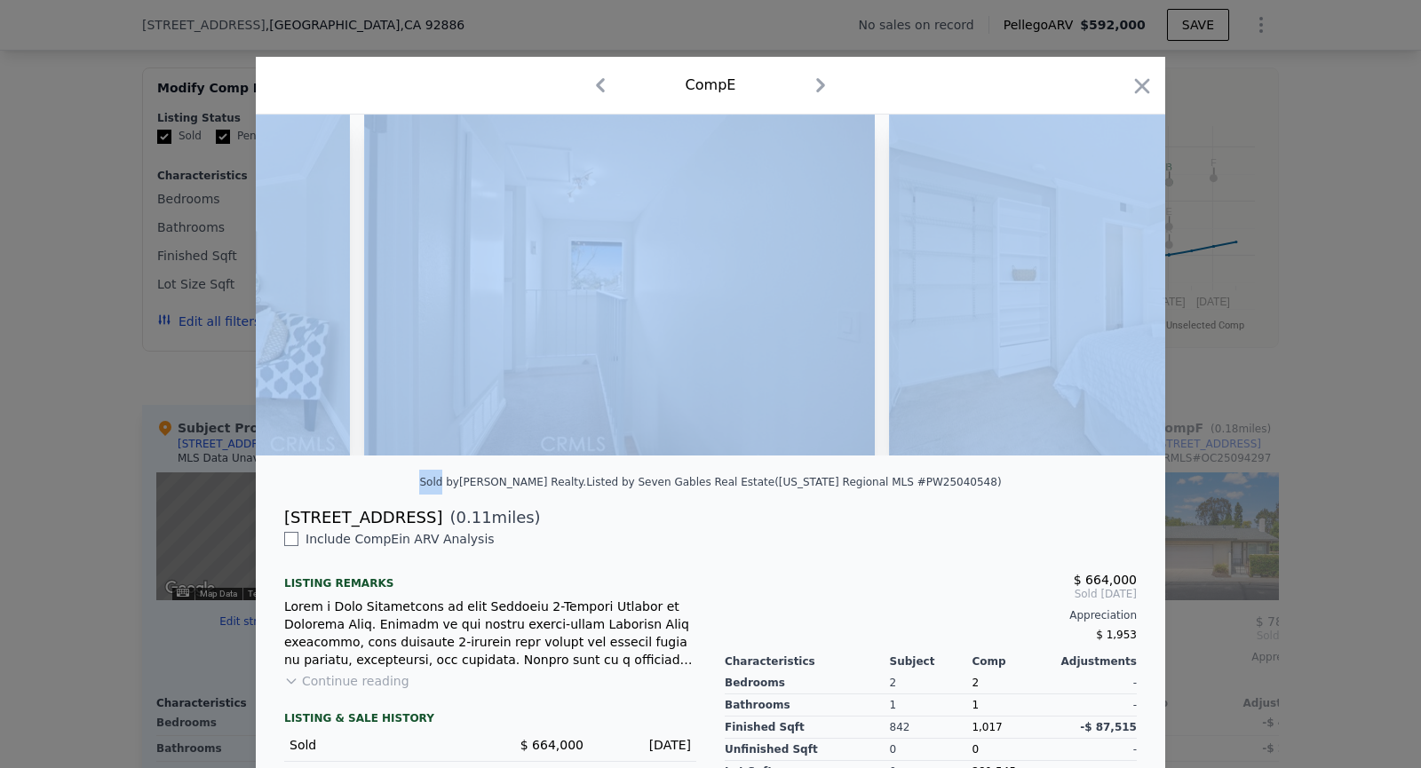
click at [1116, 286] on img at bounding box center [1145, 285] width 512 height 341
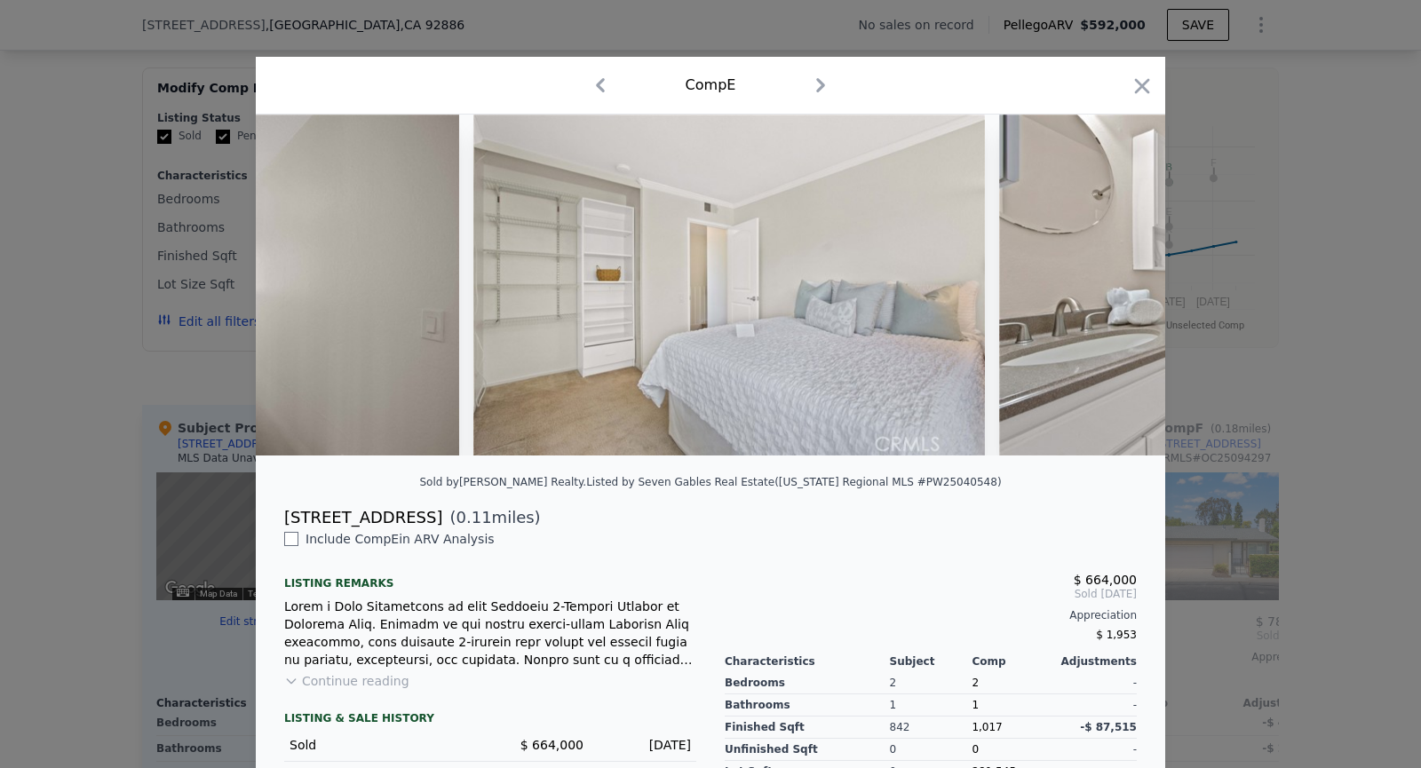
click at [1116, 286] on img at bounding box center [1255, 285] width 512 height 341
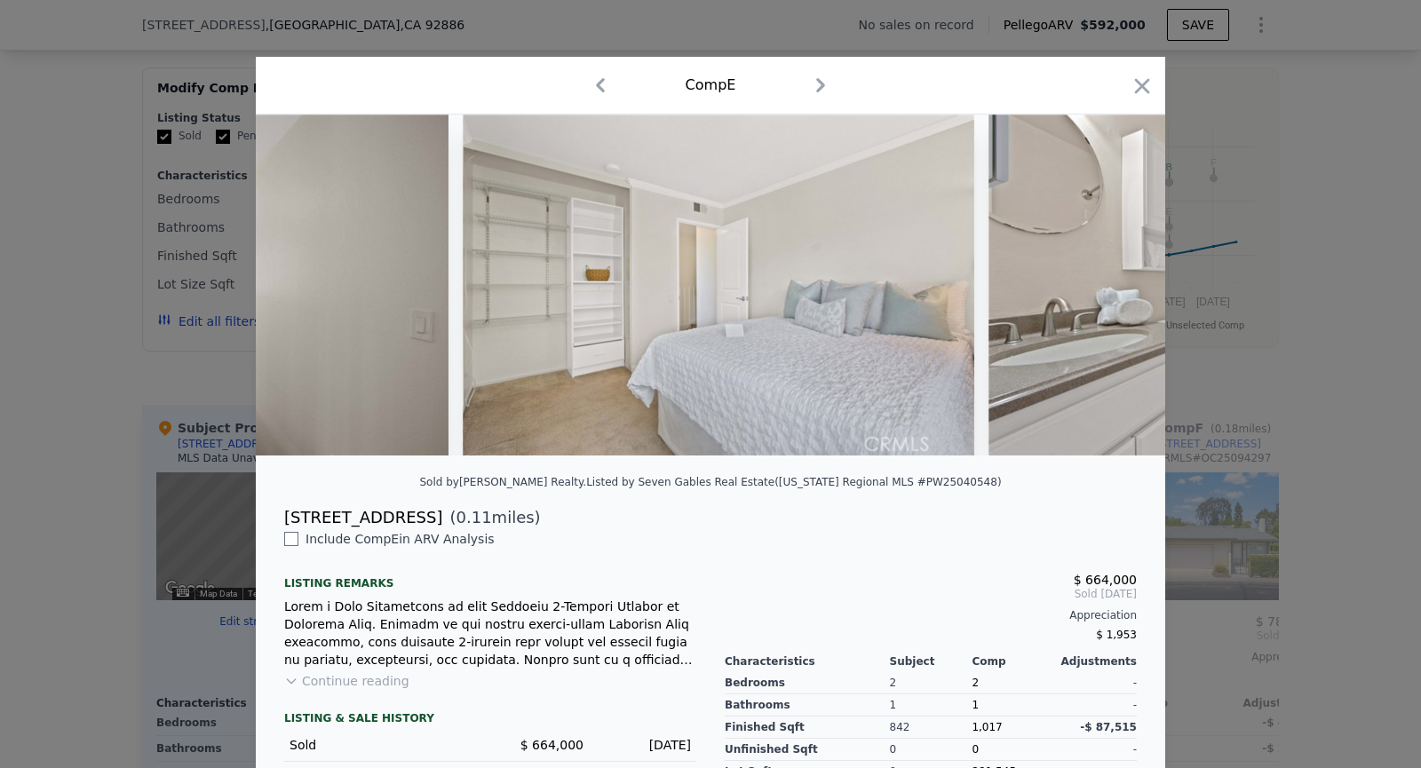
click at [1116, 286] on img at bounding box center [1245, 285] width 512 height 341
click at [1116, 286] on icon at bounding box center [1119, 285] width 36 height 36
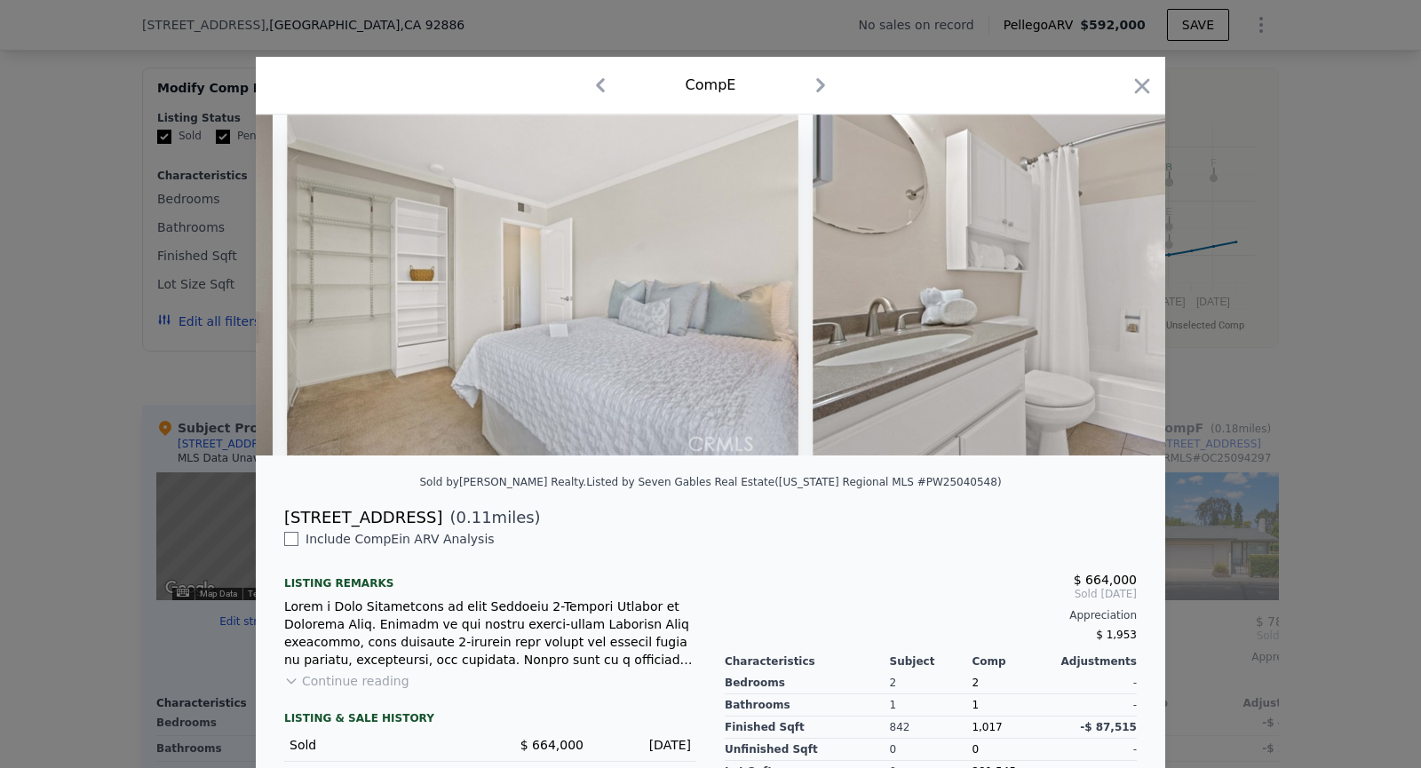
click at [1116, 286] on img at bounding box center [1069, 285] width 512 height 341
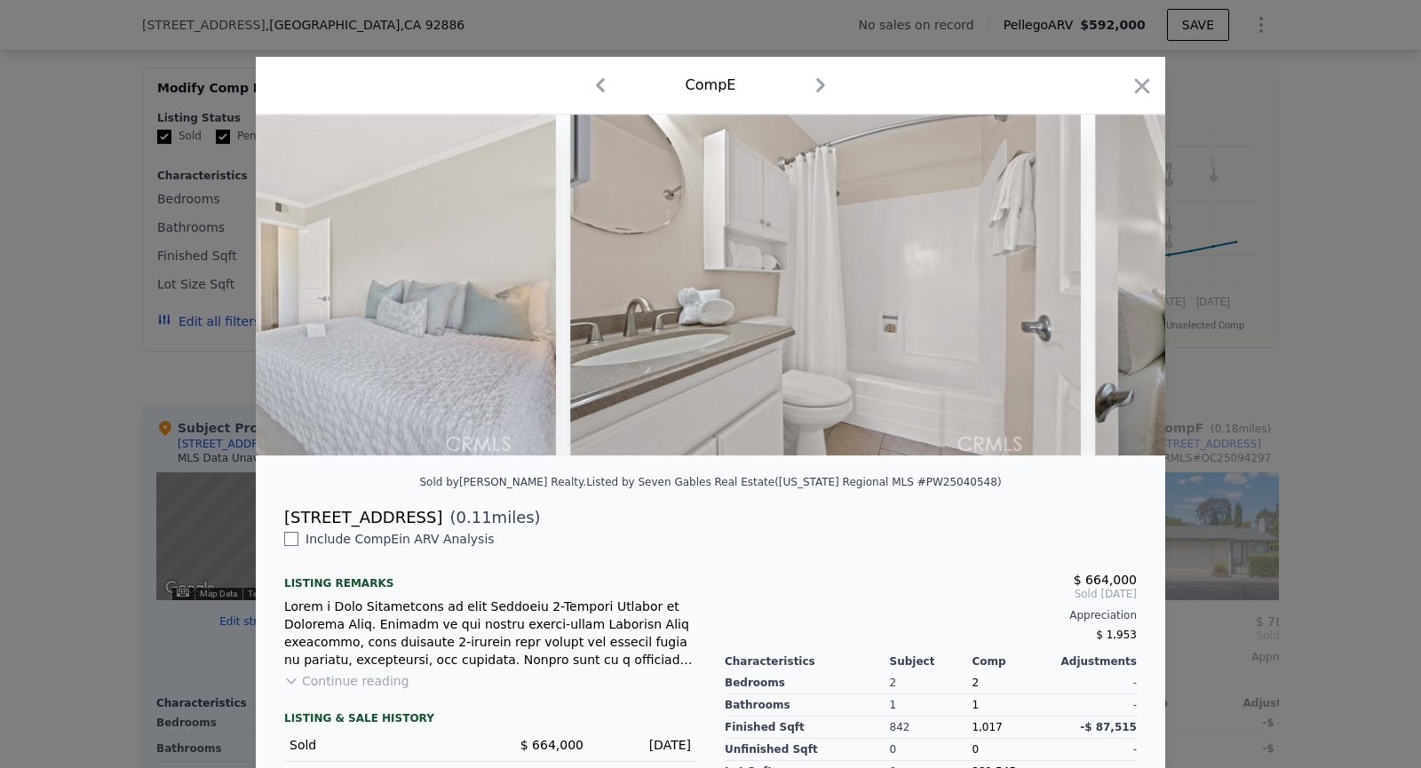
click at [1116, 286] on img at bounding box center [1351, 285] width 512 height 341
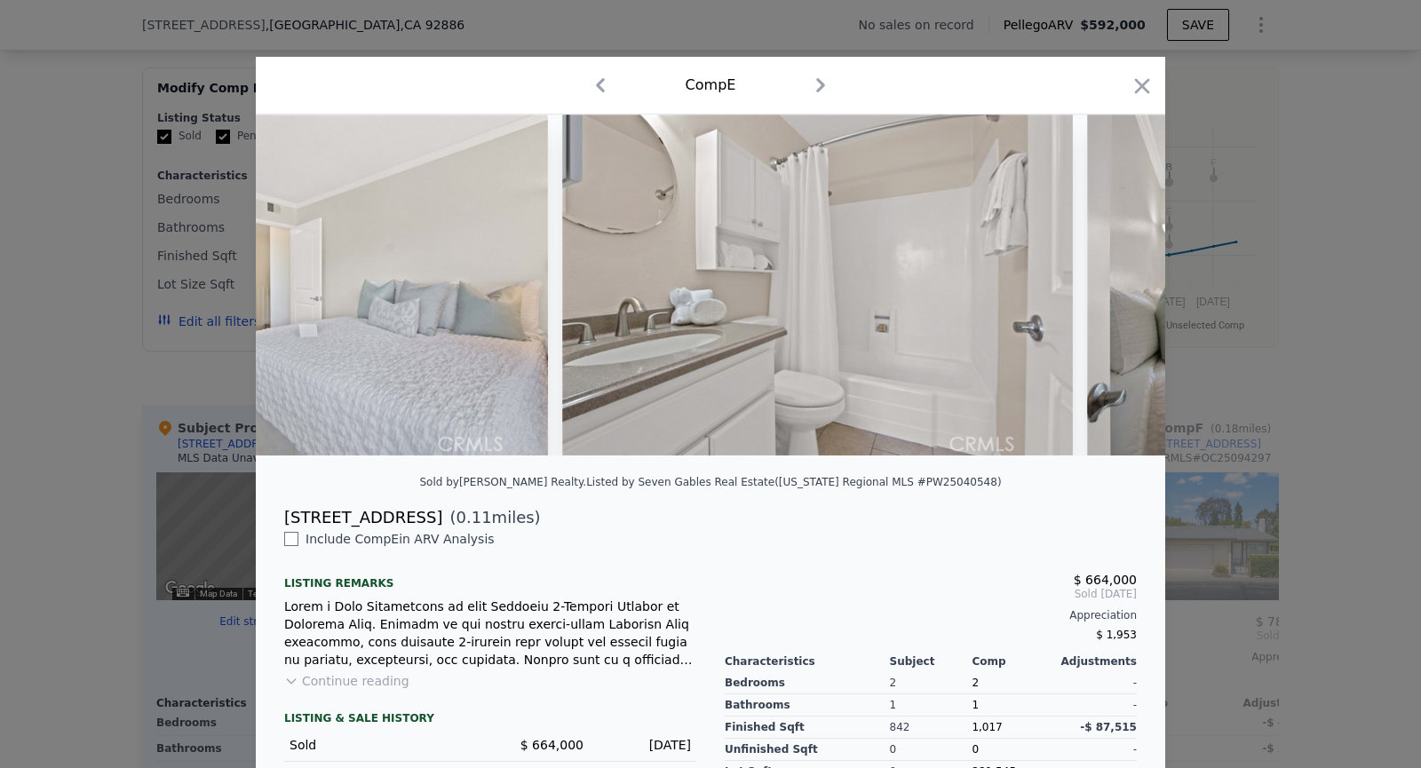
click at [1116, 286] on img at bounding box center [1343, 285] width 512 height 341
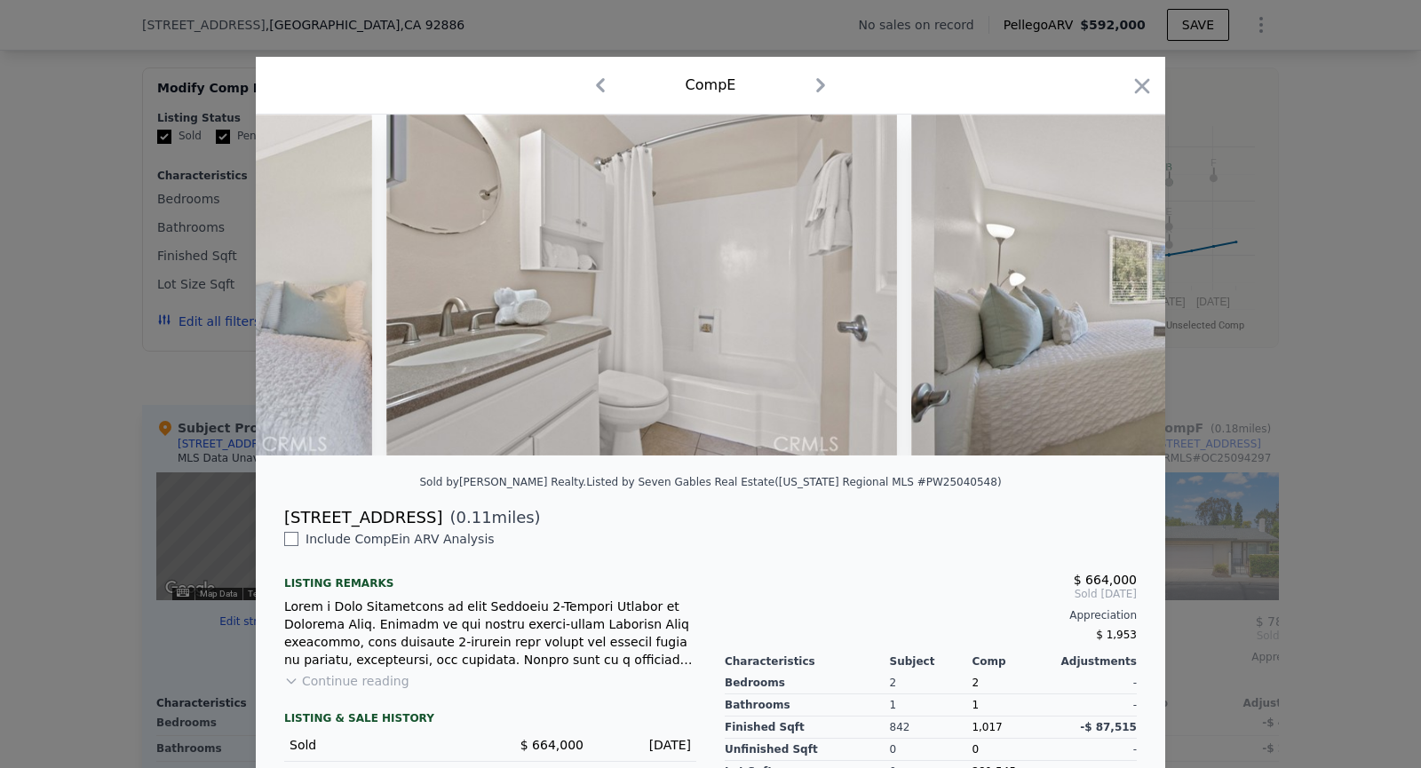
click at [1116, 286] on img at bounding box center [1167, 285] width 512 height 341
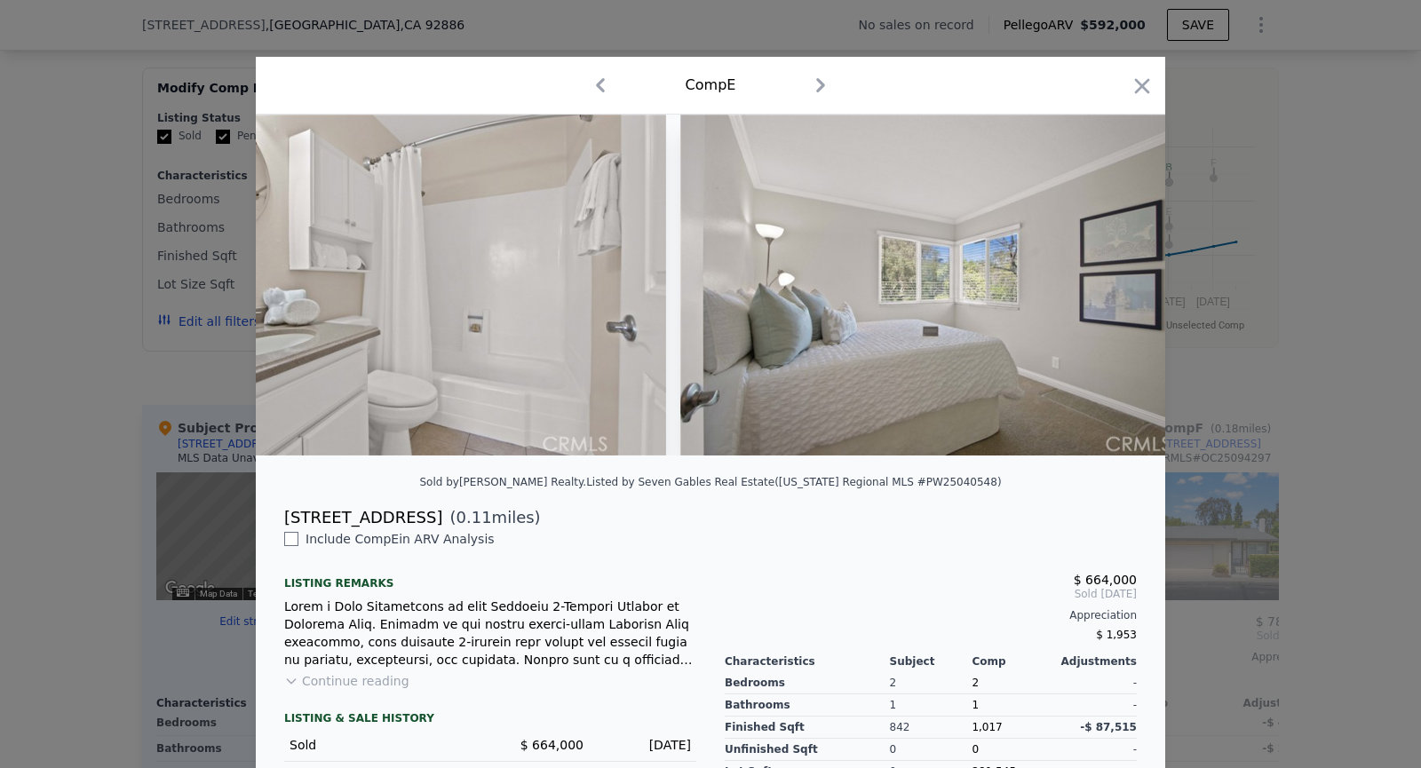
click at [1116, 286] on img at bounding box center [936, 285] width 512 height 341
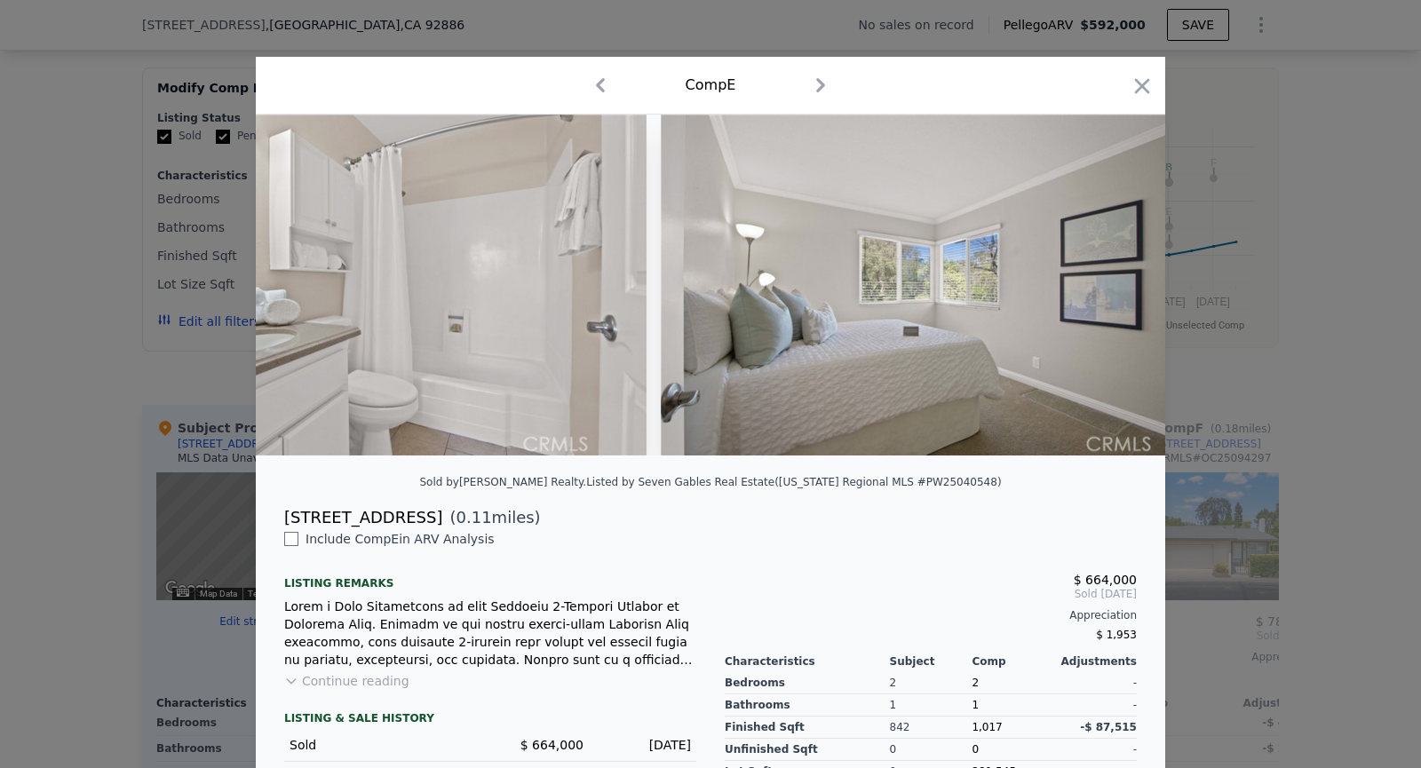
click at [1116, 286] on img at bounding box center [917, 285] width 512 height 341
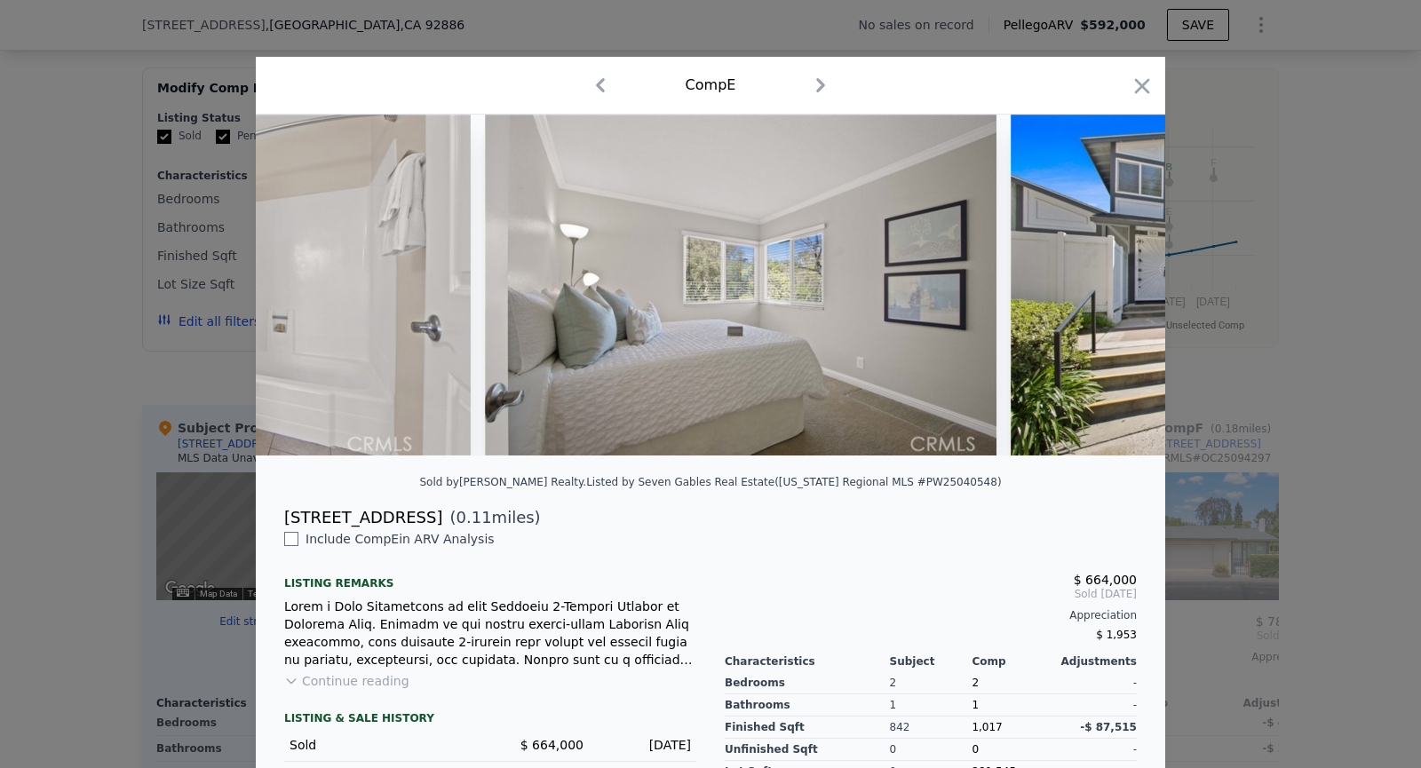
click at [1116, 286] on img at bounding box center [1267, 285] width 512 height 341
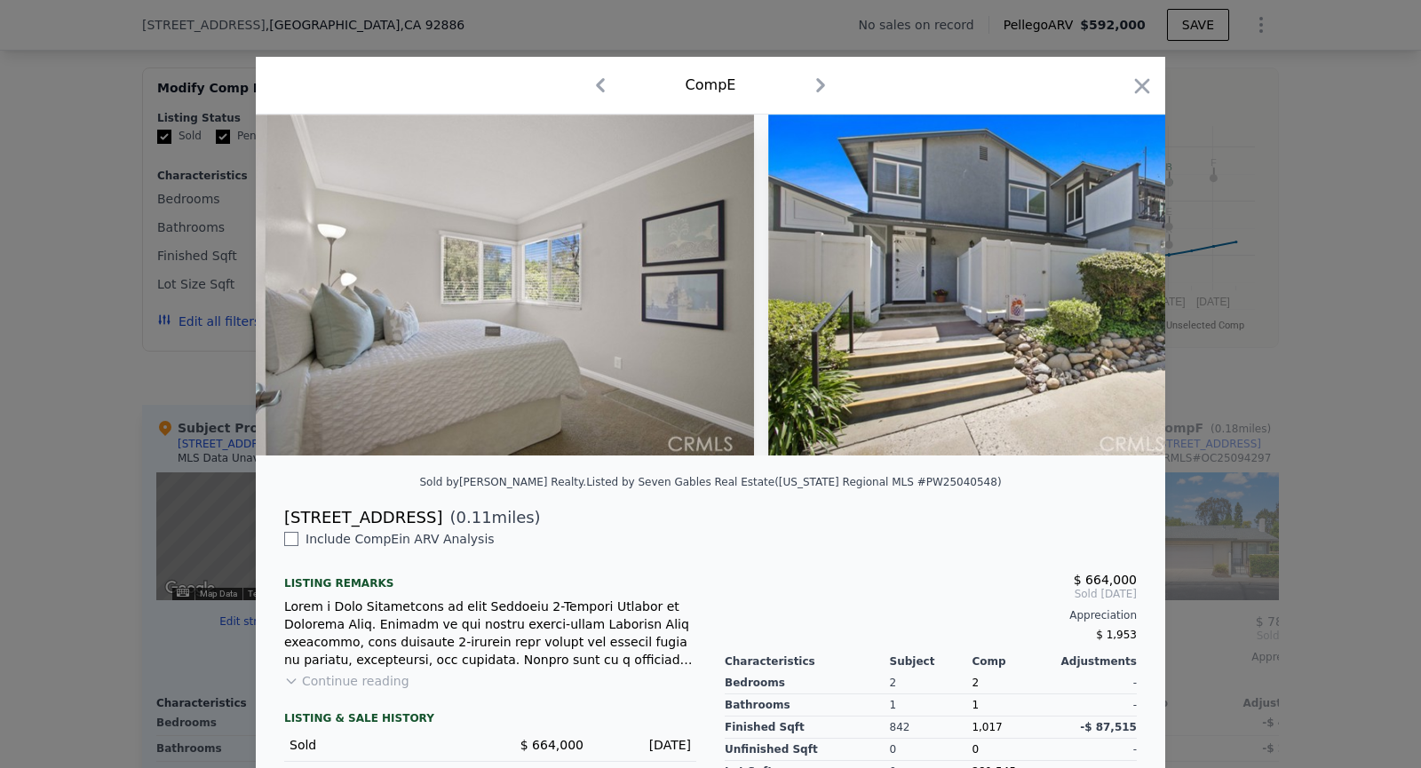
click at [1116, 286] on img at bounding box center [1024, 285] width 512 height 341
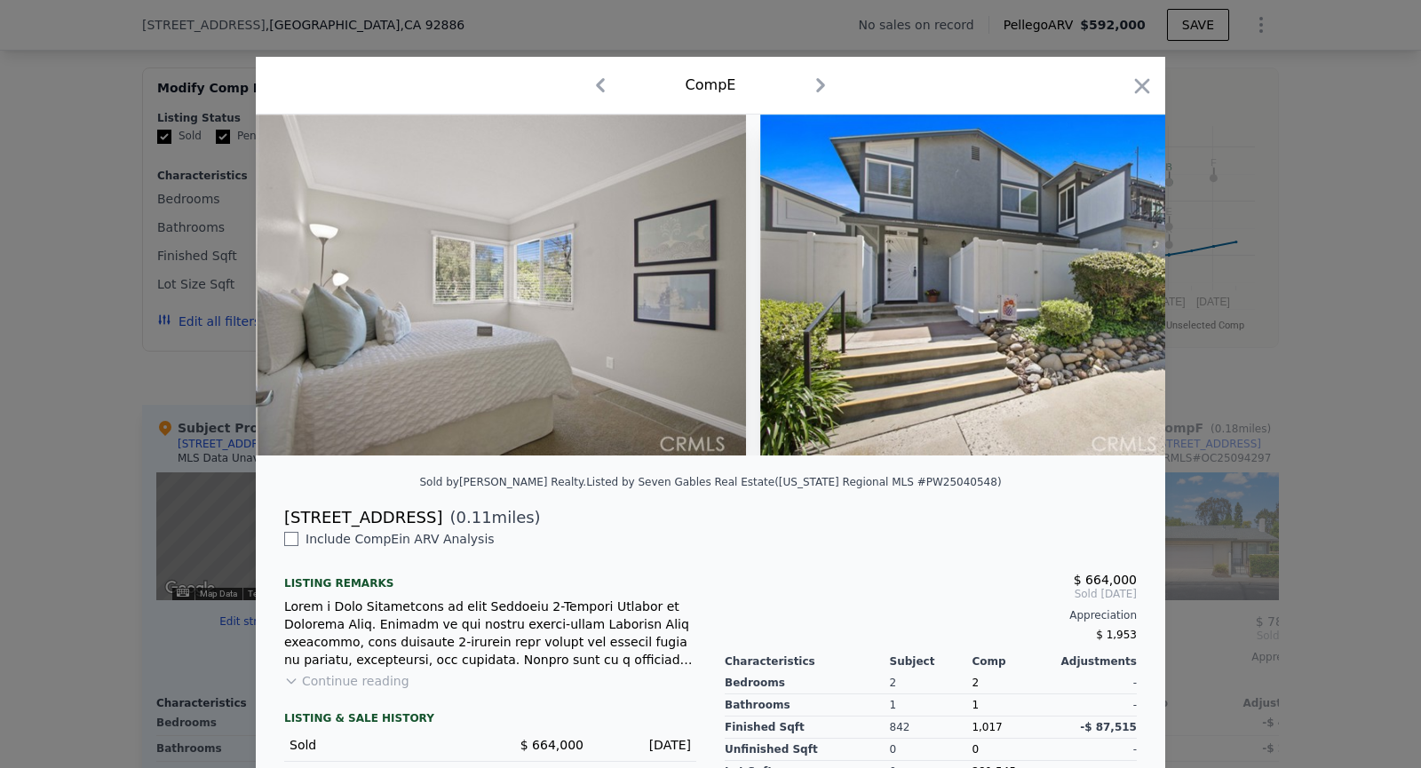
click at [1116, 286] on img at bounding box center [1016, 285] width 512 height 341
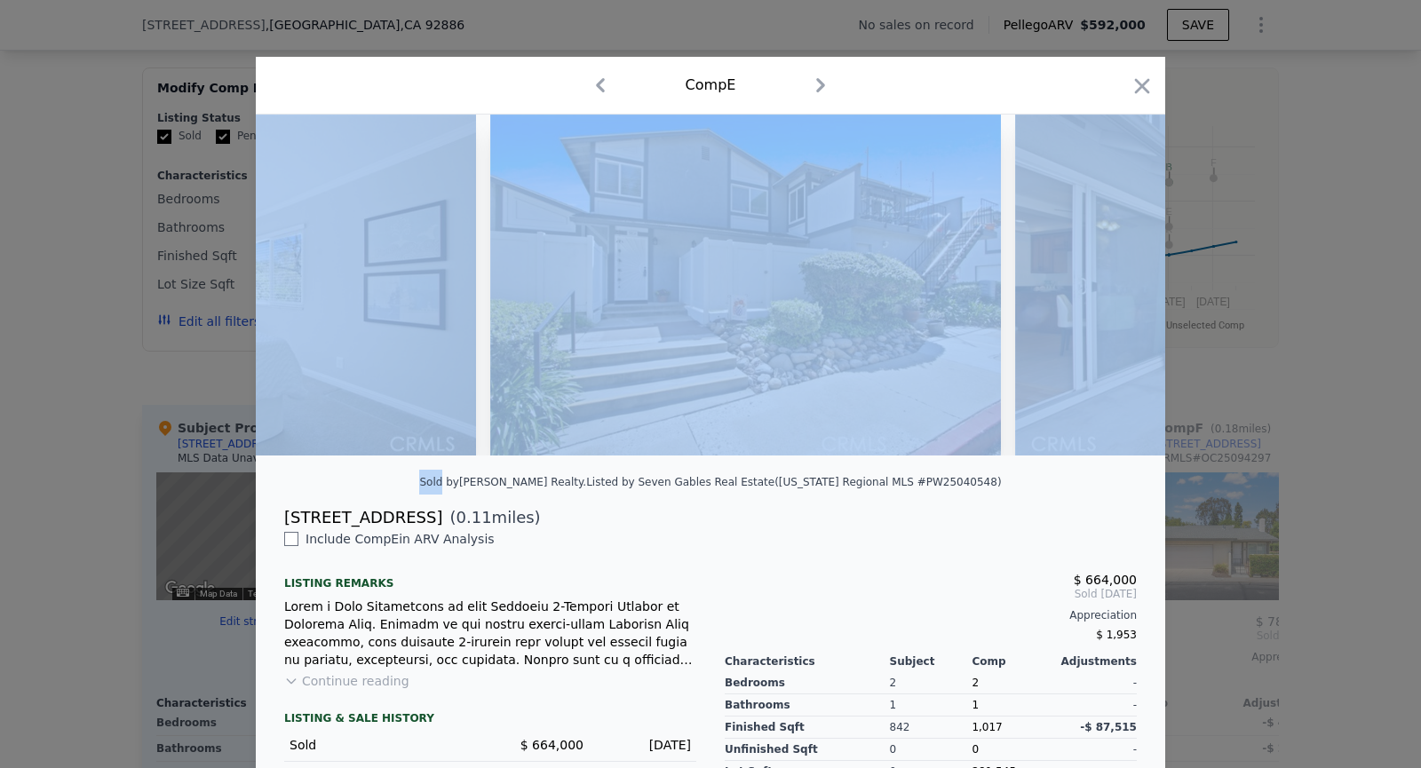
click at [1116, 286] on img at bounding box center [1271, 285] width 512 height 341
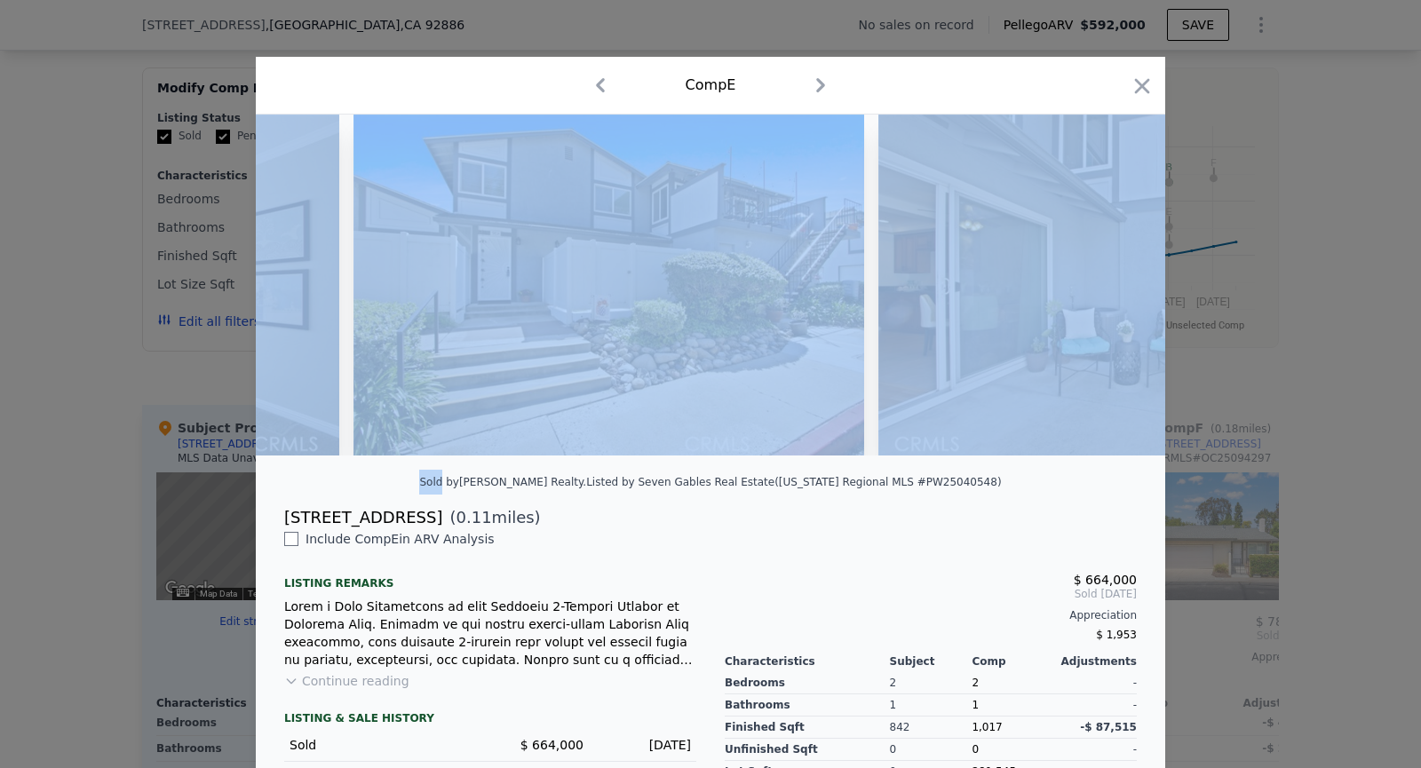
click at [1116, 286] on img at bounding box center [1134, 285] width 512 height 341
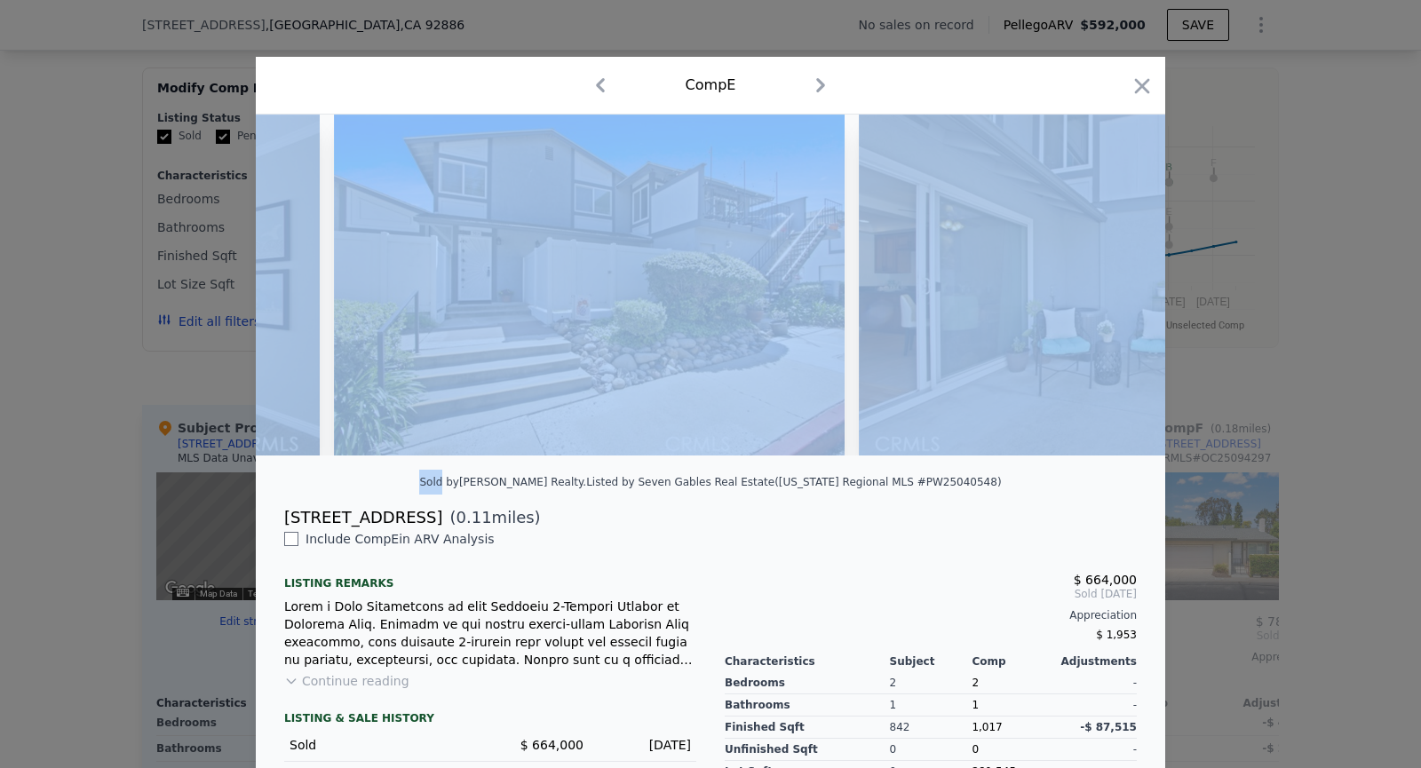
click at [1116, 286] on img at bounding box center [1115, 285] width 512 height 341
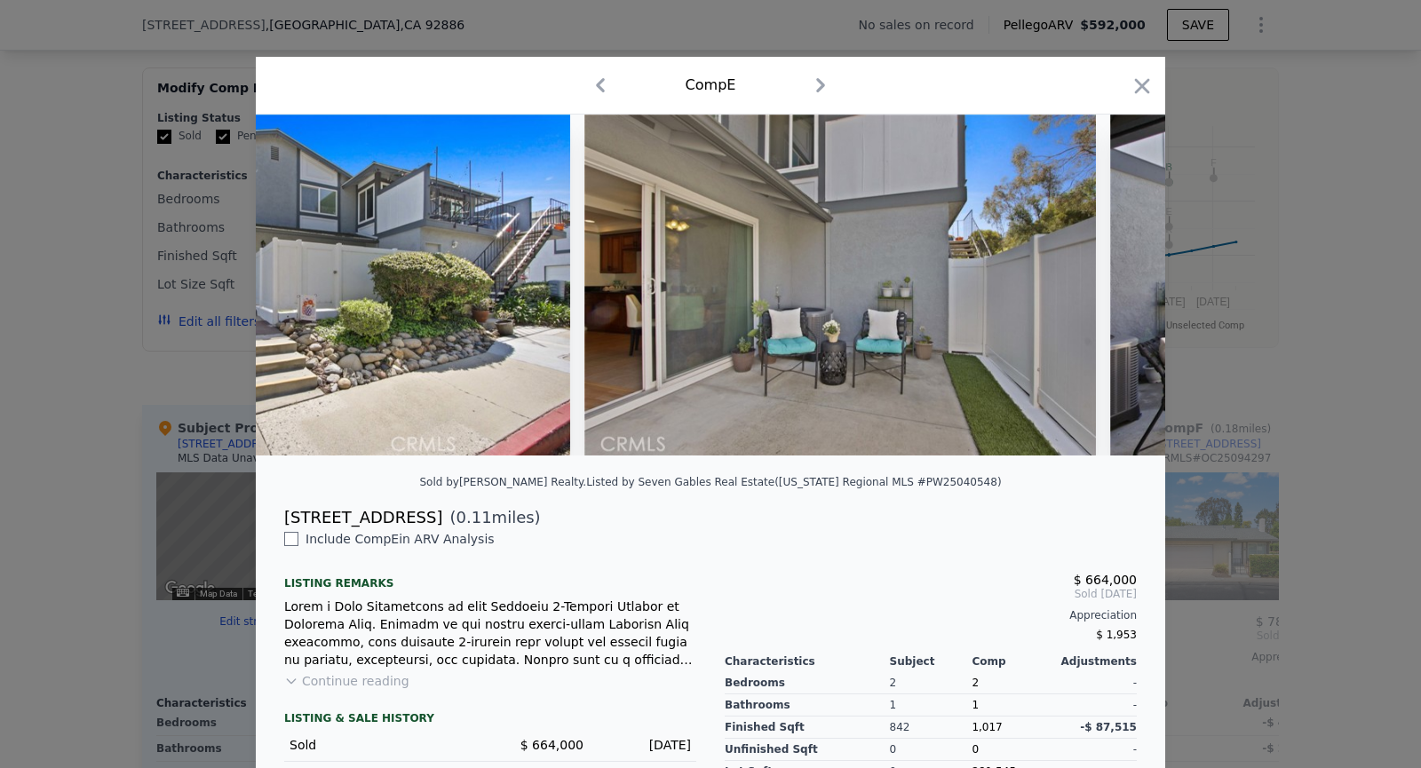
click at [1116, 286] on img at bounding box center [1366, 285] width 512 height 341
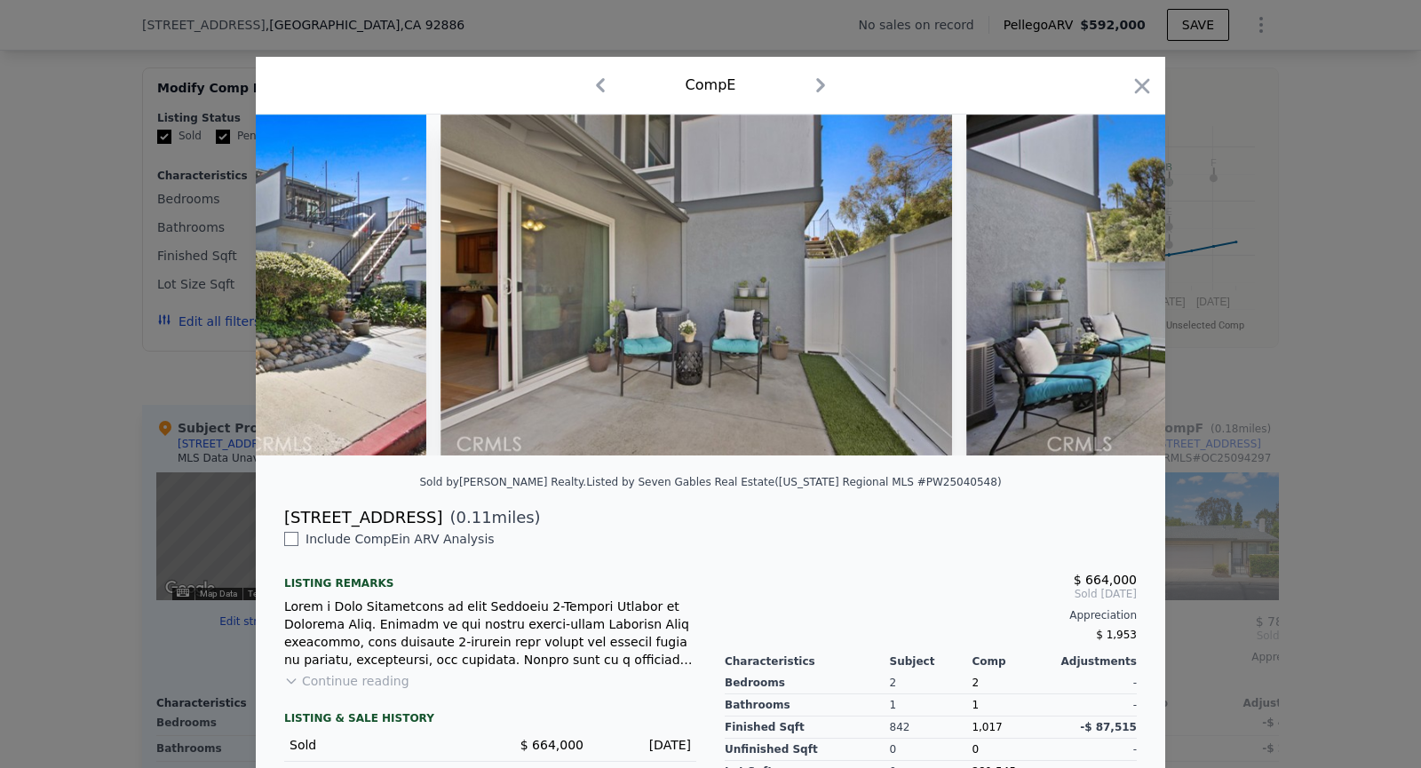
click at [1116, 286] on img at bounding box center [1222, 285] width 512 height 341
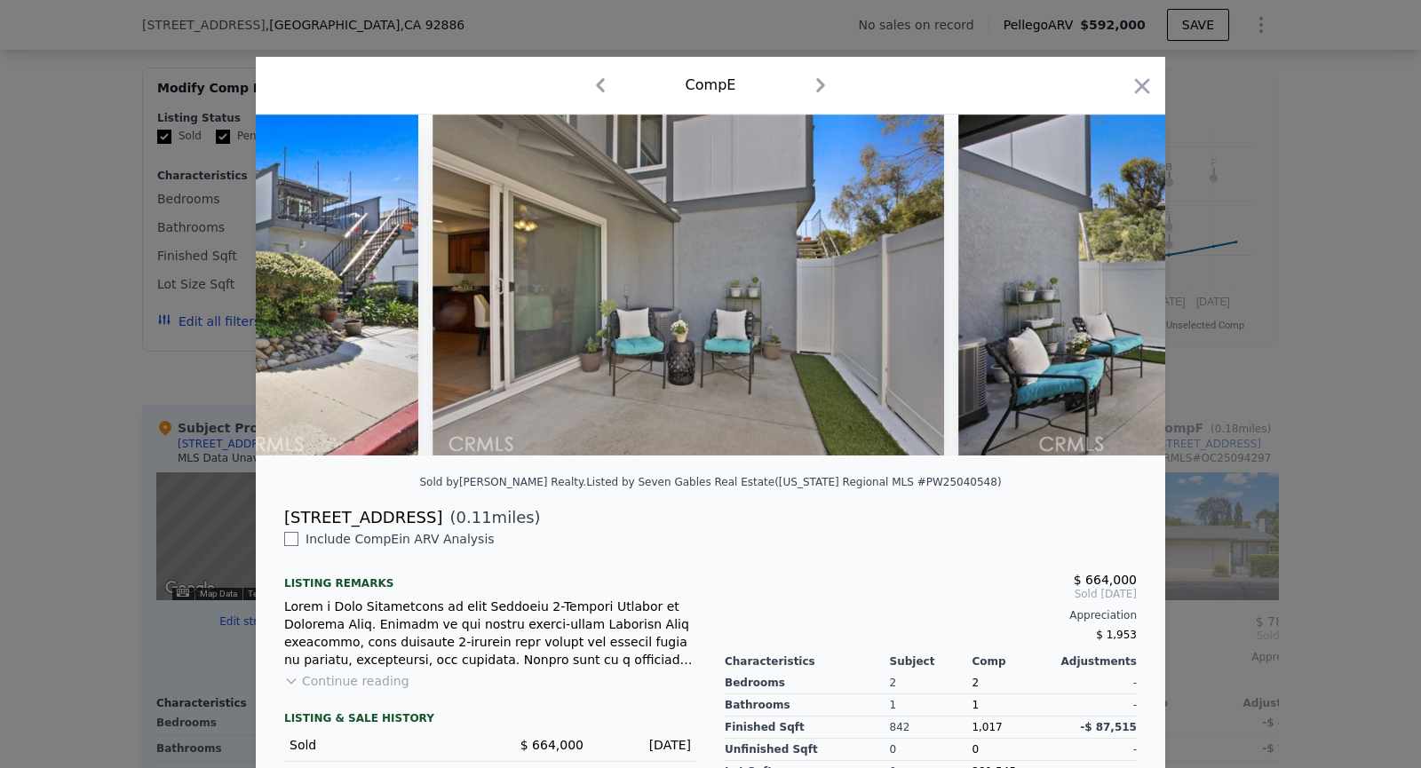
click at [1116, 286] on img at bounding box center [1214, 285] width 512 height 341
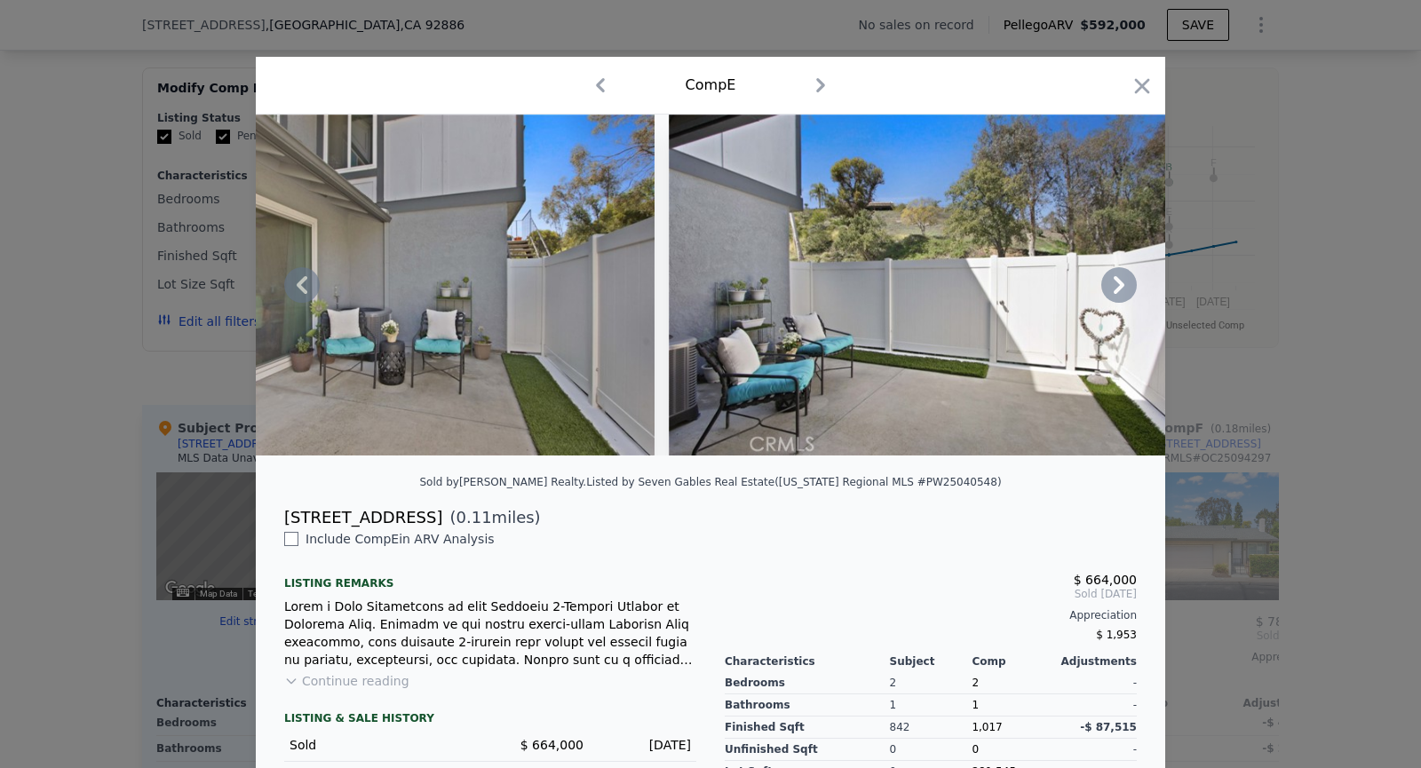
click at [1116, 286] on img at bounding box center [925, 285] width 512 height 341
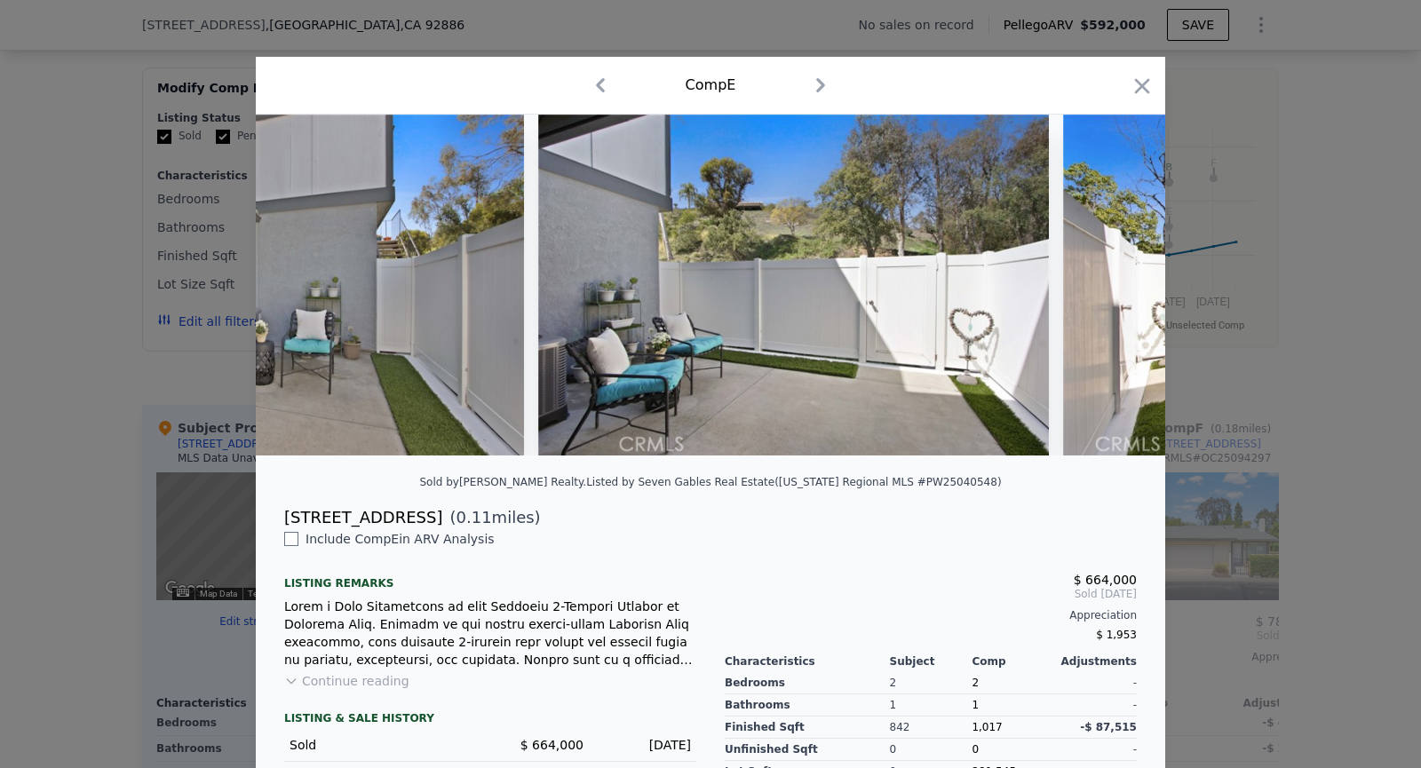
click at [1116, 286] on img at bounding box center [1319, 285] width 512 height 341
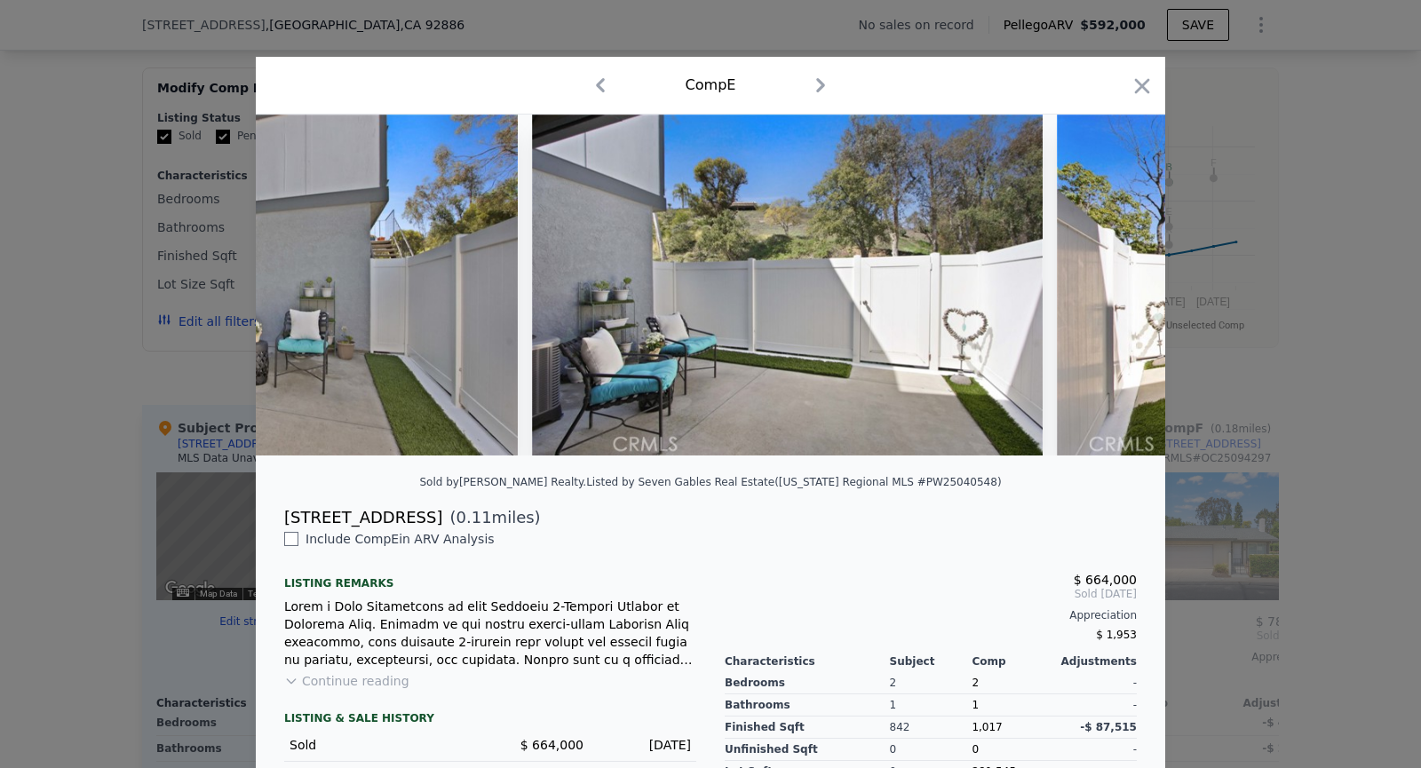
click at [1116, 286] on img at bounding box center [1313, 285] width 512 height 341
click at [1116, 286] on icon at bounding box center [1119, 285] width 36 height 36
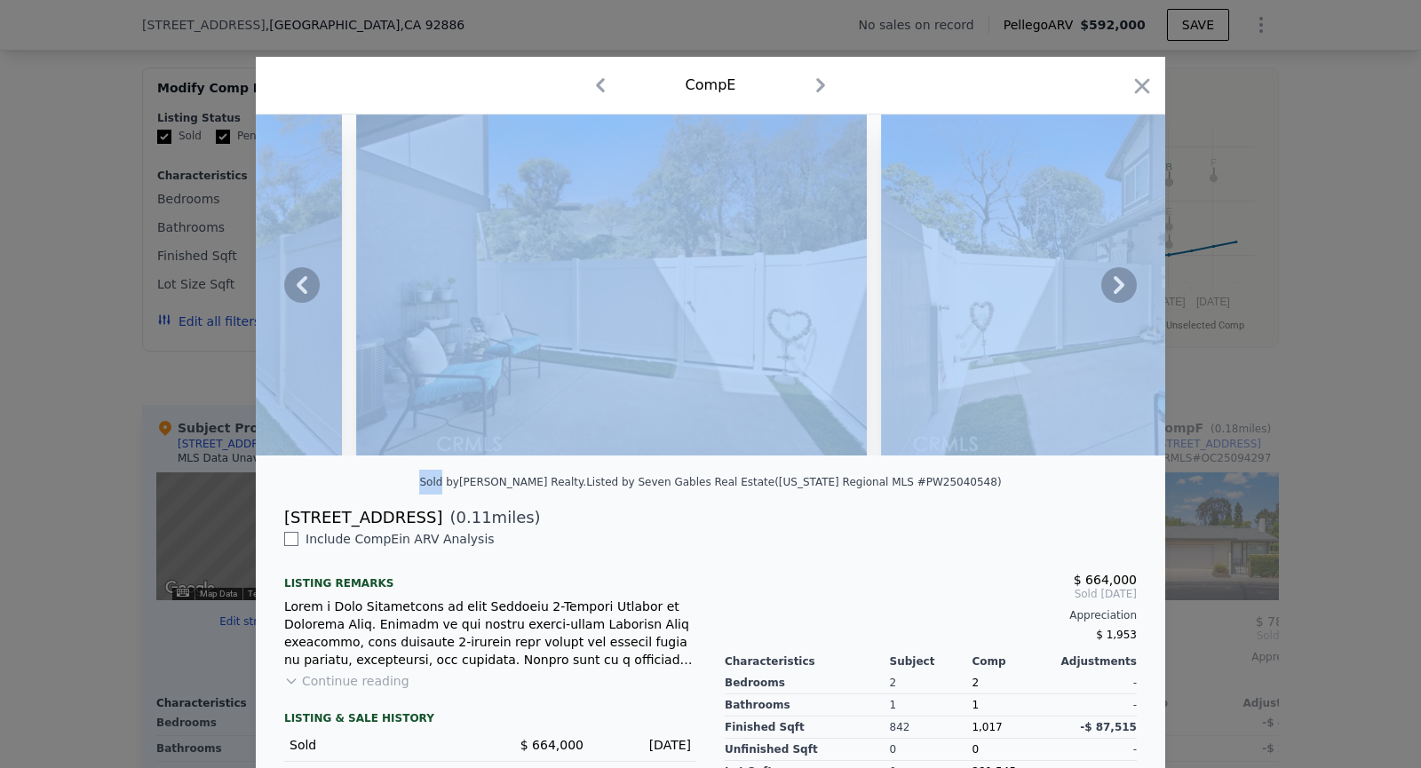
click at [1116, 286] on img at bounding box center [1137, 285] width 512 height 341
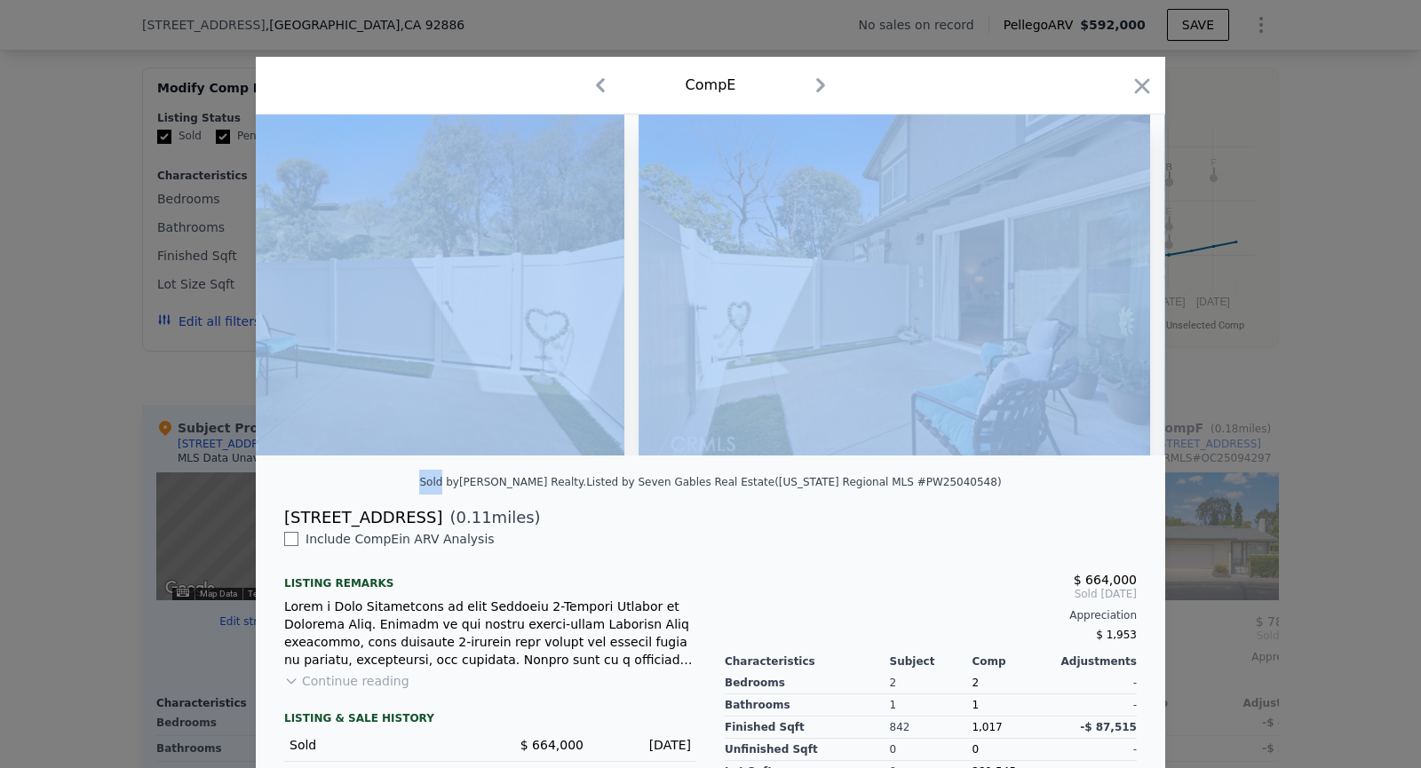
click at [1116, 286] on img at bounding box center [895, 285] width 512 height 341
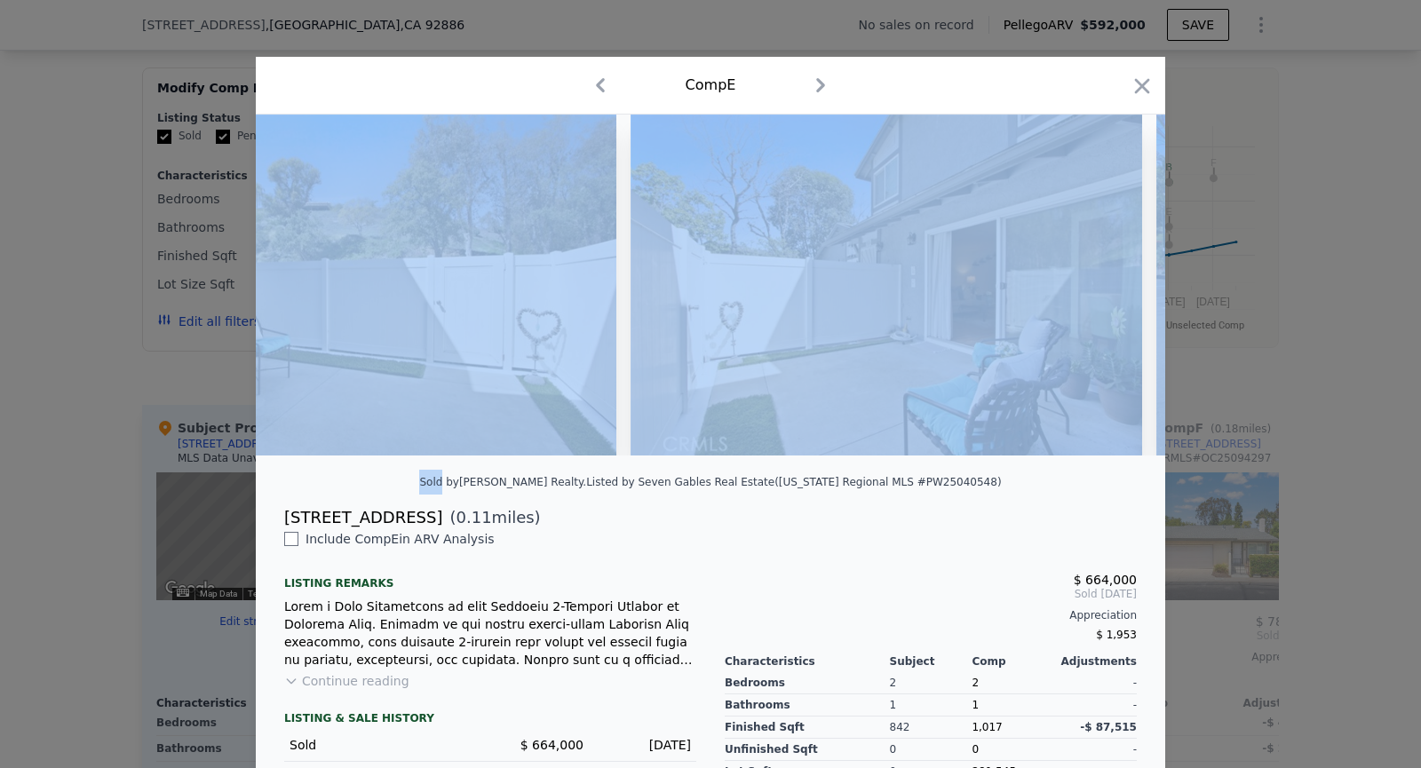
click at [1116, 286] on img at bounding box center [887, 285] width 512 height 341
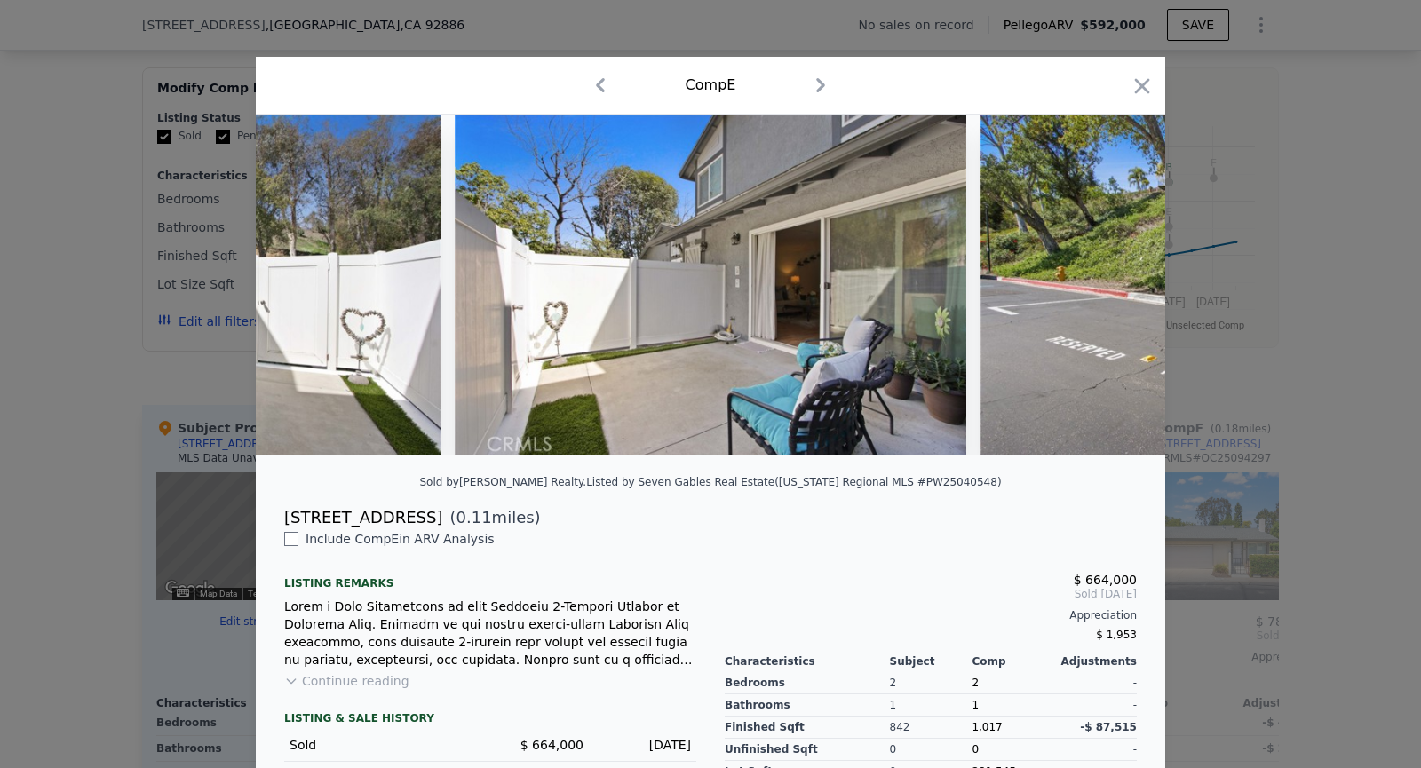
click at [1116, 286] on img at bounding box center [1237, 285] width 512 height 341
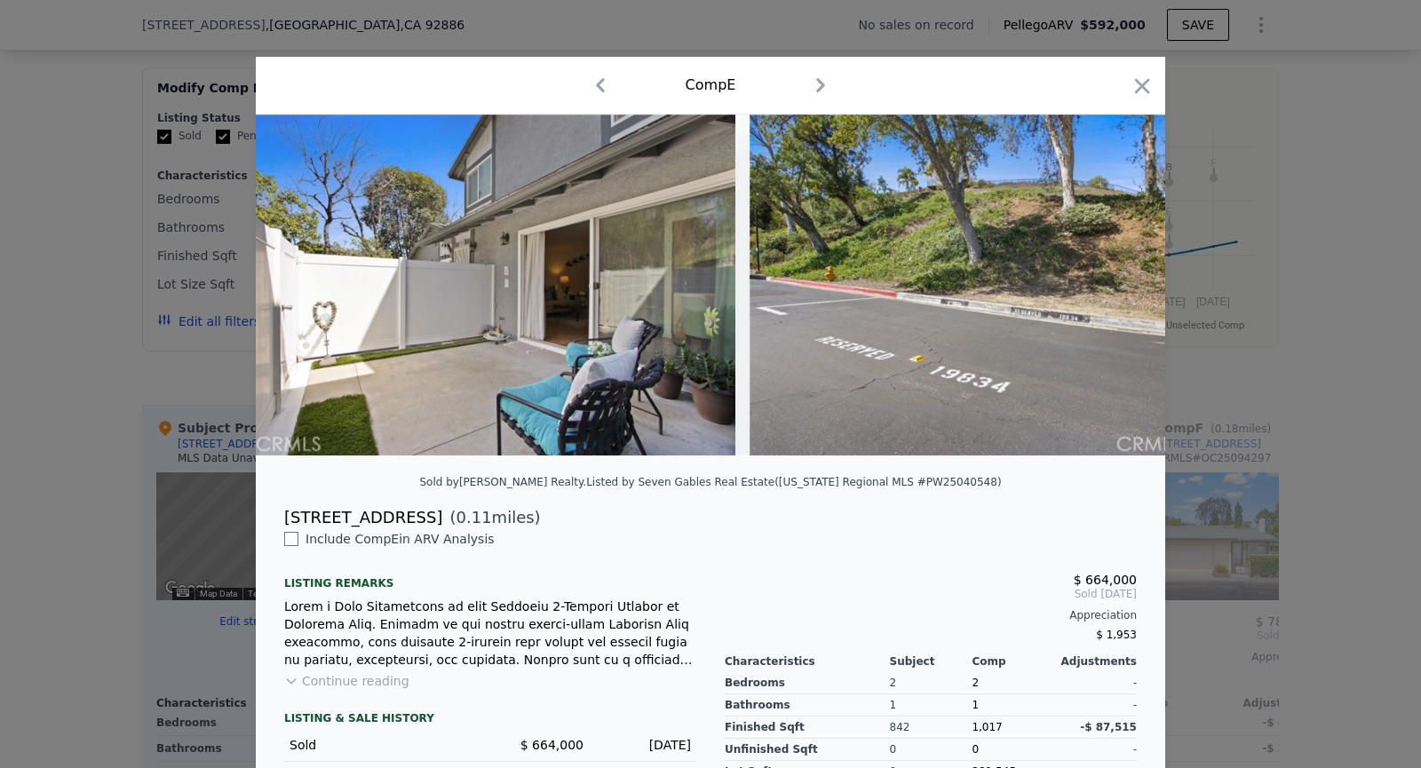
click at [1116, 286] on img at bounding box center [1006, 285] width 512 height 341
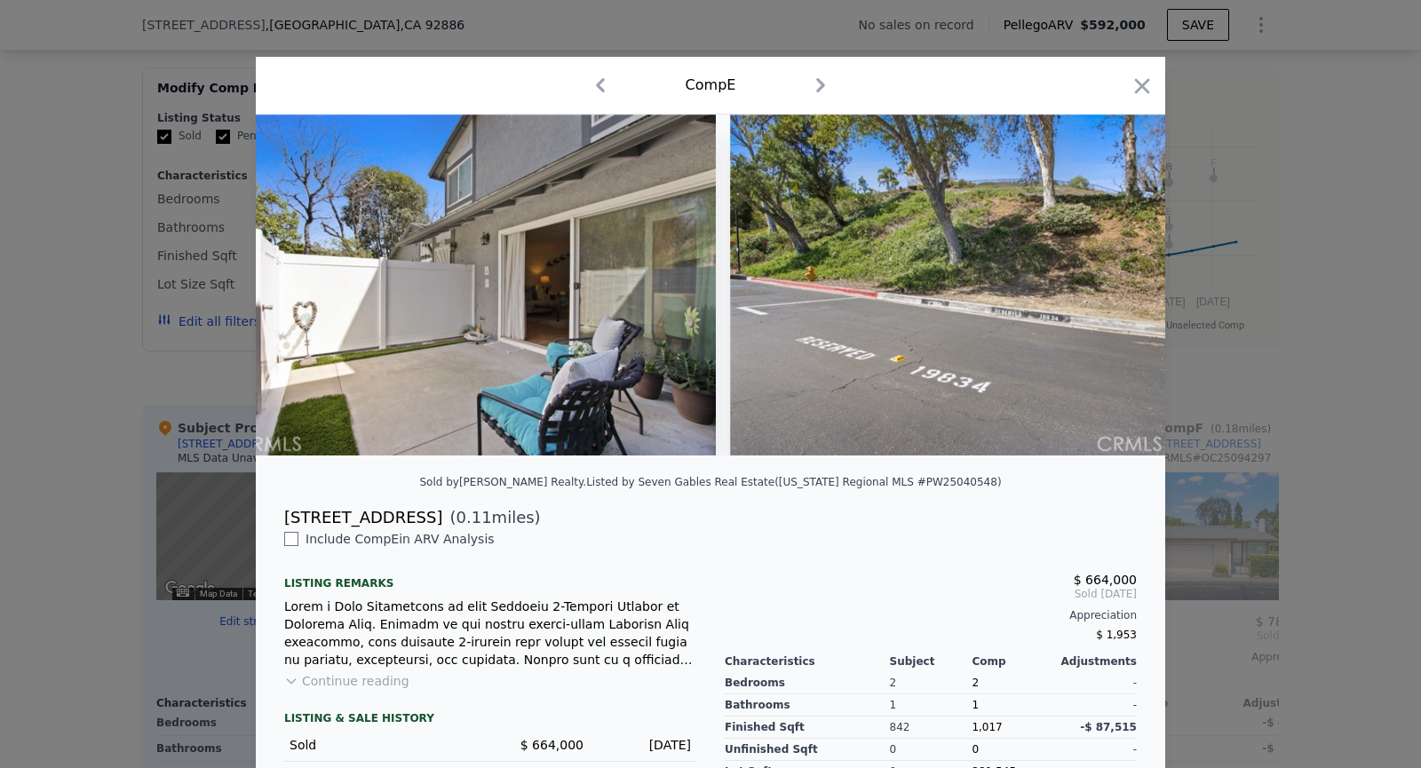
click at [1116, 286] on img at bounding box center [986, 285] width 512 height 341
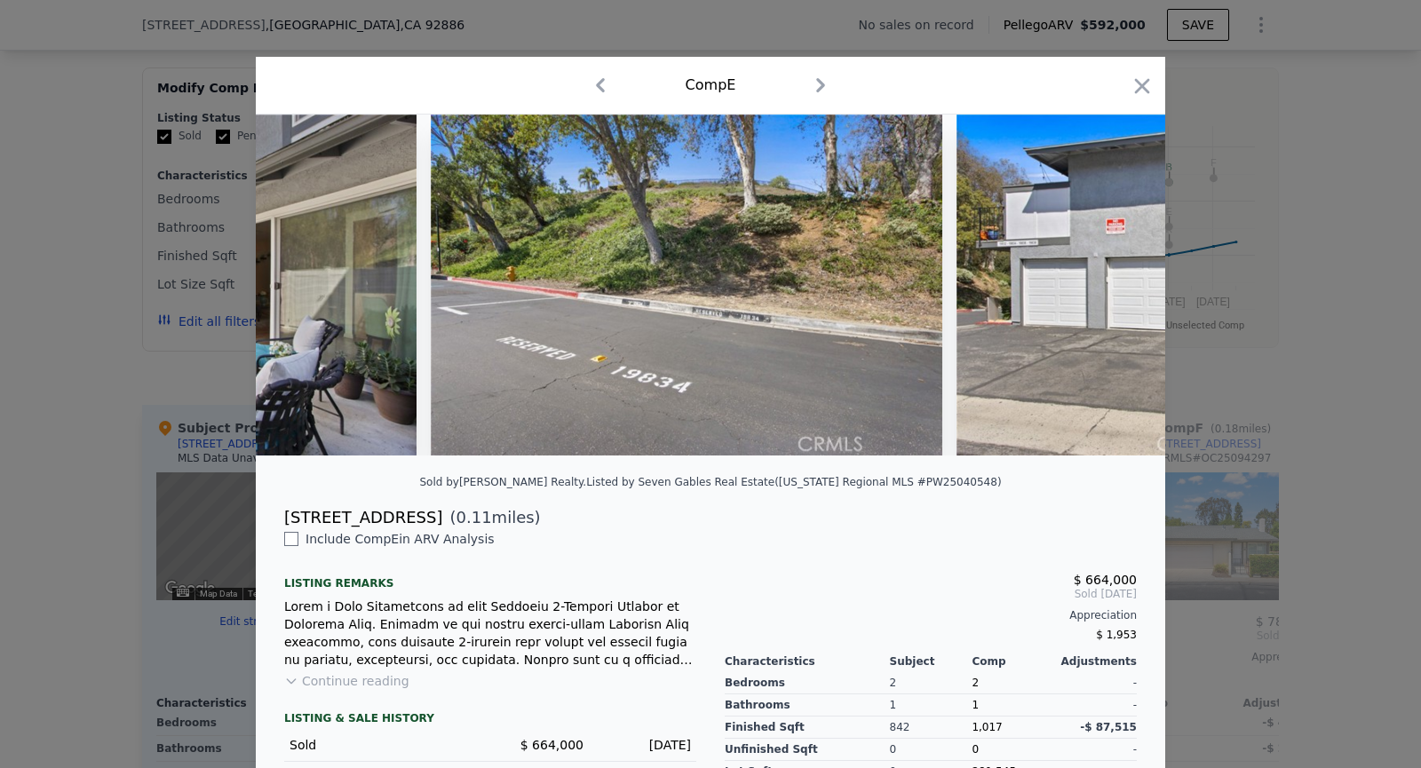
click at [1116, 286] on img at bounding box center [1213, 285] width 512 height 341
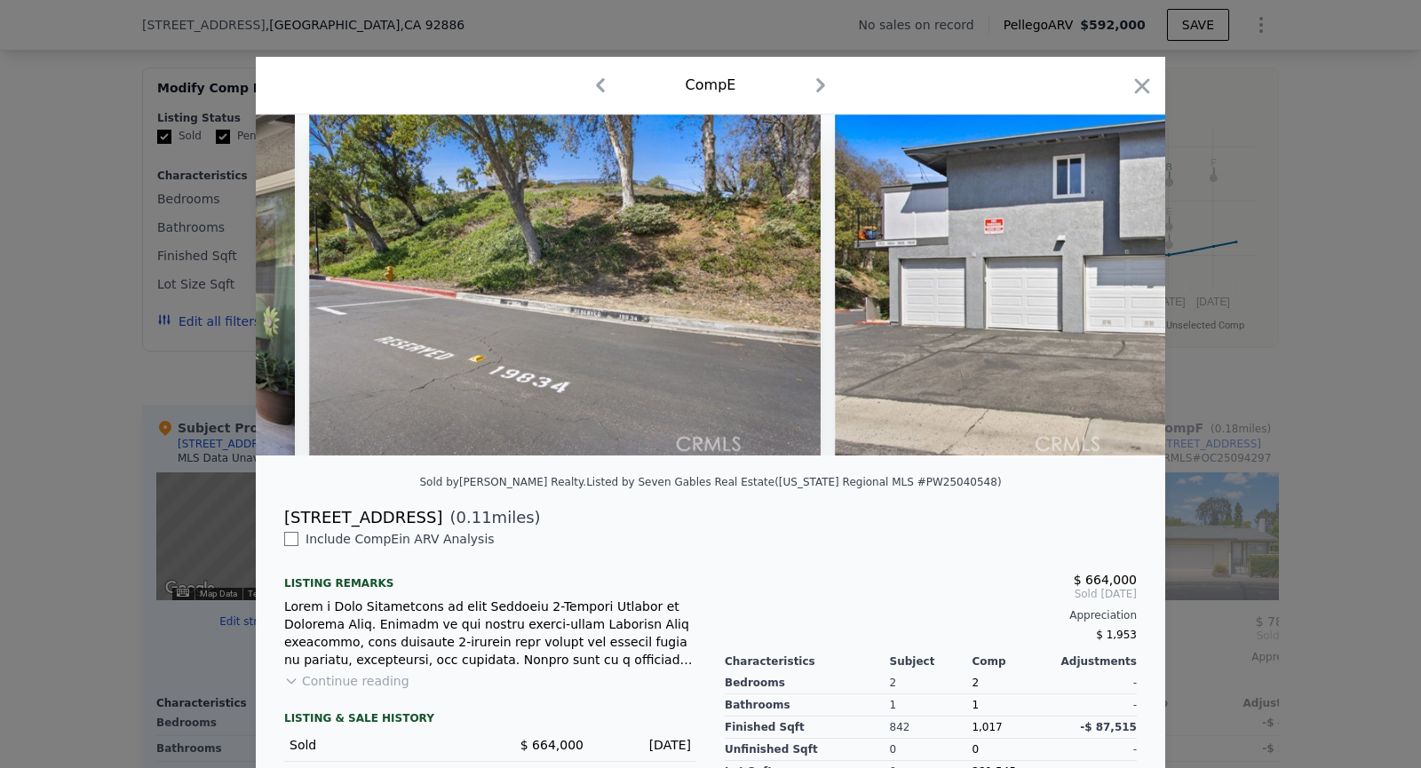
click at [1116, 286] on img at bounding box center [1091, 285] width 512 height 341
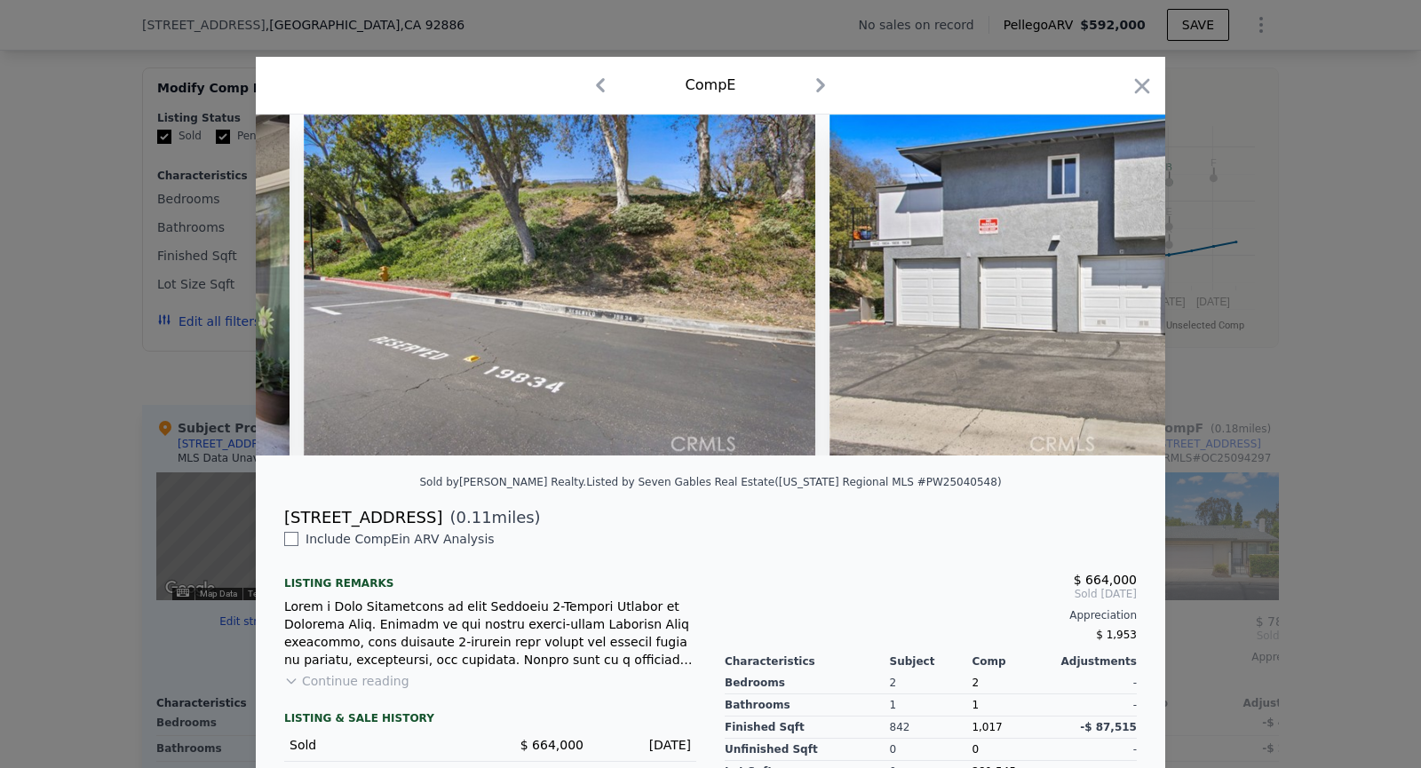
click at [1116, 286] on img at bounding box center [1086, 285] width 512 height 341
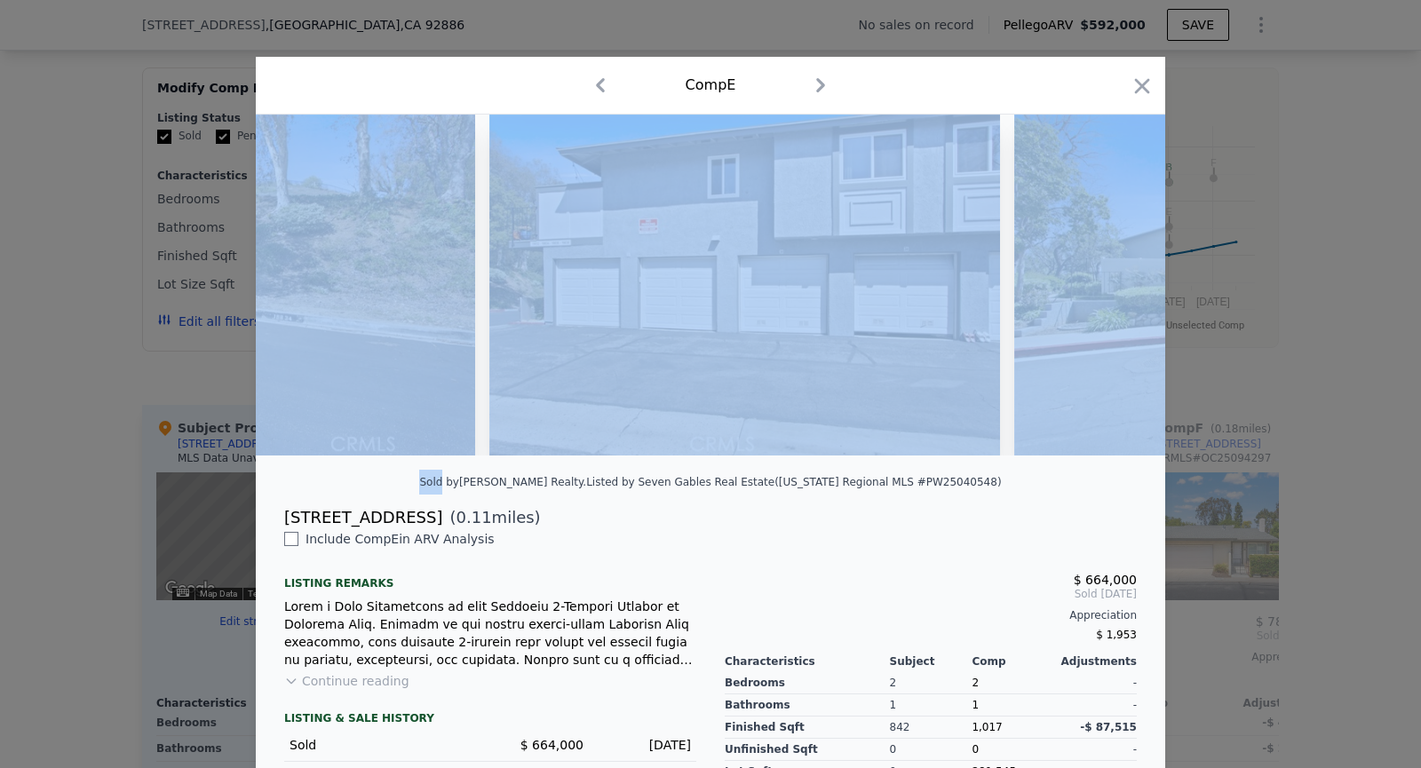
click at [1116, 286] on img at bounding box center [1270, 285] width 512 height 341
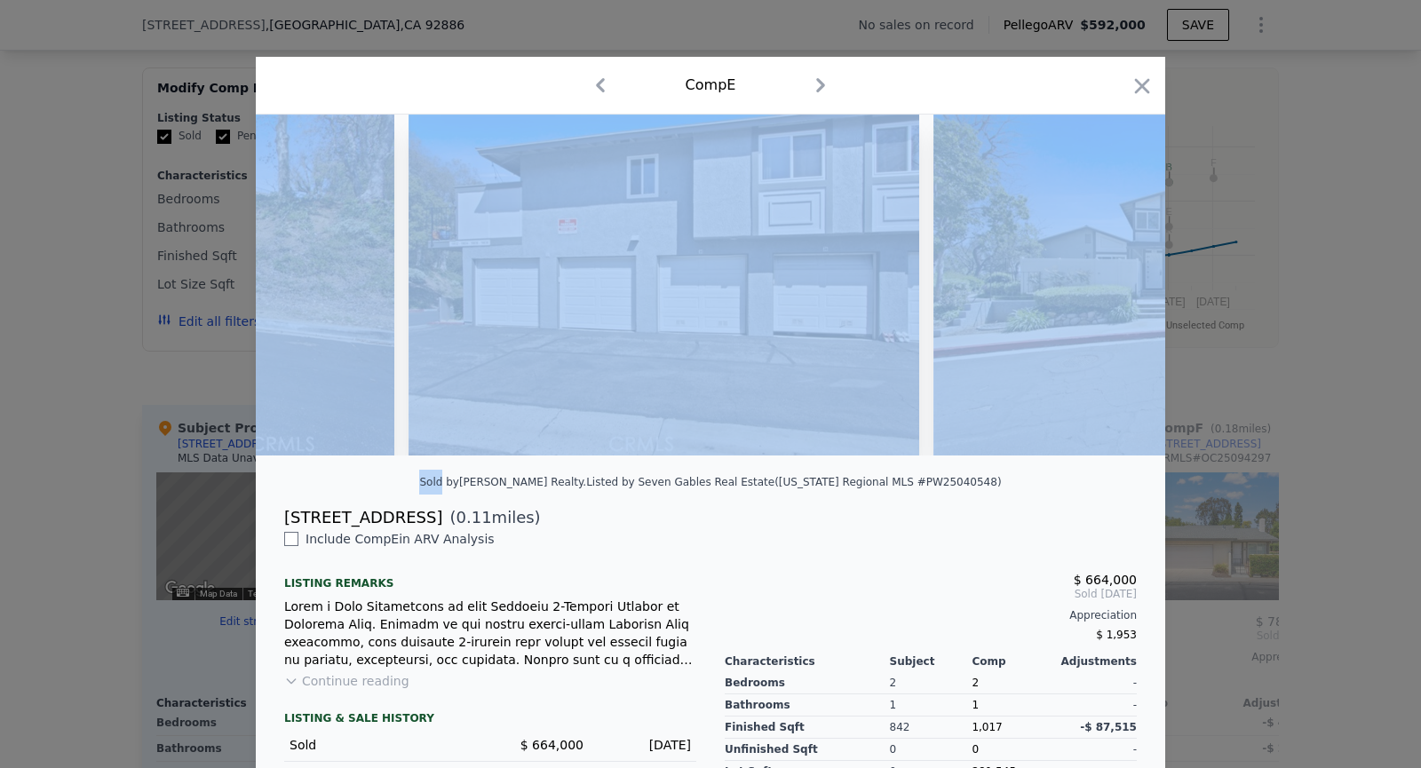
click at [1116, 286] on img at bounding box center [1190, 285] width 512 height 341
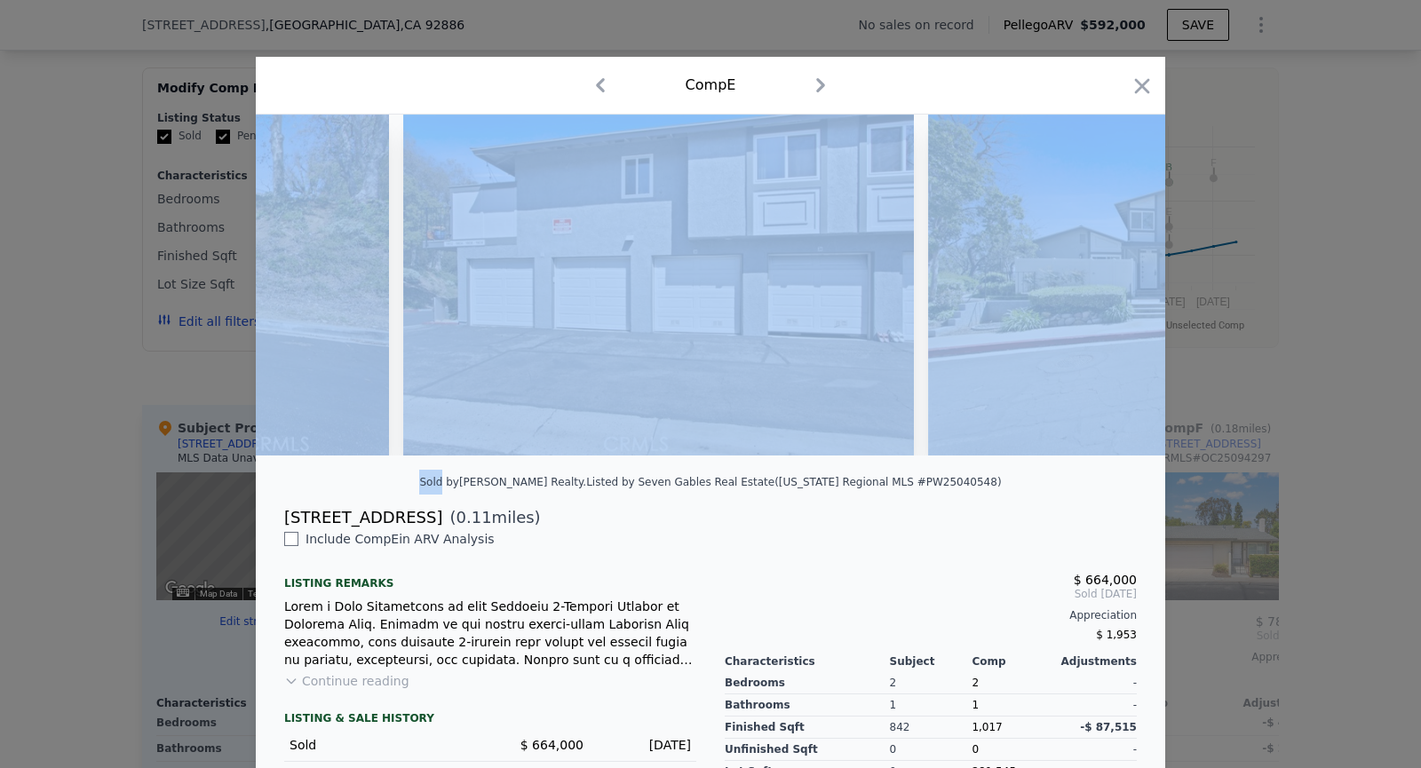
click at [1116, 286] on img at bounding box center [1184, 285] width 512 height 341
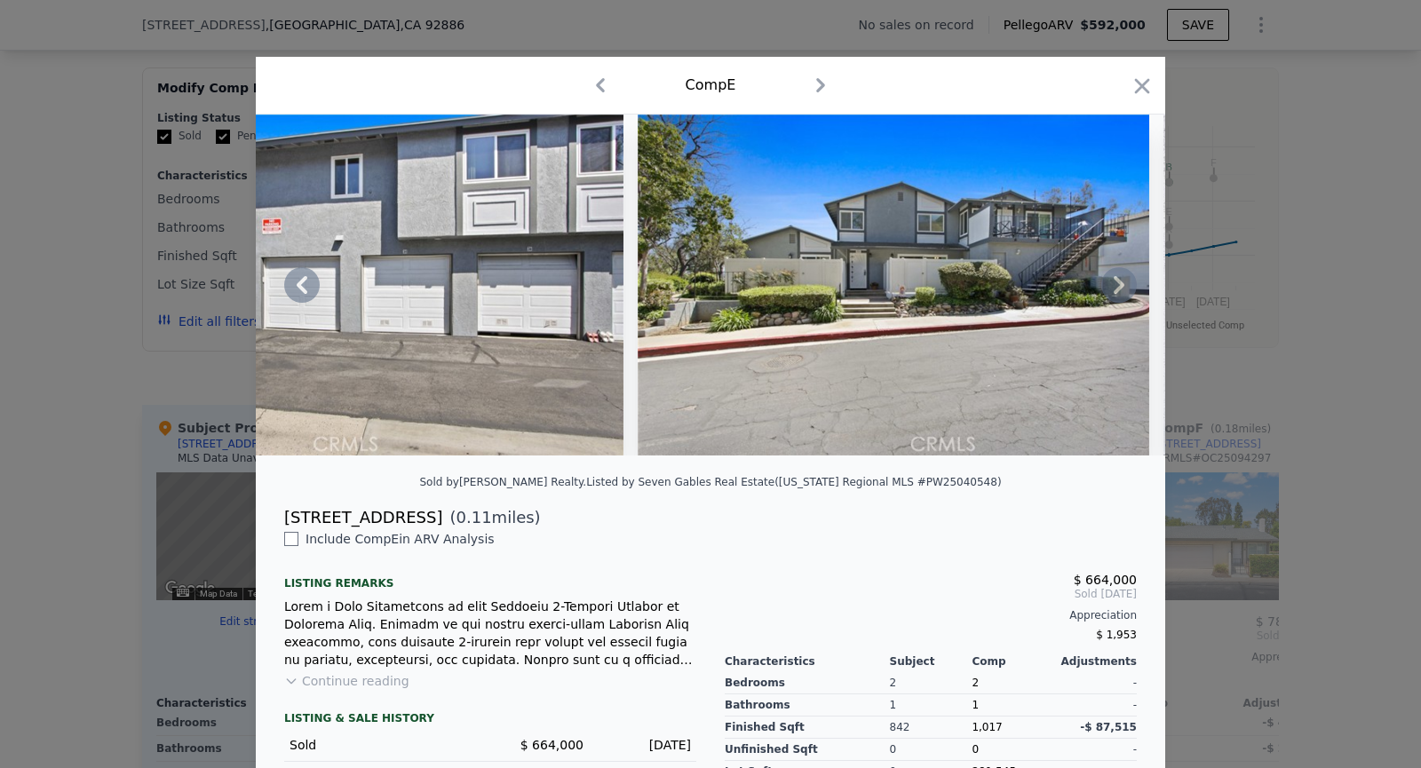
click at [1116, 286] on img at bounding box center [894, 285] width 512 height 341
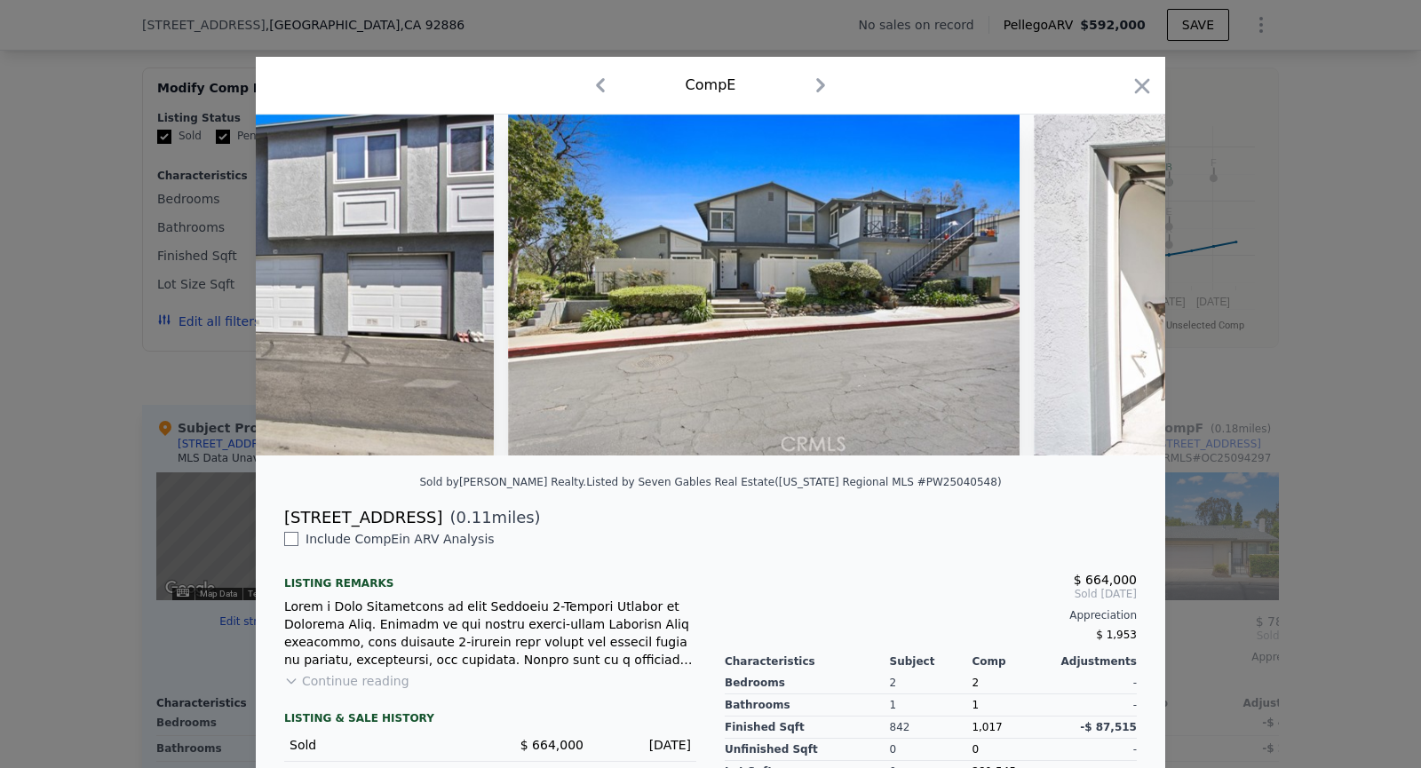
click at [1116, 286] on img at bounding box center [1290, 285] width 512 height 341
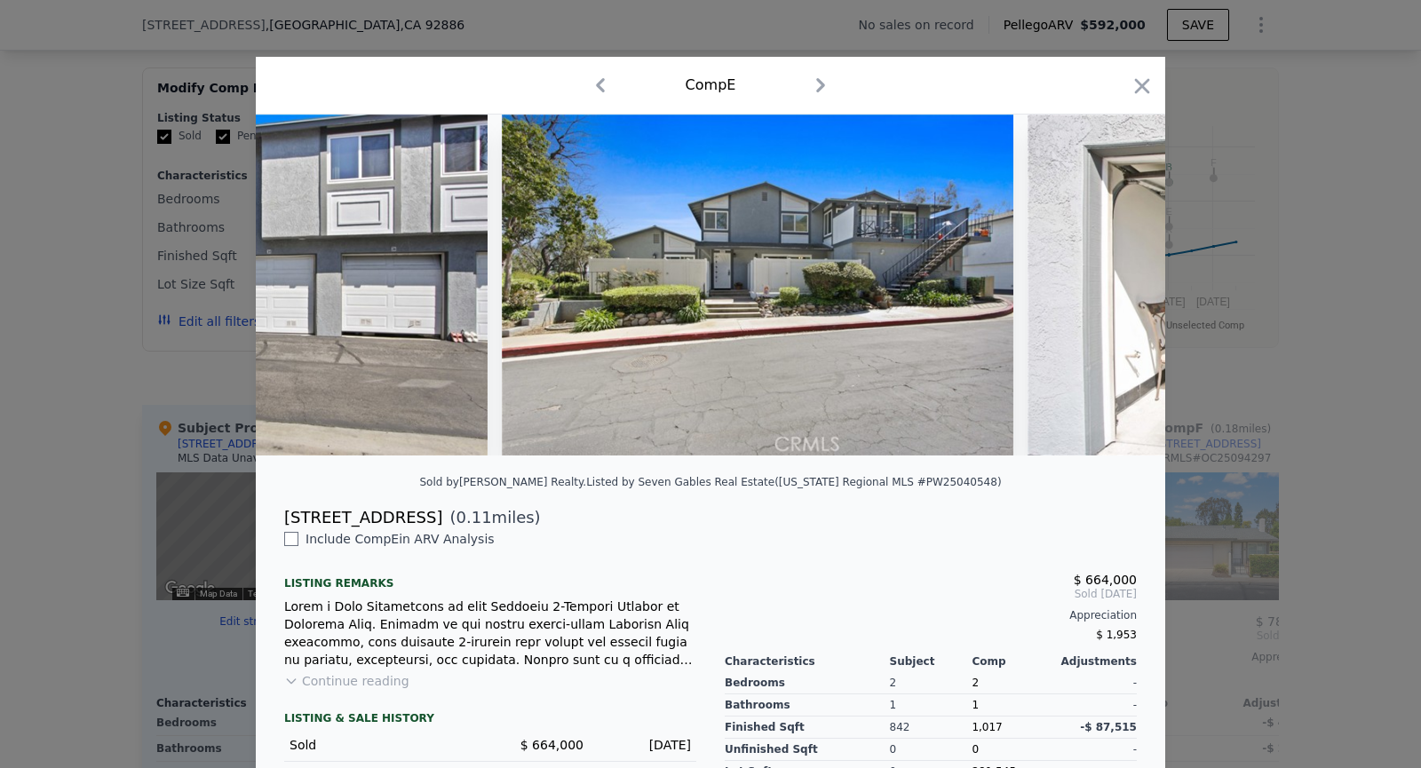
click at [1116, 286] on img at bounding box center [1284, 285] width 512 height 341
click at [1116, 286] on icon at bounding box center [1119, 285] width 36 height 36
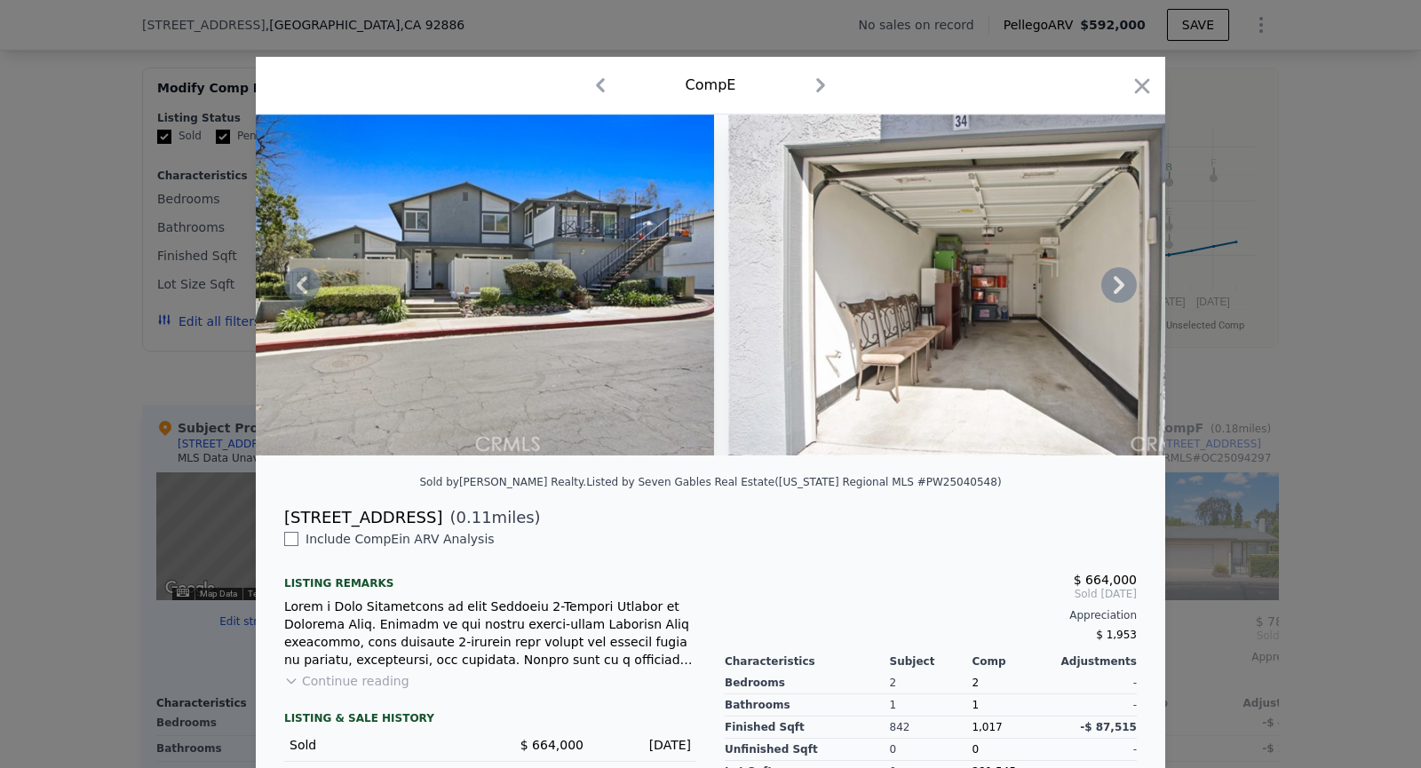
click at [1116, 286] on img at bounding box center [984, 285] width 512 height 341
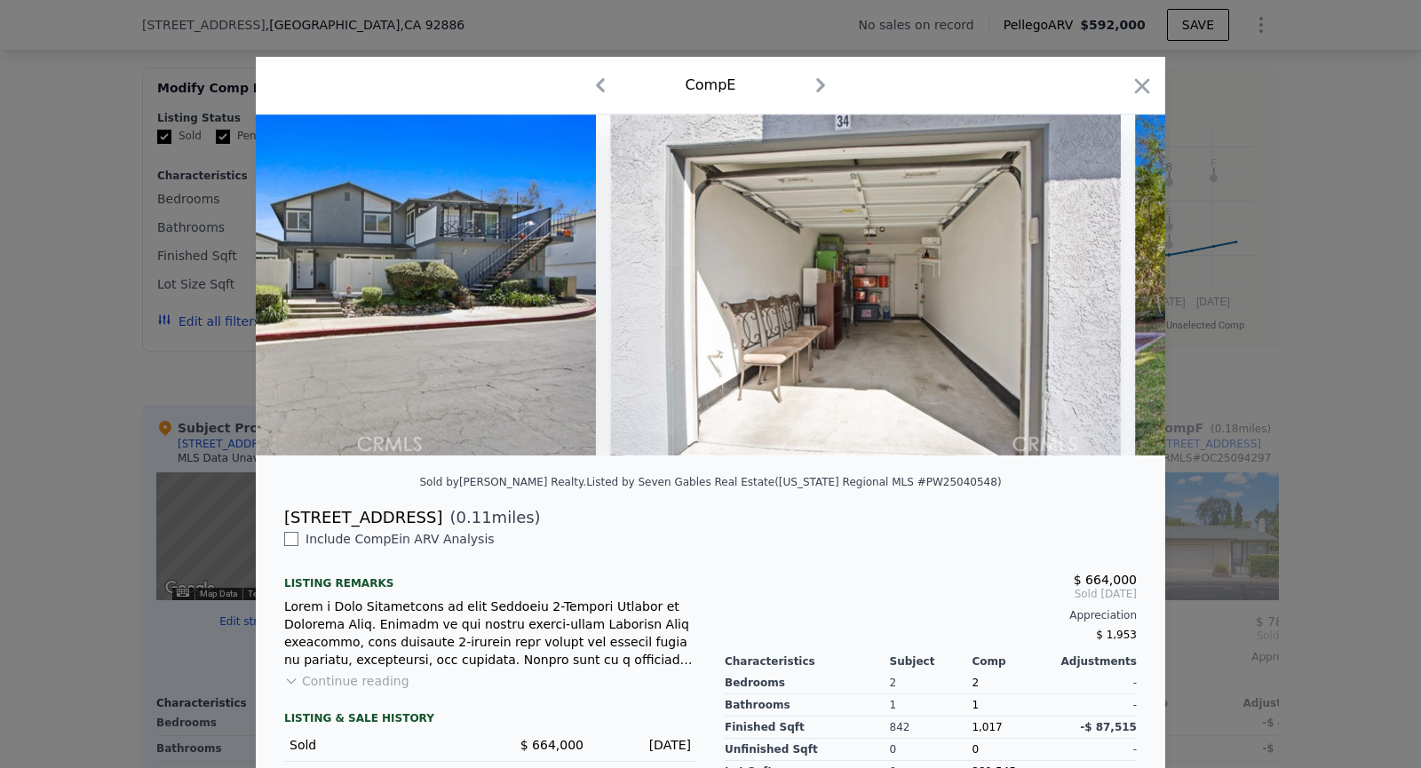
click at [1116, 286] on img at bounding box center [866, 285] width 512 height 341
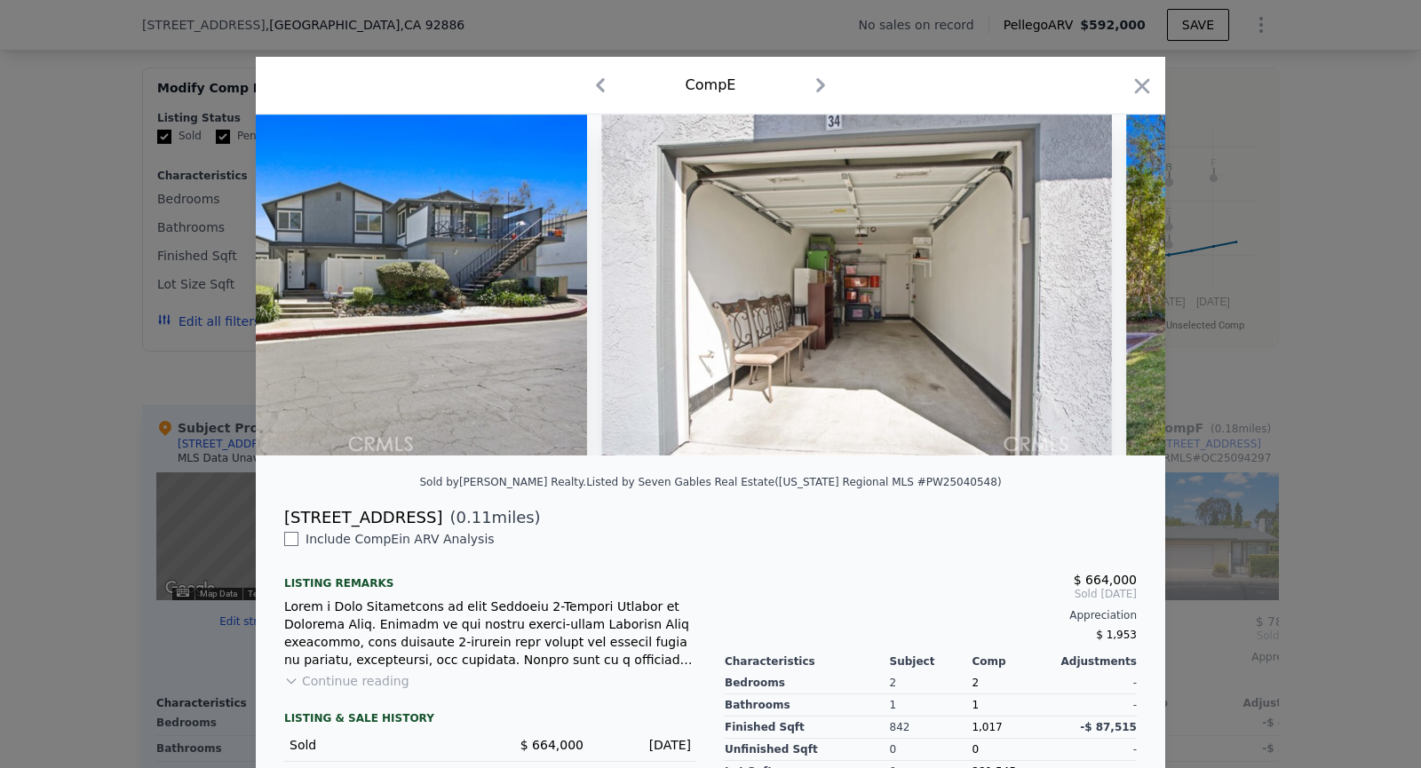
click at [1116, 286] on div at bounding box center [711, 285] width 910 height 341
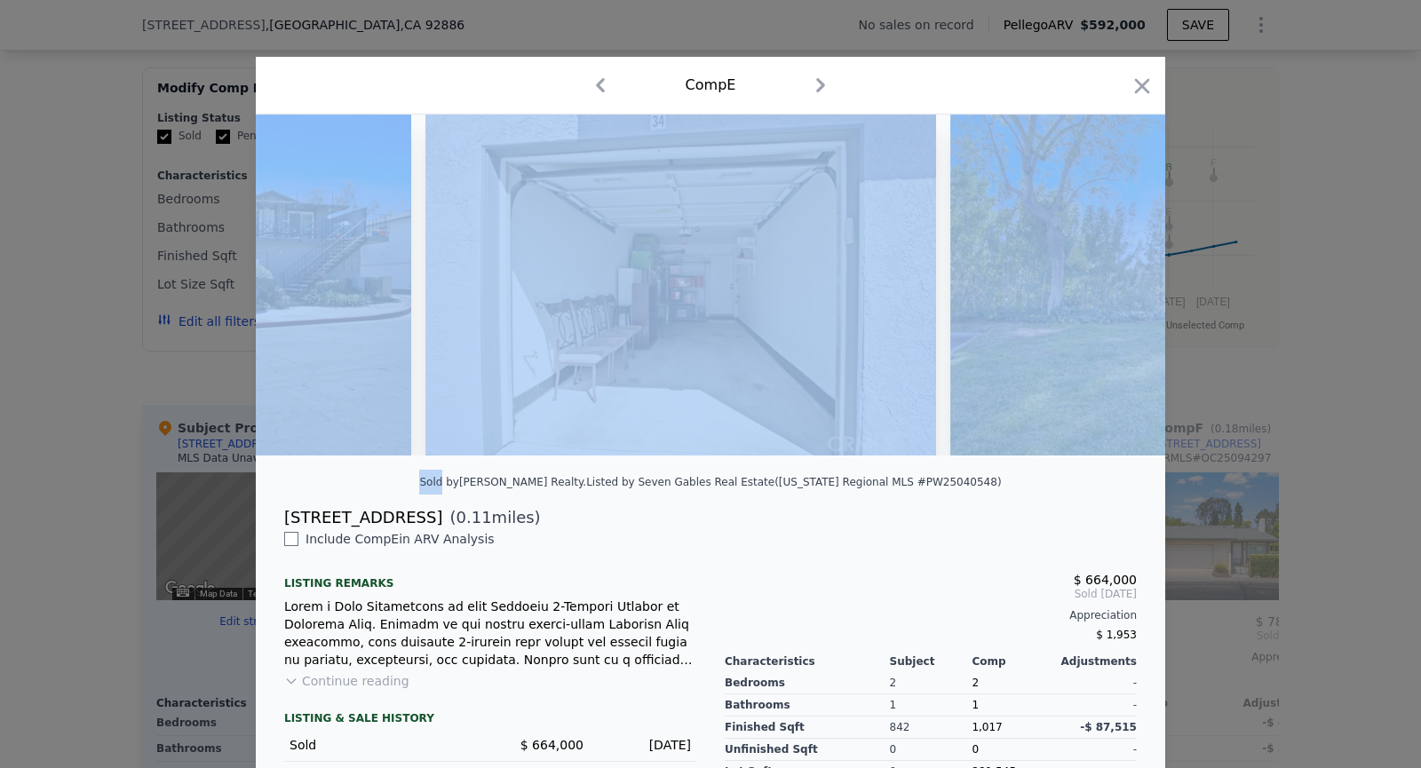
click at [1116, 286] on img at bounding box center [1206, 285] width 512 height 341
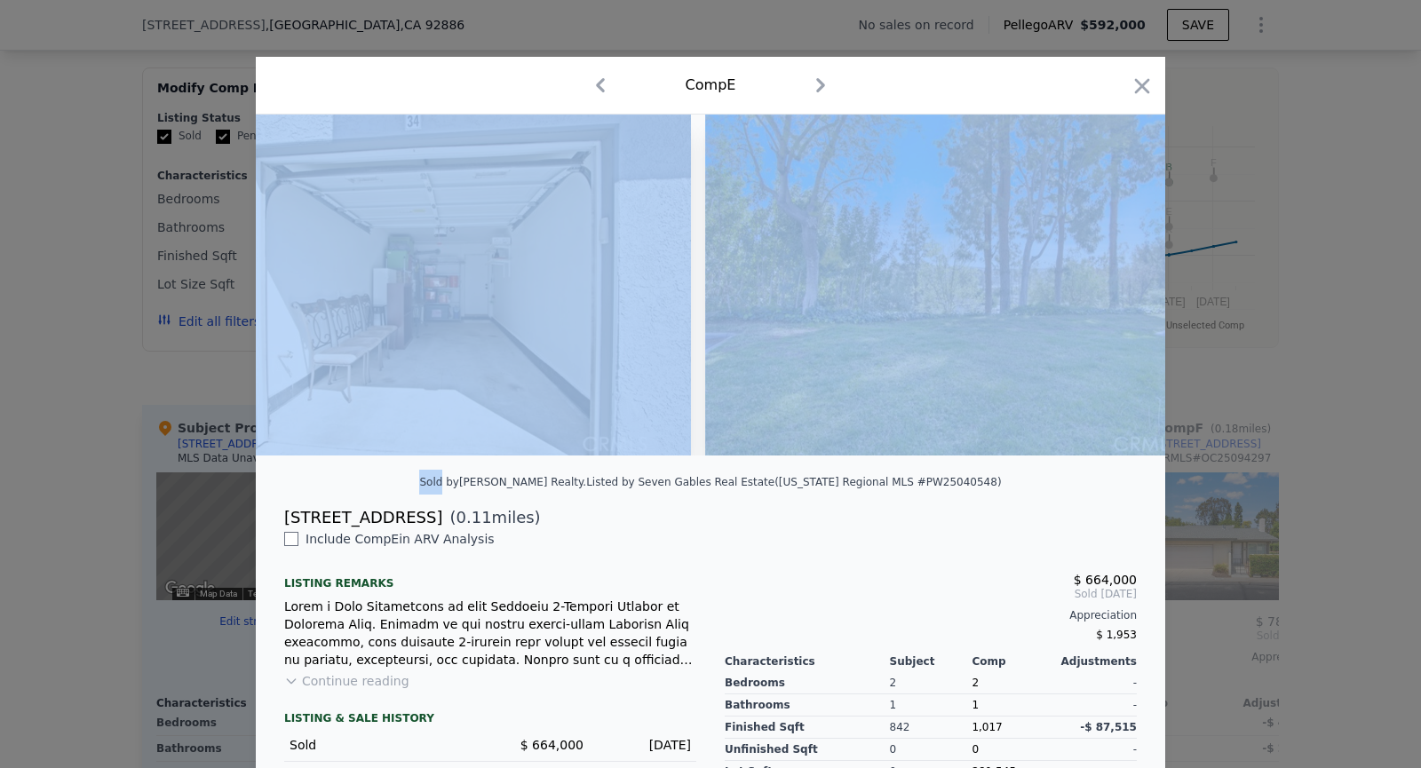
click at [1116, 286] on img at bounding box center [961, 285] width 512 height 341
click at [1116, 286] on img at bounding box center [956, 285] width 512 height 341
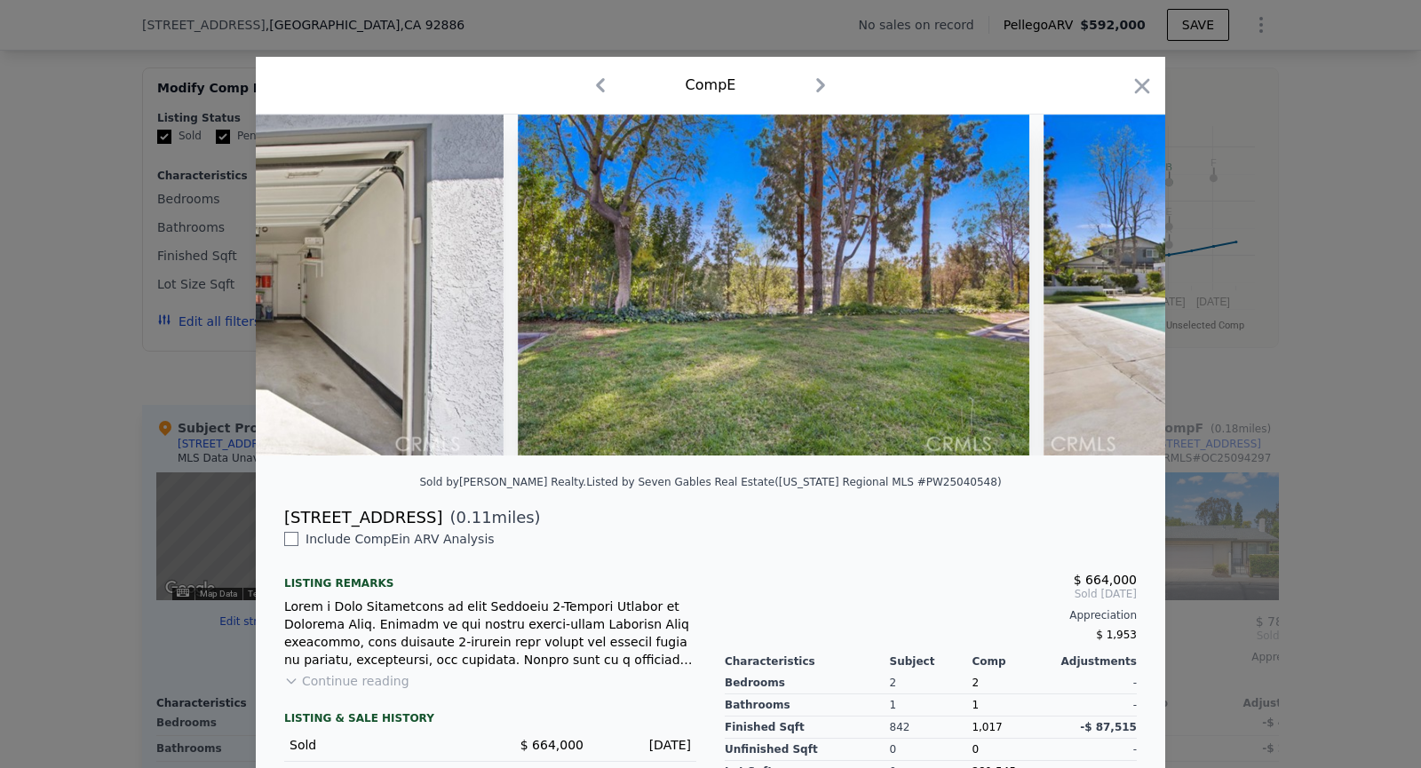
click at [1116, 286] on img at bounding box center [1300, 285] width 512 height 341
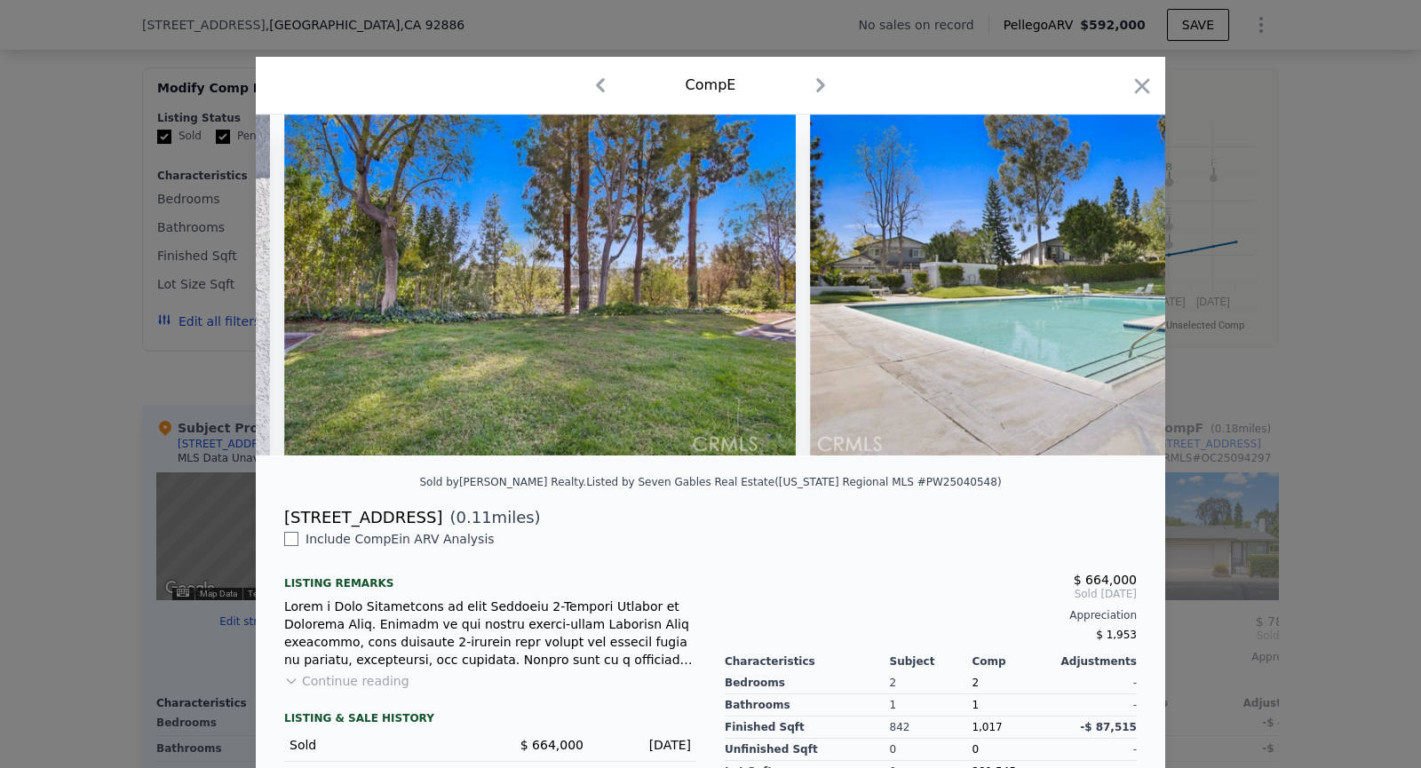
click at [1116, 286] on img at bounding box center [1066, 285] width 512 height 341
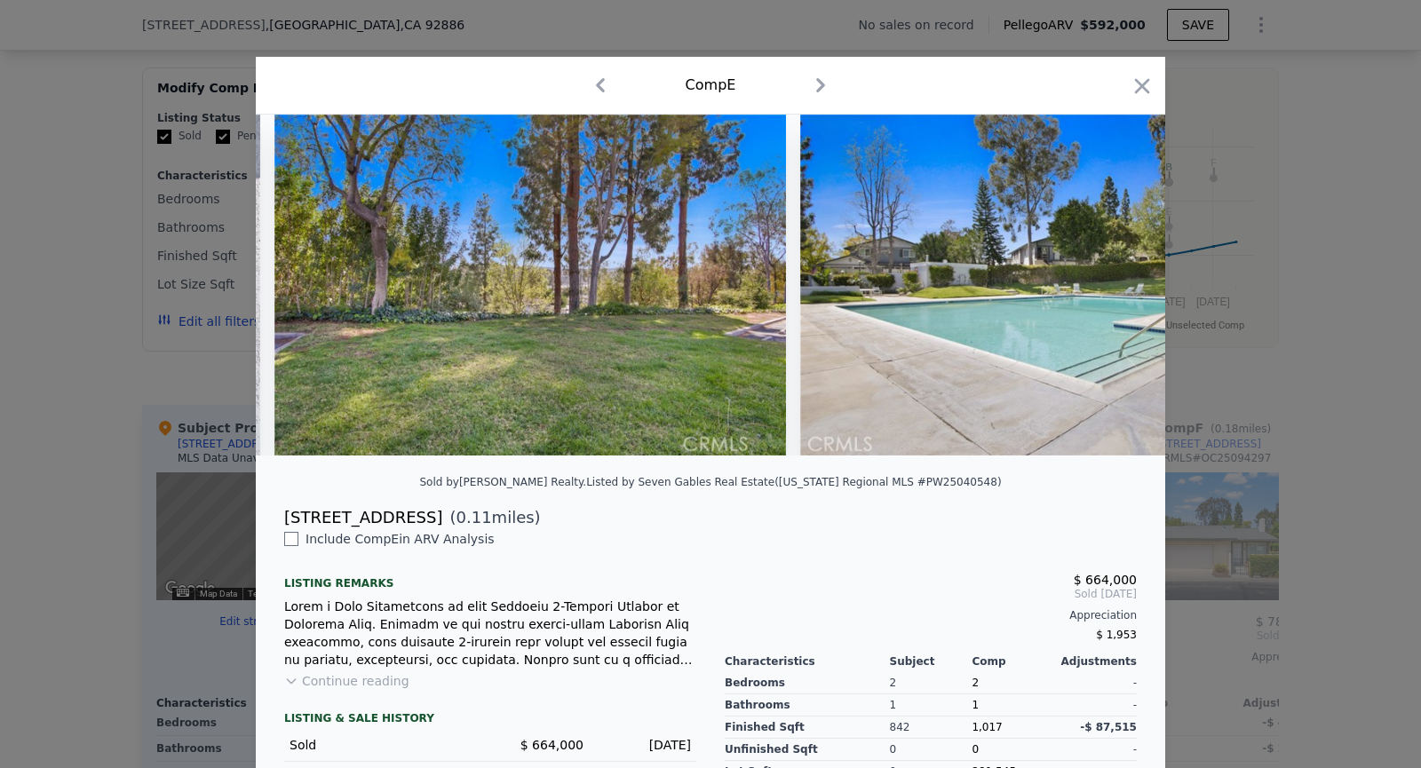
scroll to position [0, 13643]
click at [1116, 286] on img at bounding box center [1055, 285] width 512 height 341
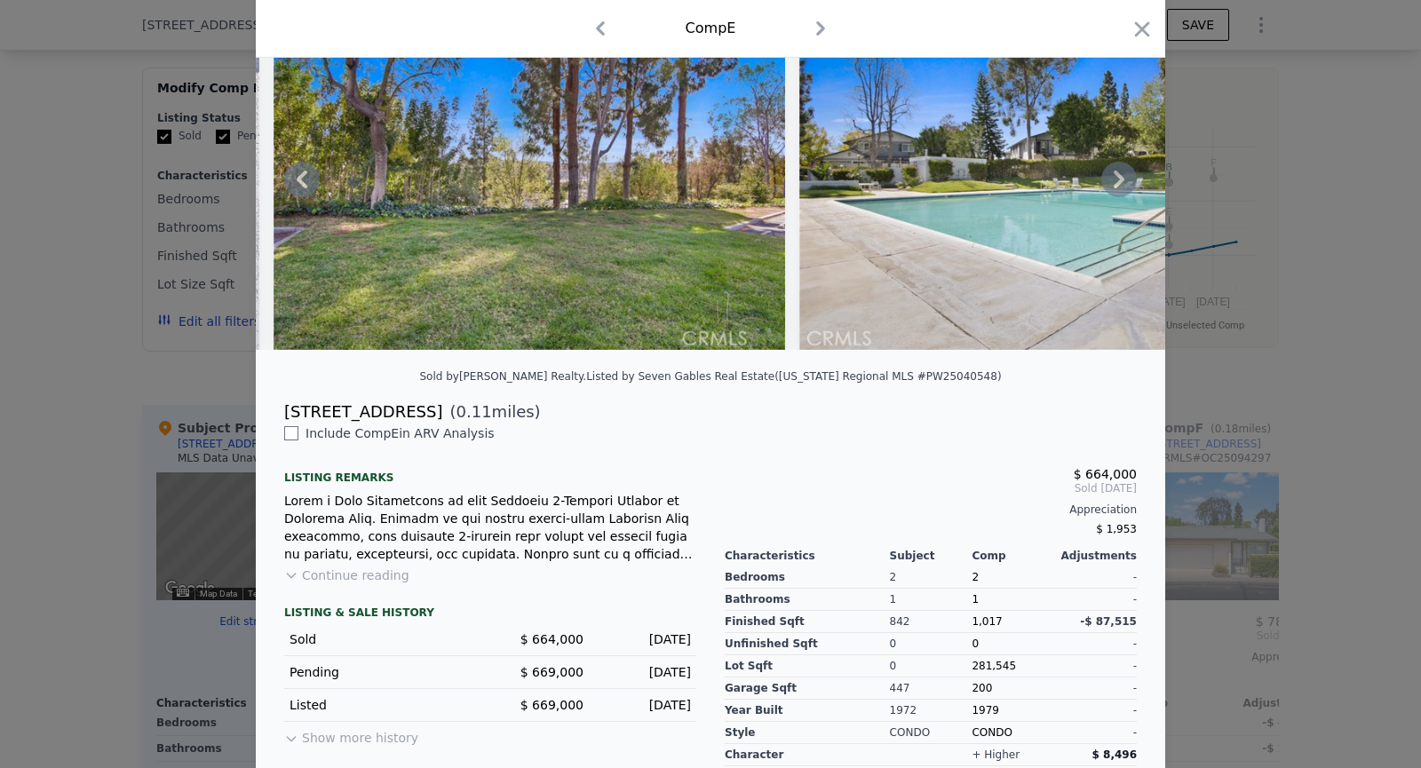
scroll to position [107, 0]
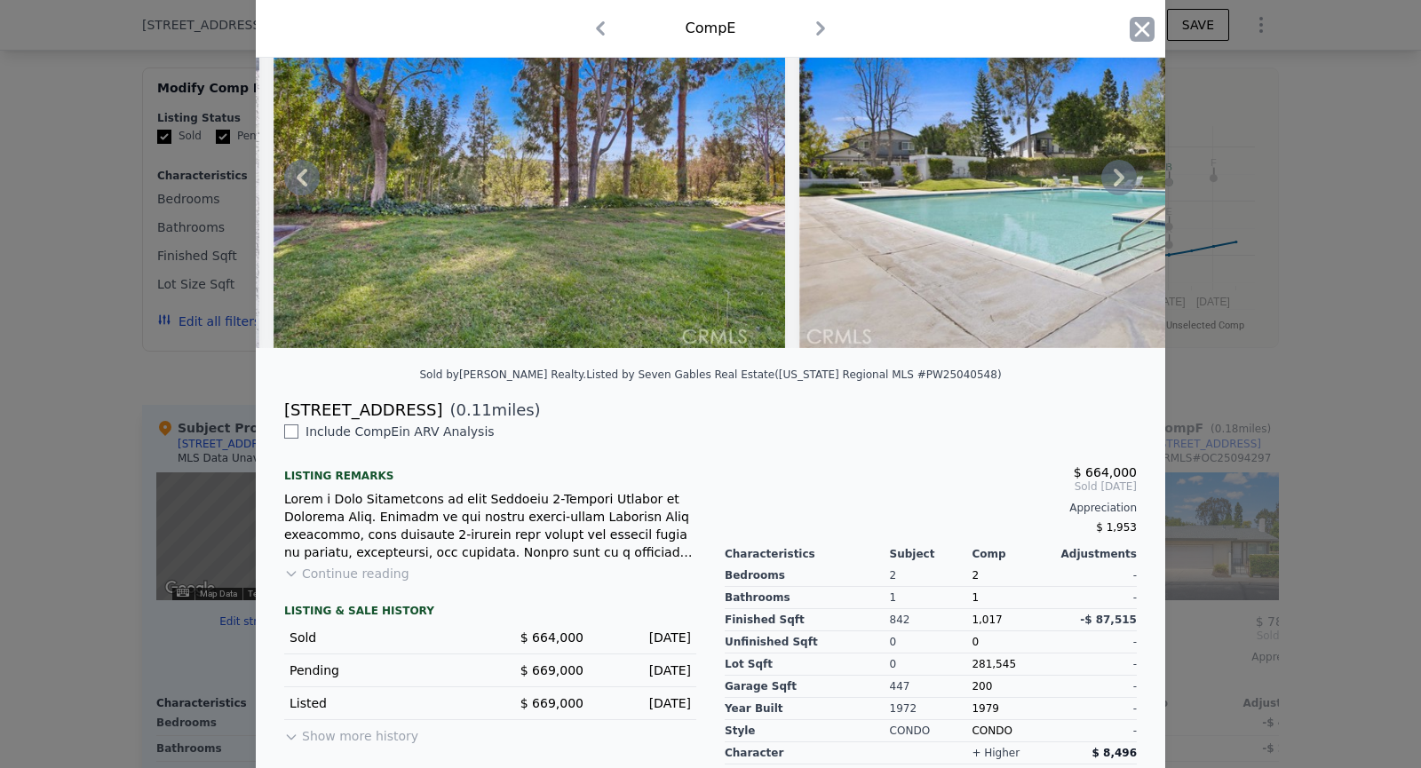
click at [1141, 27] on icon "button" at bounding box center [1142, 29] width 25 height 25
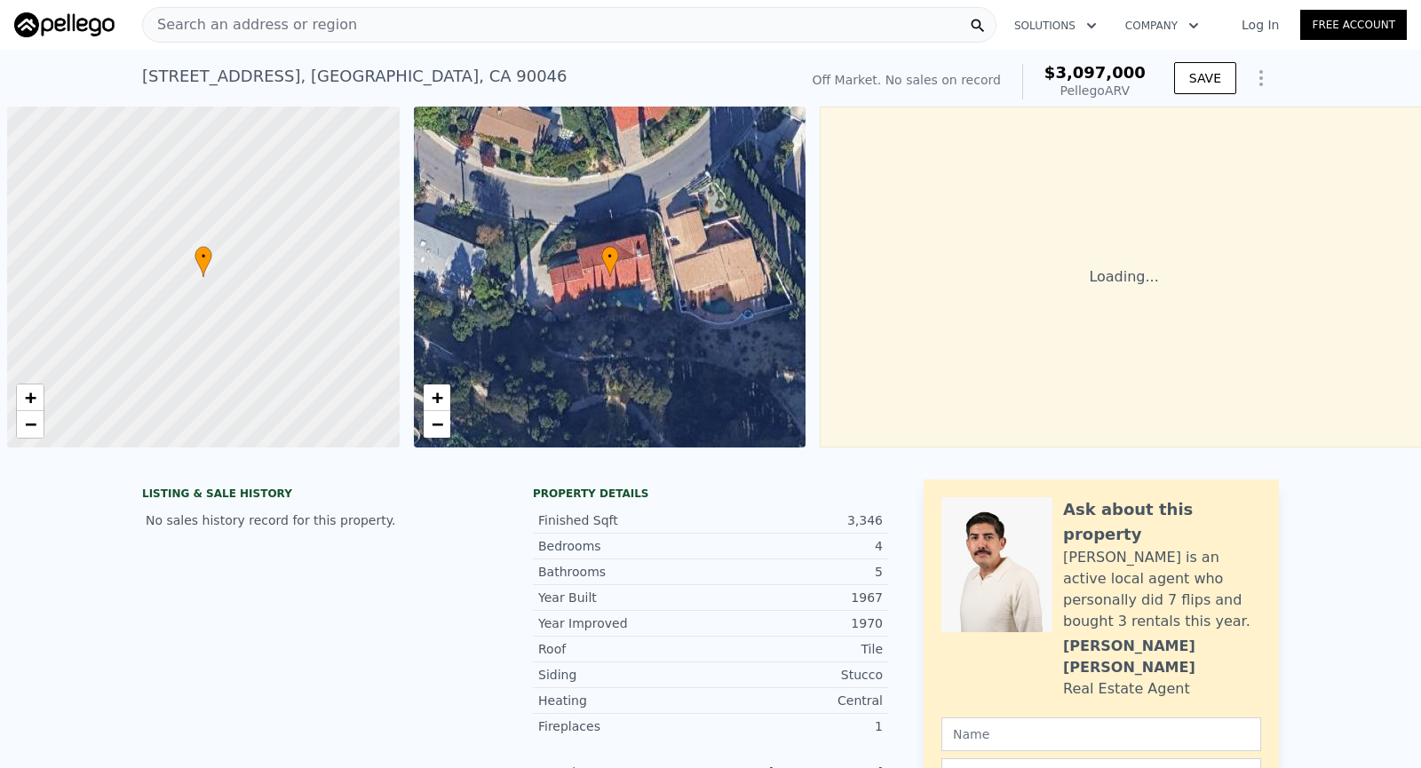
scroll to position [0, 7]
